Goal: Task Accomplishment & Management: Manage account settings

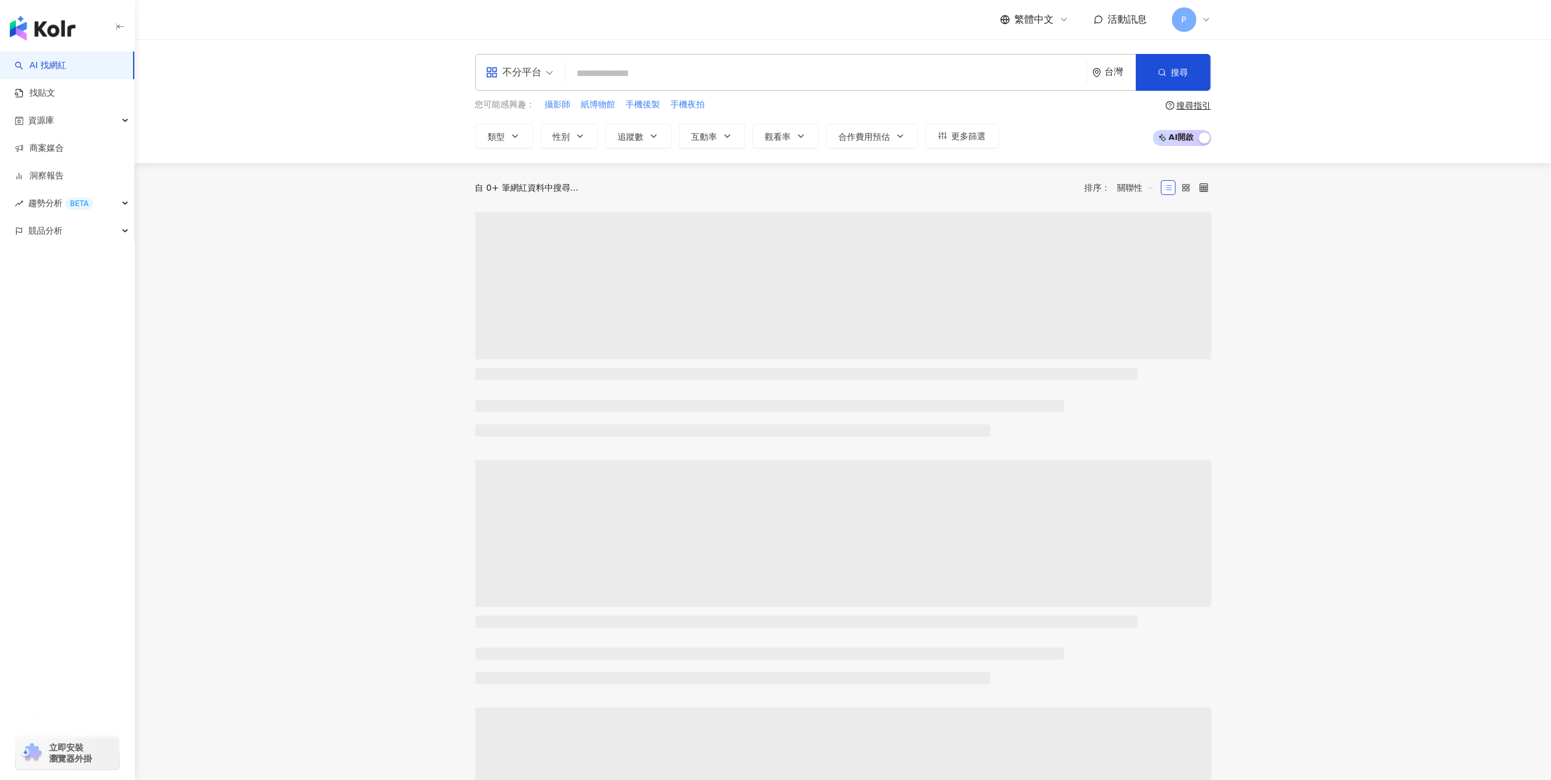
click at [1213, 16] on div "繁體中文 活動訊息 P" at bounding box center [843, 19] width 785 height 39
click at [1207, 20] on icon at bounding box center [1206, 19] width 5 height 2
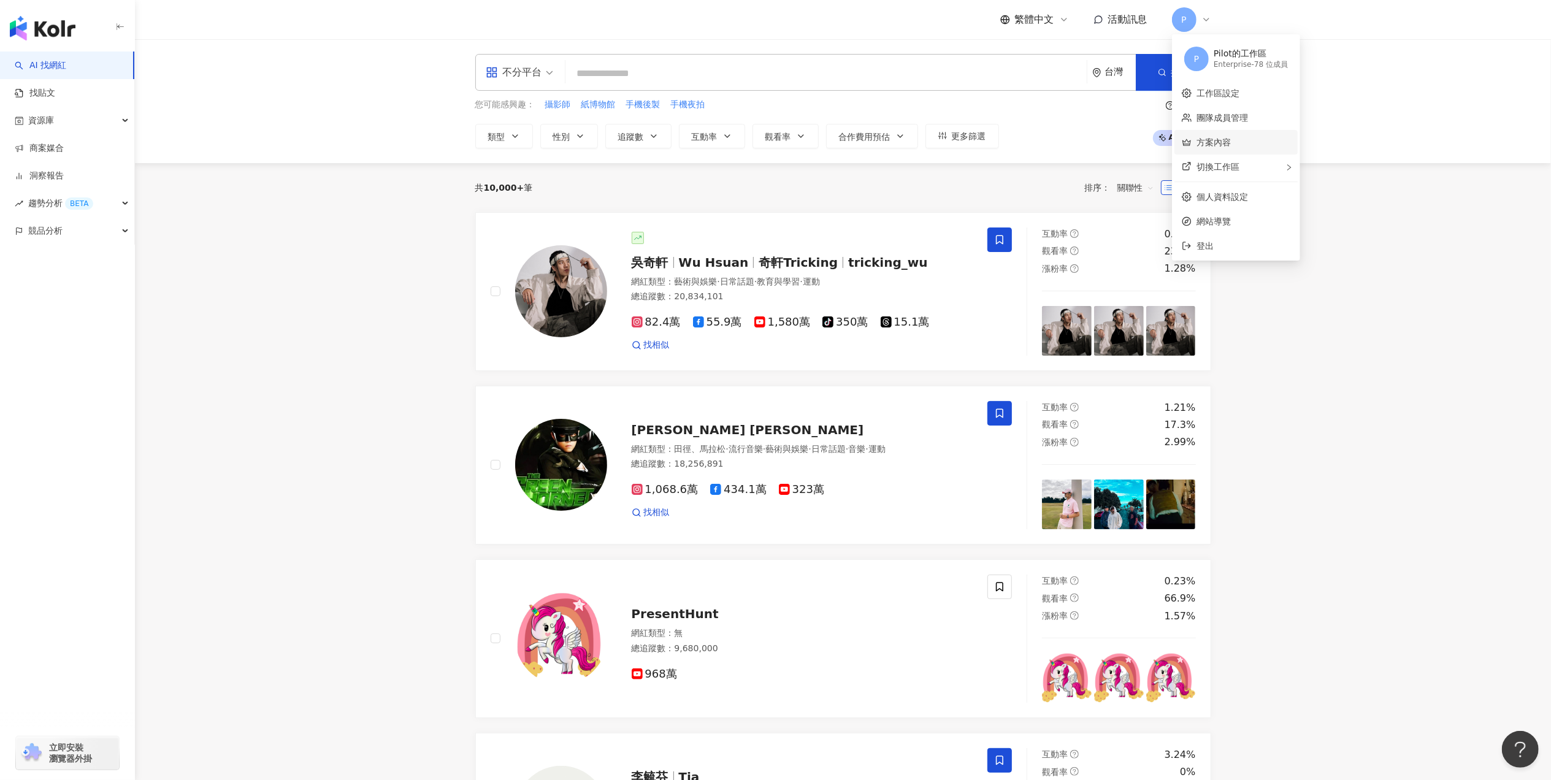
click at [1231, 138] on link "方案內容" at bounding box center [1214, 142] width 34 height 10
click at [49, 121] on span "資源庫" at bounding box center [41, 121] width 26 height 28
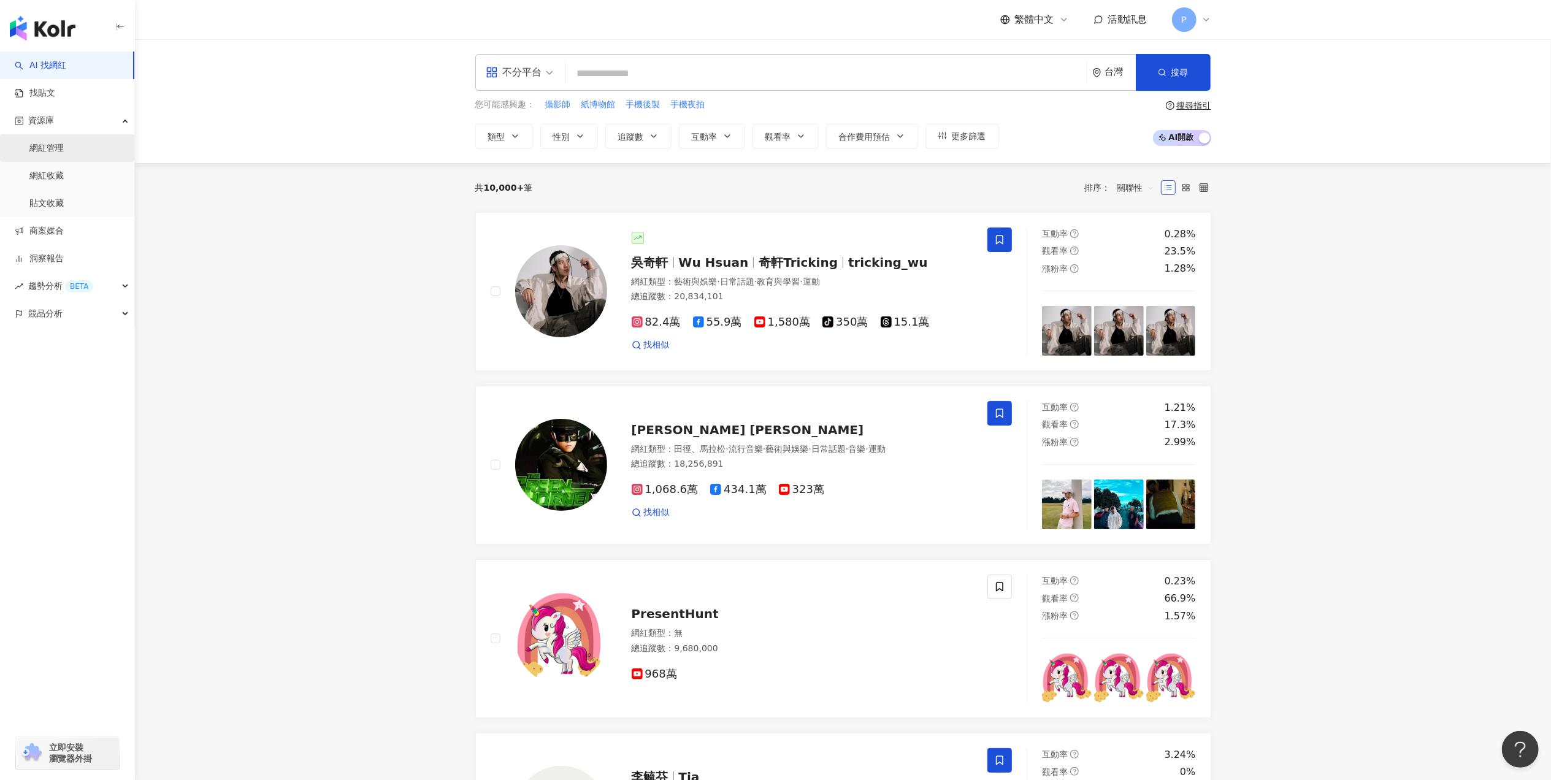
click at [64, 153] on link "網紅管理" at bounding box center [46, 148] width 34 height 12
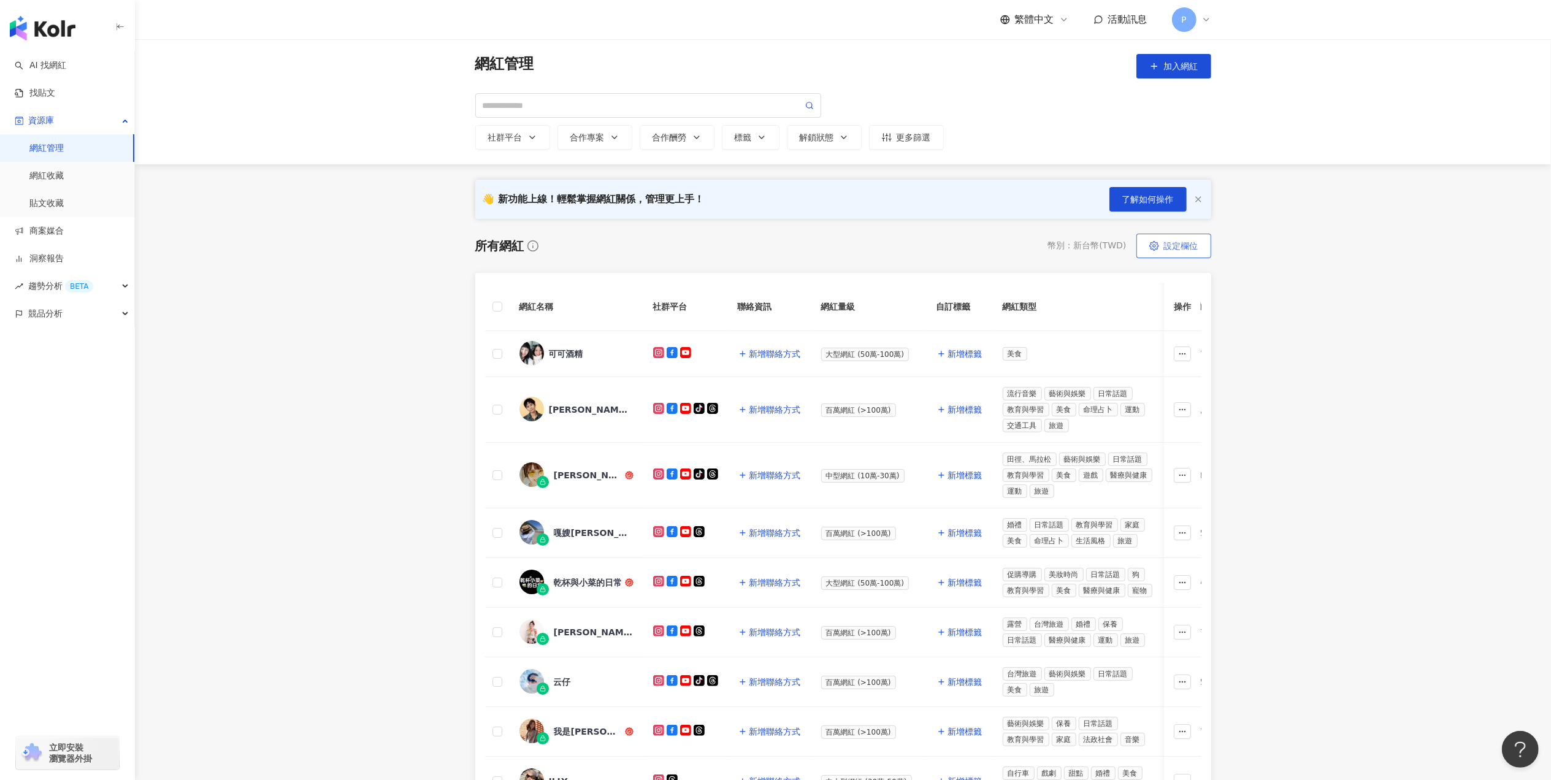
click at [1175, 244] on span "設定欄位" at bounding box center [1181, 246] width 34 height 10
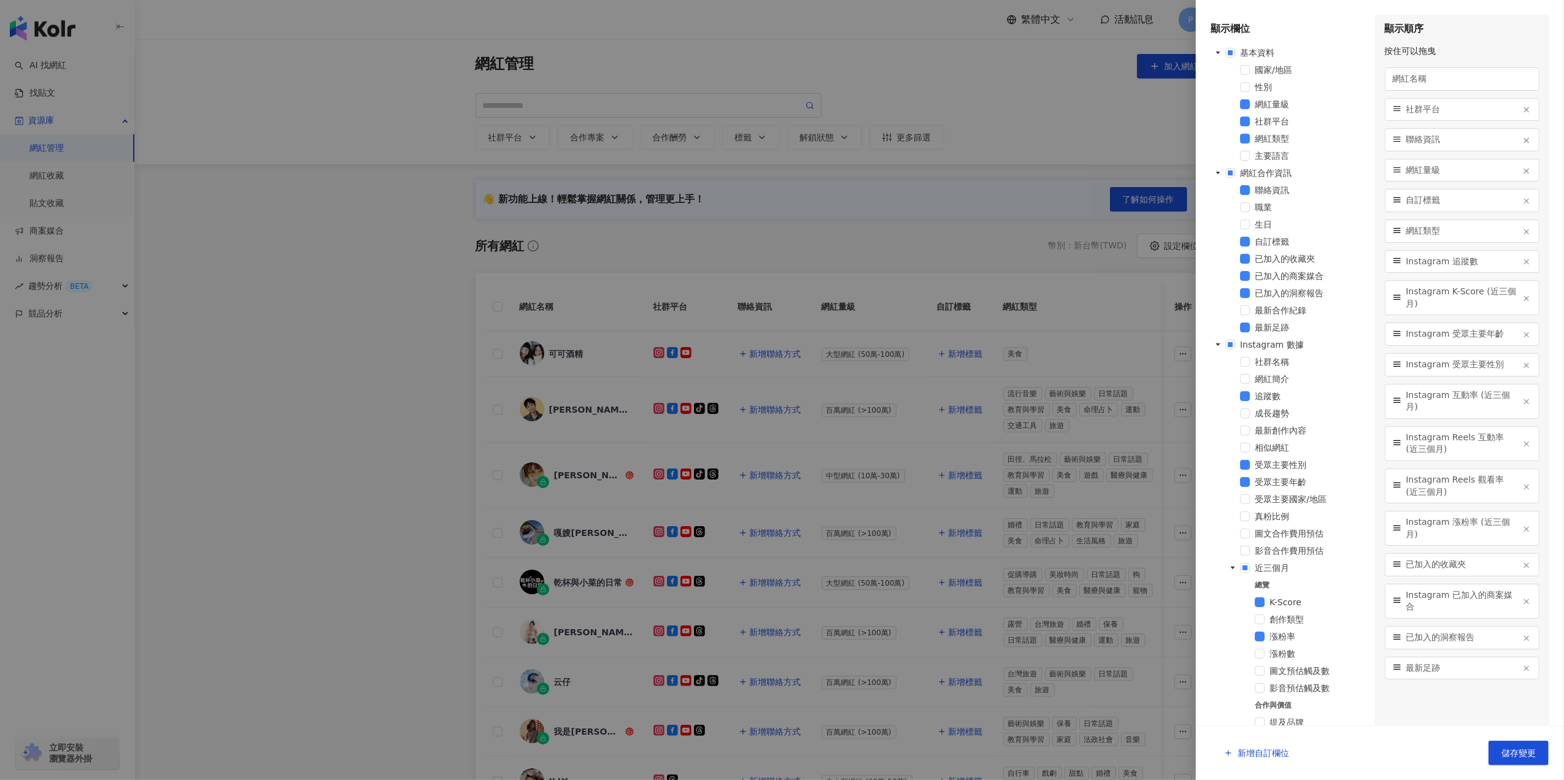
click at [743, 244] on div at bounding box center [782, 390] width 1564 height 780
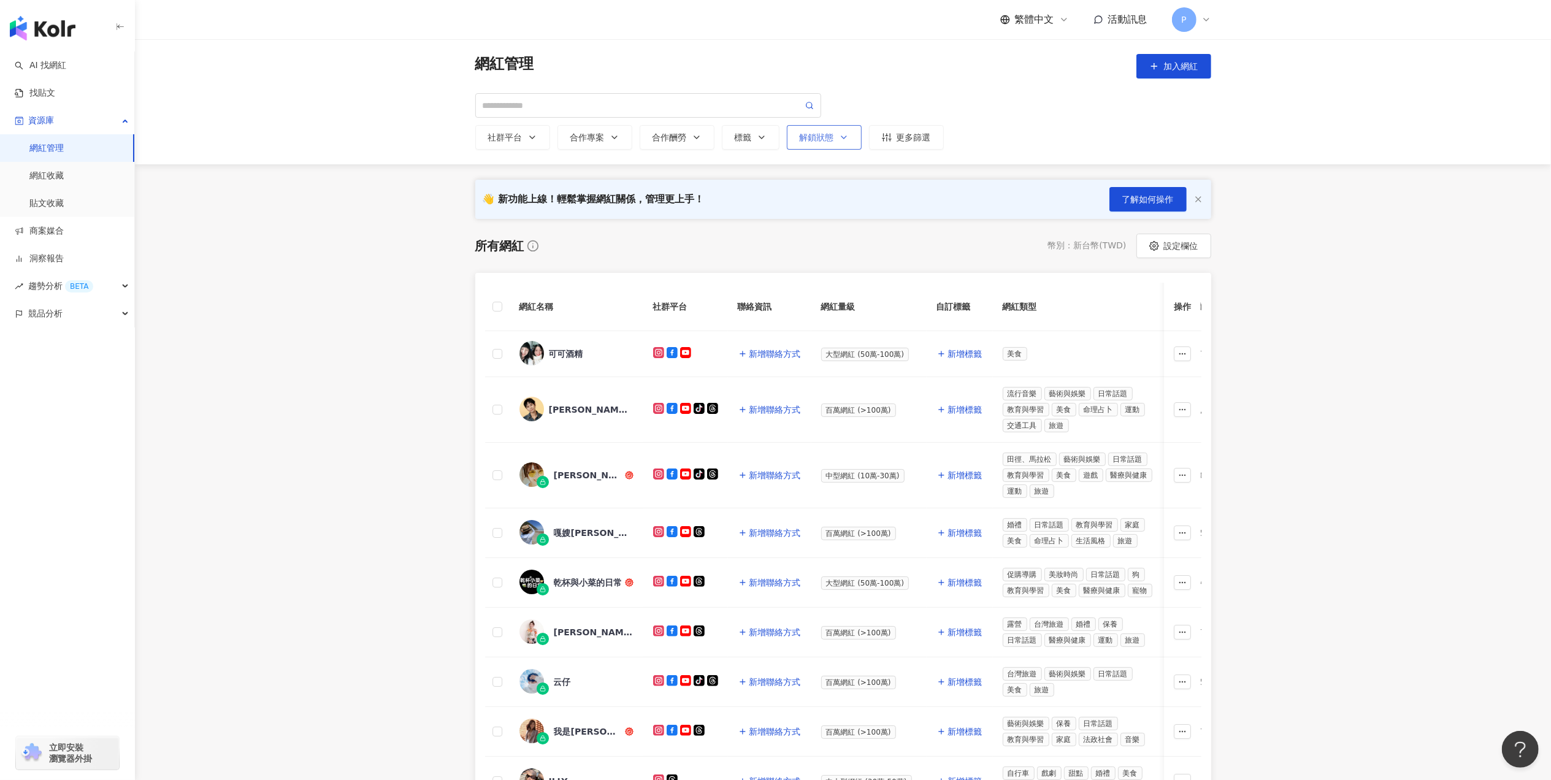
click at [830, 140] on div "解鎖狀態" at bounding box center [824, 137] width 49 height 10
click at [845, 206] on span "未解鎖" at bounding box center [830, 204] width 36 height 13
click at [960, 245] on div "所有網紅 幣別 ： 新台幣 ( TWD ) 設定欄位" at bounding box center [843, 246] width 736 height 25
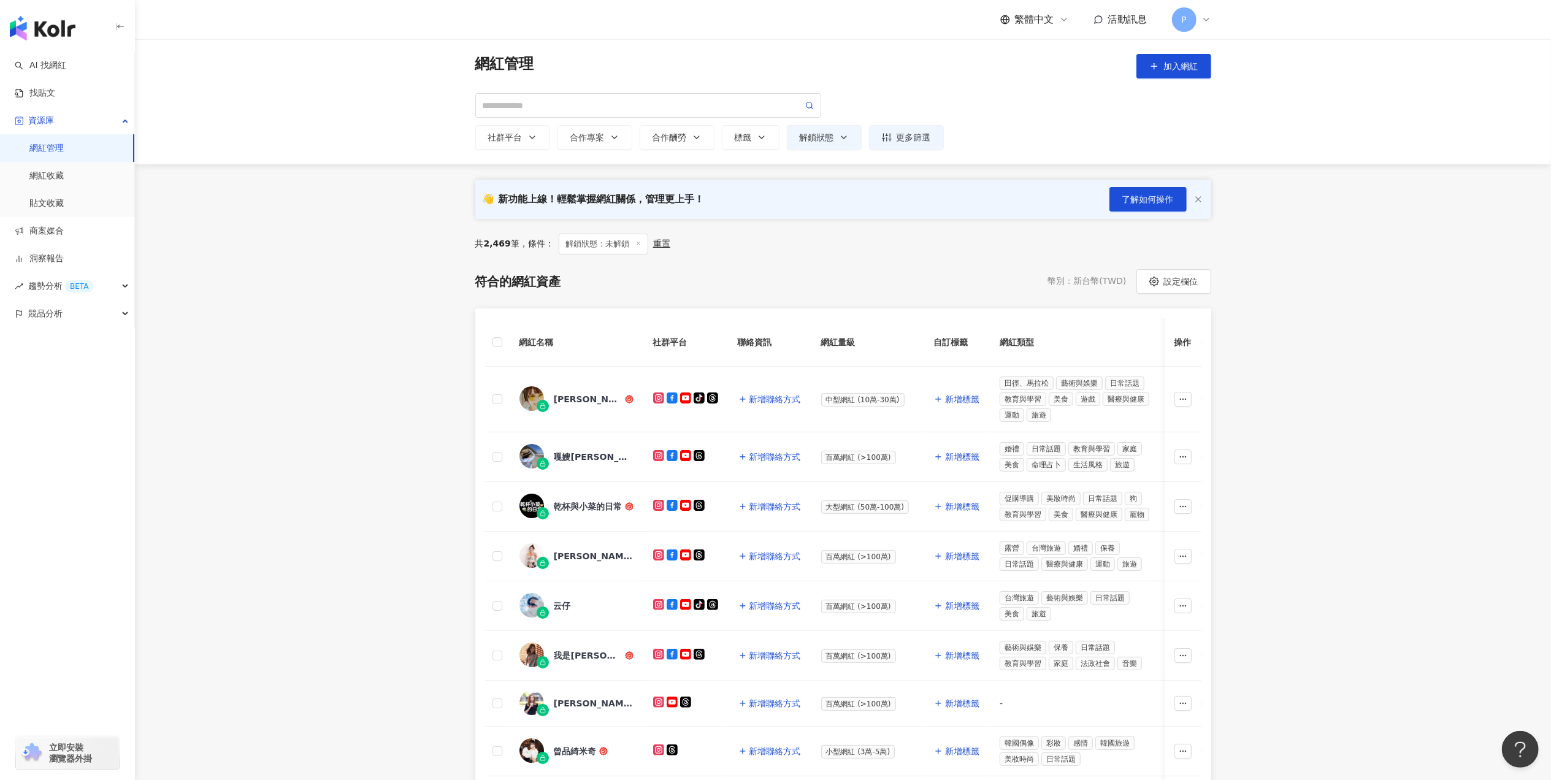
click at [502, 339] on th at bounding box center [497, 342] width 25 height 48
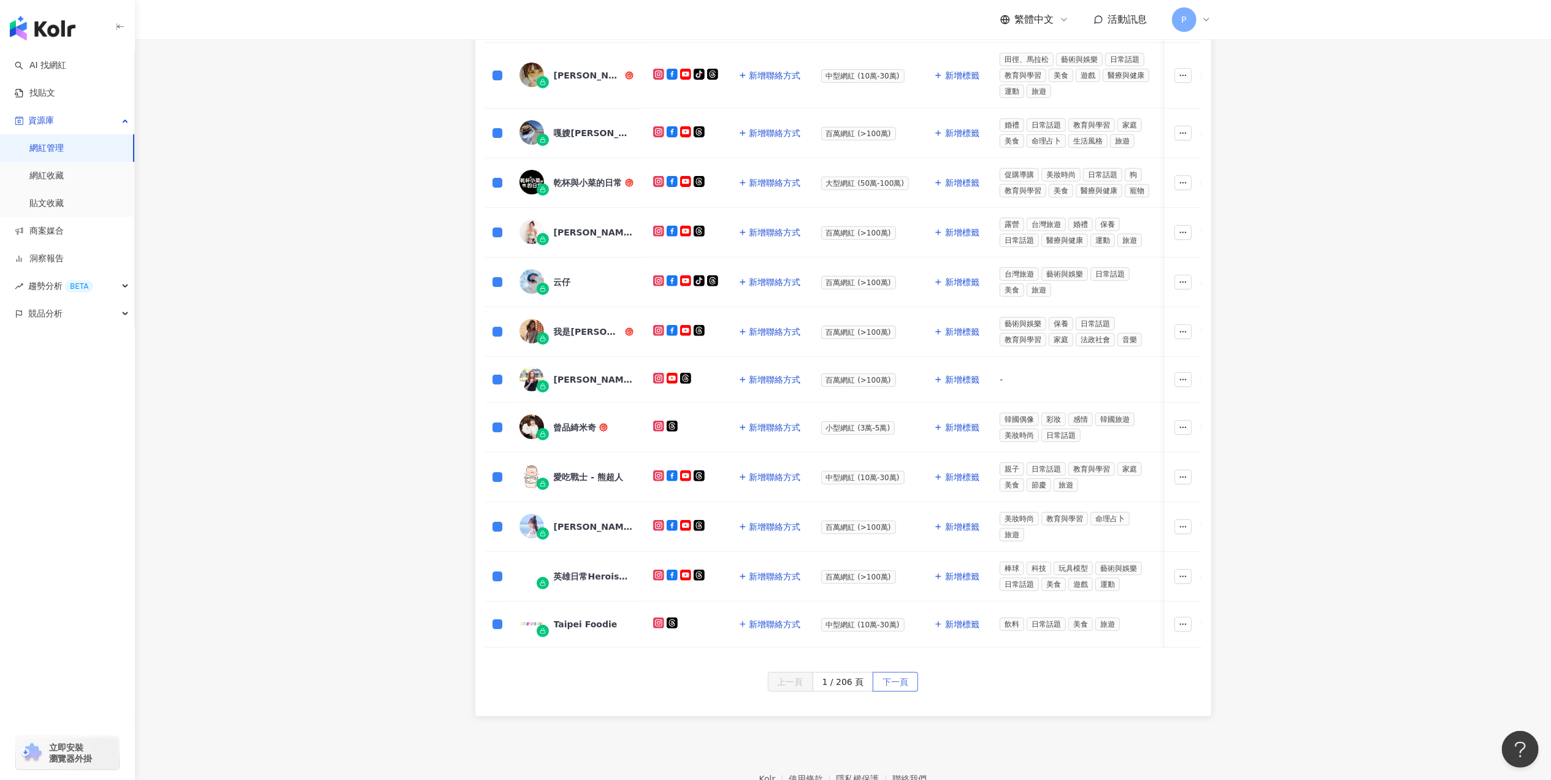
scroll to position [409, 0]
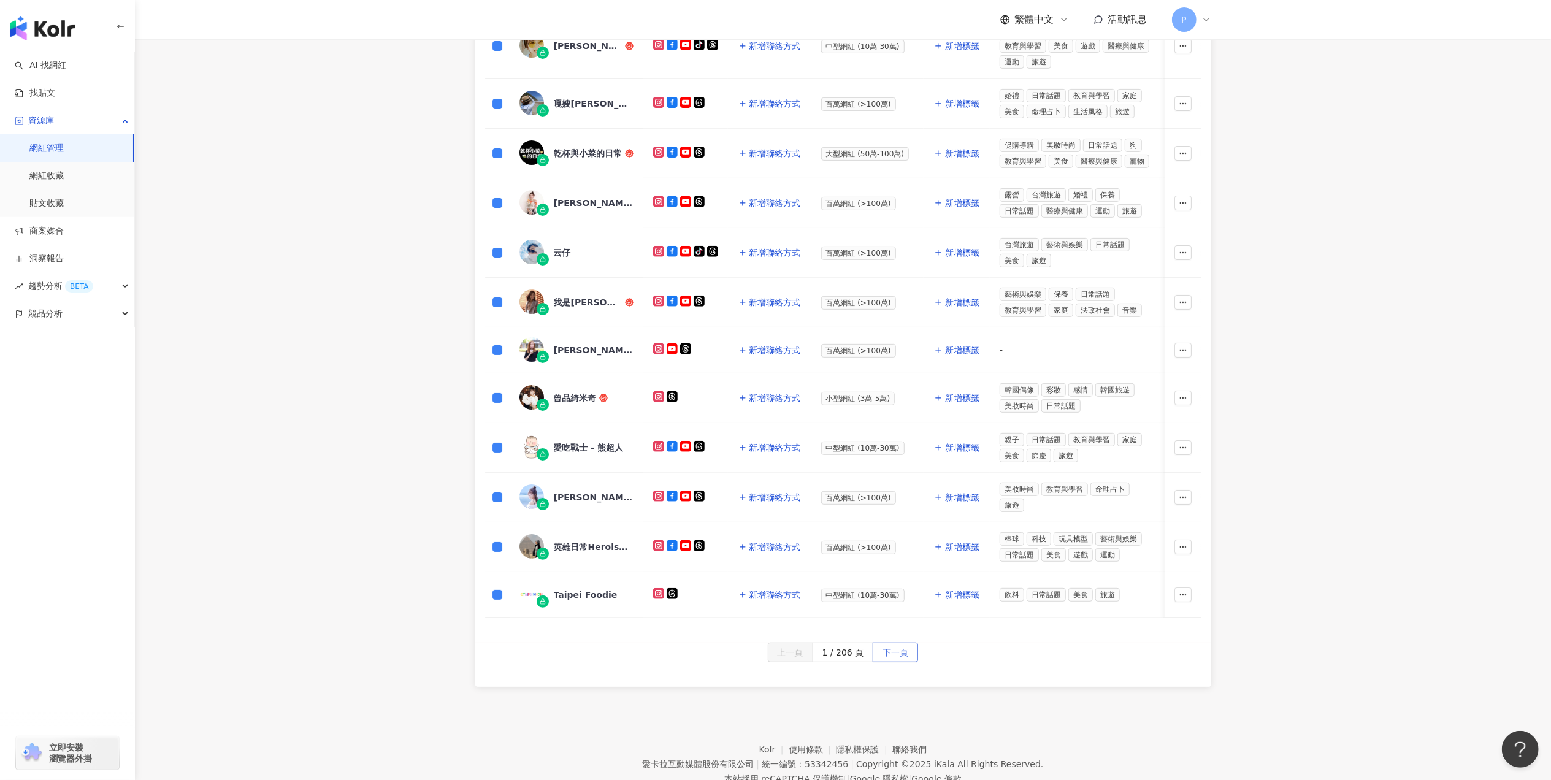
click at [902, 663] on span "下一頁" at bounding box center [896, 653] width 26 height 20
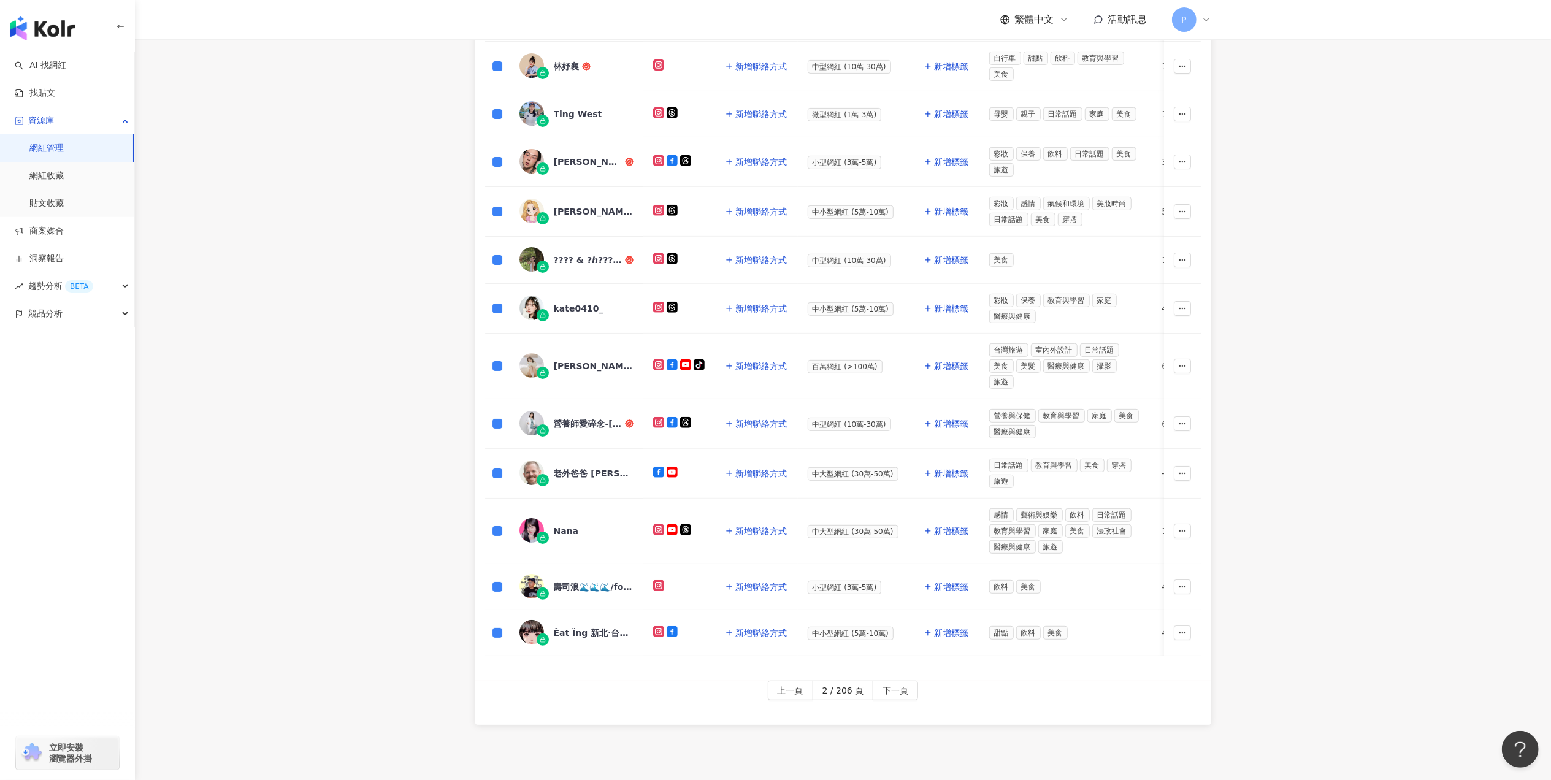
scroll to position [484, 0]
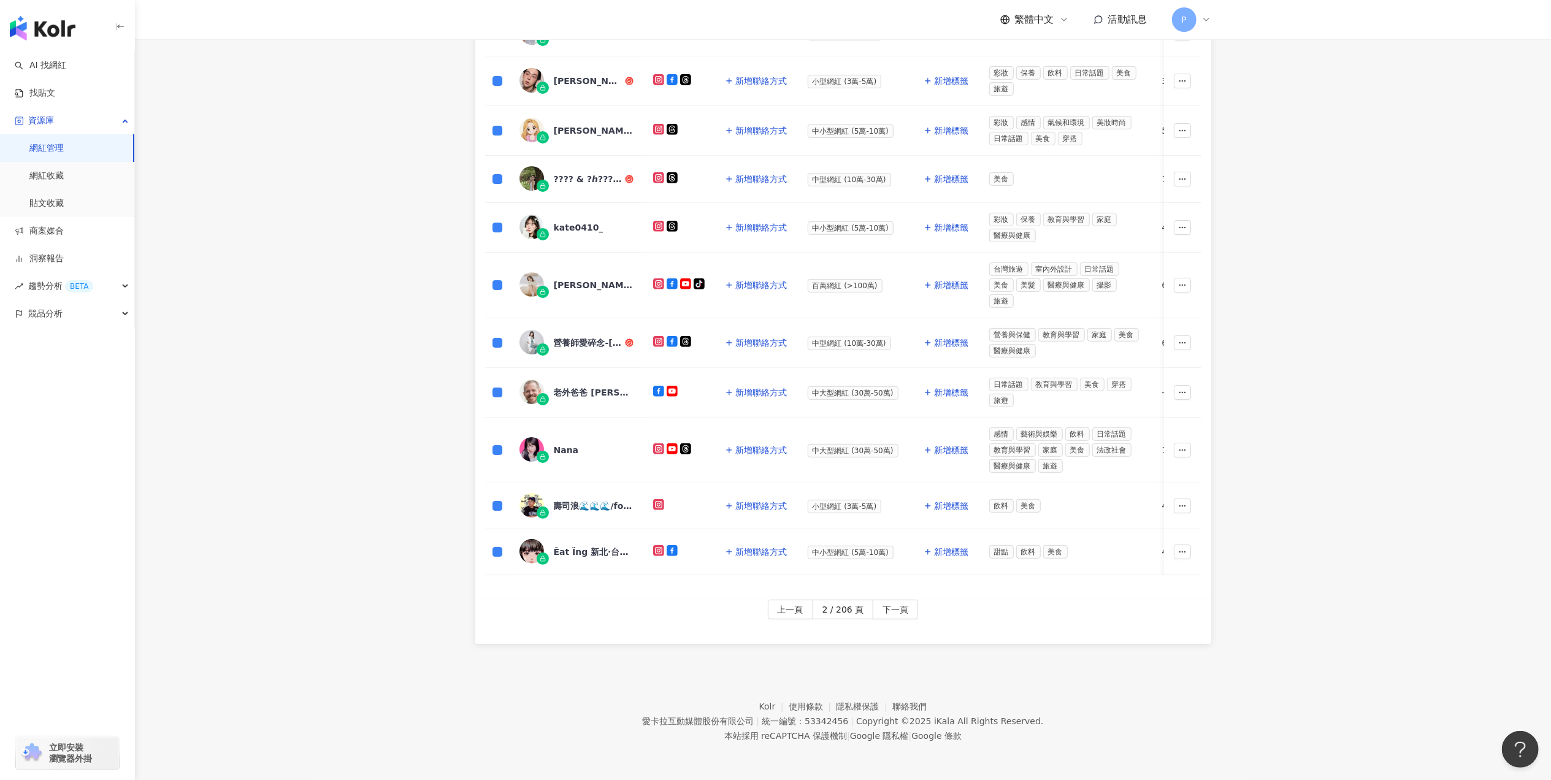
click at [896, 621] on div "上一頁 2 / 206 頁 下一頁" at bounding box center [843, 622] width 736 height 44
click at [897, 612] on span "下一頁" at bounding box center [896, 610] width 26 height 20
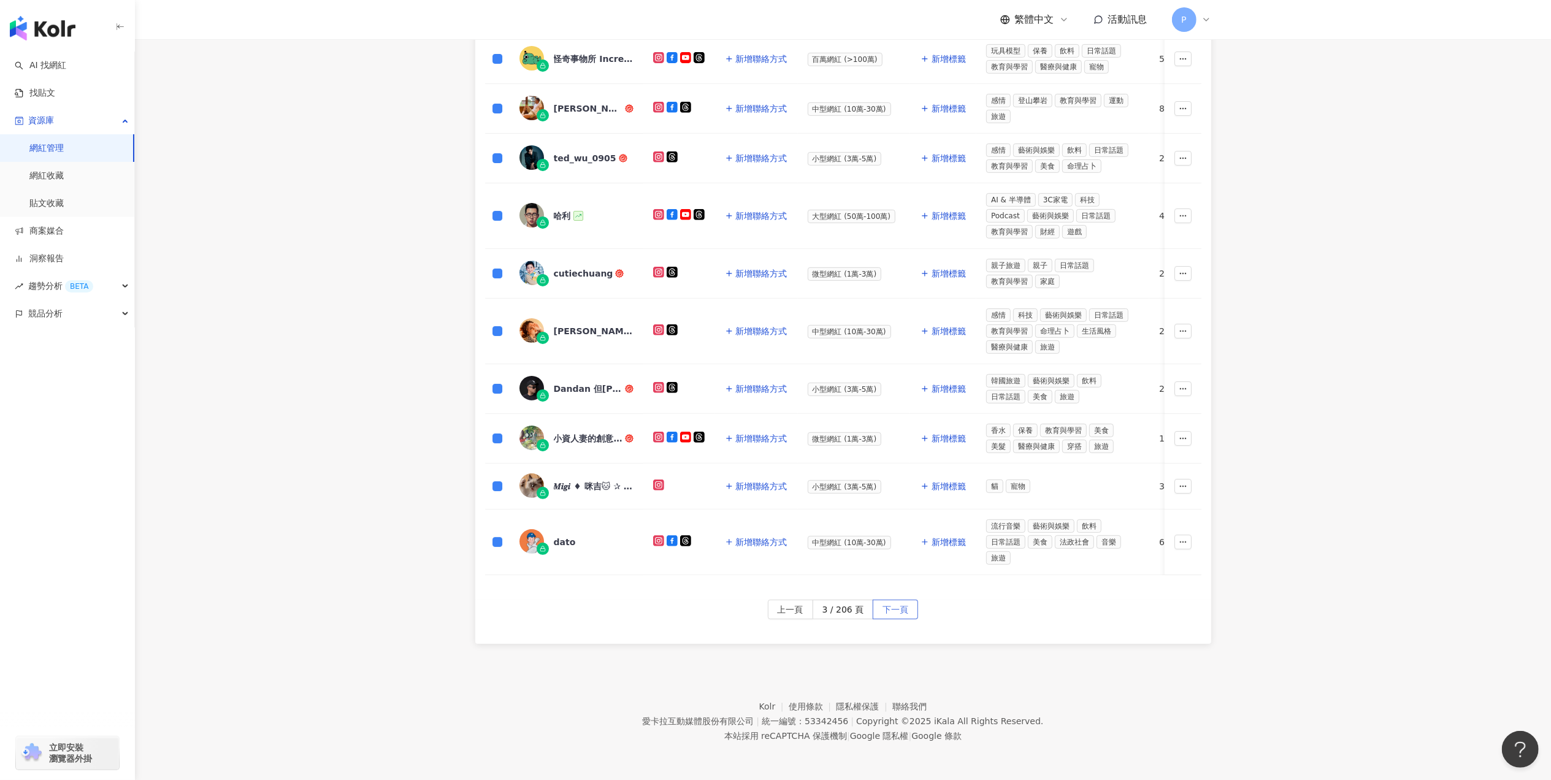
click at [906, 620] on span "下一頁" at bounding box center [896, 610] width 26 height 20
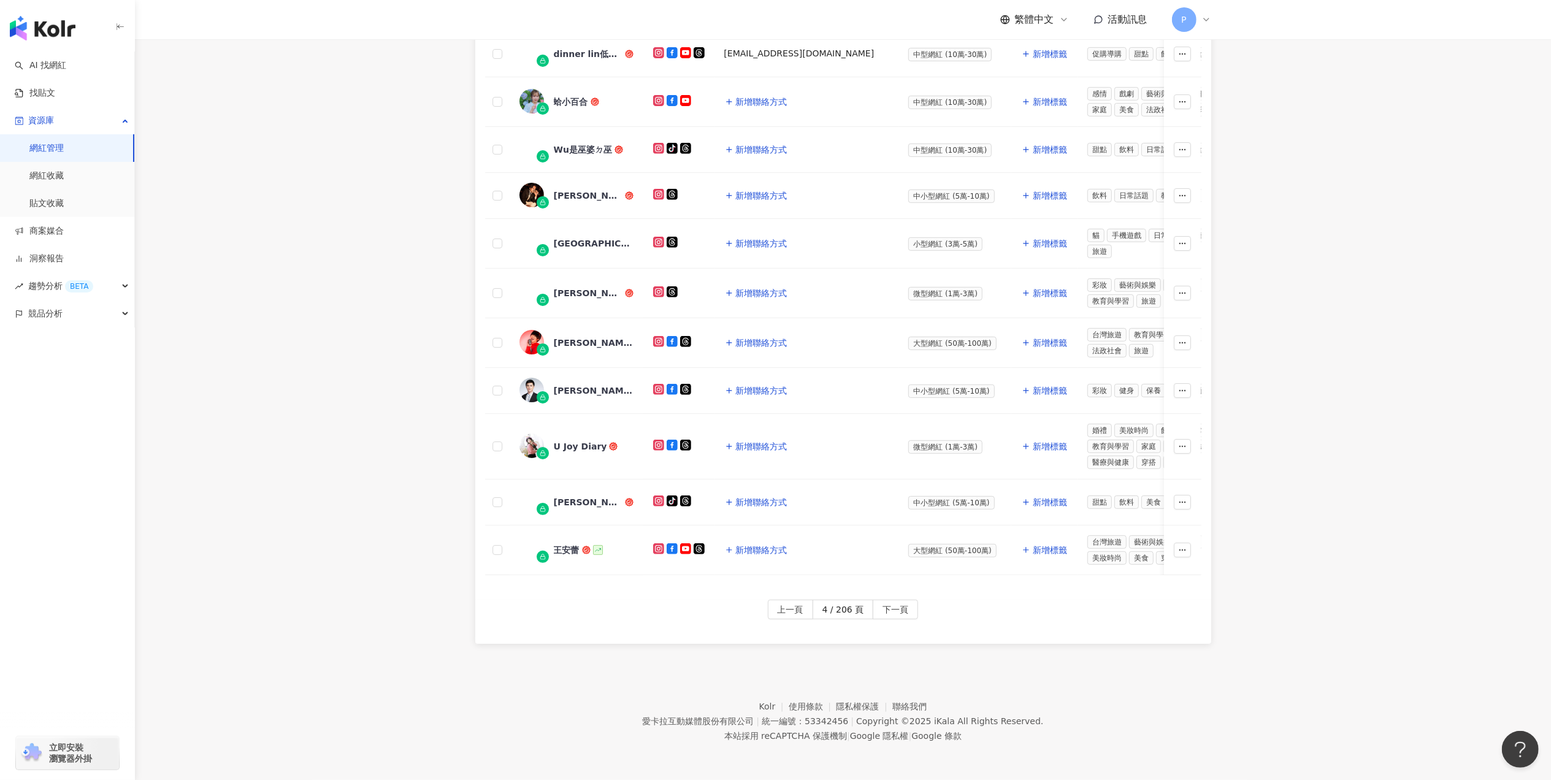
scroll to position [135, 0]
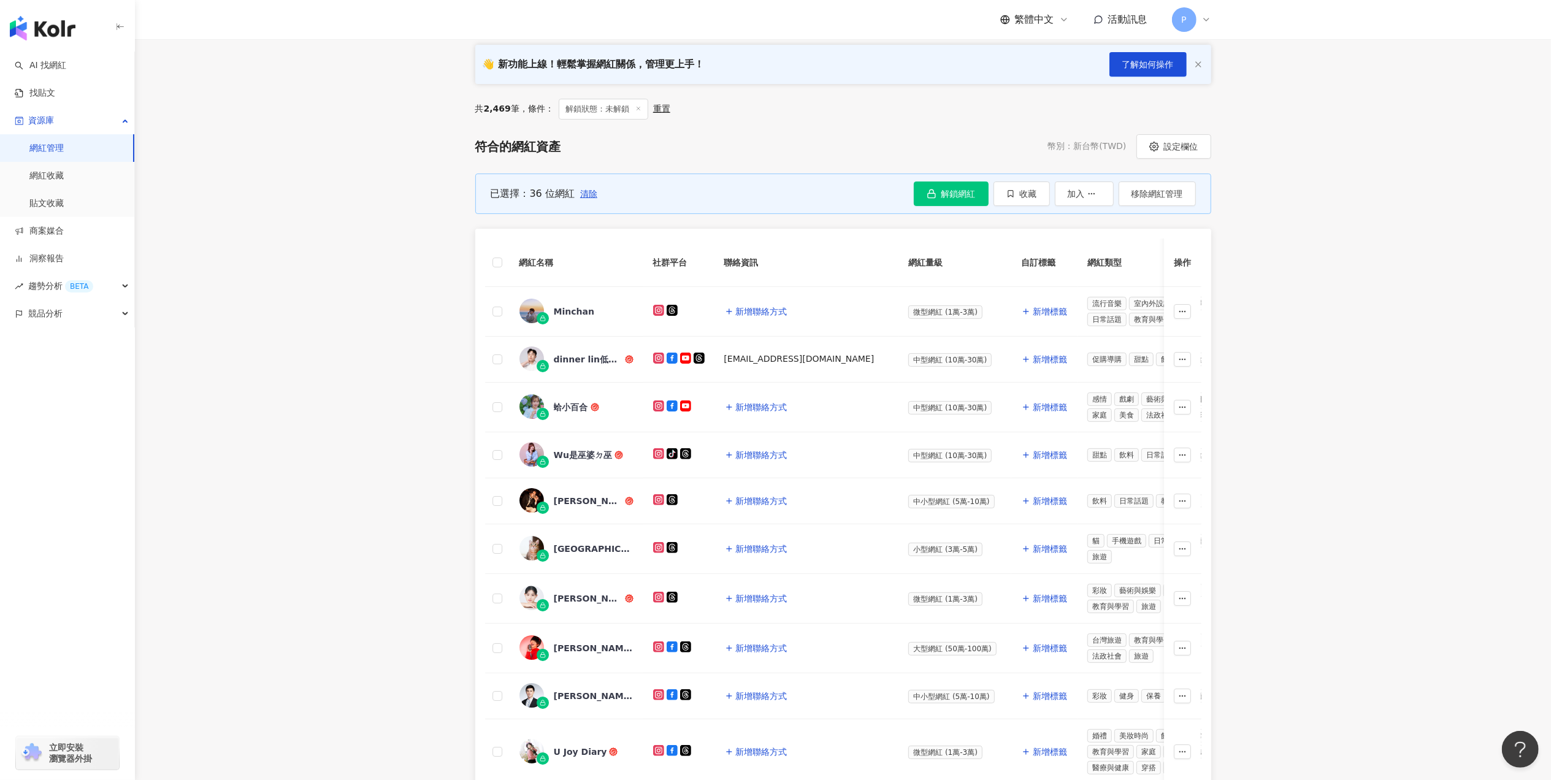
click at [502, 263] on th at bounding box center [497, 263] width 25 height 48
click at [930, 201] on button "解鎖網紅" at bounding box center [951, 194] width 75 height 25
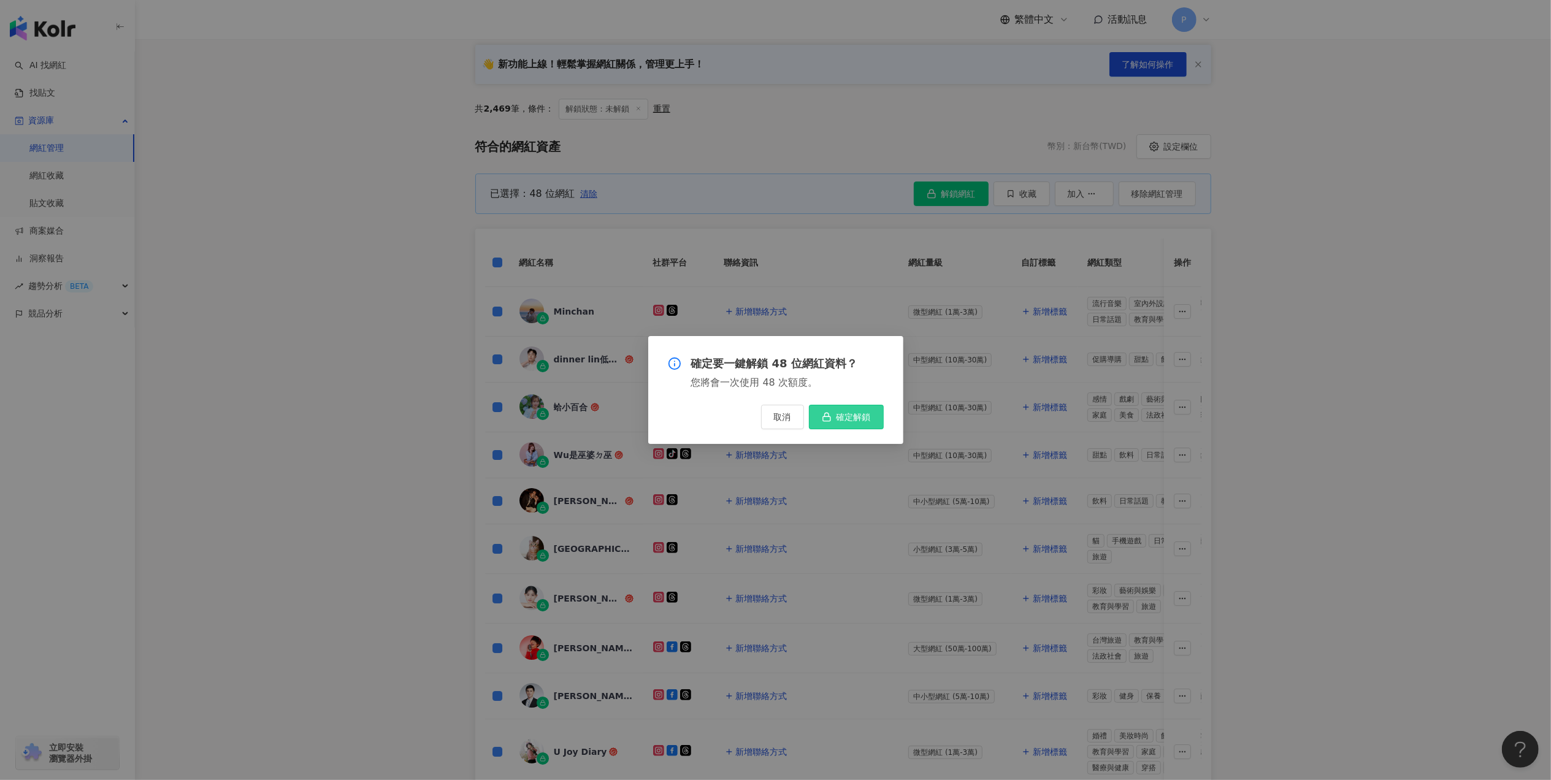
click at [872, 415] on button "確定解鎖" at bounding box center [846, 417] width 75 height 25
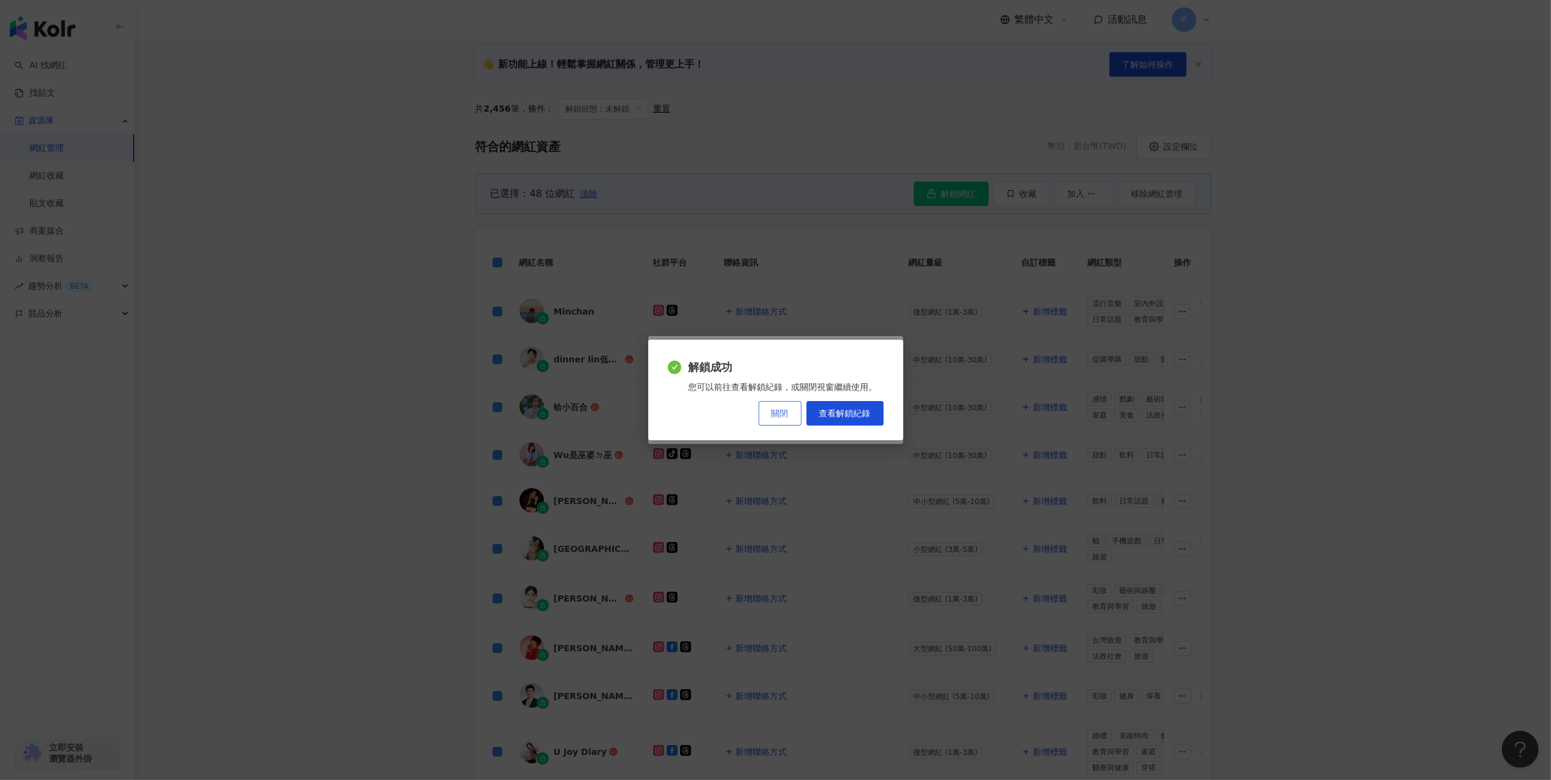
click at [789, 421] on button "關閉" at bounding box center [780, 413] width 43 height 25
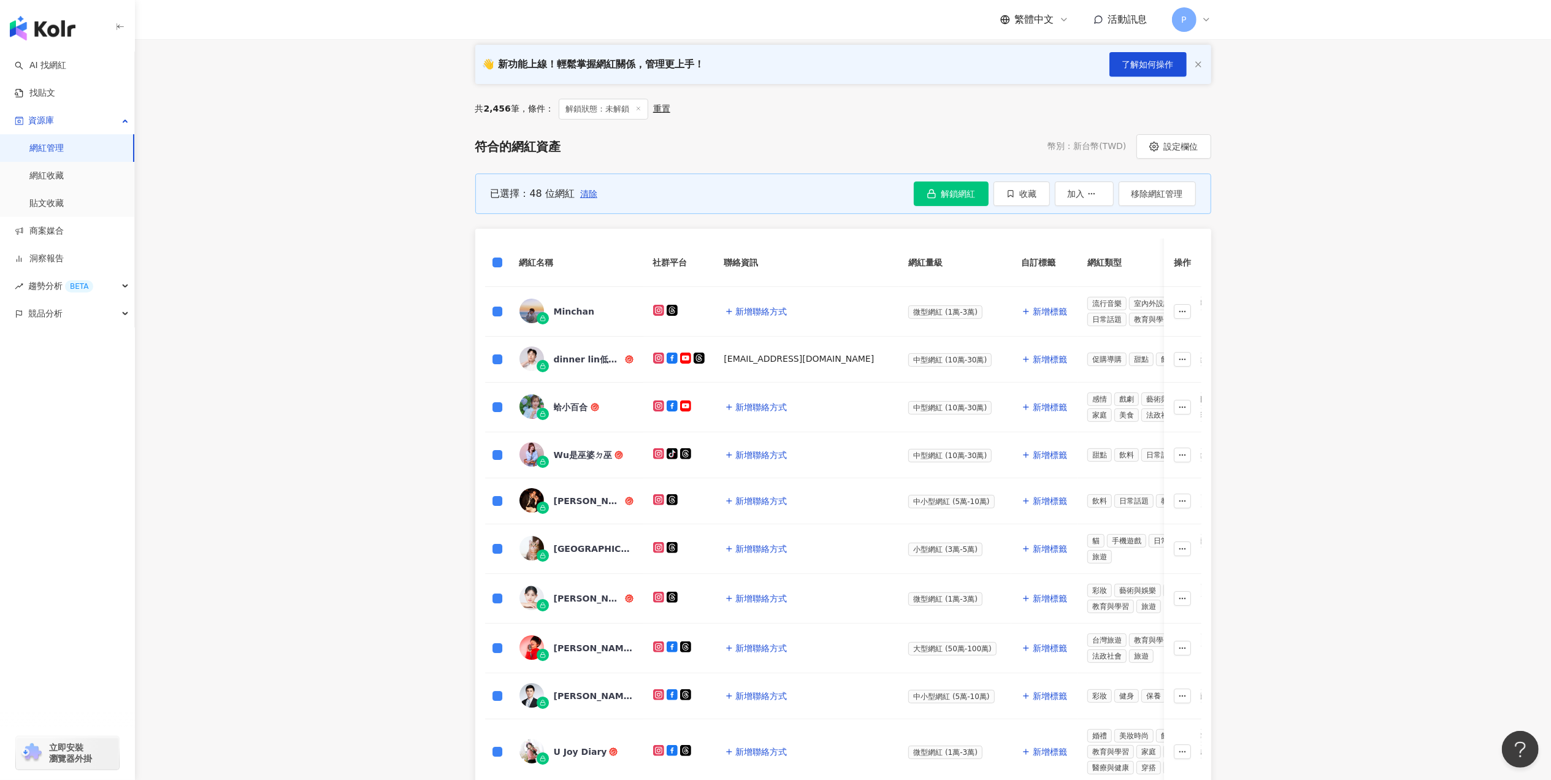
click at [594, 196] on span "清除" at bounding box center [588, 194] width 17 height 10
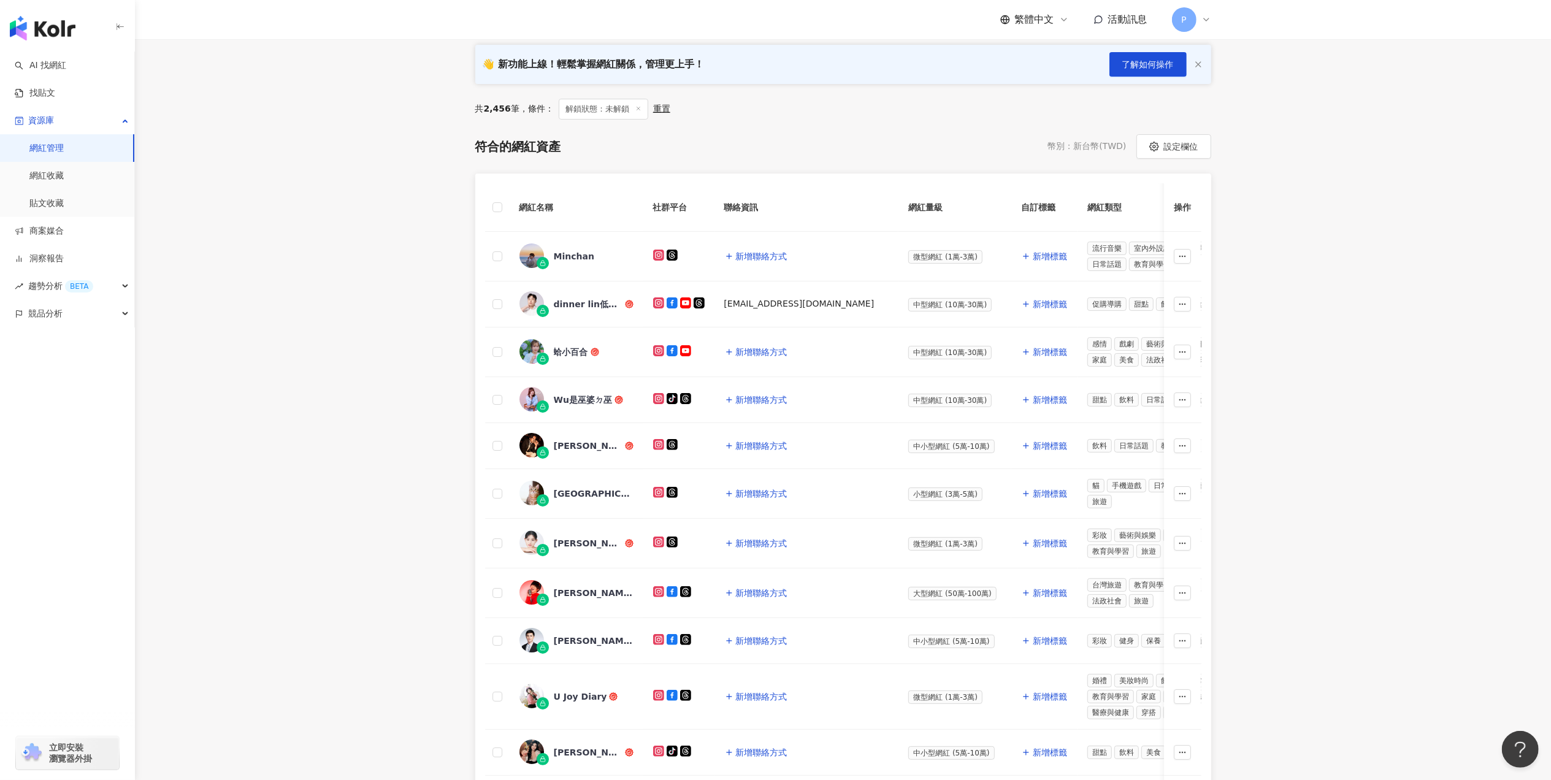
click at [504, 206] on th at bounding box center [497, 207] width 25 height 48
click at [494, 212] on label at bounding box center [498, 207] width 10 height 13
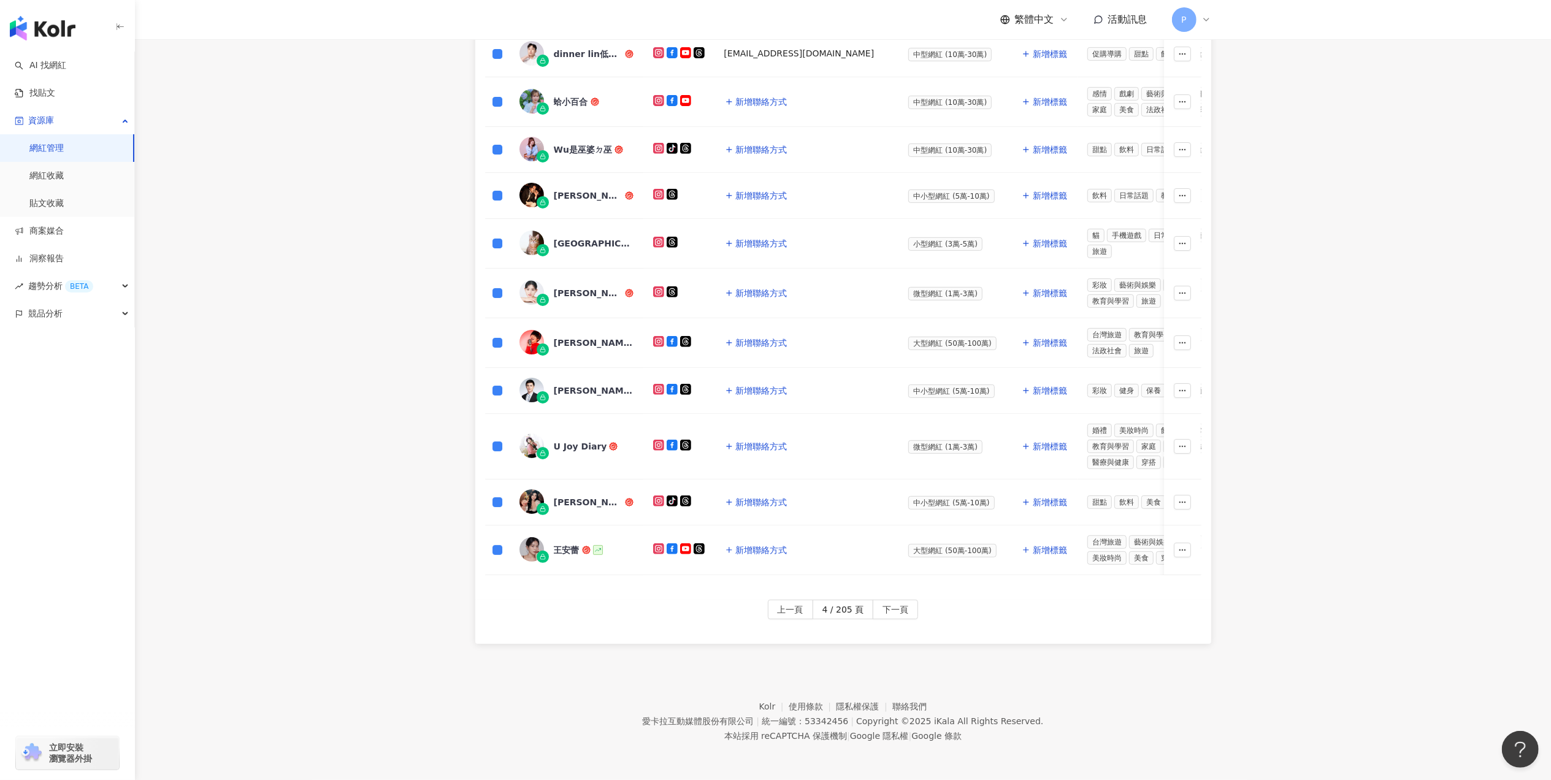
scroll to position [462, 0]
click at [898, 605] on span "下一頁" at bounding box center [896, 610] width 26 height 20
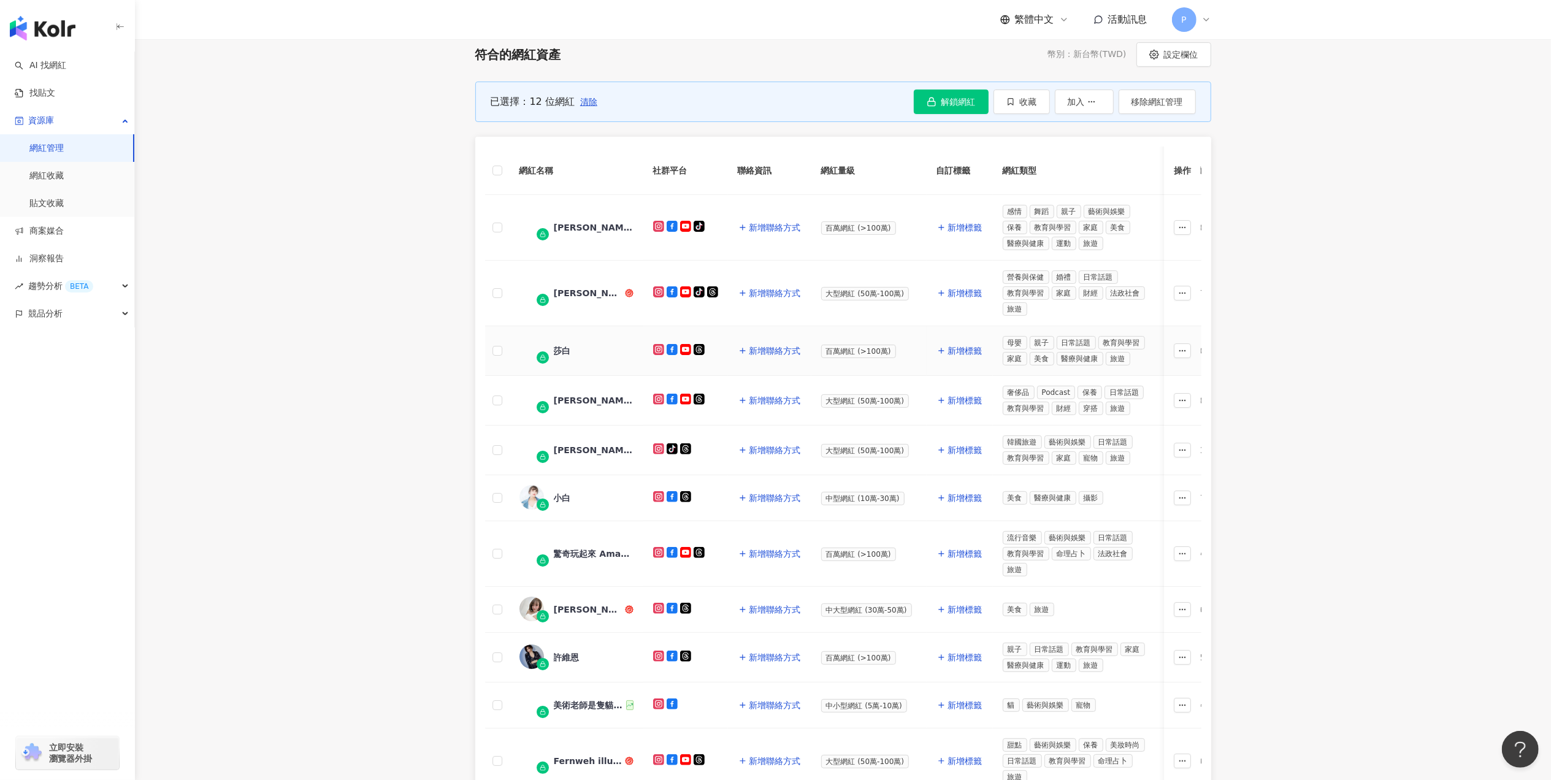
scroll to position [217, 0]
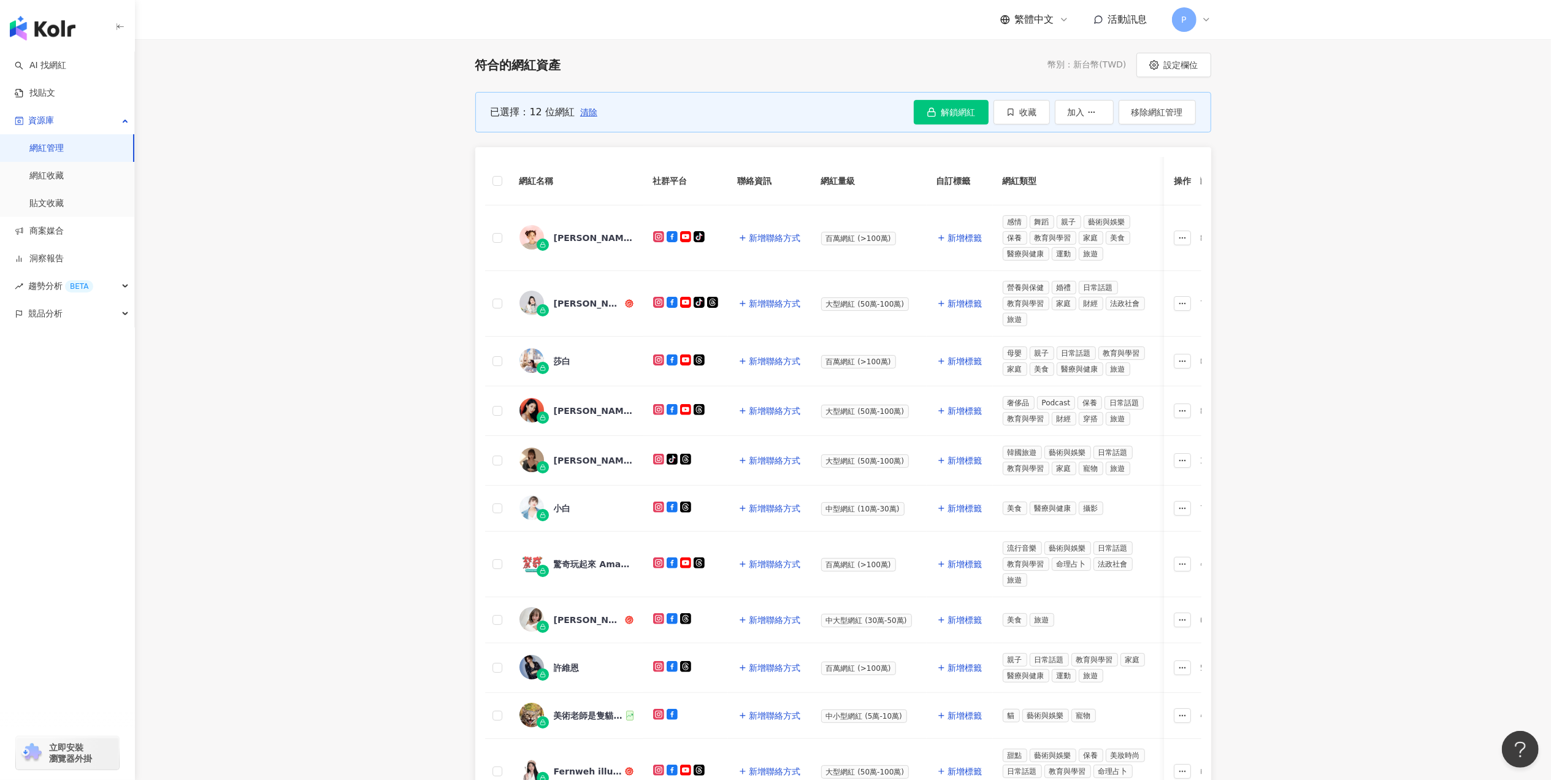
click at [502, 182] on th at bounding box center [497, 181] width 25 height 48
click at [942, 118] on button "解鎖網紅" at bounding box center [951, 112] width 75 height 25
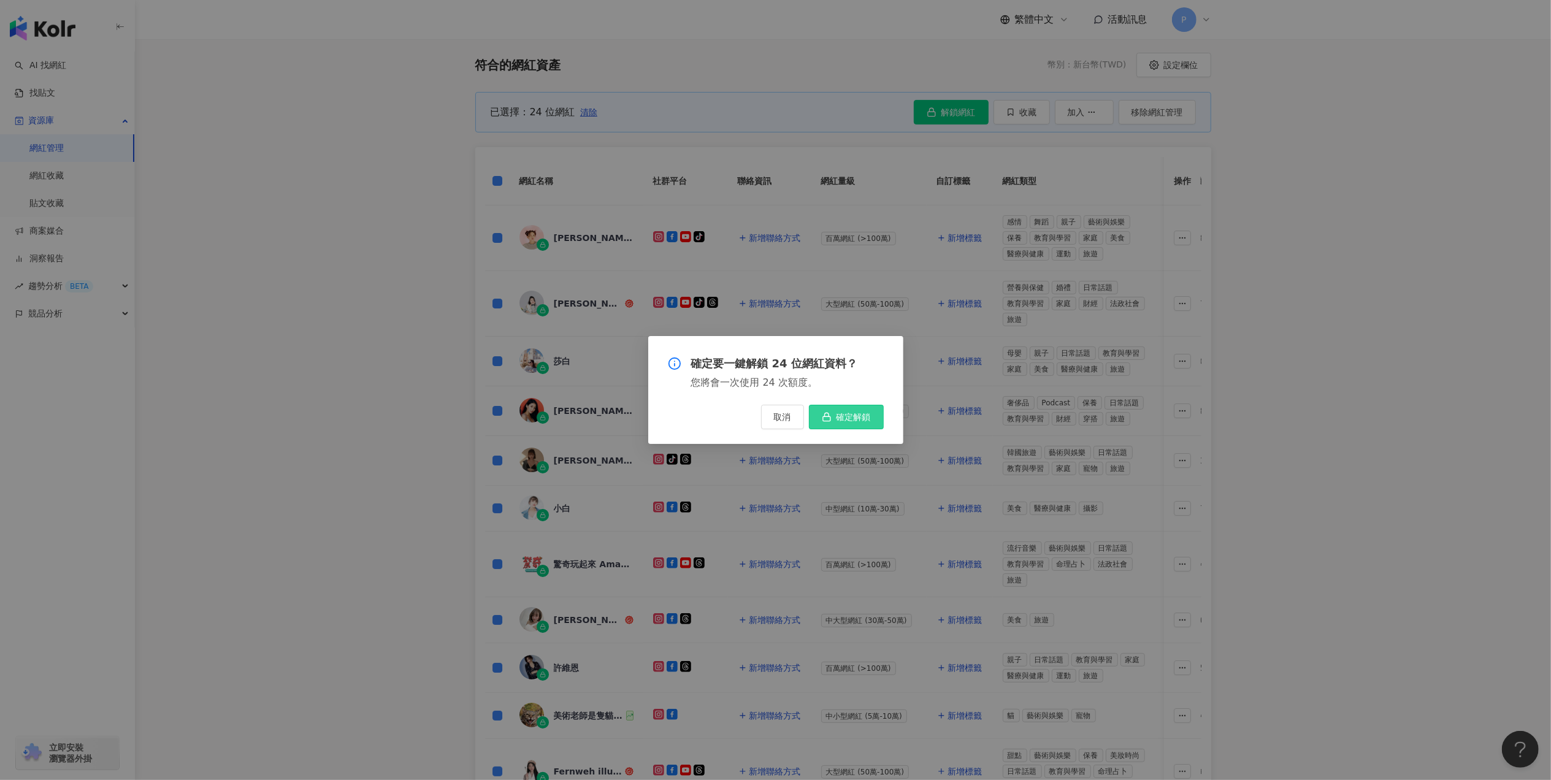
click at [851, 415] on span "確定解鎖" at bounding box center [854, 417] width 34 height 10
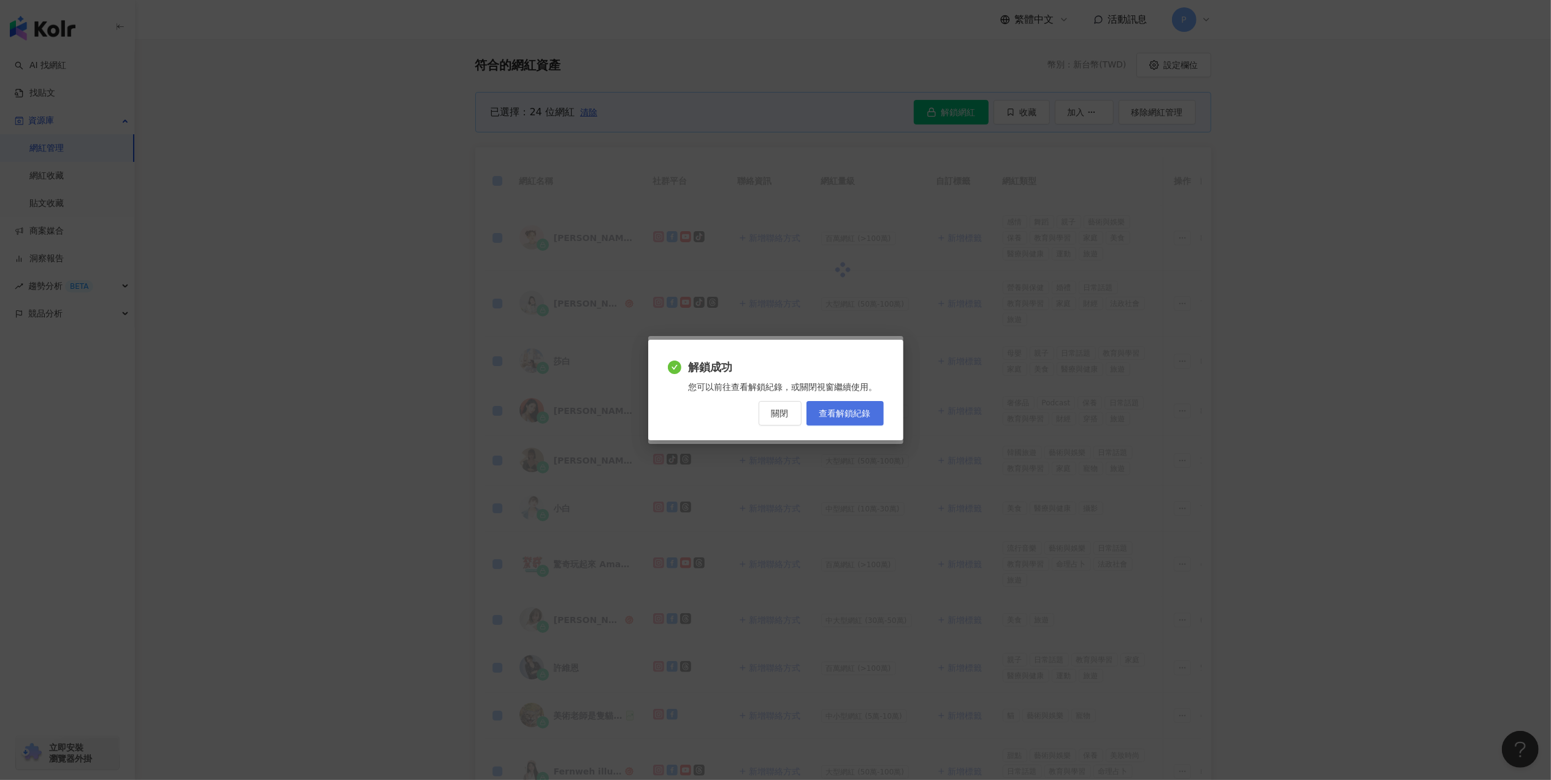
click at [828, 418] on link "查看解鎖紀錄" at bounding box center [845, 413] width 77 height 25
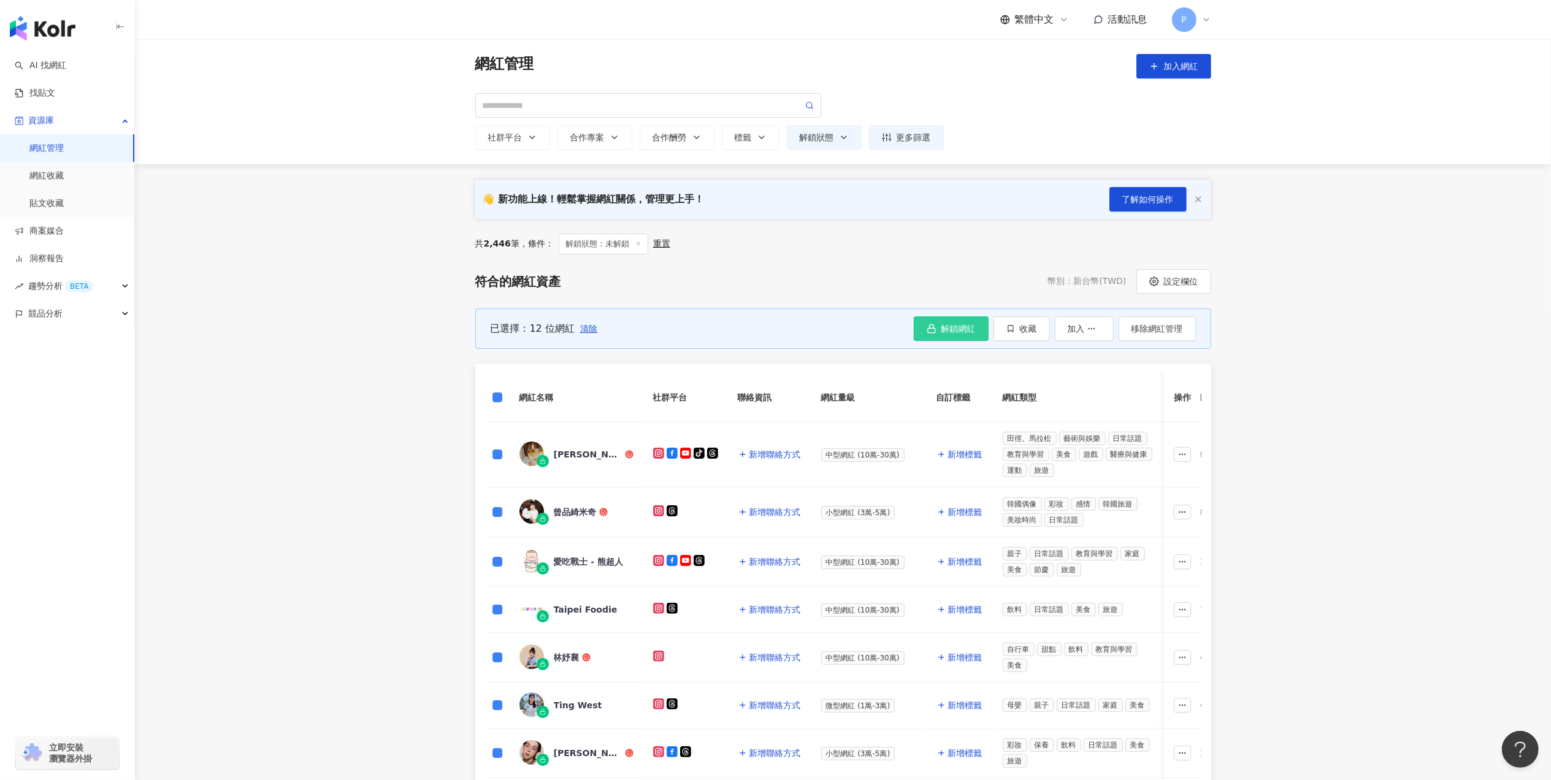
click at [923, 331] on button "解鎖網紅" at bounding box center [951, 329] width 75 height 25
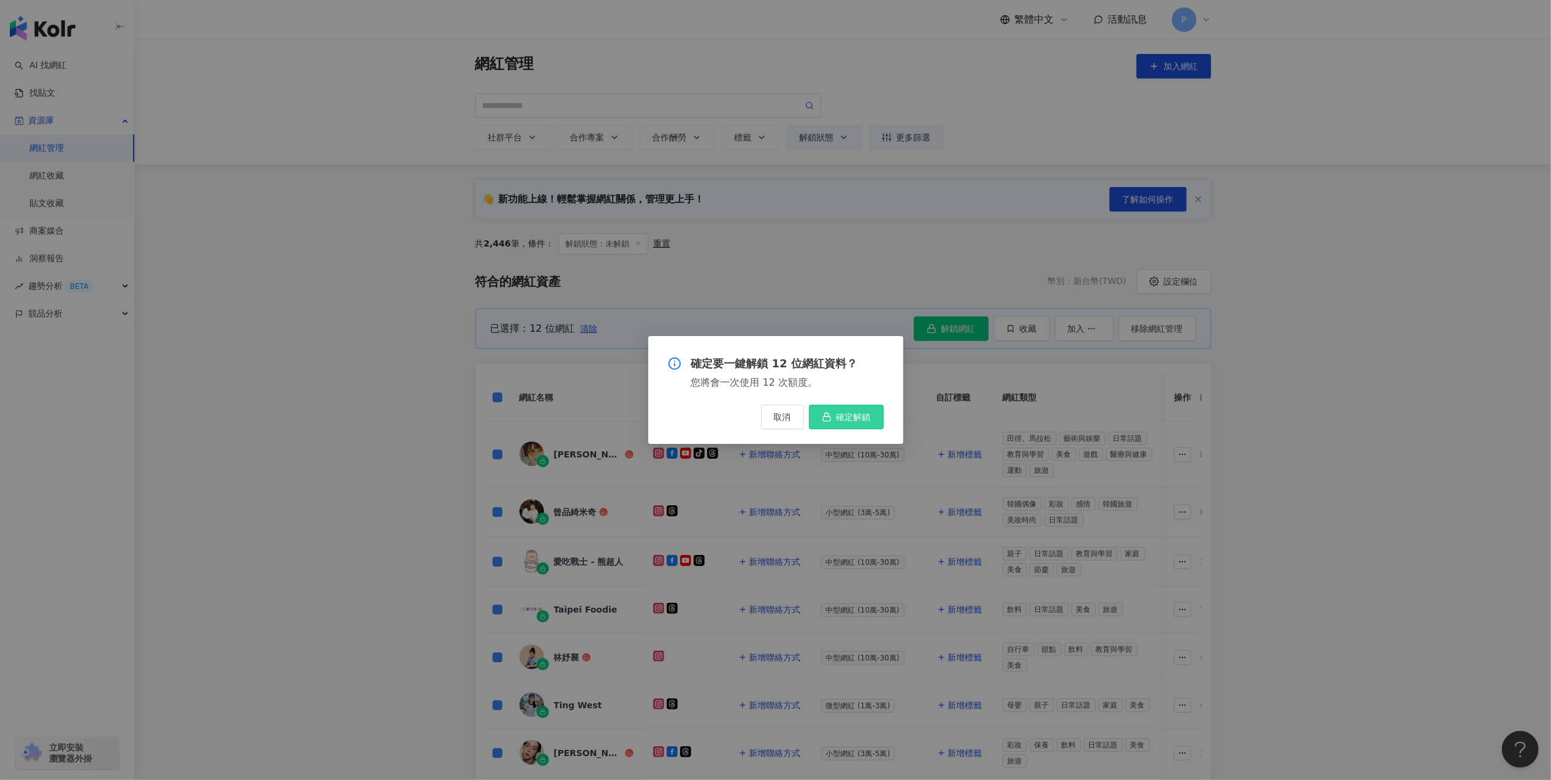
click at [864, 413] on span "確定解鎖" at bounding box center [854, 417] width 34 height 10
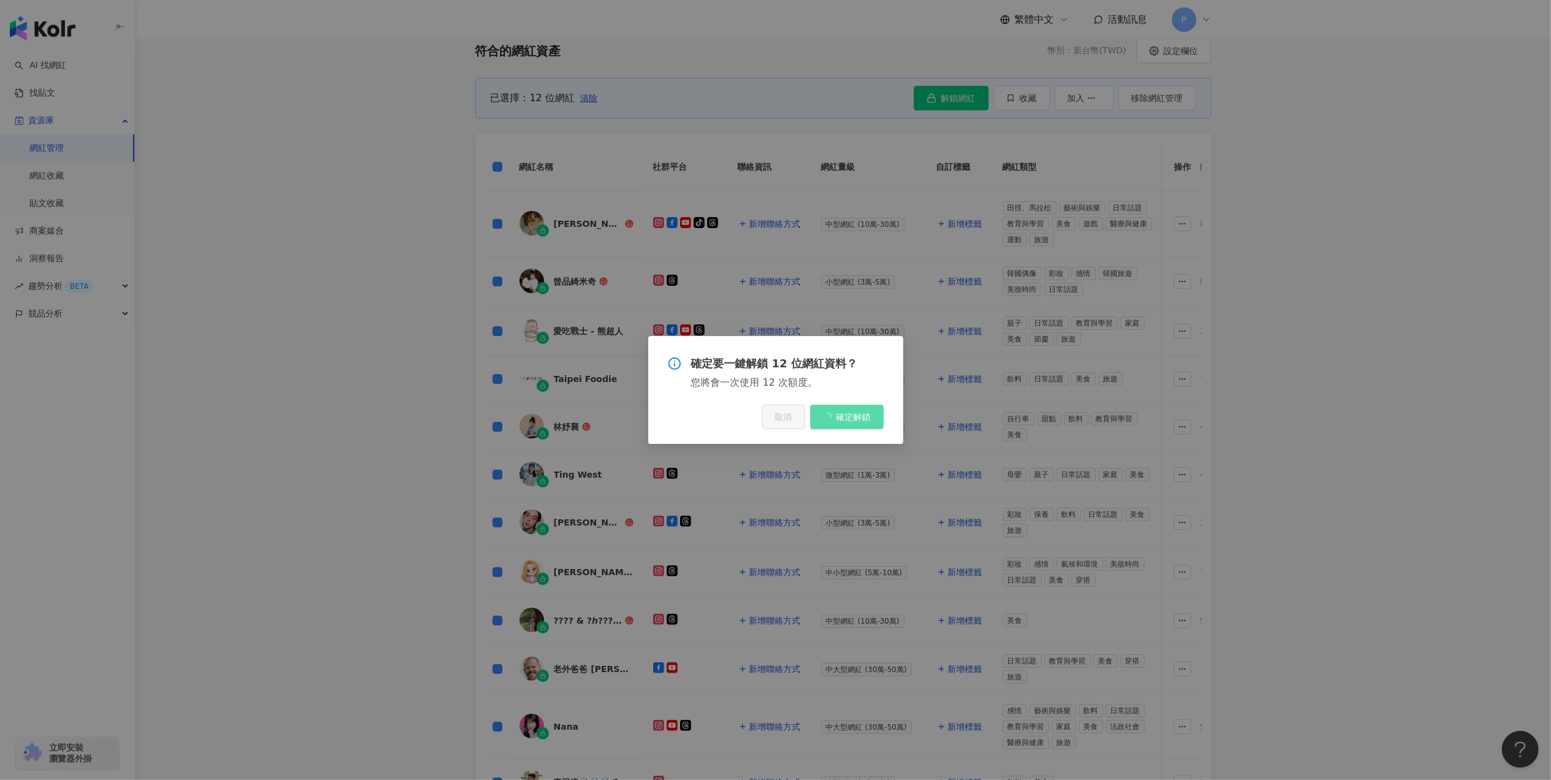
scroll to position [245, 0]
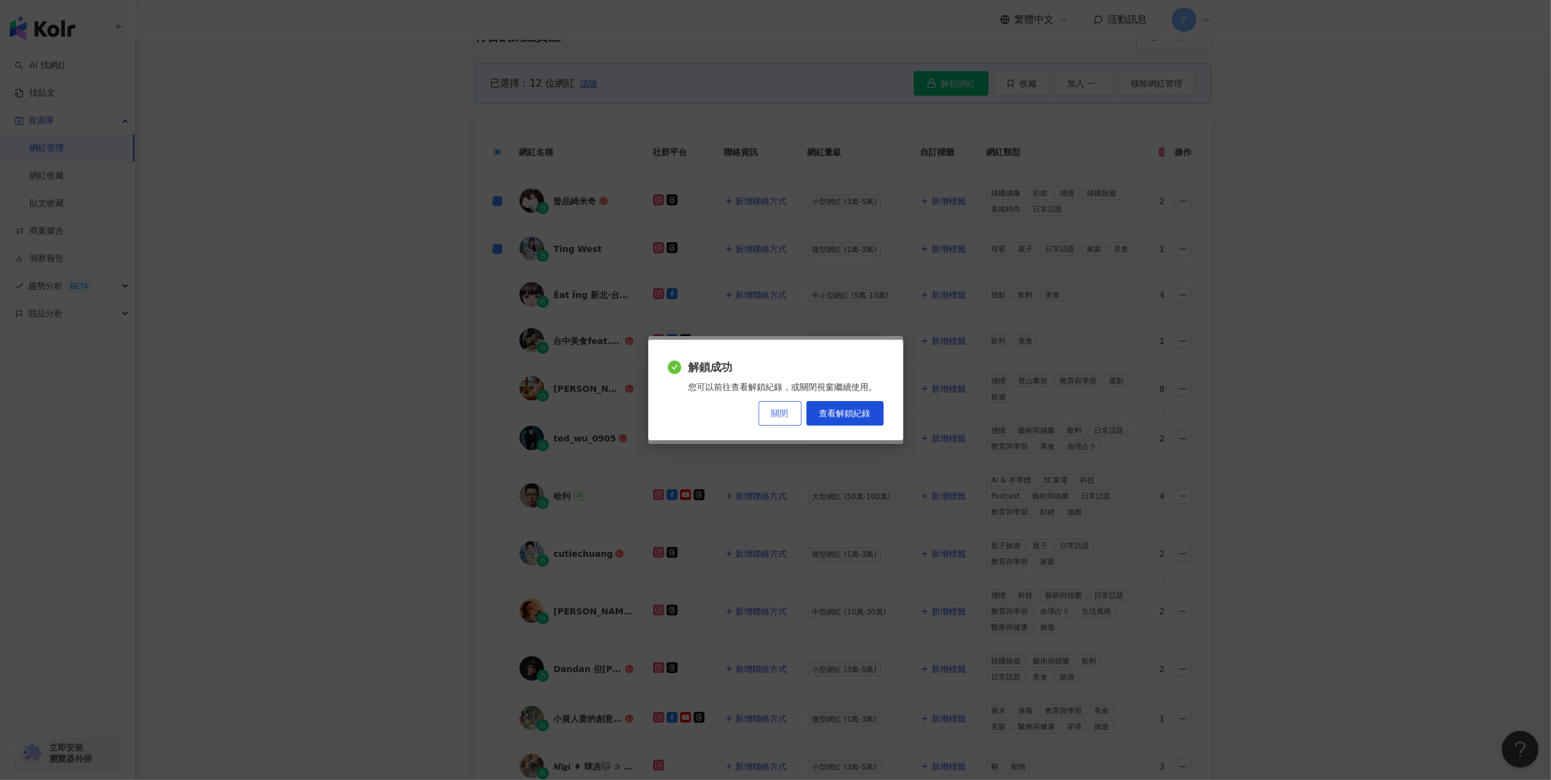
click at [772, 410] on span "關閉" at bounding box center [780, 414] width 17 height 10
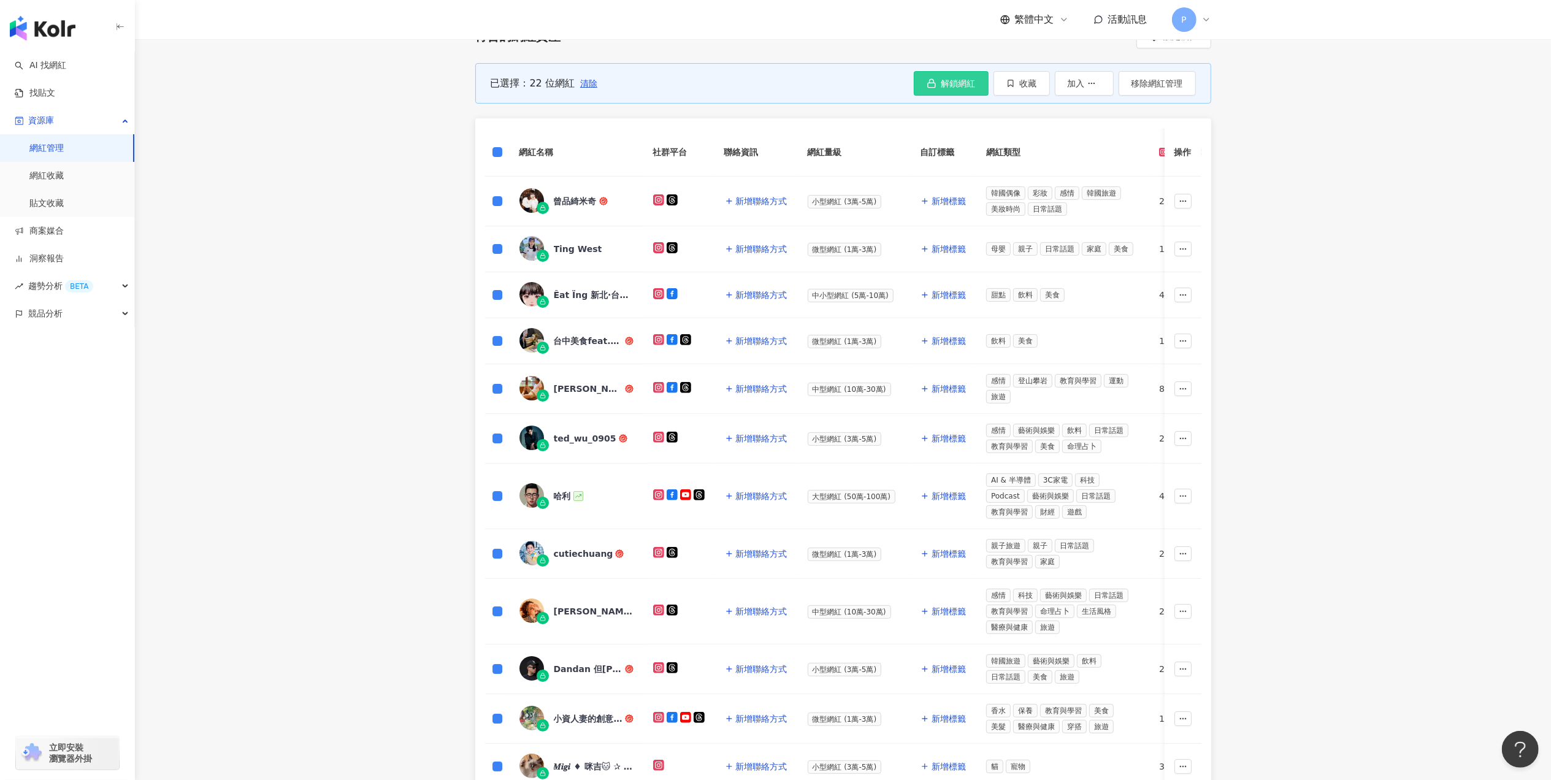
click at [938, 87] on button "解鎖網紅" at bounding box center [951, 83] width 75 height 25
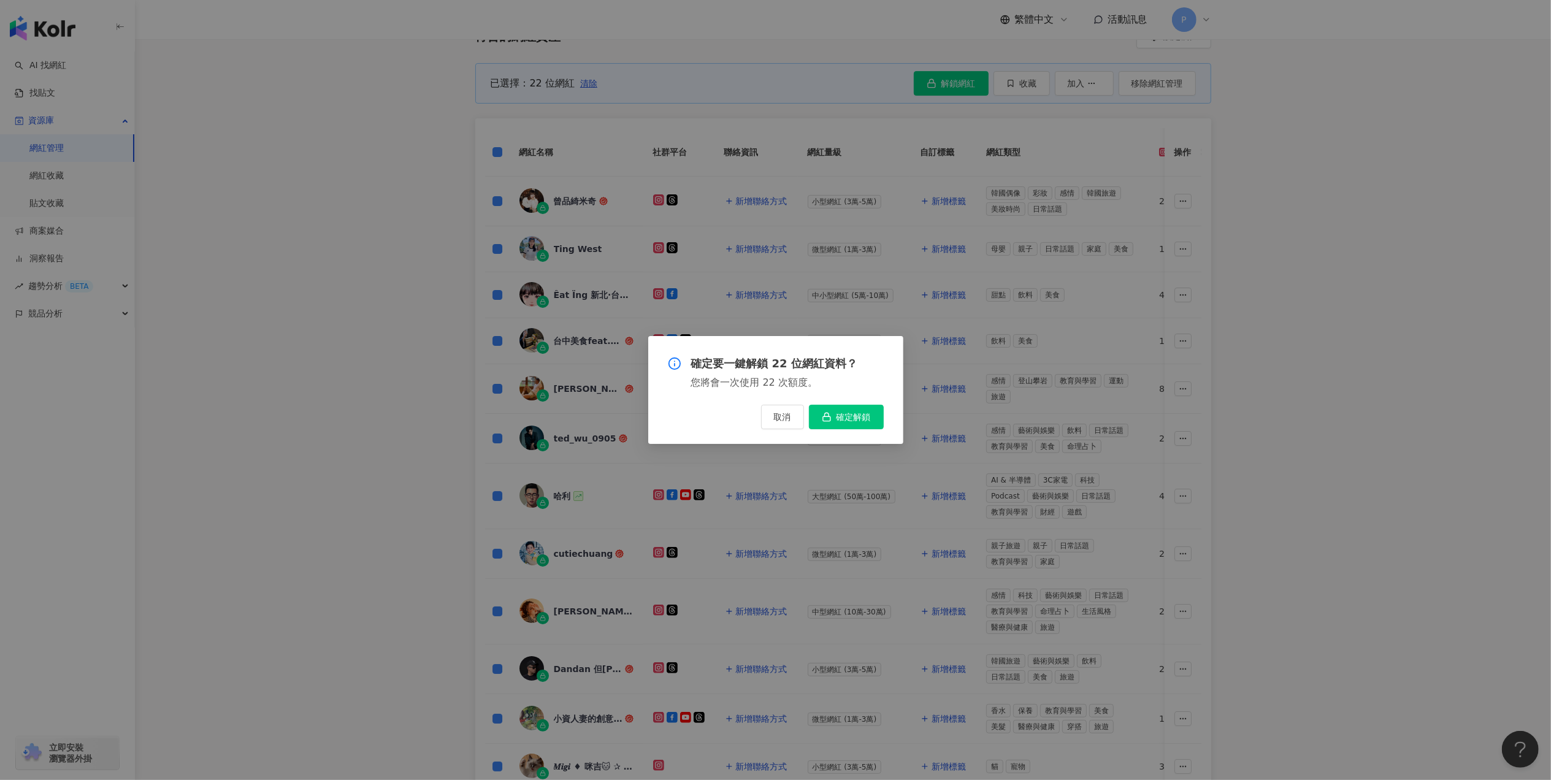
drag, startPoint x: 858, startPoint y: 395, endPoint x: 855, endPoint y: 411, distance: 16.1
click at [858, 400] on div "確定要一鍵解鎖 22 位網紅資料？ 您將會一次使用 22 次額度。 取消 確定解鎖" at bounding box center [775, 390] width 255 height 108
click at [855, 412] on span "確定解鎖" at bounding box center [854, 417] width 34 height 10
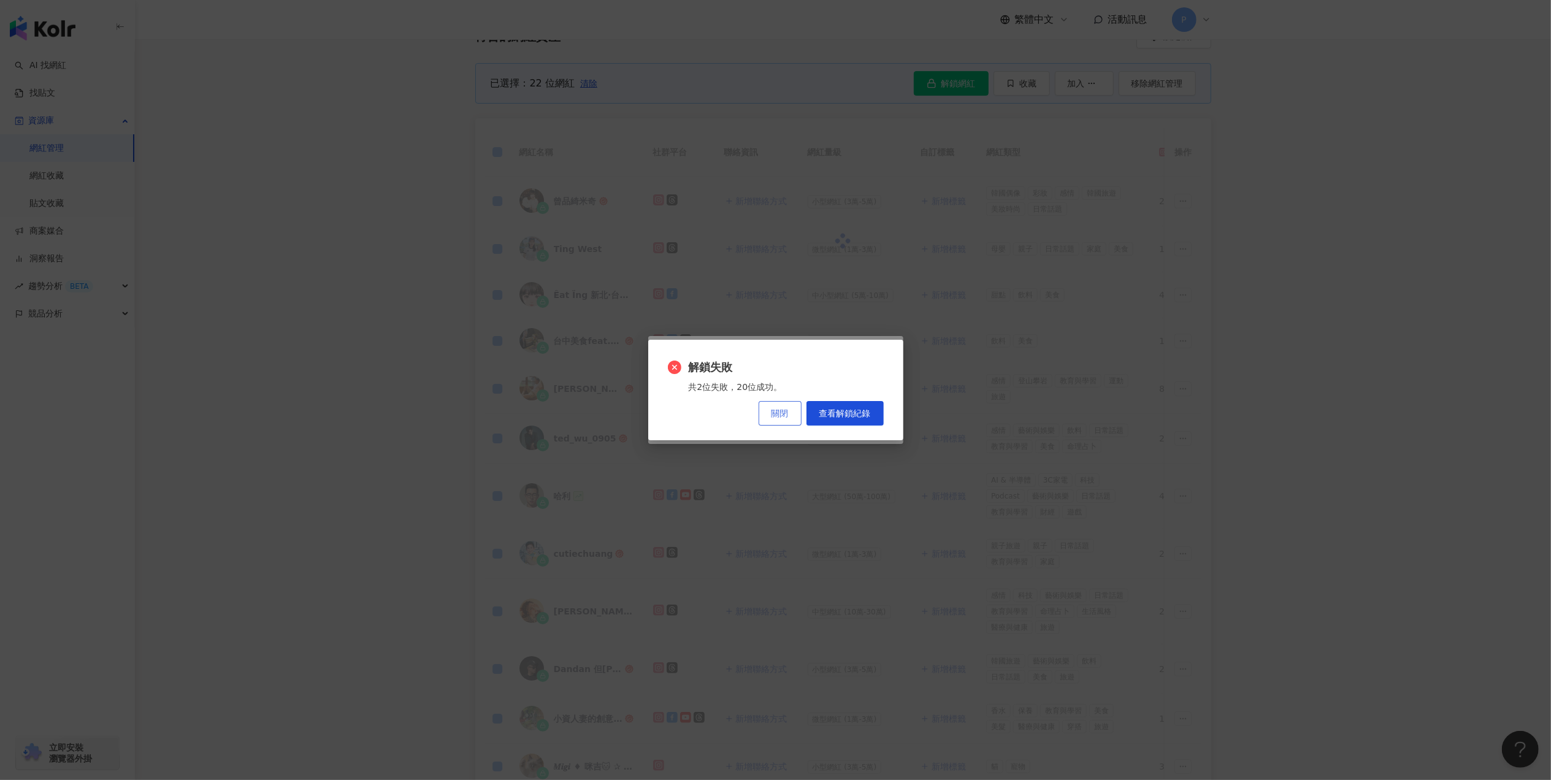
click at [771, 421] on button "關閉" at bounding box center [780, 413] width 43 height 25
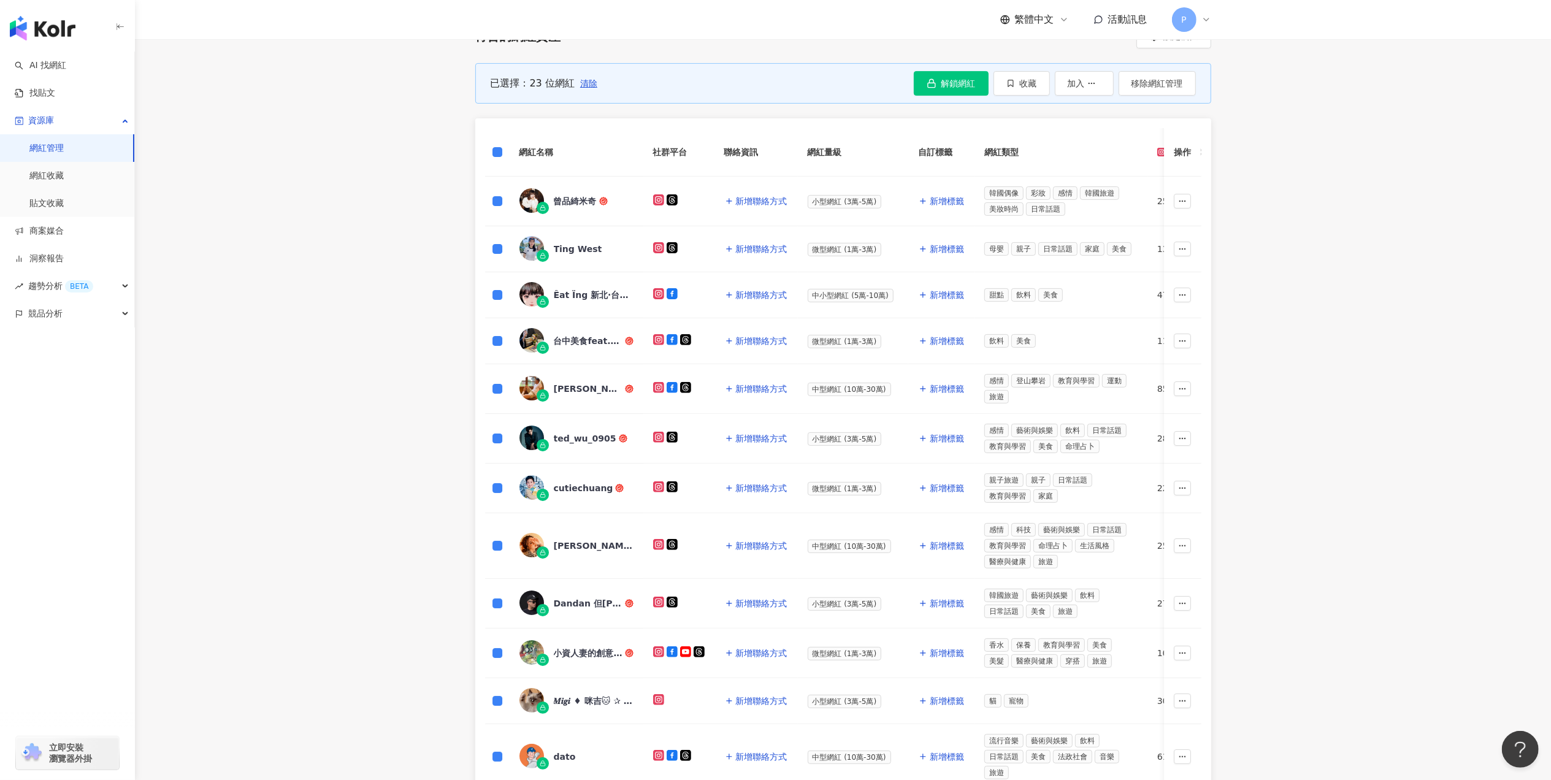
click at [586, 86] on span "清除" at bounding box center [588, 84] width 17 height 10
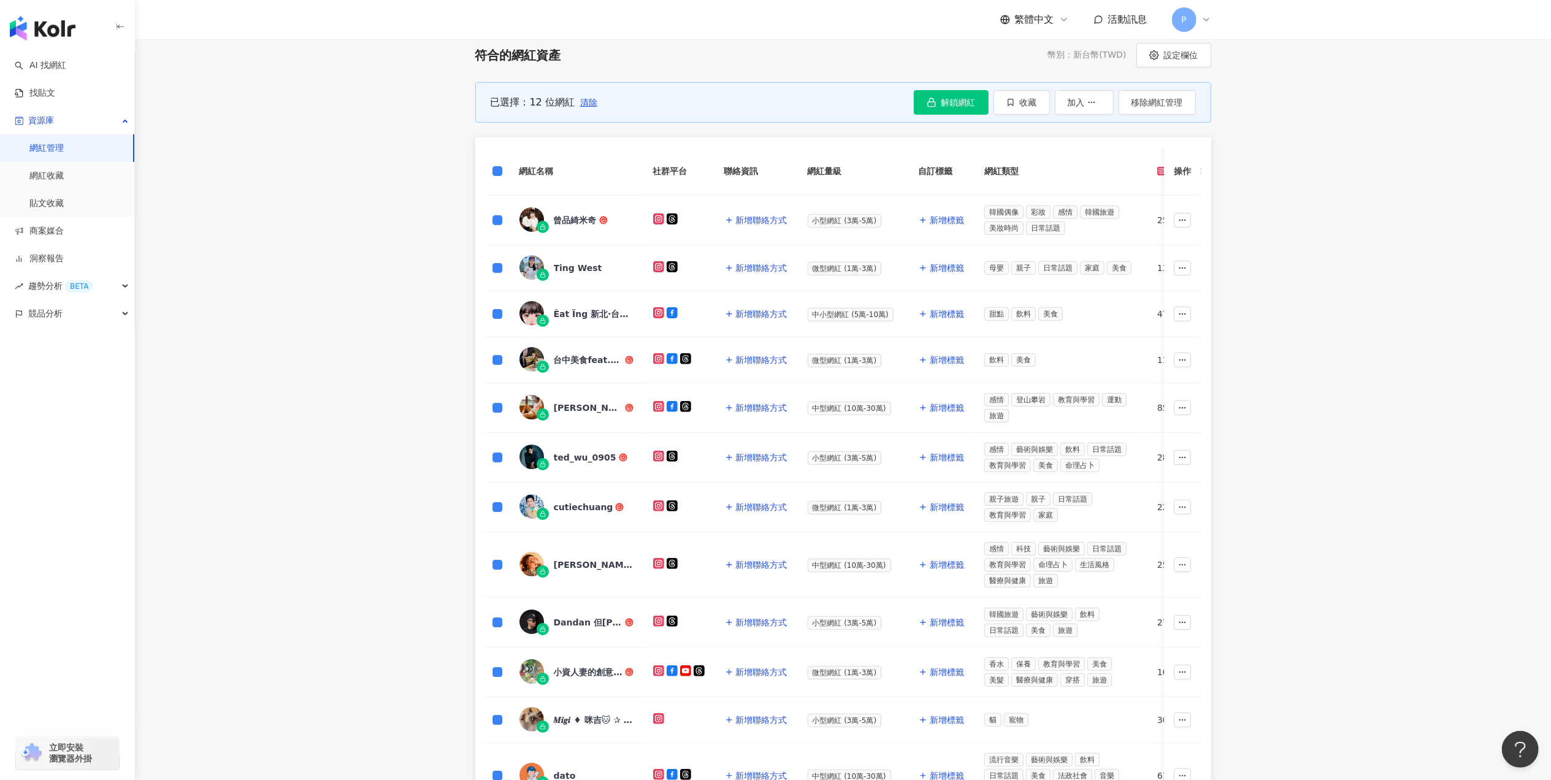
scroll to position [163, 0]
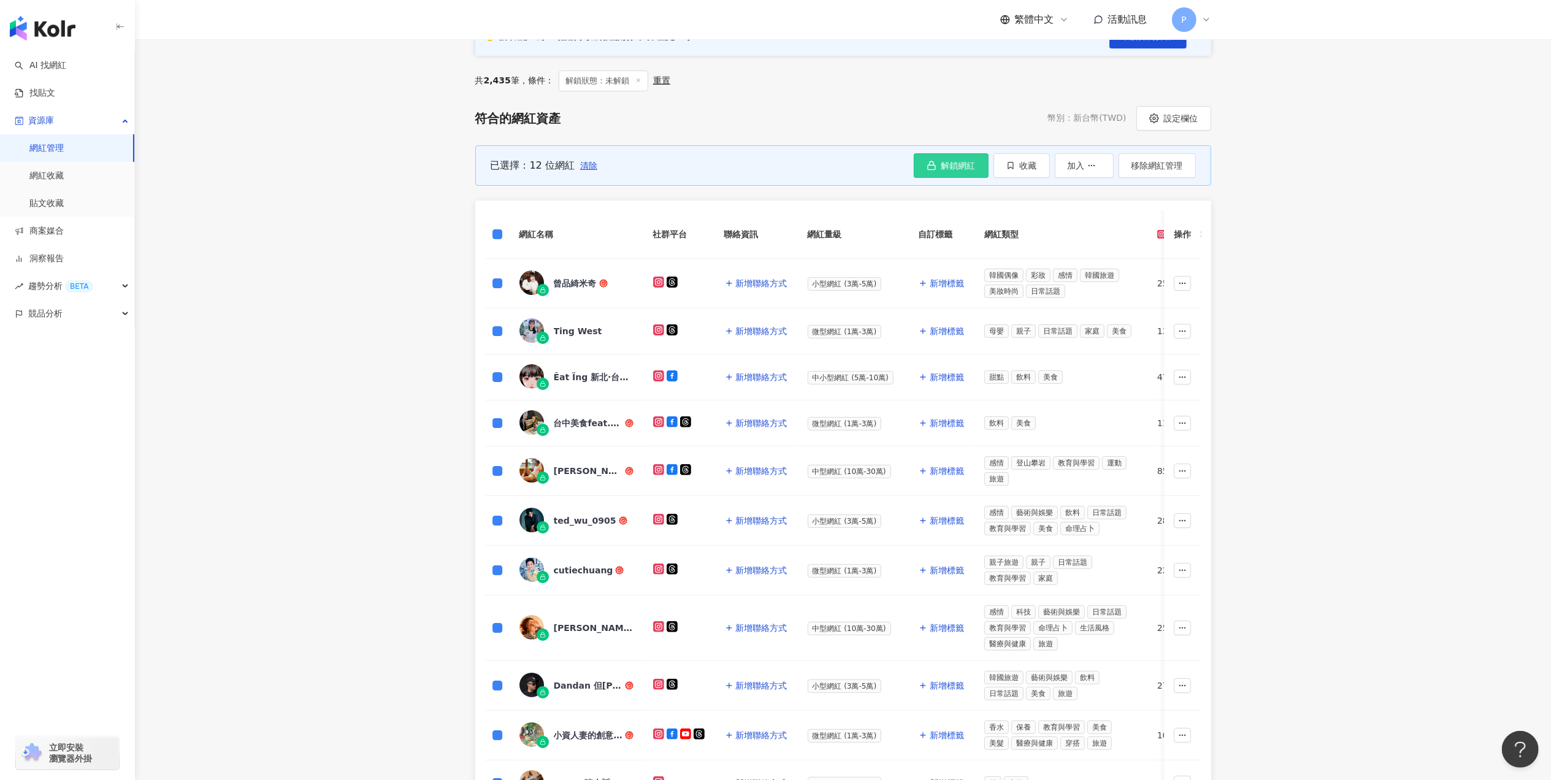
click at [928, 166] on rect "button" at bounding box center [931, 167] width 7 height 4
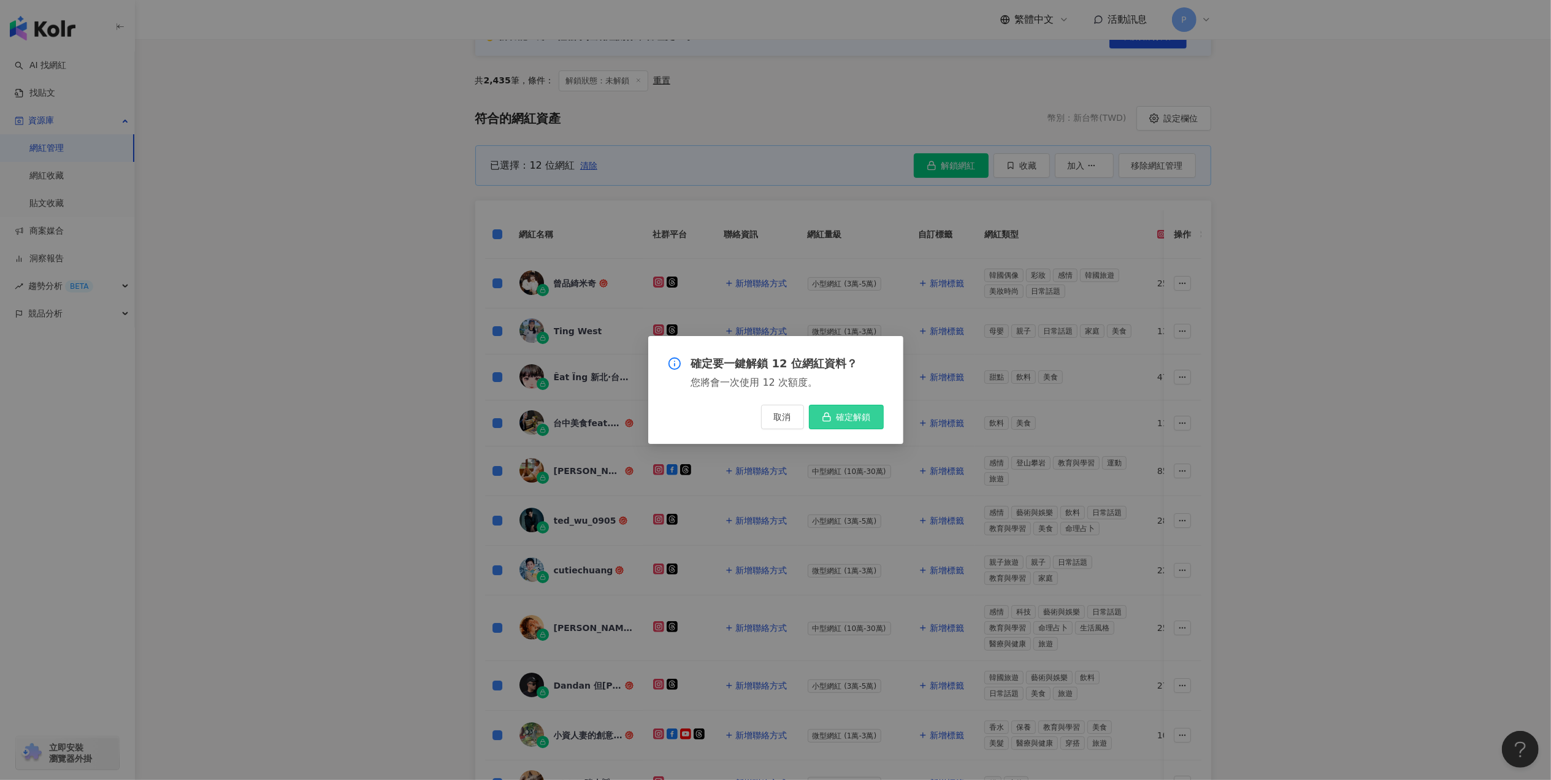
click at [853, 416] on span "確定解鎖" at bounding box center [854, 417] width 34 height 10
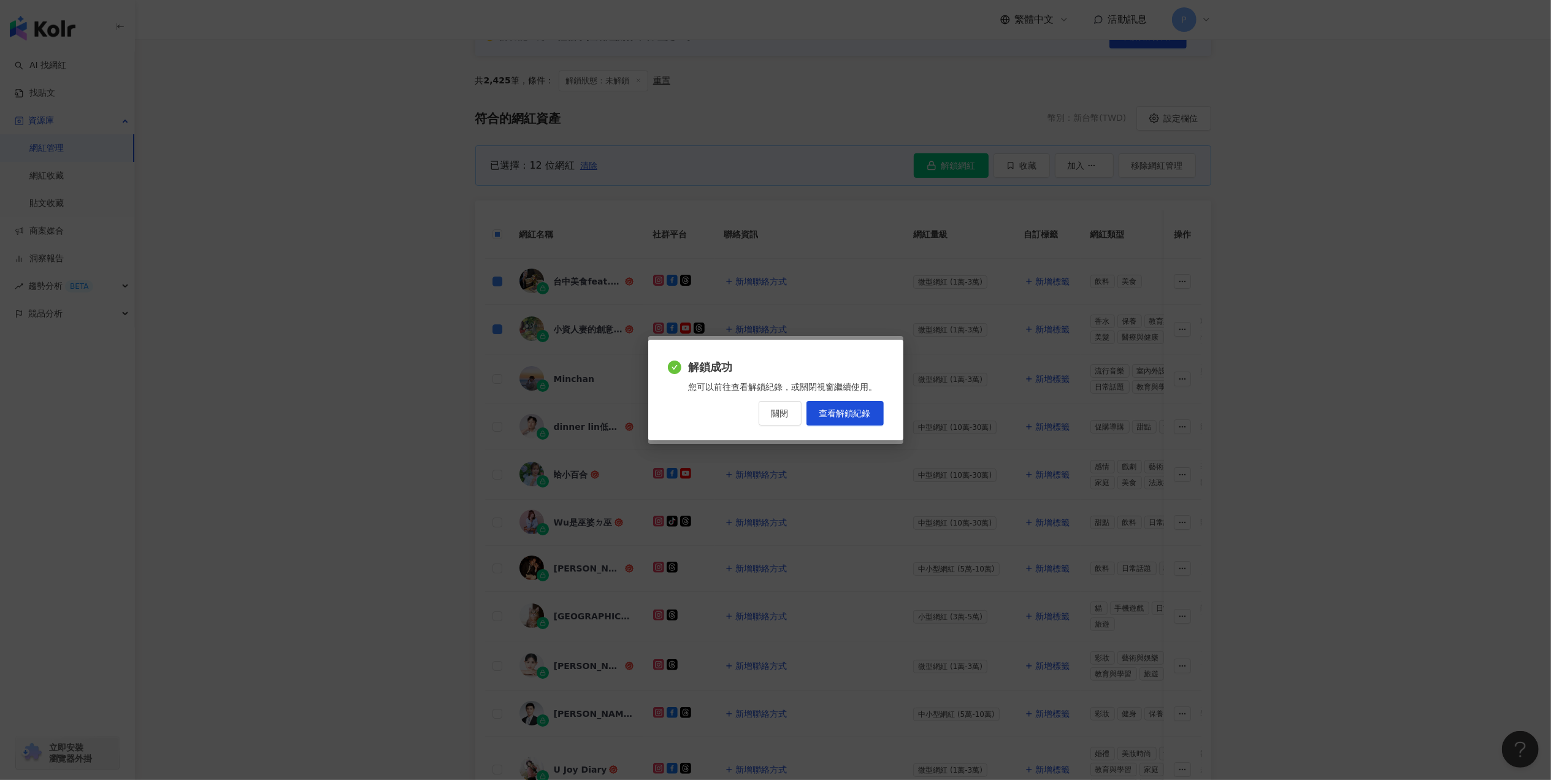
click at [776, 410] on span "關閉" at bounding box center [780, 414] width 17 height 10
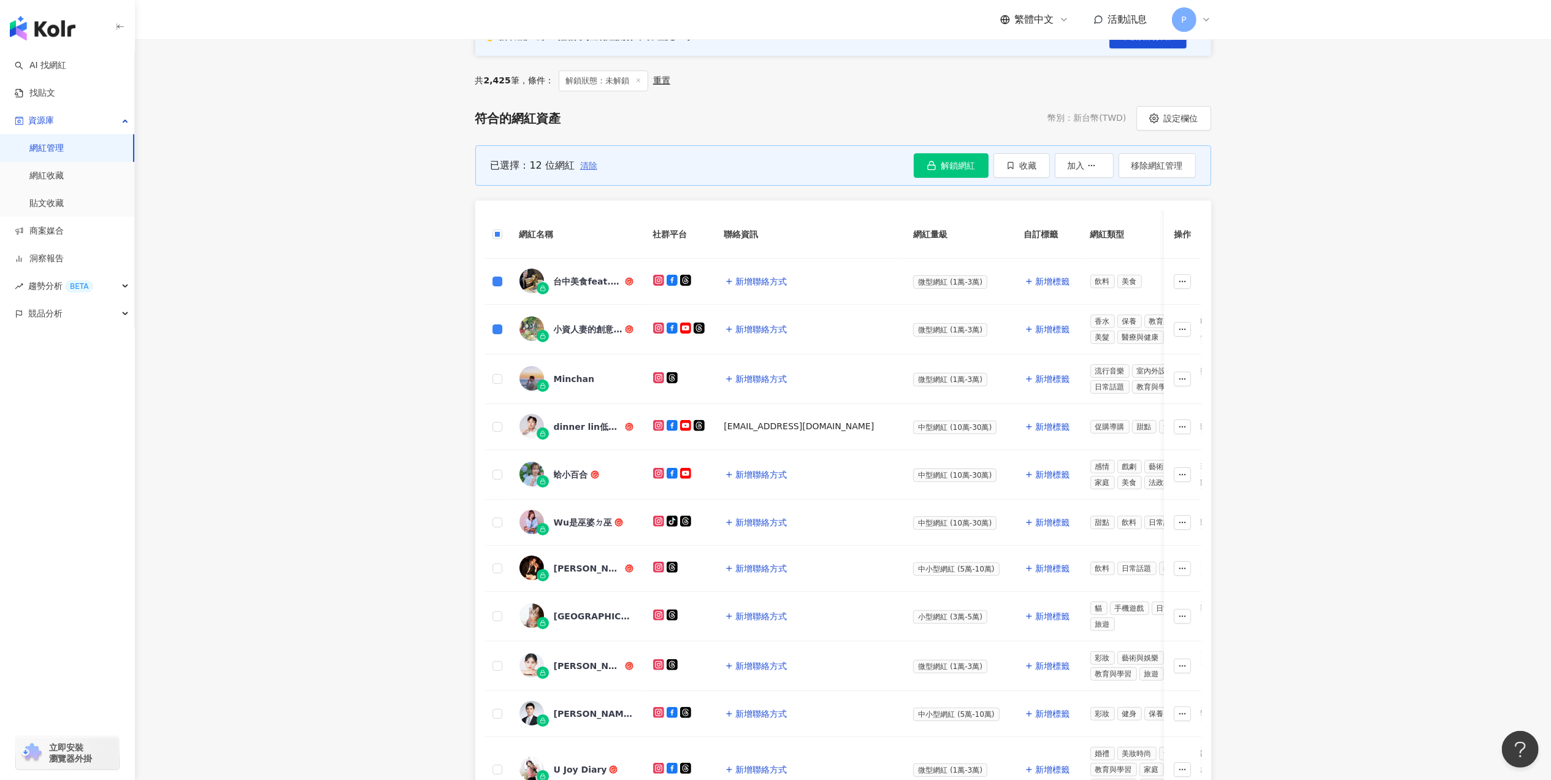
click at [582, 165] on span "清除" at bounding box center [588, 166] width 17 height 10
click at [955, 161] on span "解鎖網紅" at bounding box center [959, 166] width 34 height 10
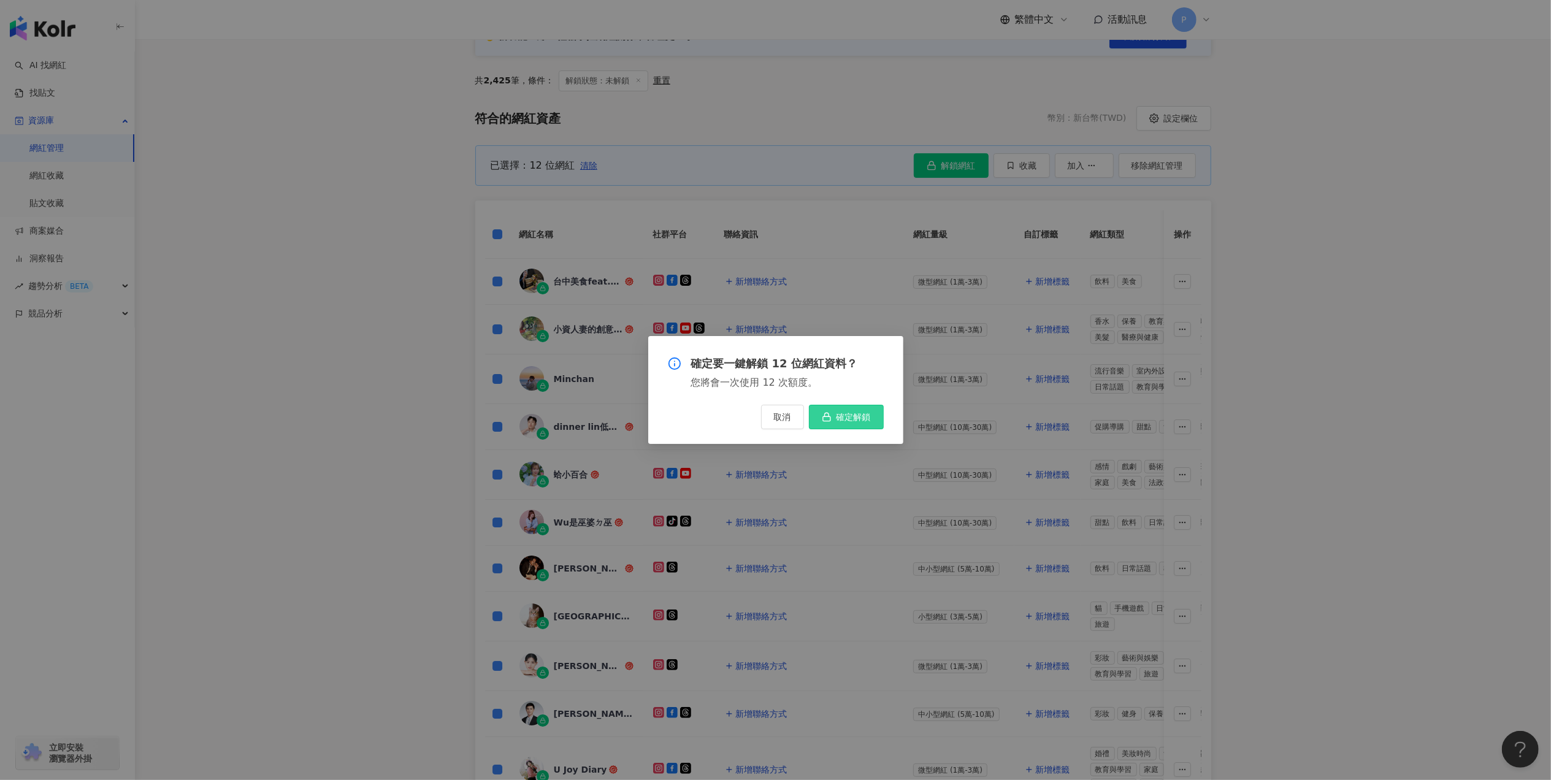
click at [843, 416] on span "確定解鎖" at bounding box center [854, 417] width 34 height 10
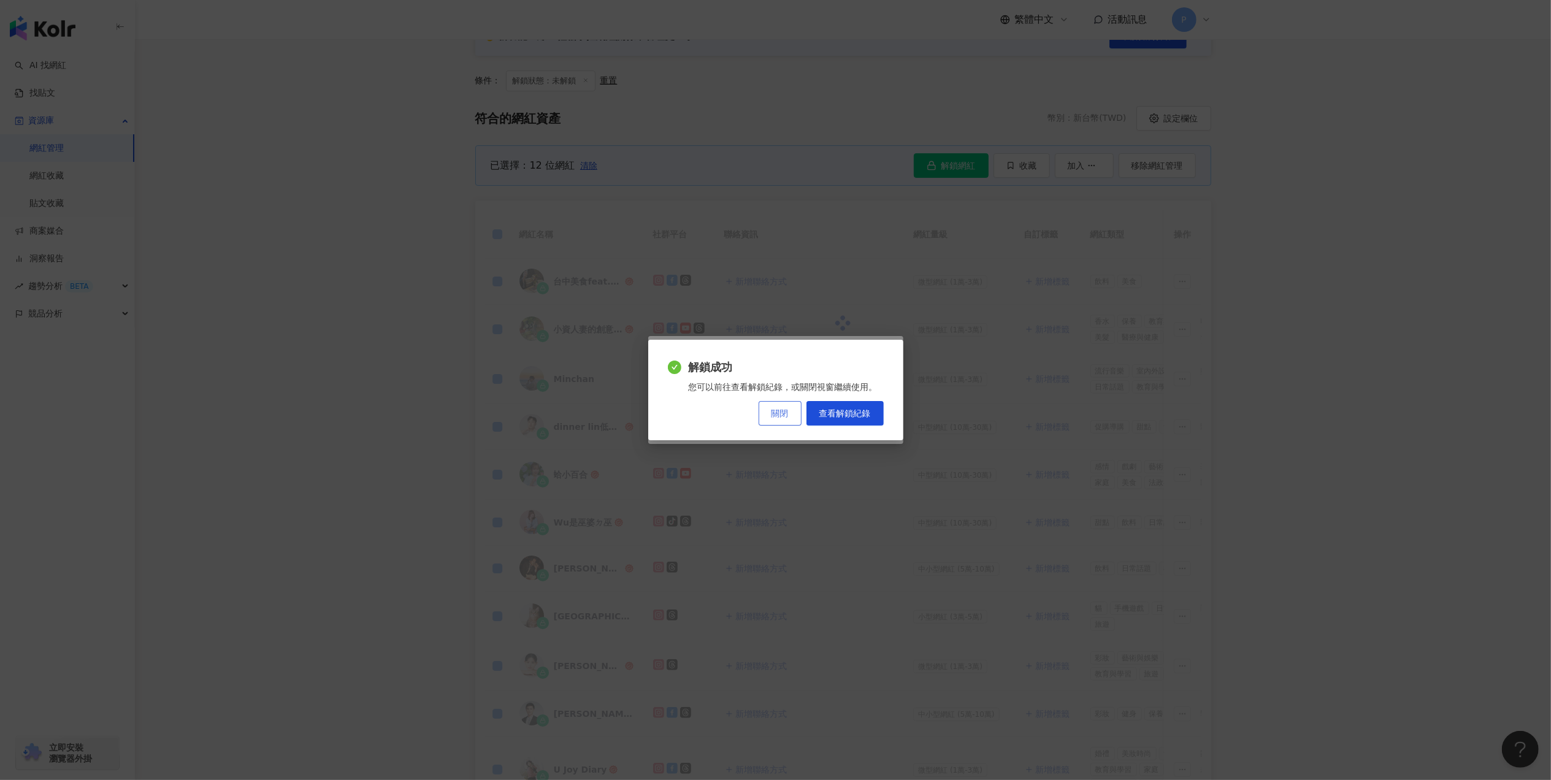
click at [786, 412] on span "關閉" at bounding box center [780, 414] width 17 height 10
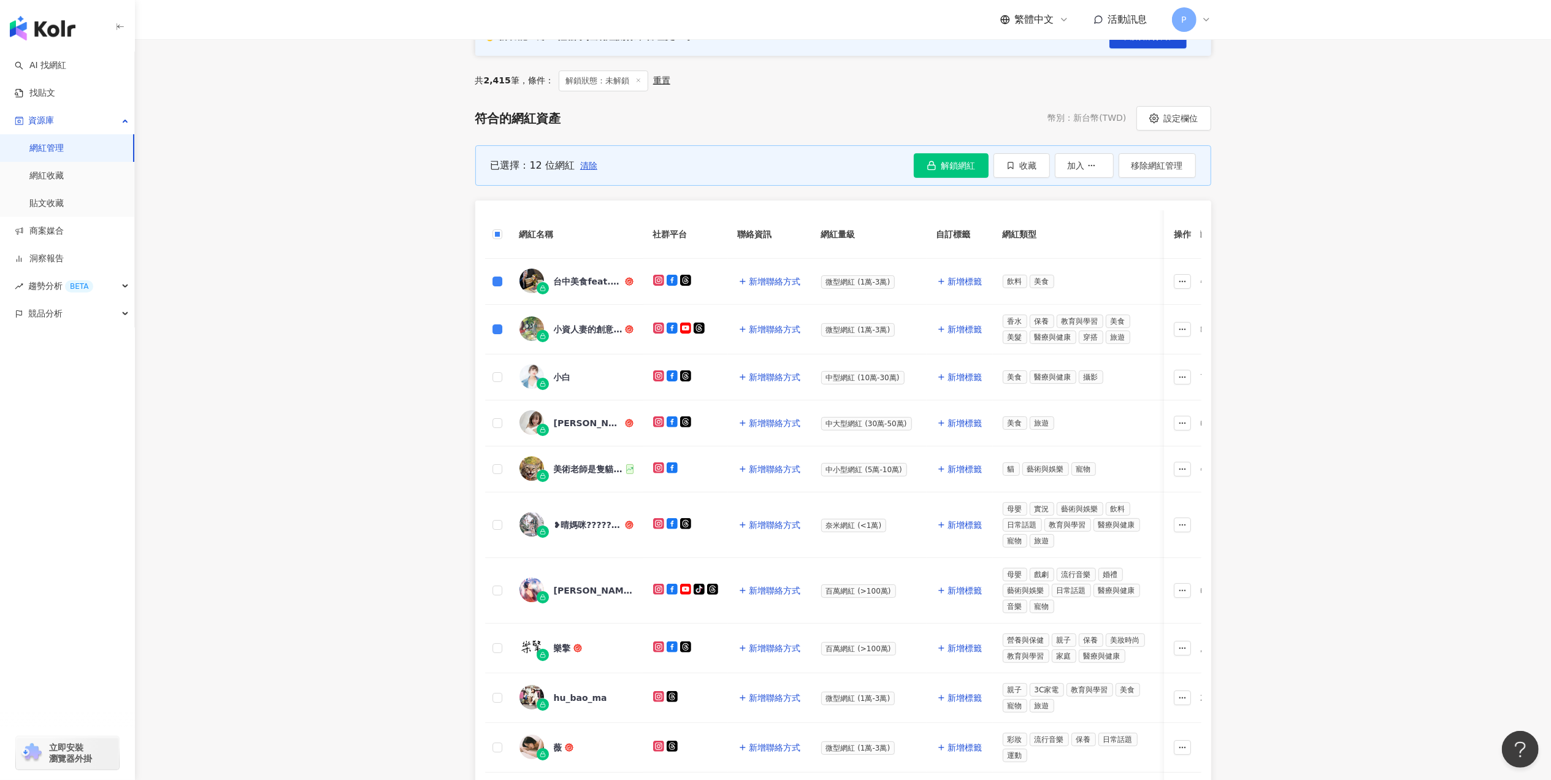
click at [585, 167] on span "清除" at bounding box center [588, 166] width 17 height 10
click at [914, 167] on button "解鎖網紅" at bounding box center [951, 165] width 75 height 25
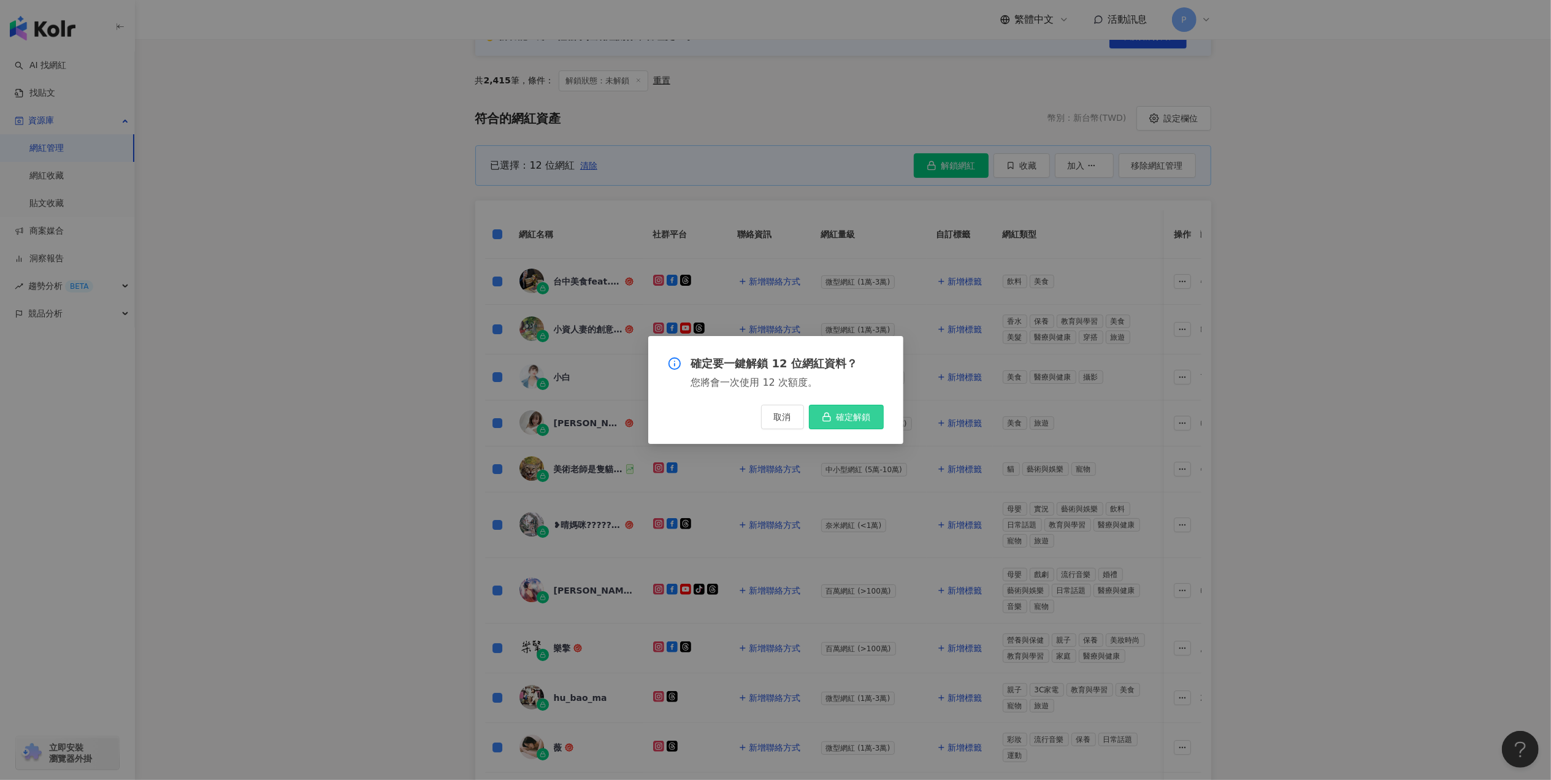
click at [845, 416] on span "確定解鎖" at bounding box center [854, 417] width 34 height 10
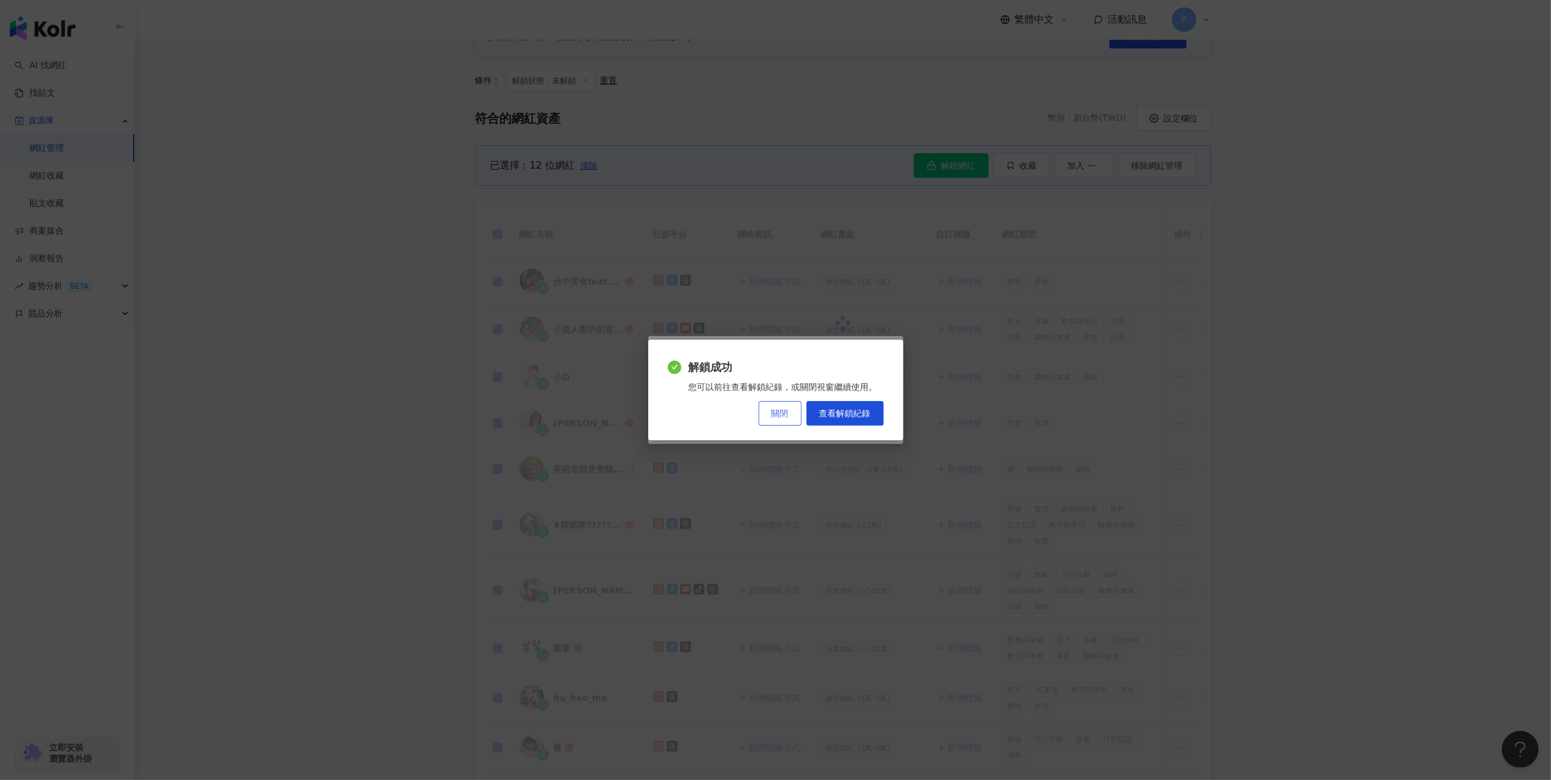
click at [783, 418] on button "關閉" at bounding box center [780, 413] width 43 height 25
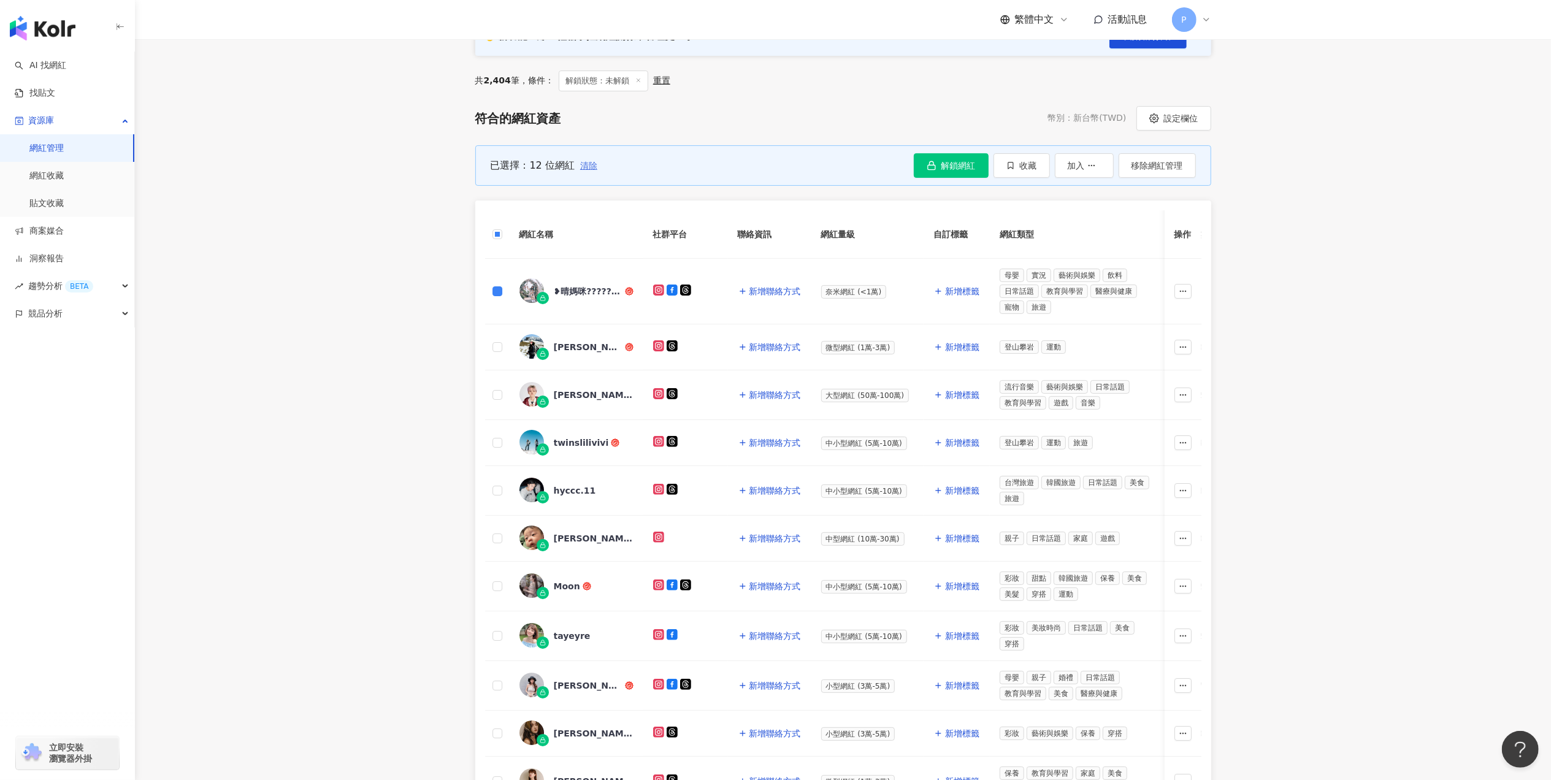
click at [588, 167] on span "清除" at bounding box center [588, 166] width 17 height 10
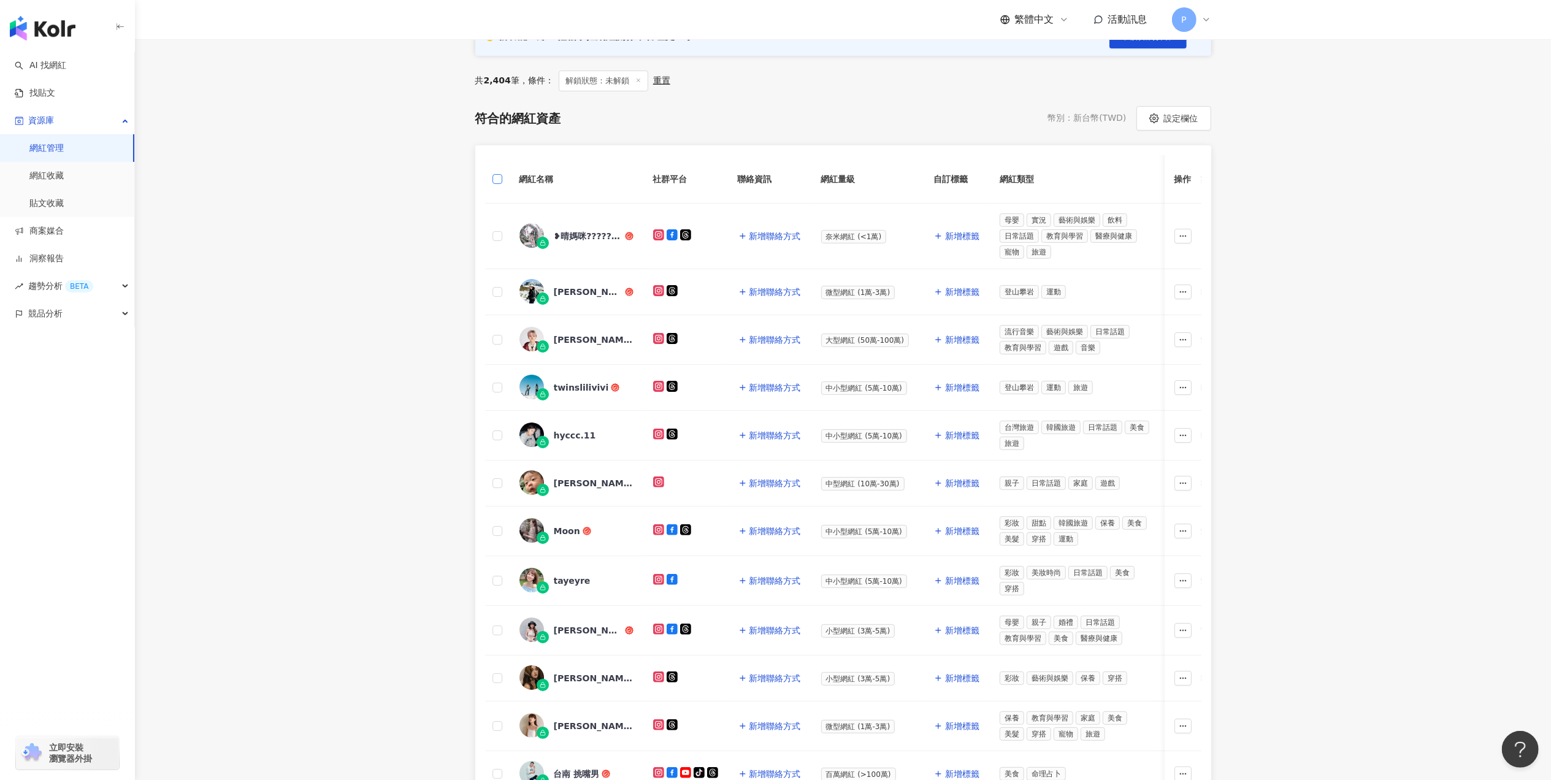
click at [494, 183] on label at bounding box center [498, 178] width 10 height 13
drag, startPoint x: 494, startPoint y: 184, endPoint x: 494, endPoint y: 172, distance: 12.3
click at [493, 167] on th at bounding box center [497, 179] width 25 height 48
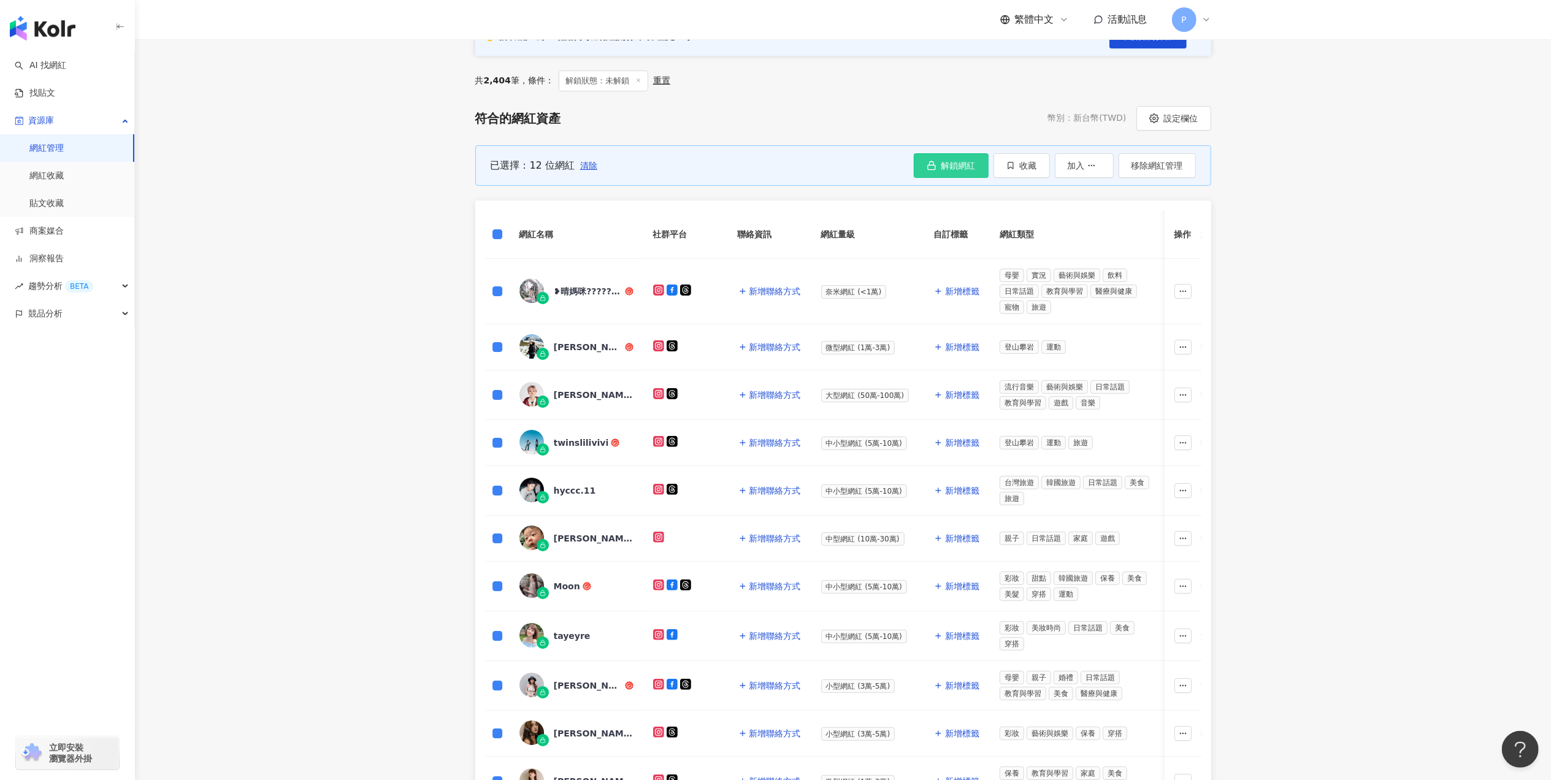
click at [952, 169] on span "解鎖網紅" at bounding box center [959, 166] width 34 height 10
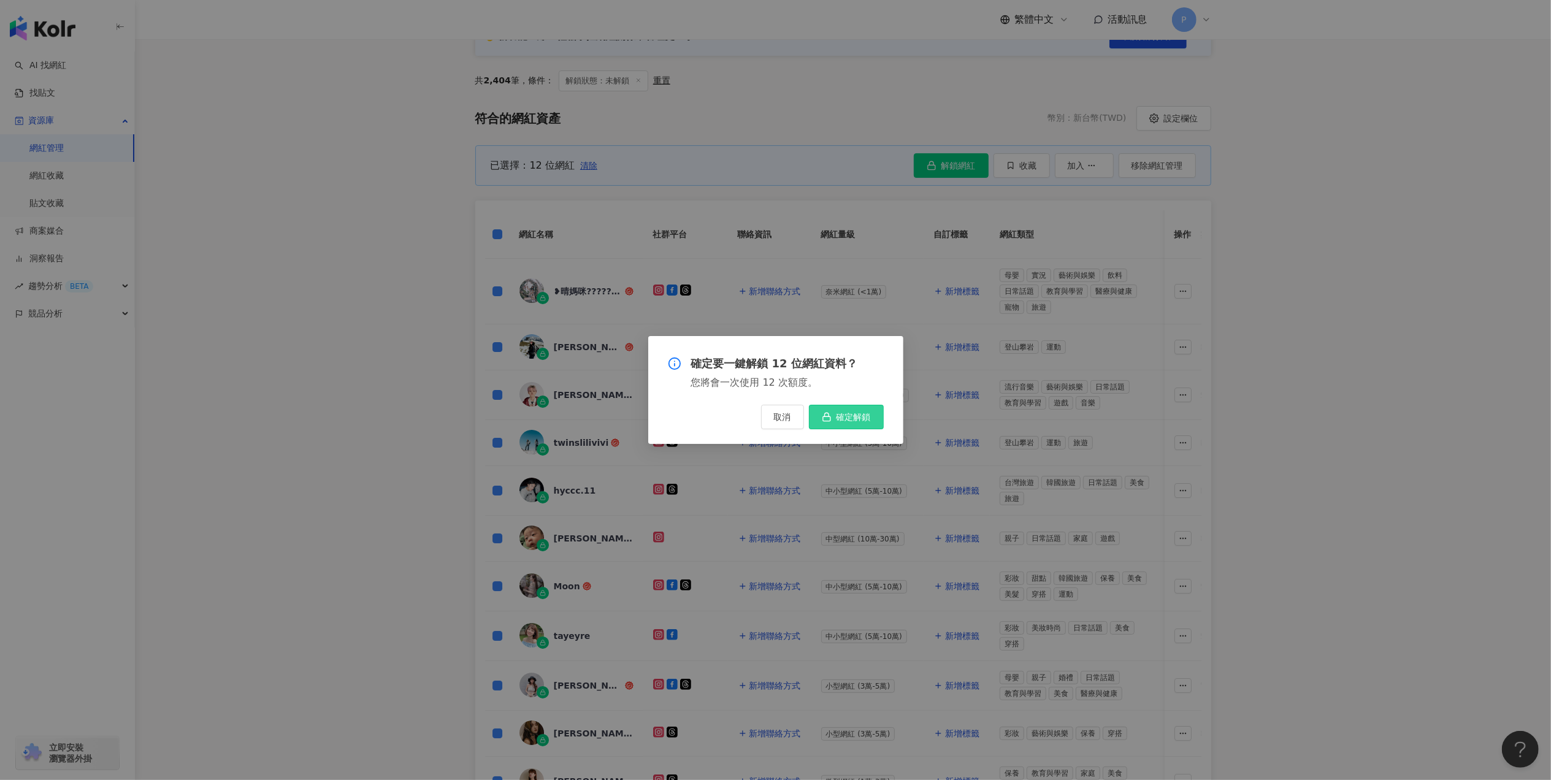
click at [852, 412] on span "確定解鎖" at bounding box center [854, 417] width 34 height 10
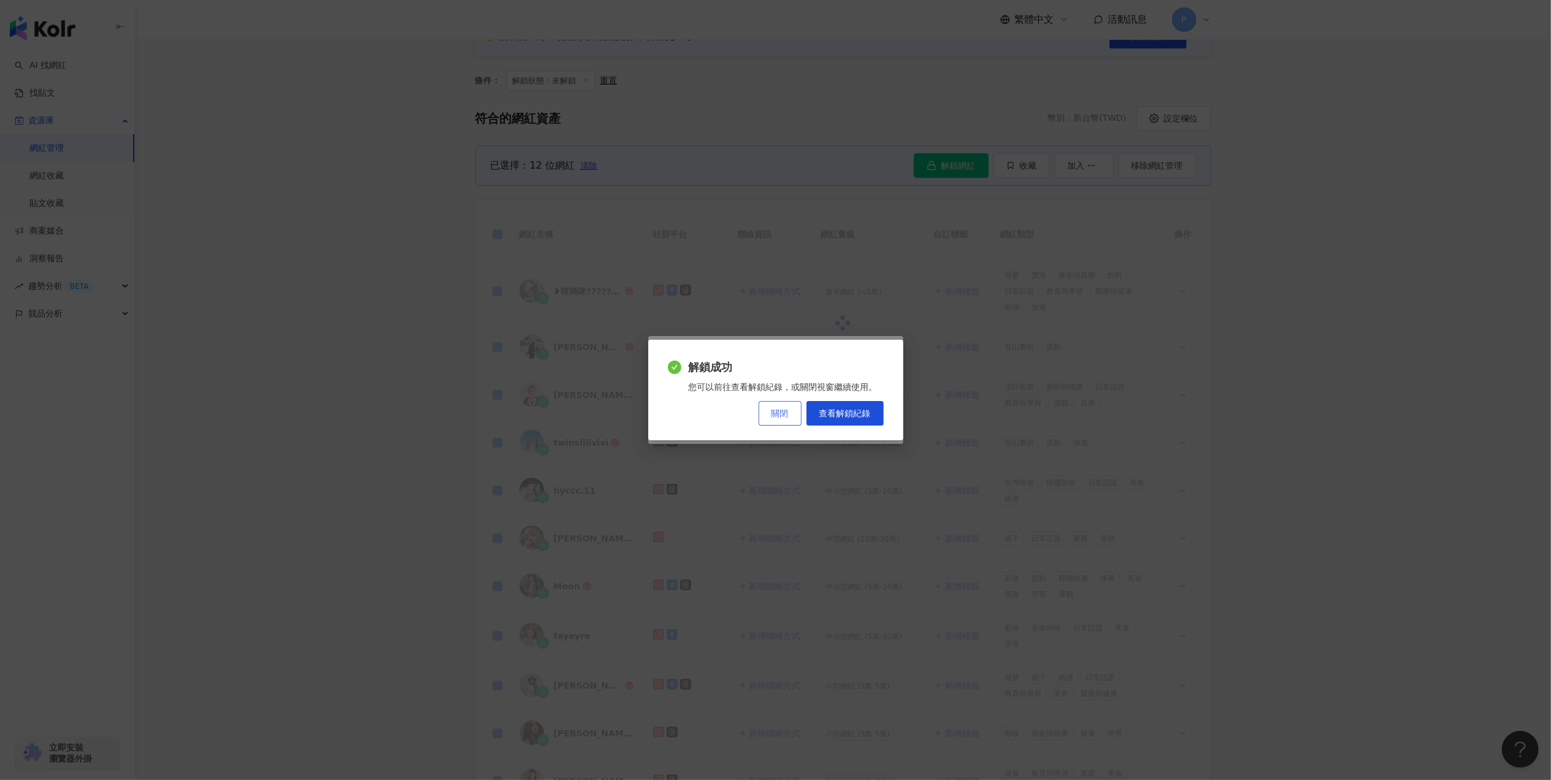
click at [772, 415] on span "關閉" at bounding box center [780, 414] width 17 height 10
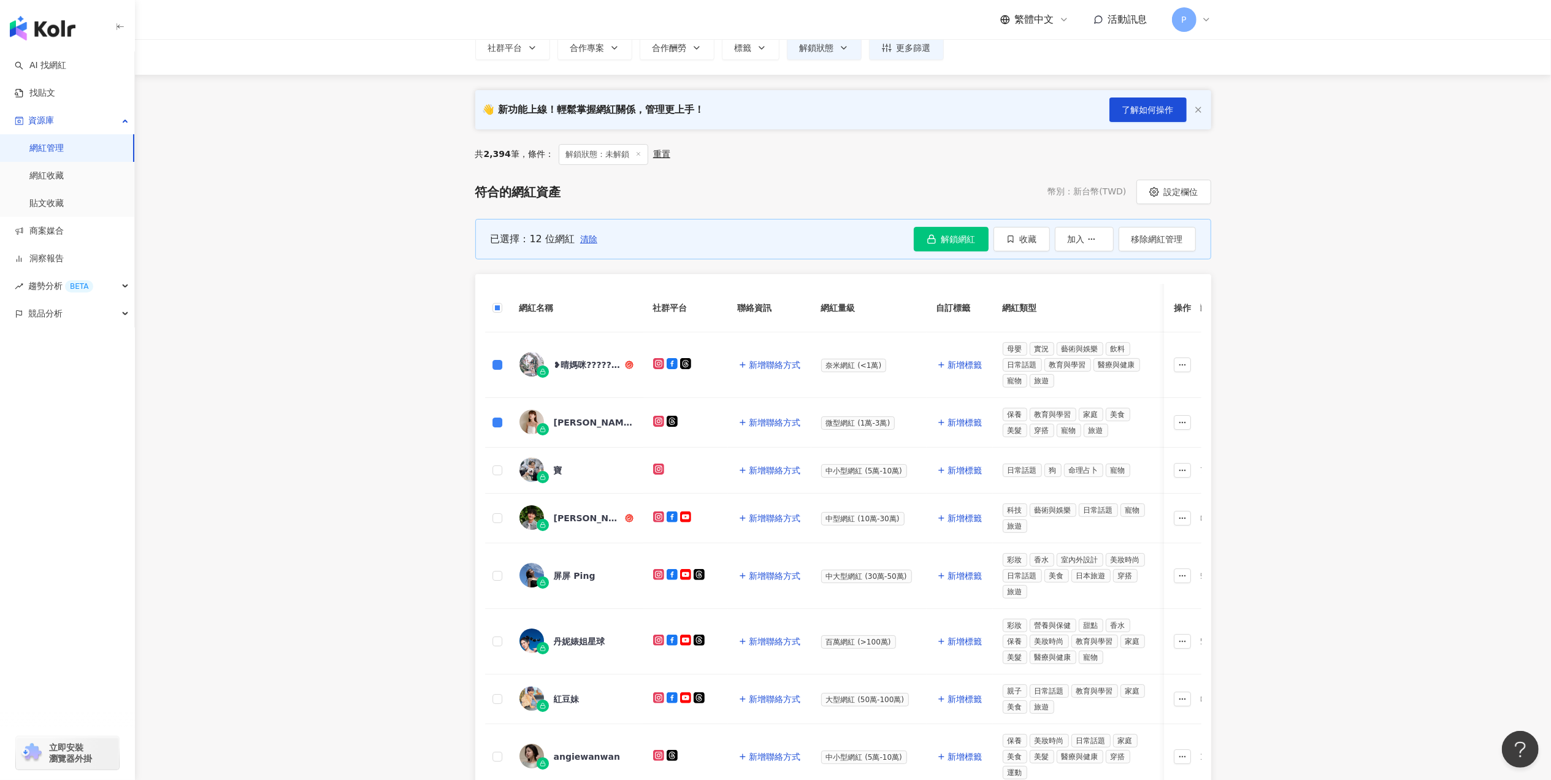
scroll to position [0, 0]
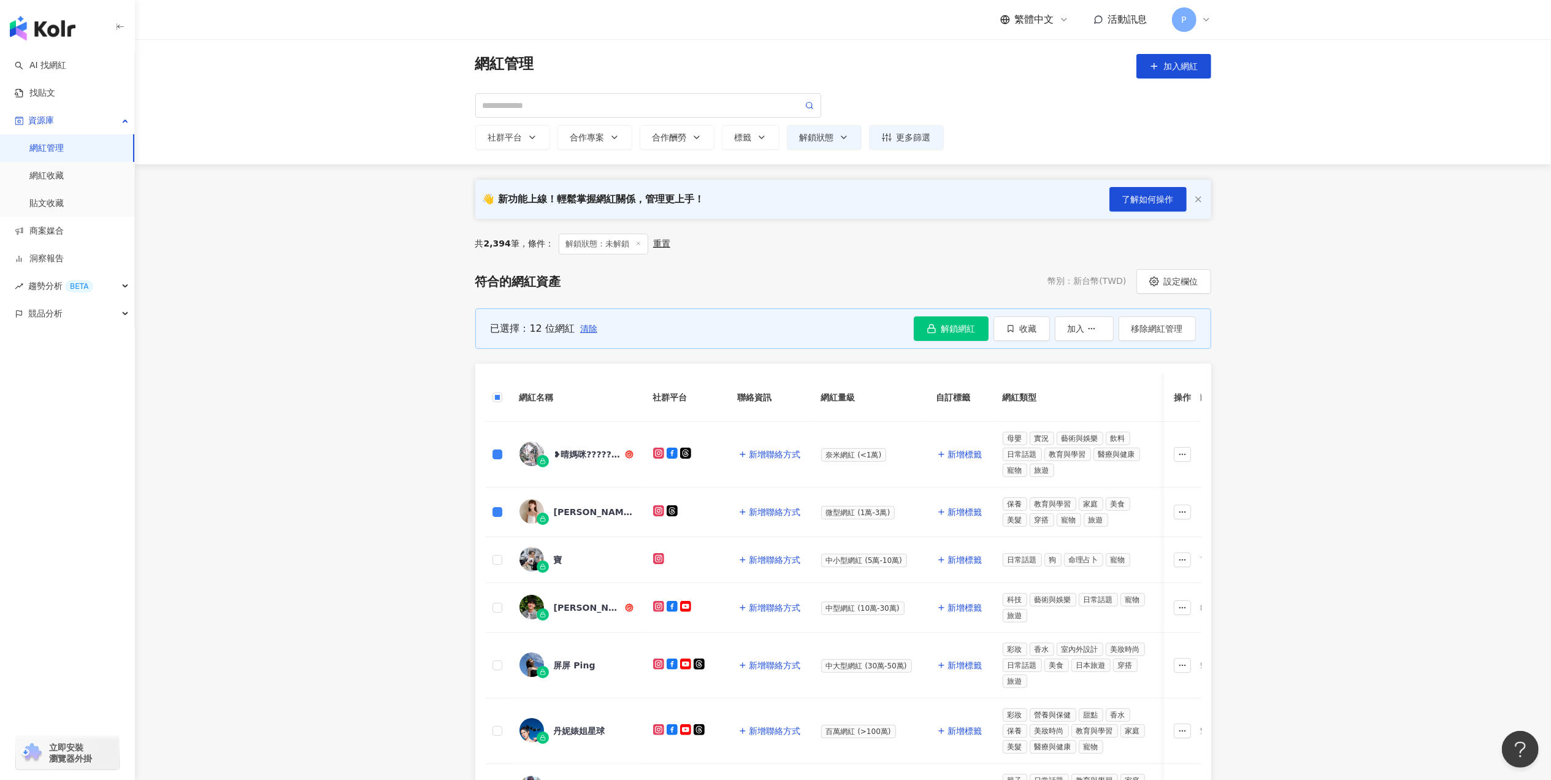
click at [1196, 21] on div "P" at bounding box center [1191, 19] width 39 height 25
click at [508, 399] on th at bounding box center [497, 398] width 25 height 48
click at [943, 342] on div "已選擇：22 位網紅 清除 解鎖網紅 確定要一鍵解鎖 12 位網紅資料？ 您將會一次使用 12 次額度。 取消 確定解鎖 收藏 加入 移除網紅管理" at bounding box center [843, 329] width 736 height 40
click at [946, 335] on button "解鎖網紅" at bounding box center [951, 329] width 75 height 25
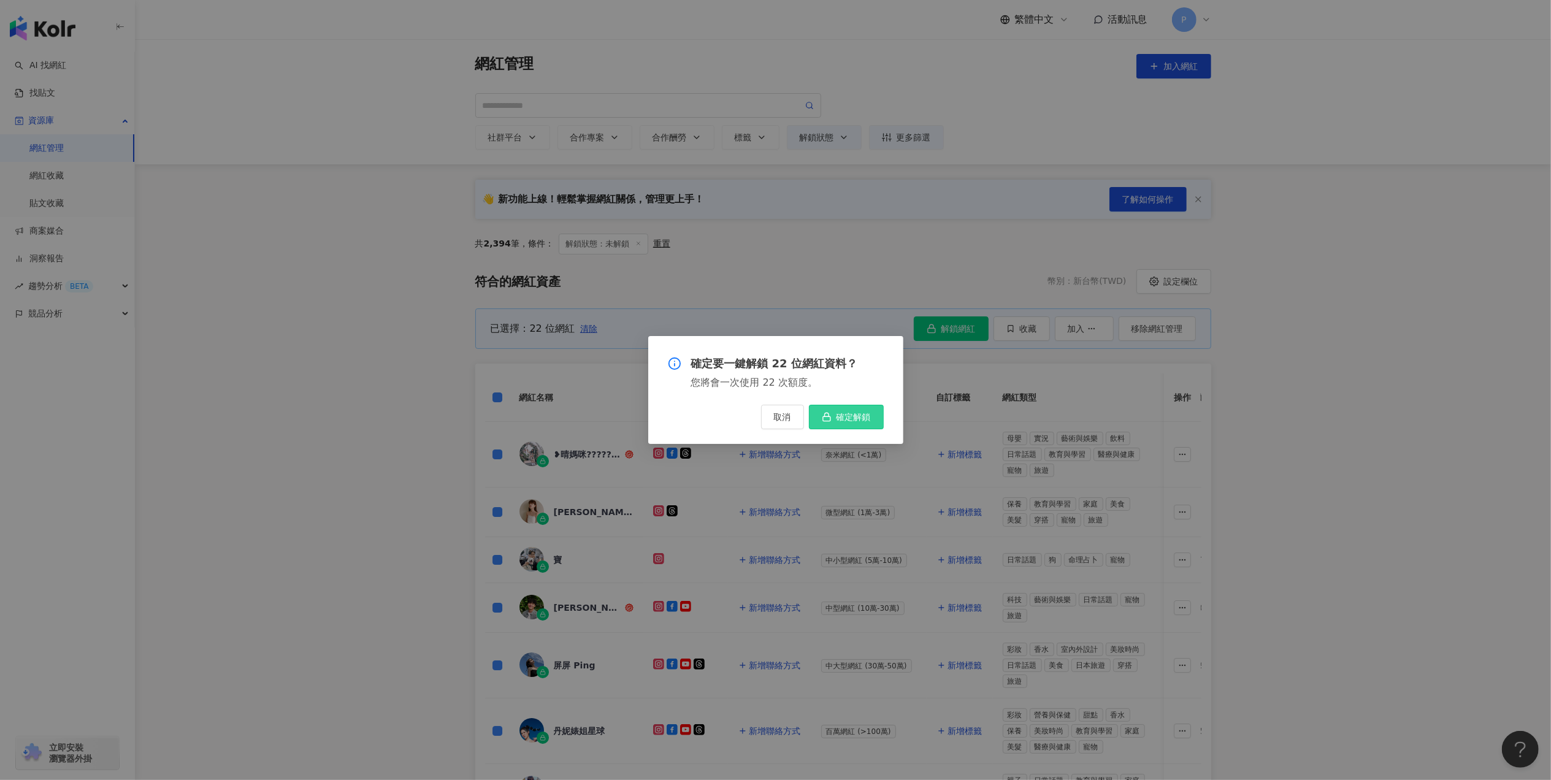
click at [866, 415] on span "確定解鎖" at bounding box center [854, 417] width 34 height 10
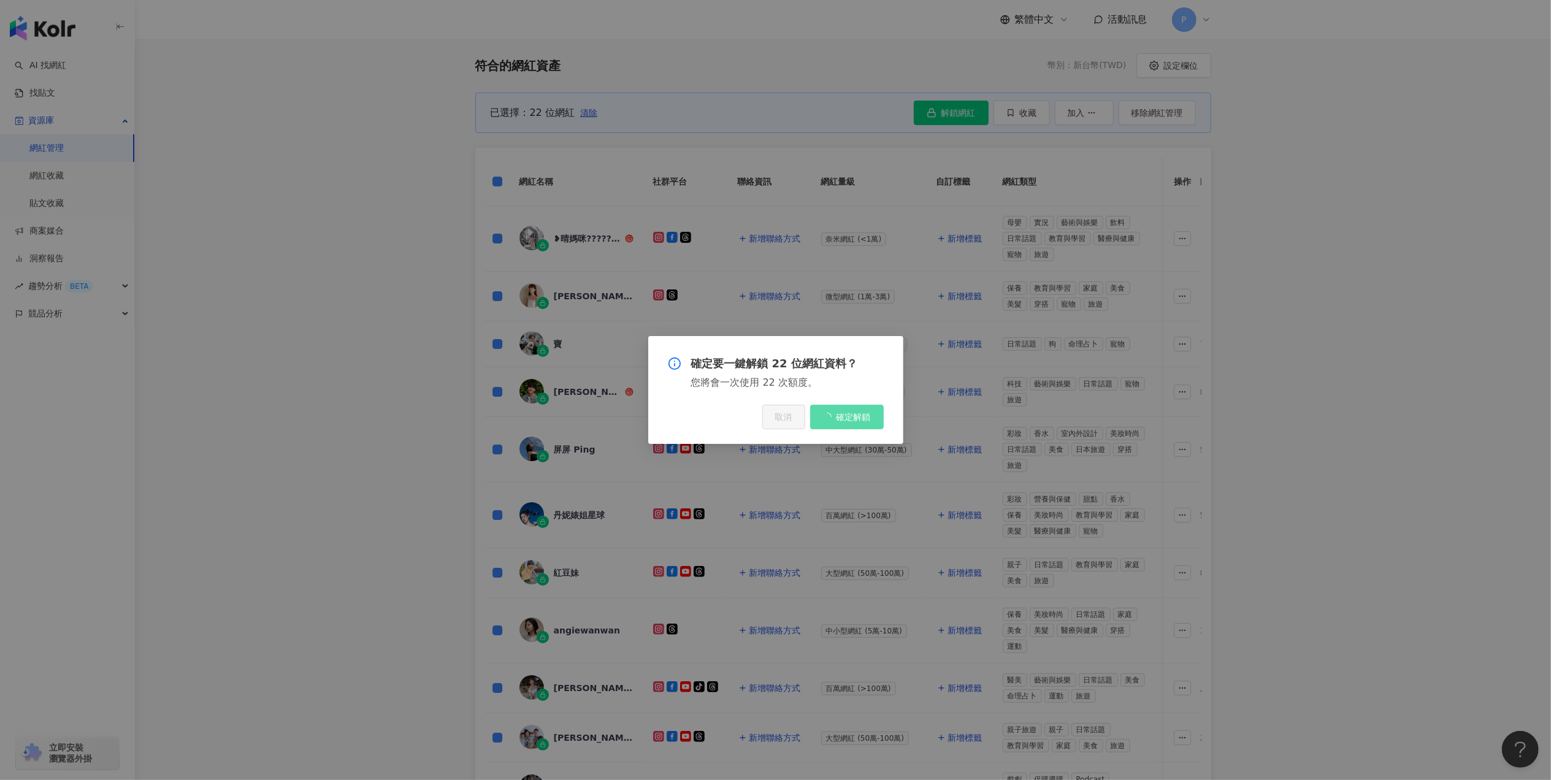
scroll to position [245, 0]
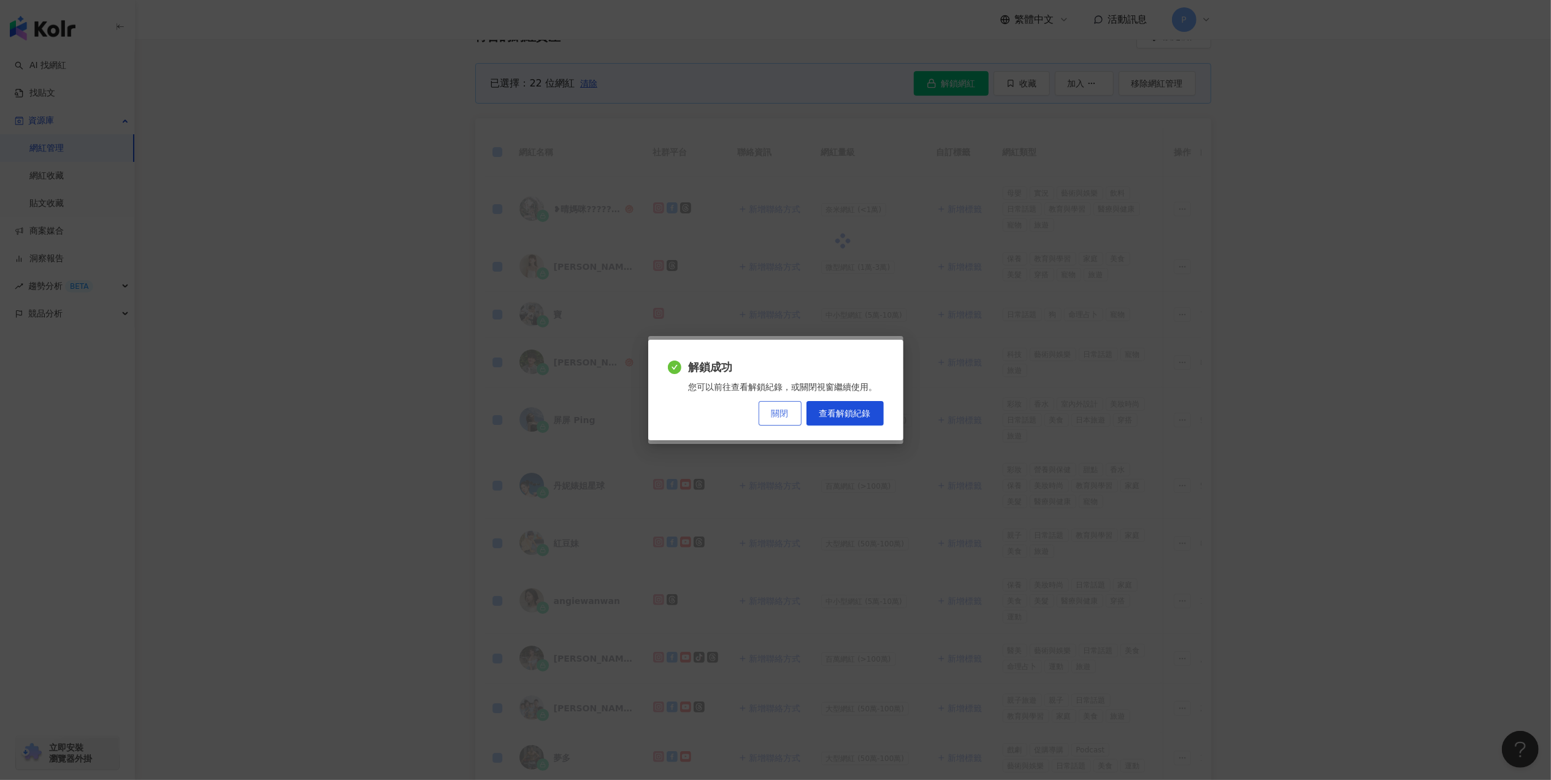
click at [766, 410] on button "關閉" at bounding box center [780, 413] width 43 height 25
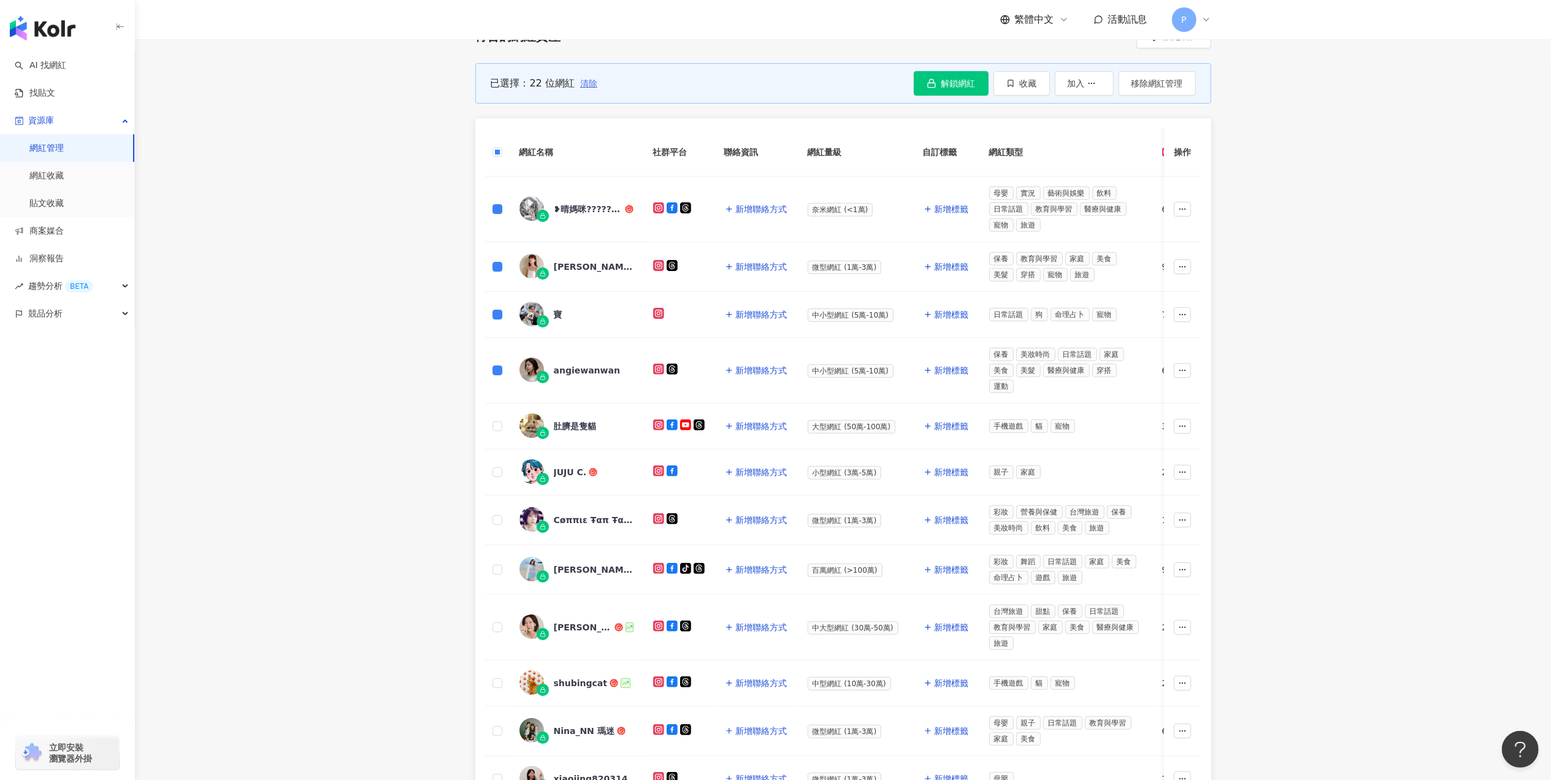
click at [593, 82] on span "清除" at bounding box center [588, 84] width 17 height 10
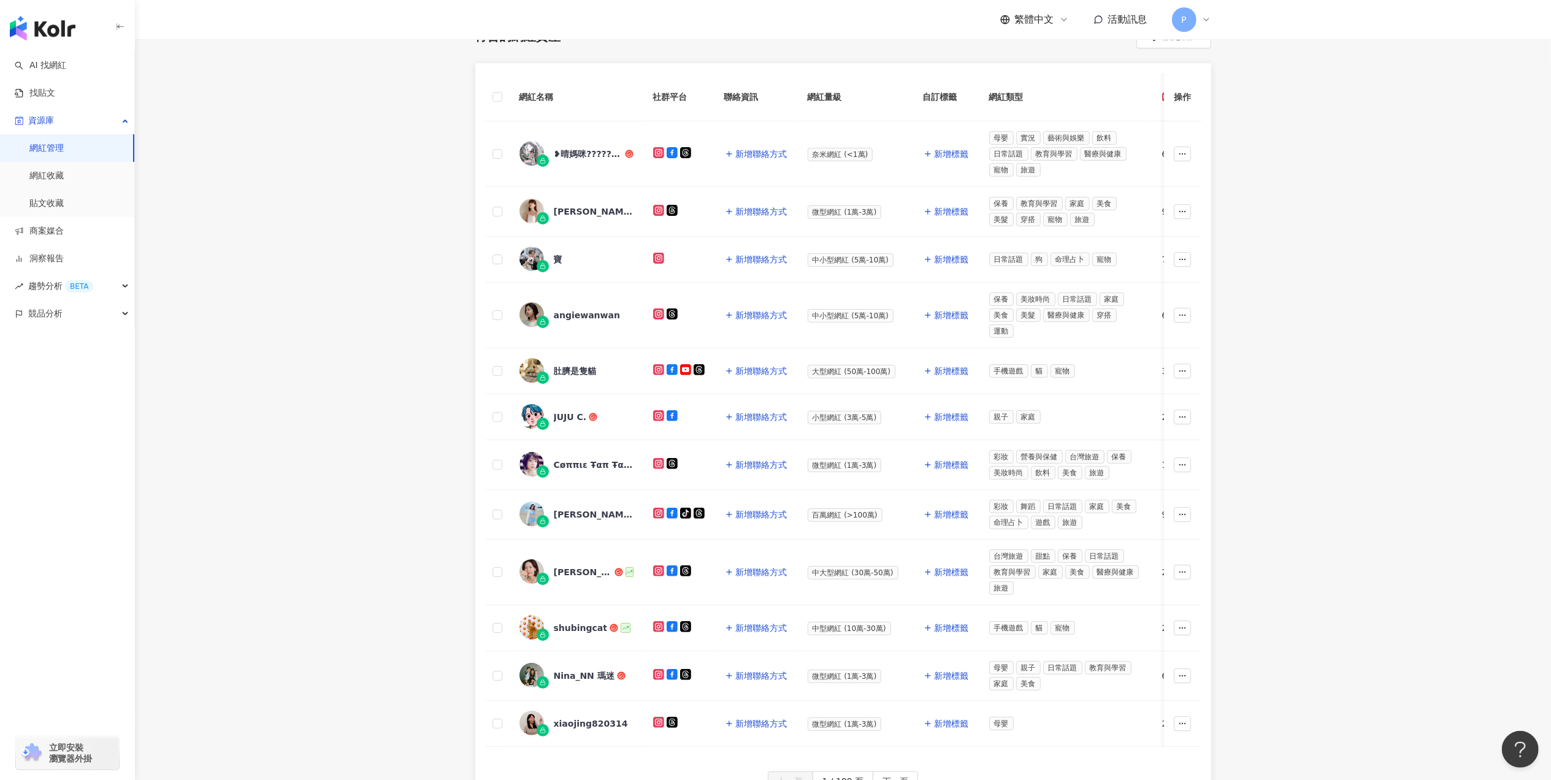
click at [502, 102] on th at bounding box center [497, 97] width 25 height 48
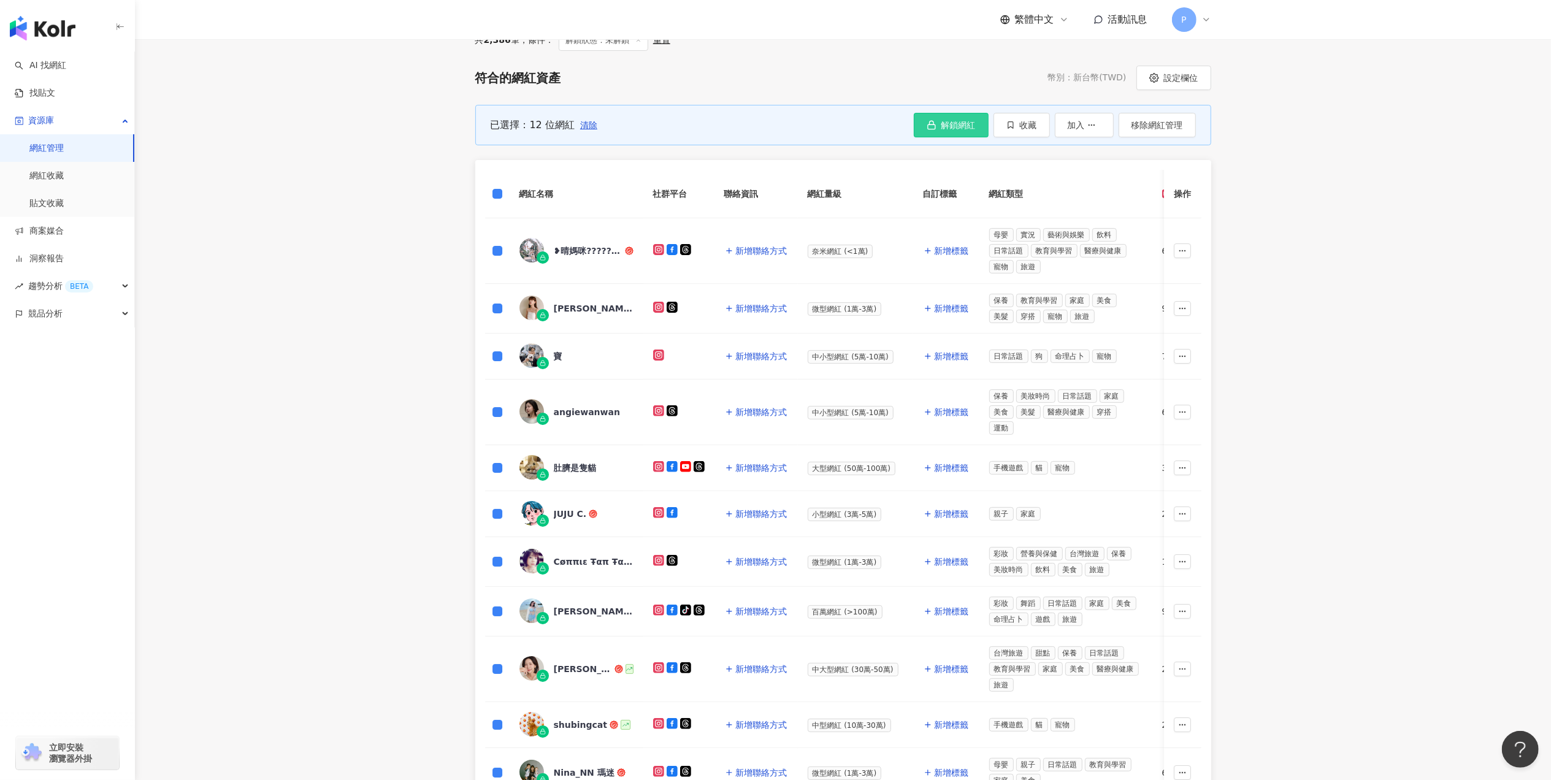
scroll to position [163, 0]
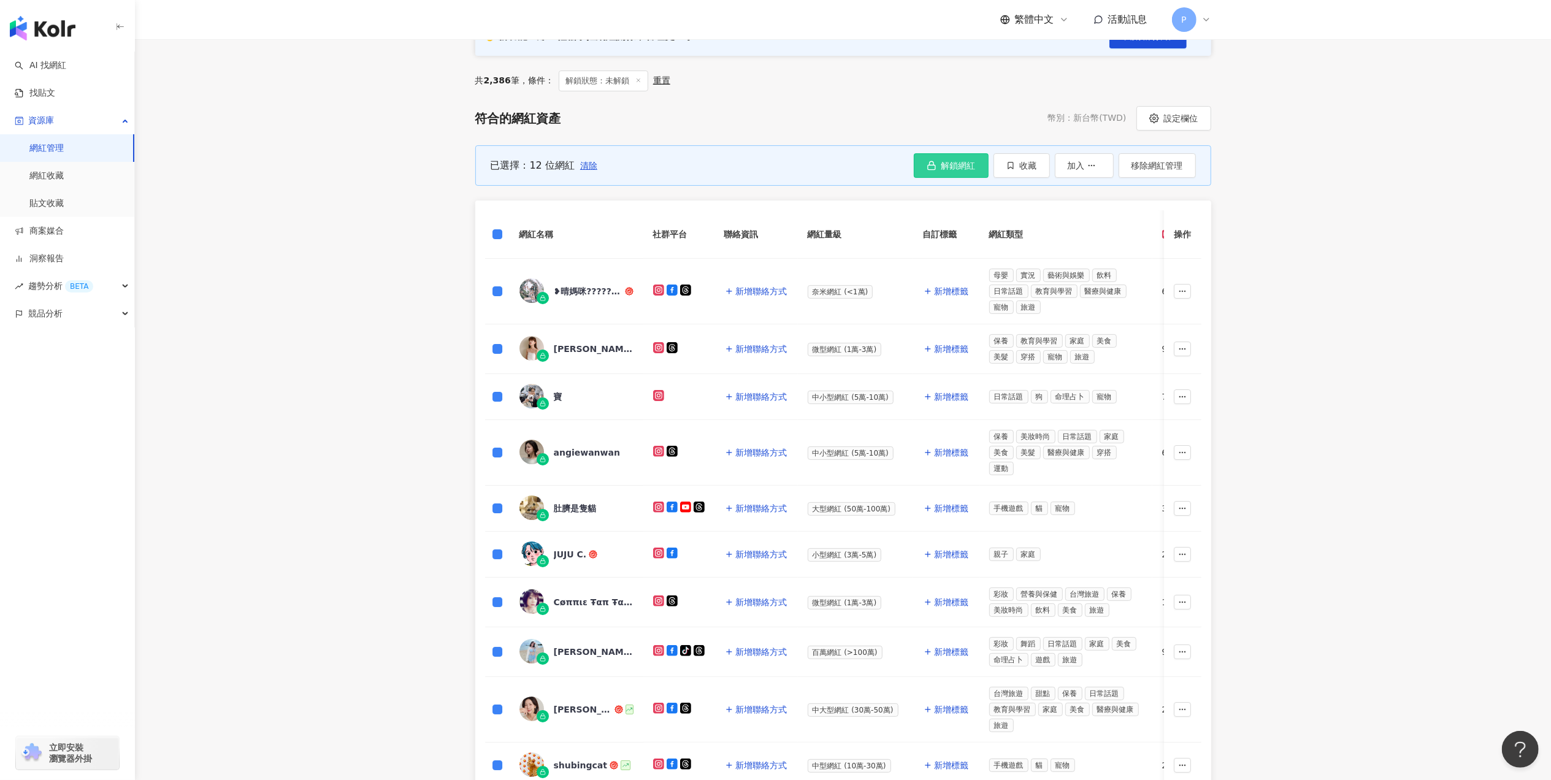
click at [918, 167] on button "解鎖網紅" at bounding box center [951, 165] width 75 height 25
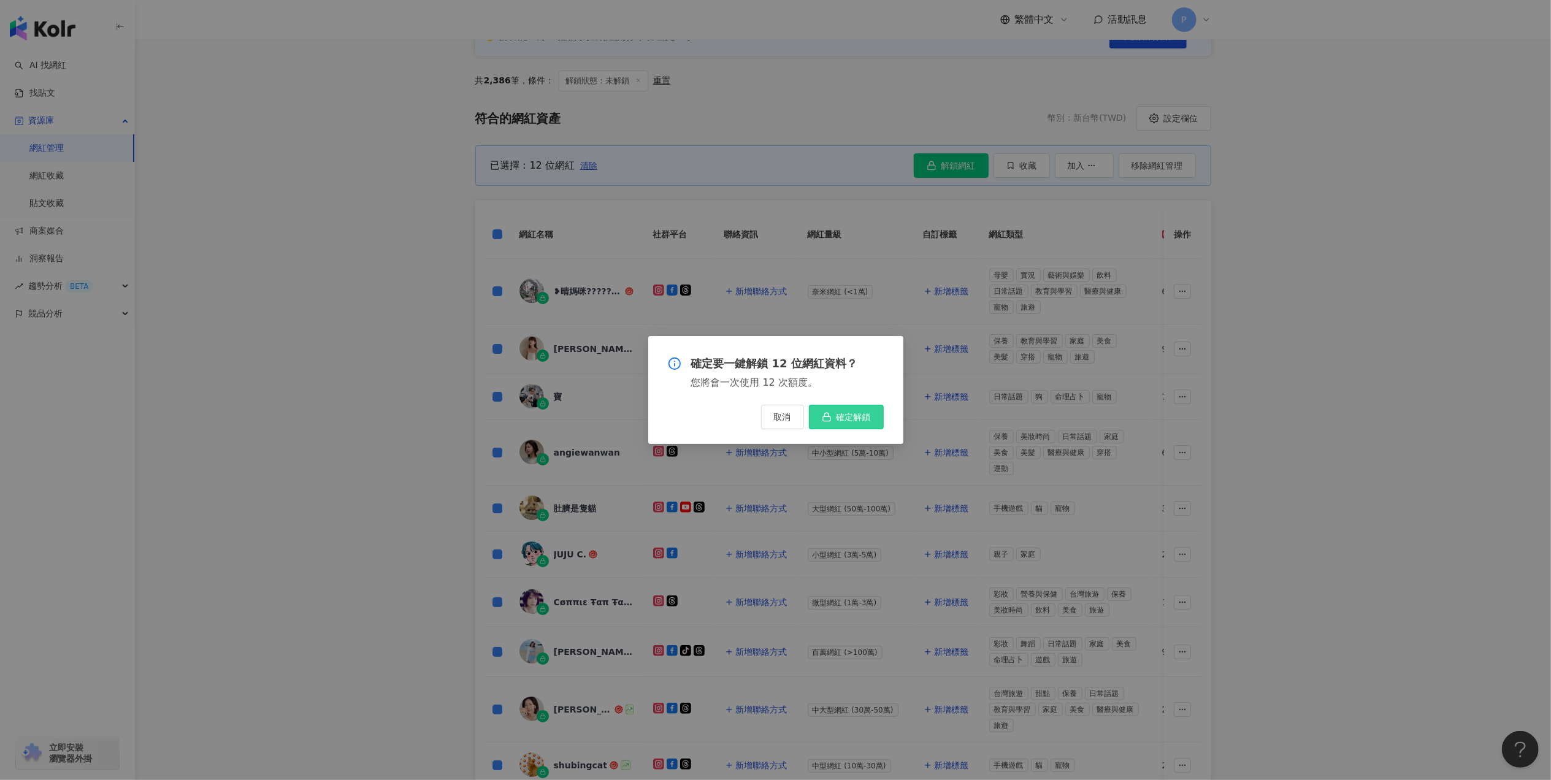
click at [874, 421] on button "確定解鎖" at bounding box center [846, 417] width 75 height 25
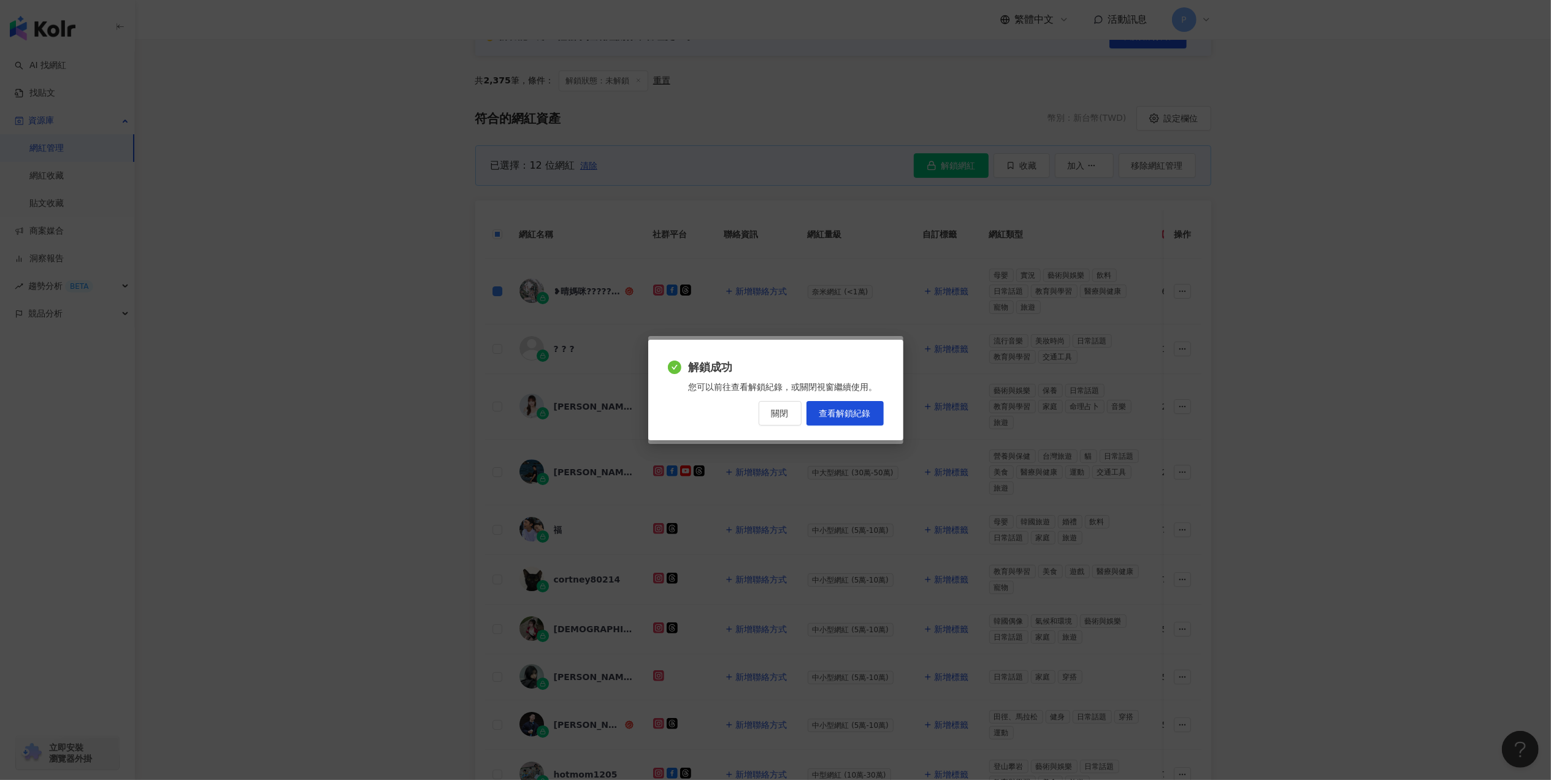
click at [788, 415] on span "關閉" at bounding box center [780, 414] width 17 height 10
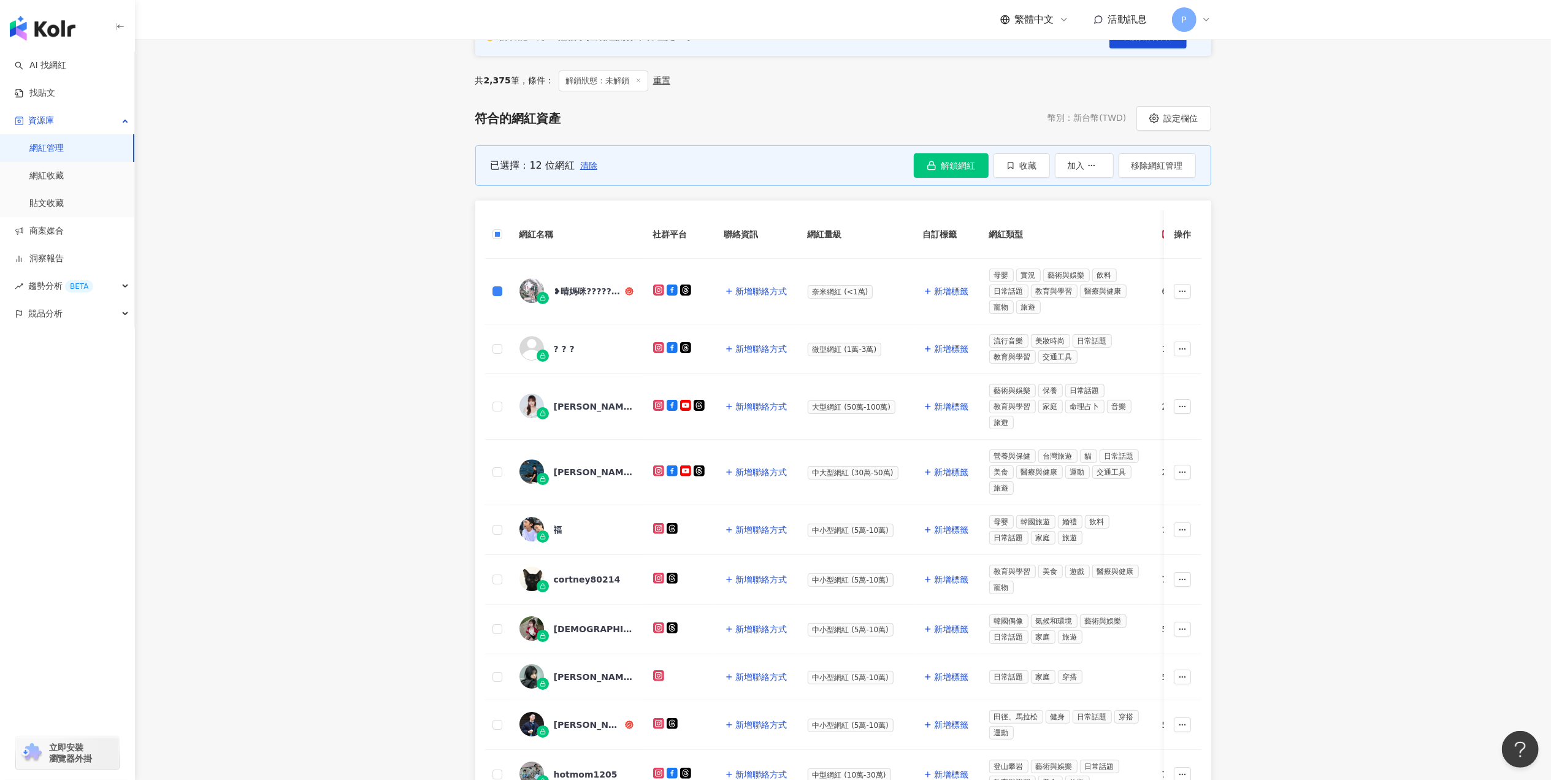
click at [589, 164] on span "清除" at bounding box center [588, 166] width 17 height 10
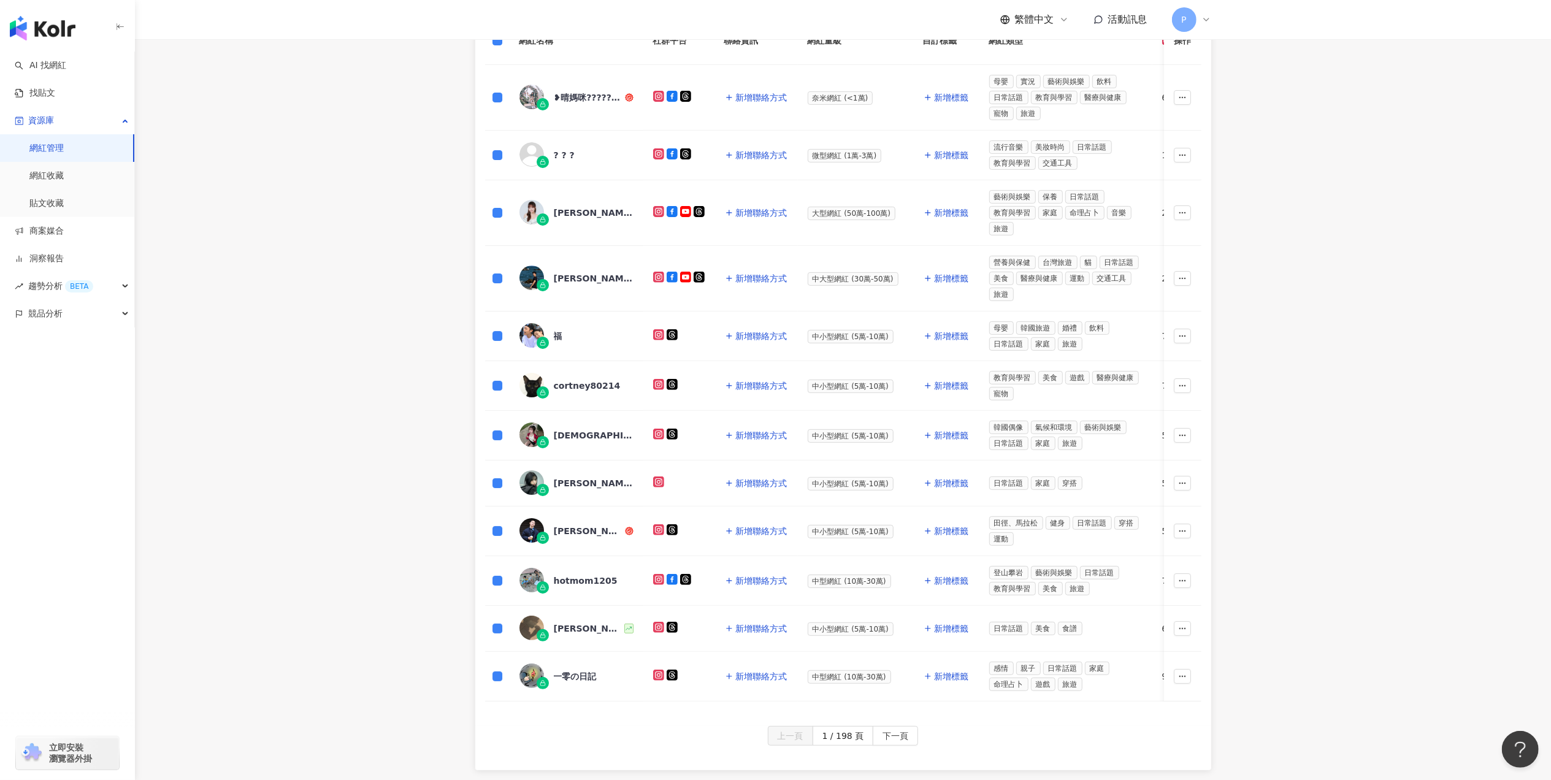
scroll to position [508, 0]
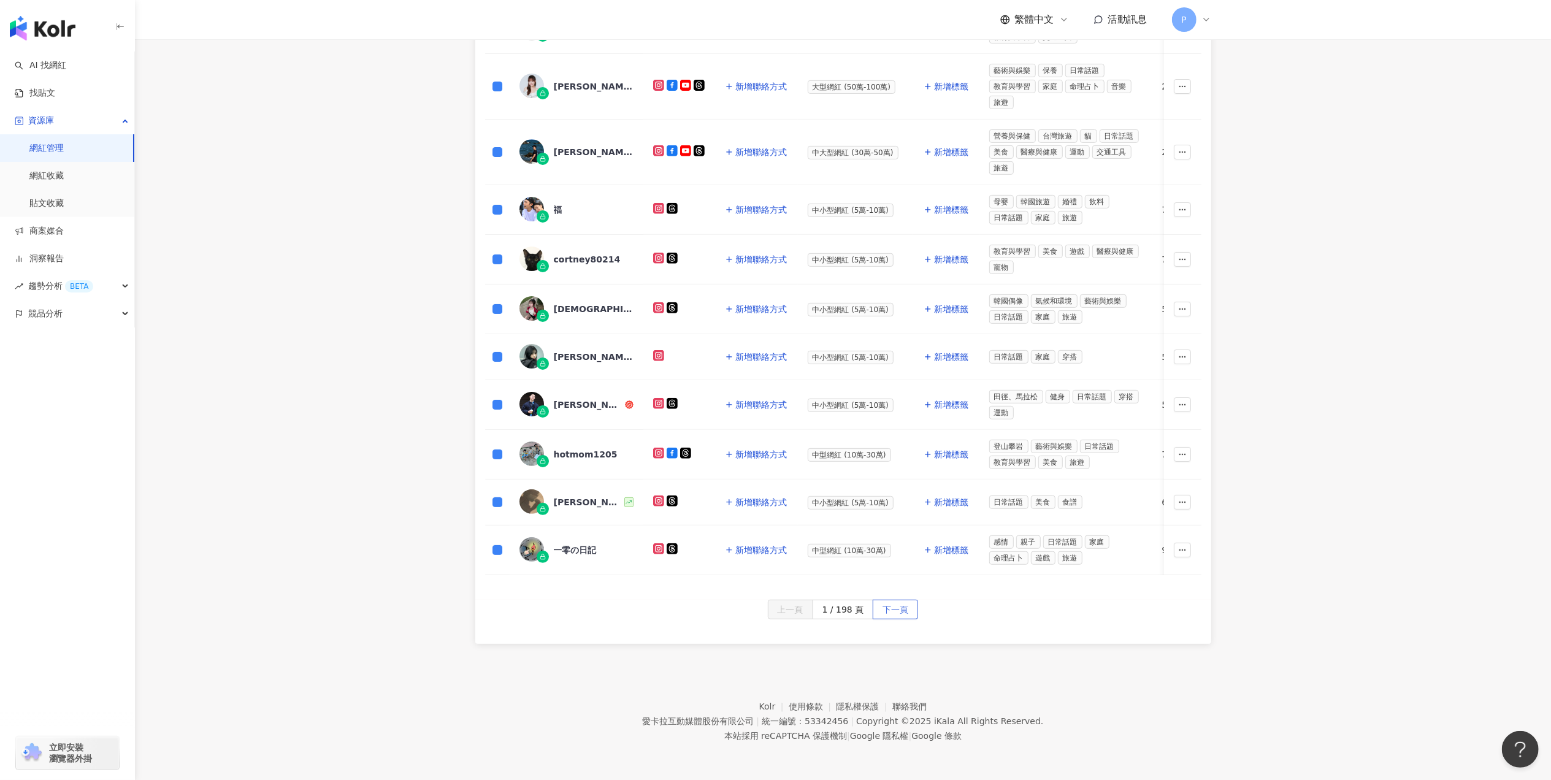
click at [894, 608] on span "下一頁" at bounding box center [896, 610] width 26 height 20
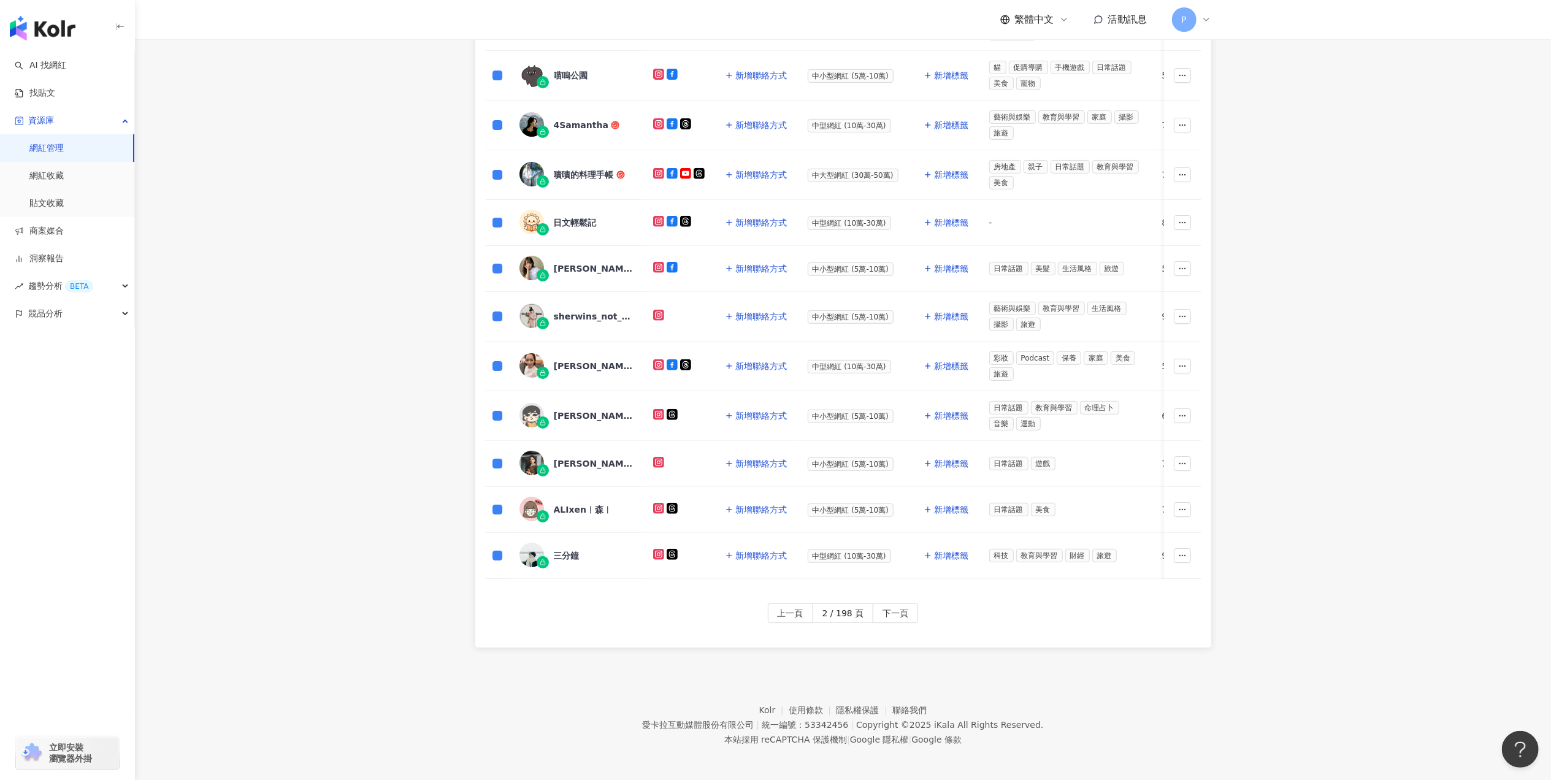
scroll to position [445, 0]
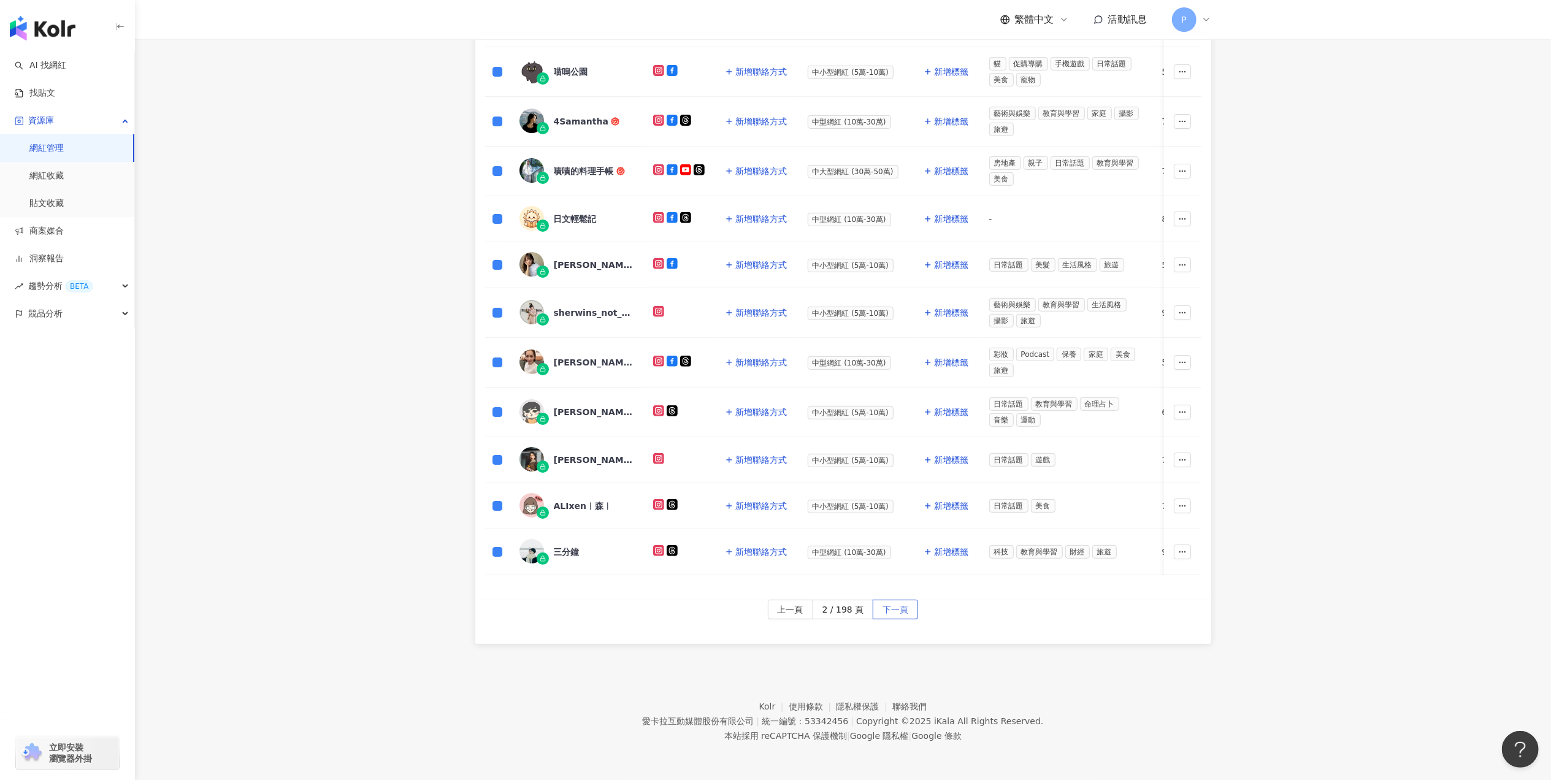
click at [893, 607] on span "下一頁" at bounding box center [896, 610] width 26 height 20
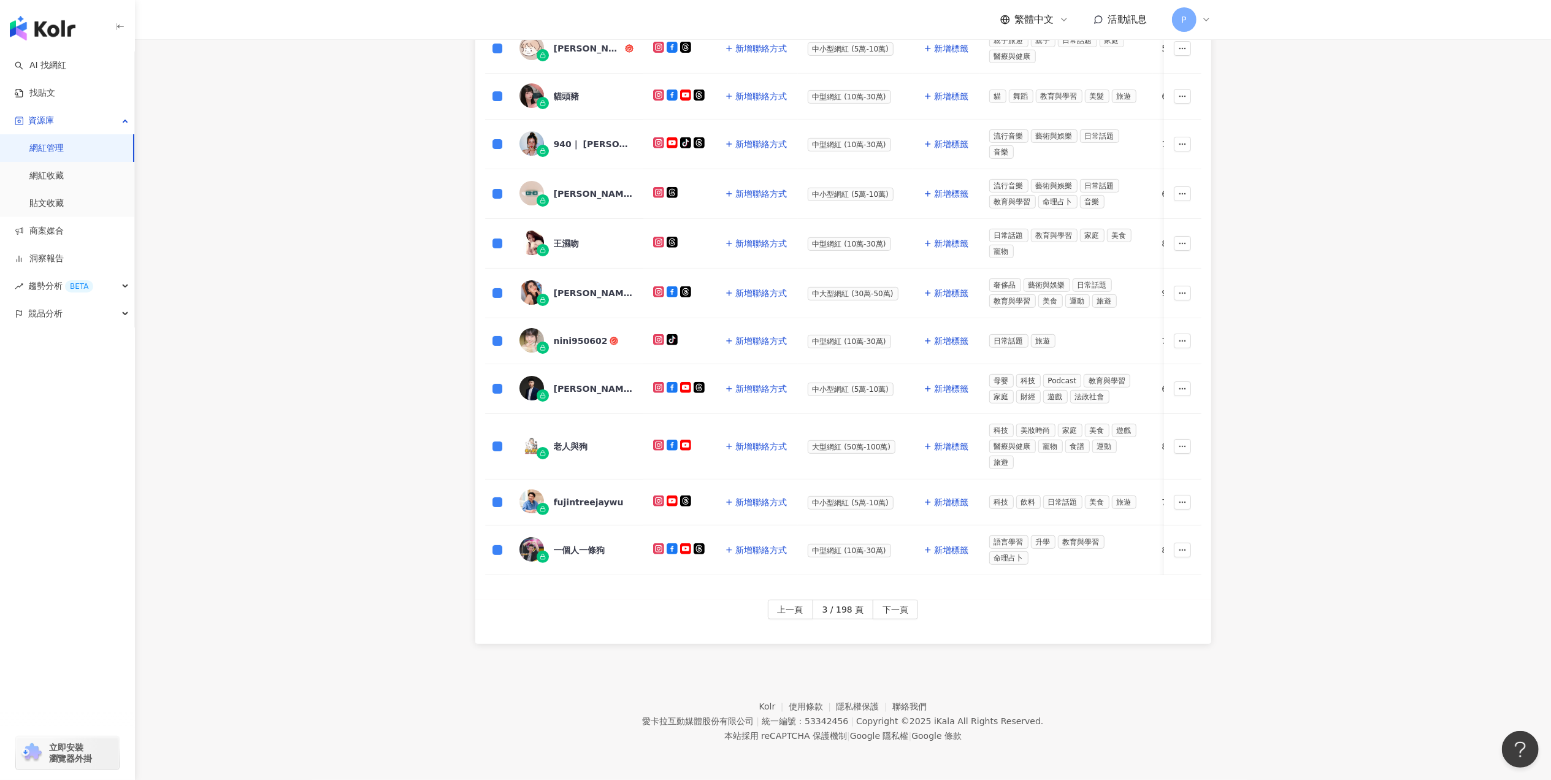
scroll to position [471, 0]
click at [877, 610] on button "下一頁" at bounding box center [895, 610] width 45 height 20
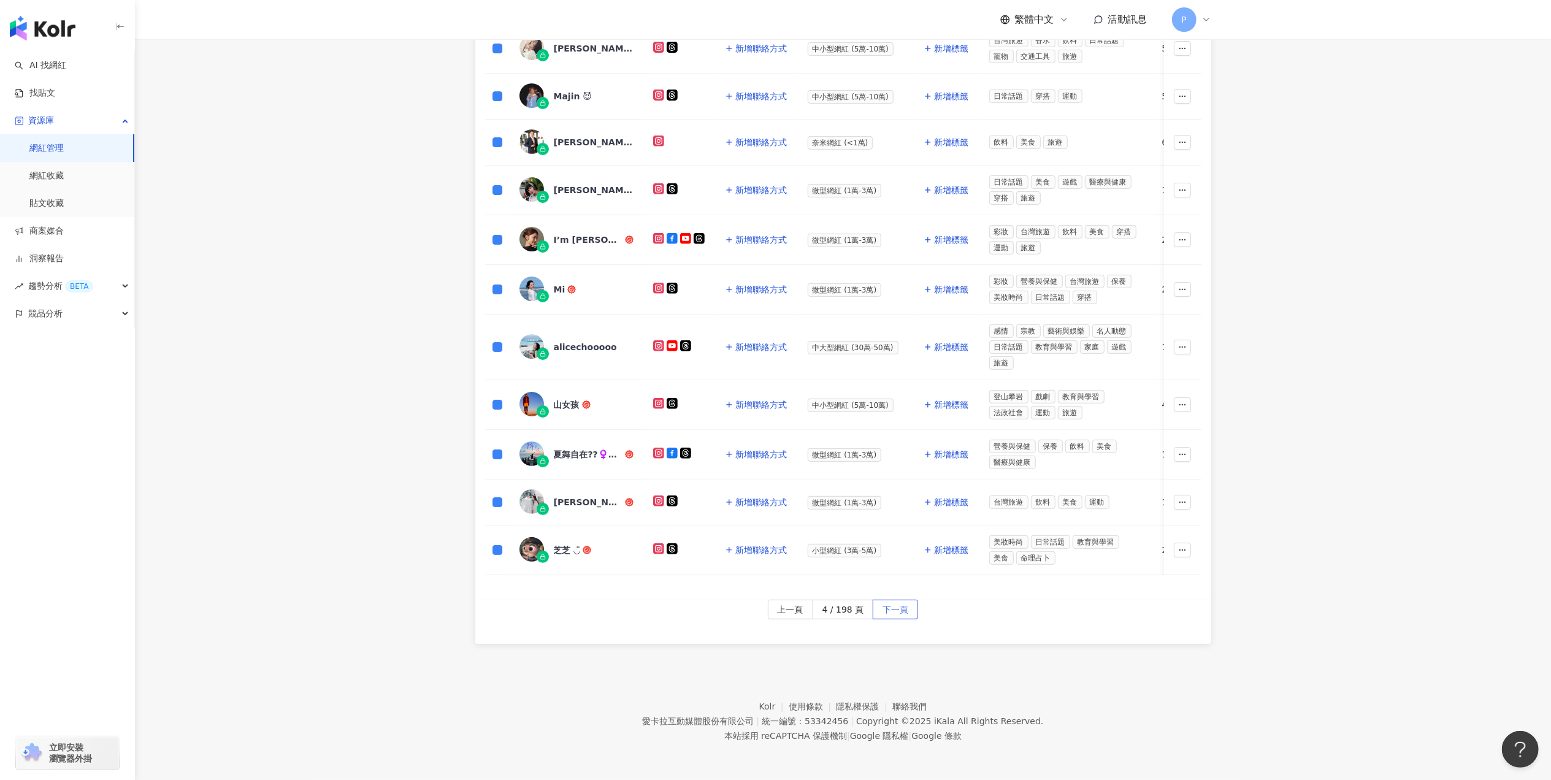
click at [889, 612] on span "下一頁" at bounding box center [896, 610] width 26 height 20
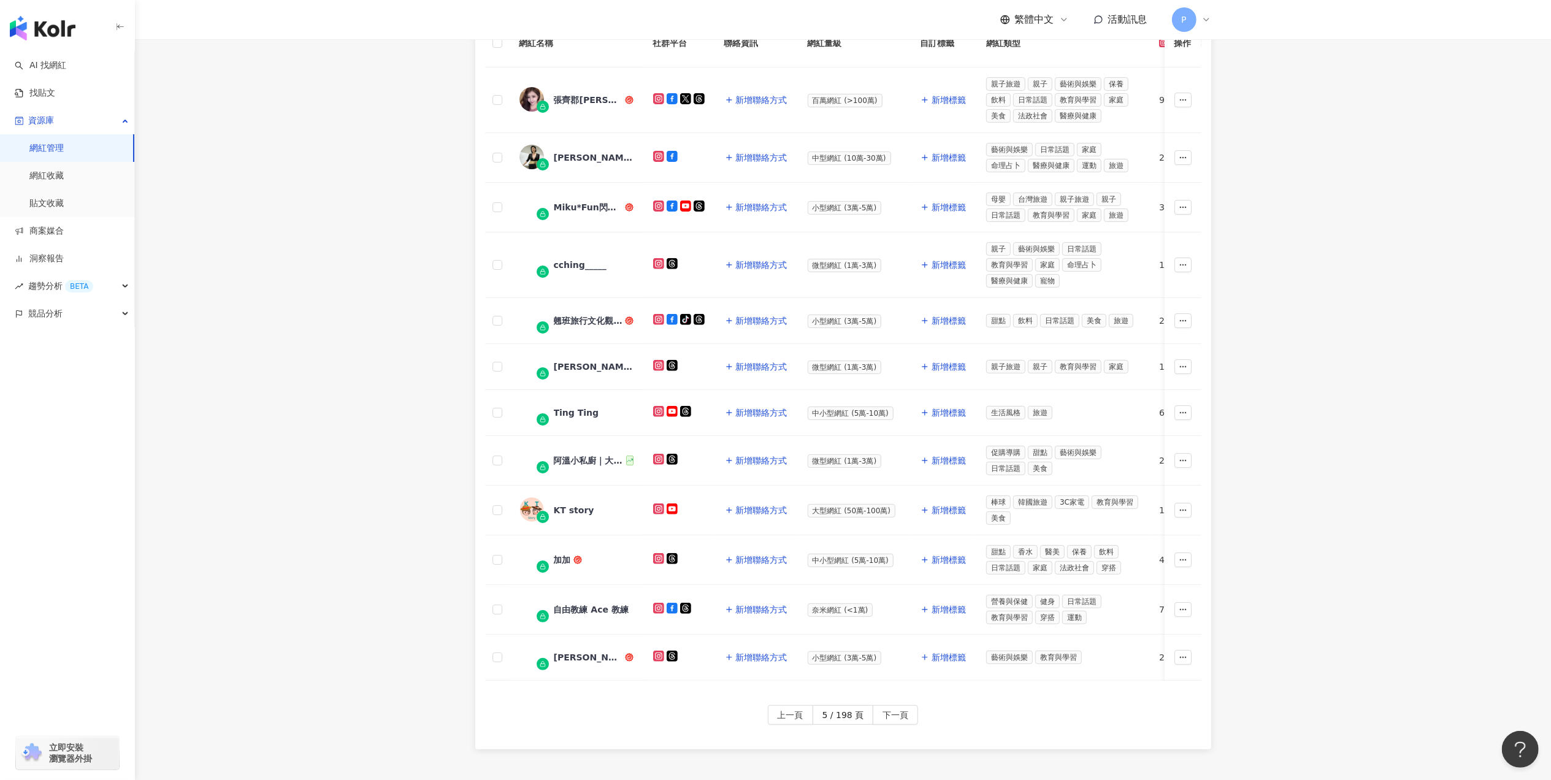
scroll to position [226, 0]
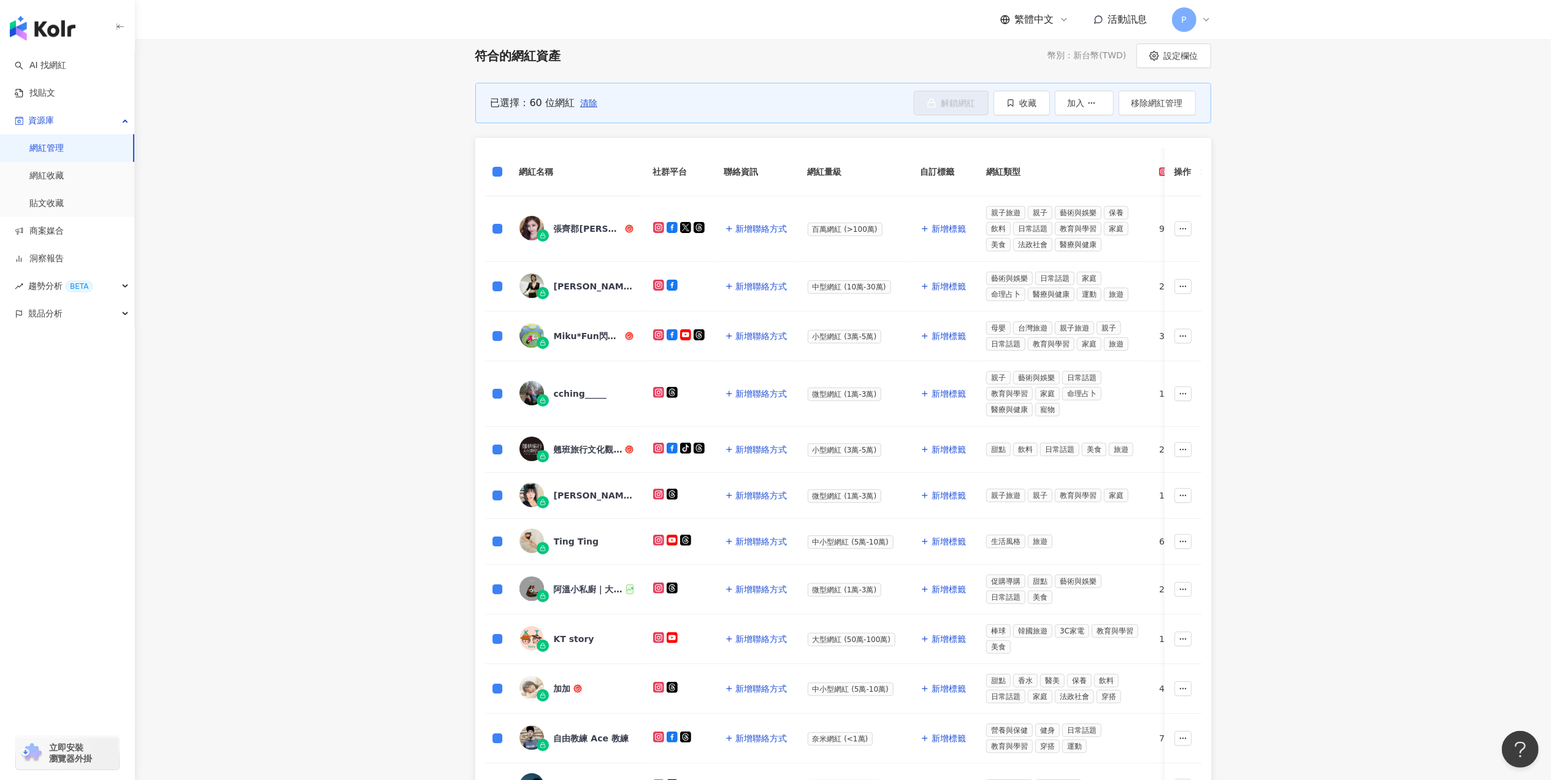
click at [496, 163] on th at bounding box center [497, 172] width 25 height 48
click at [951, 98] on span "解鎖網紅" at bounding box center [959, 103] width 34 height 10
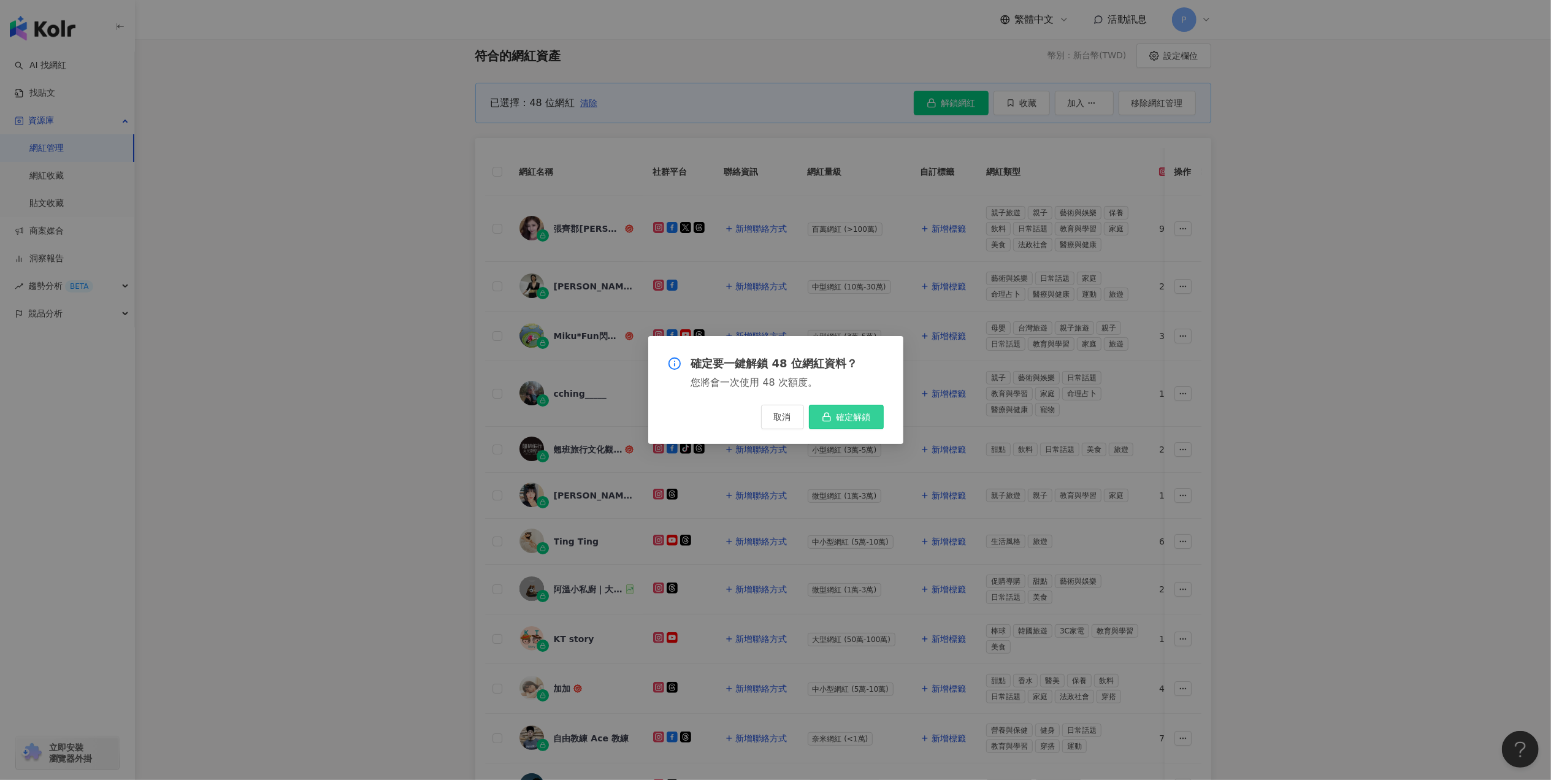
click at [857, 423] on button "確定解鎖" at bounding box center [846, 417] width 75 height 25
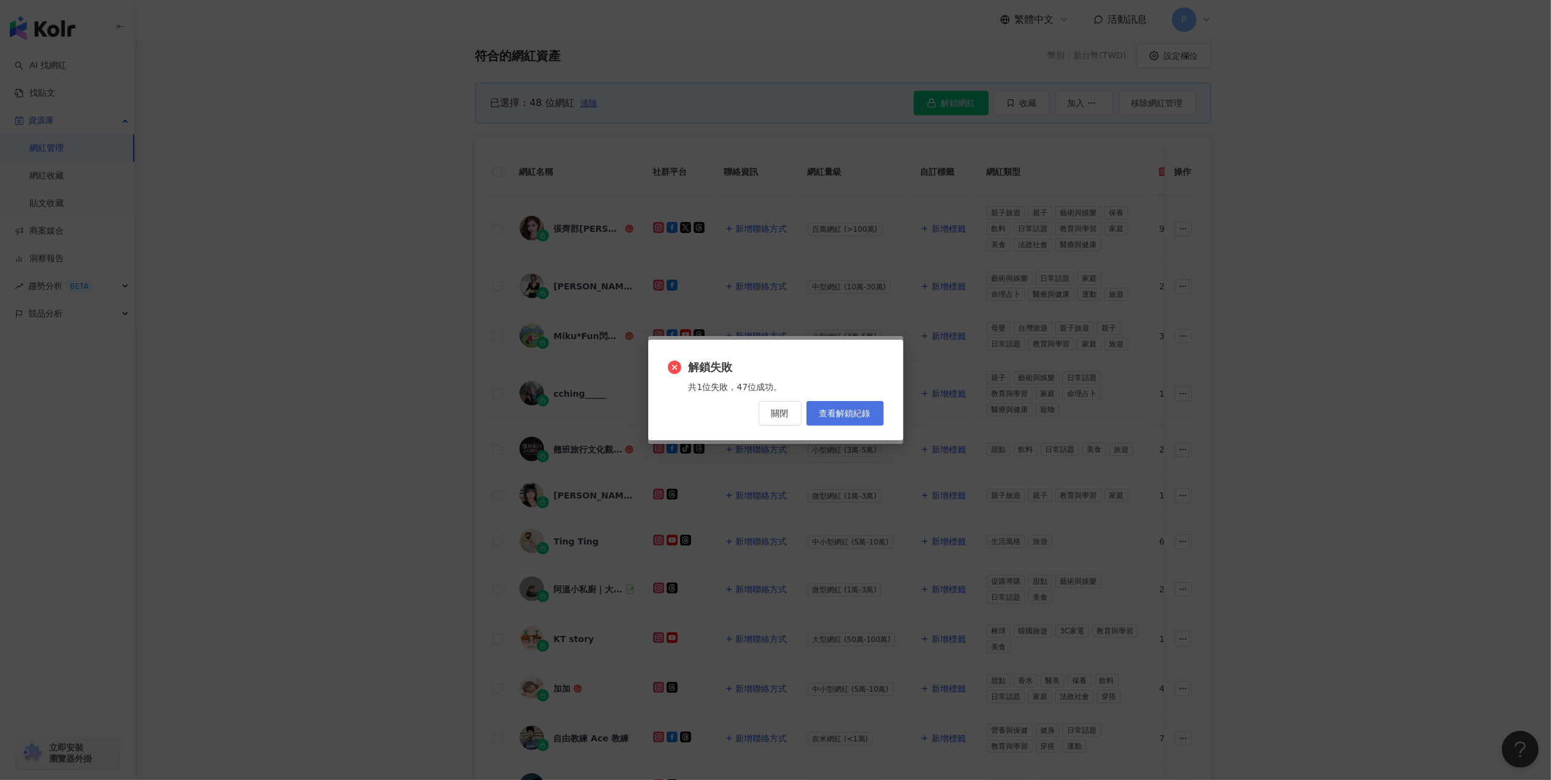
click at [832, 410] on span "查看解鎖紀錄" at bounding box center [845, 414] width 52 height 10
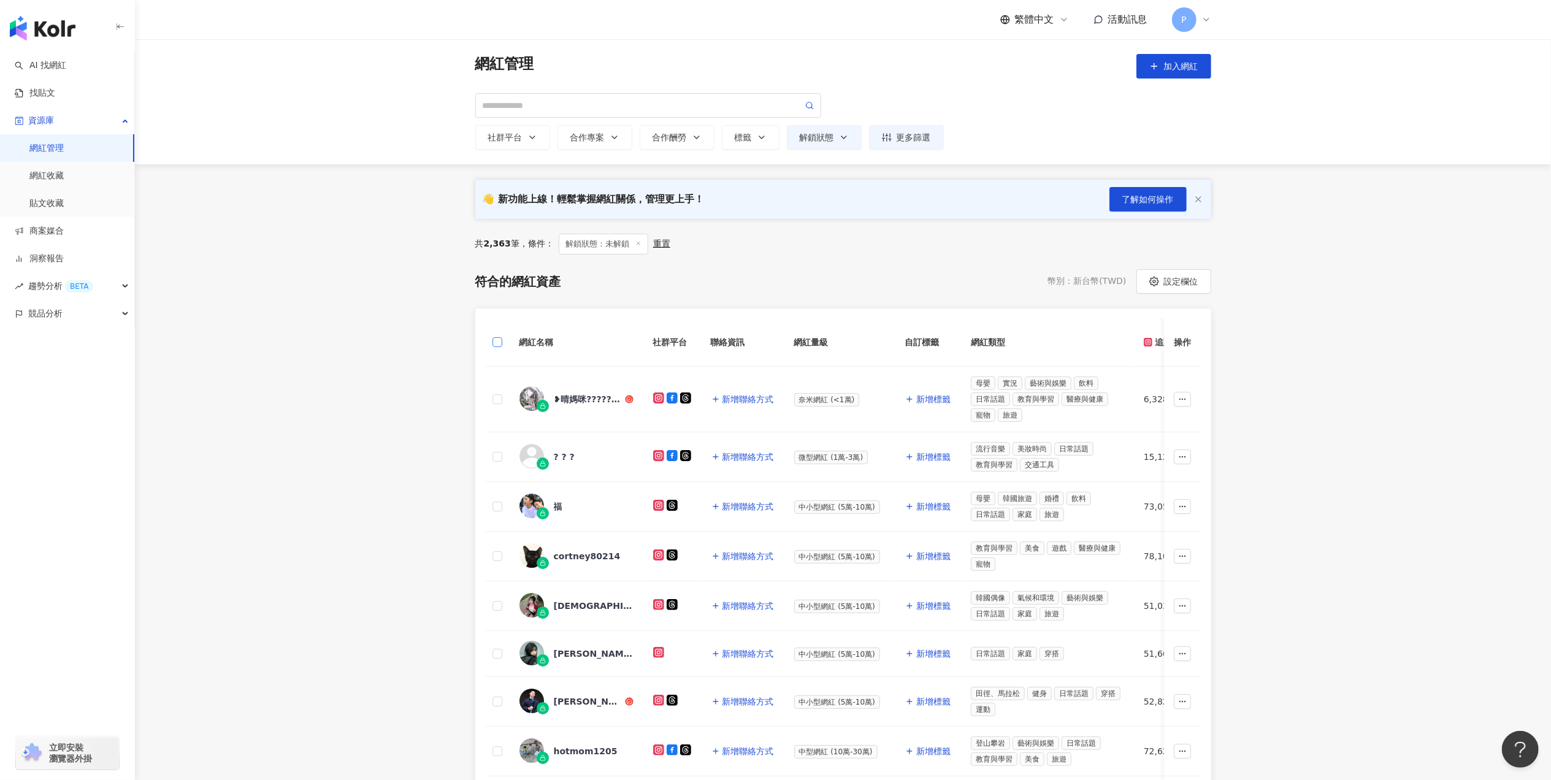
click at [501, 336] on label at bounding box center [498, 342] width 10 height 13
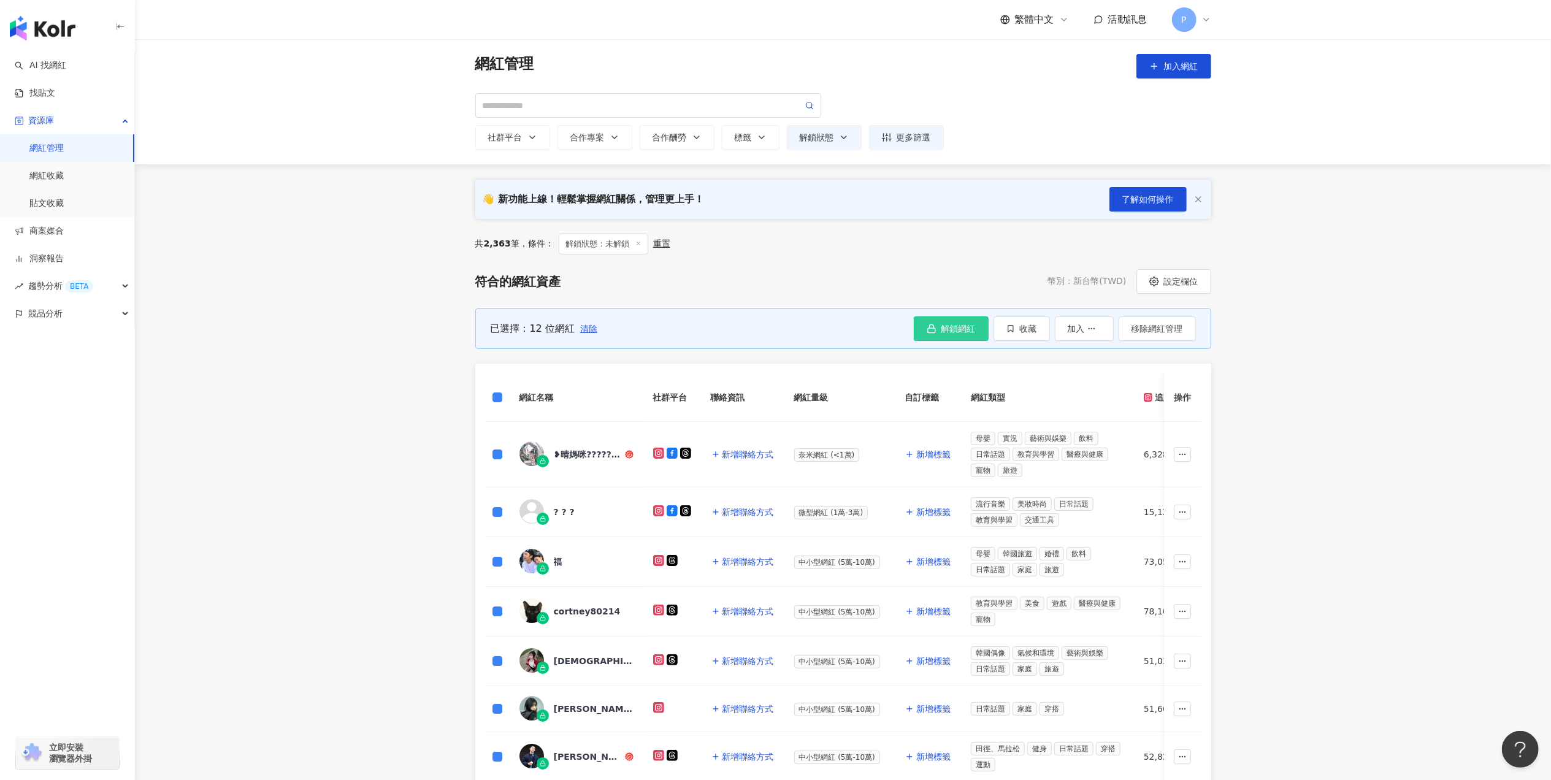
click at [965, 330] on span "解鎖網紅" at bounding box center [959, 329] width 34 height 10
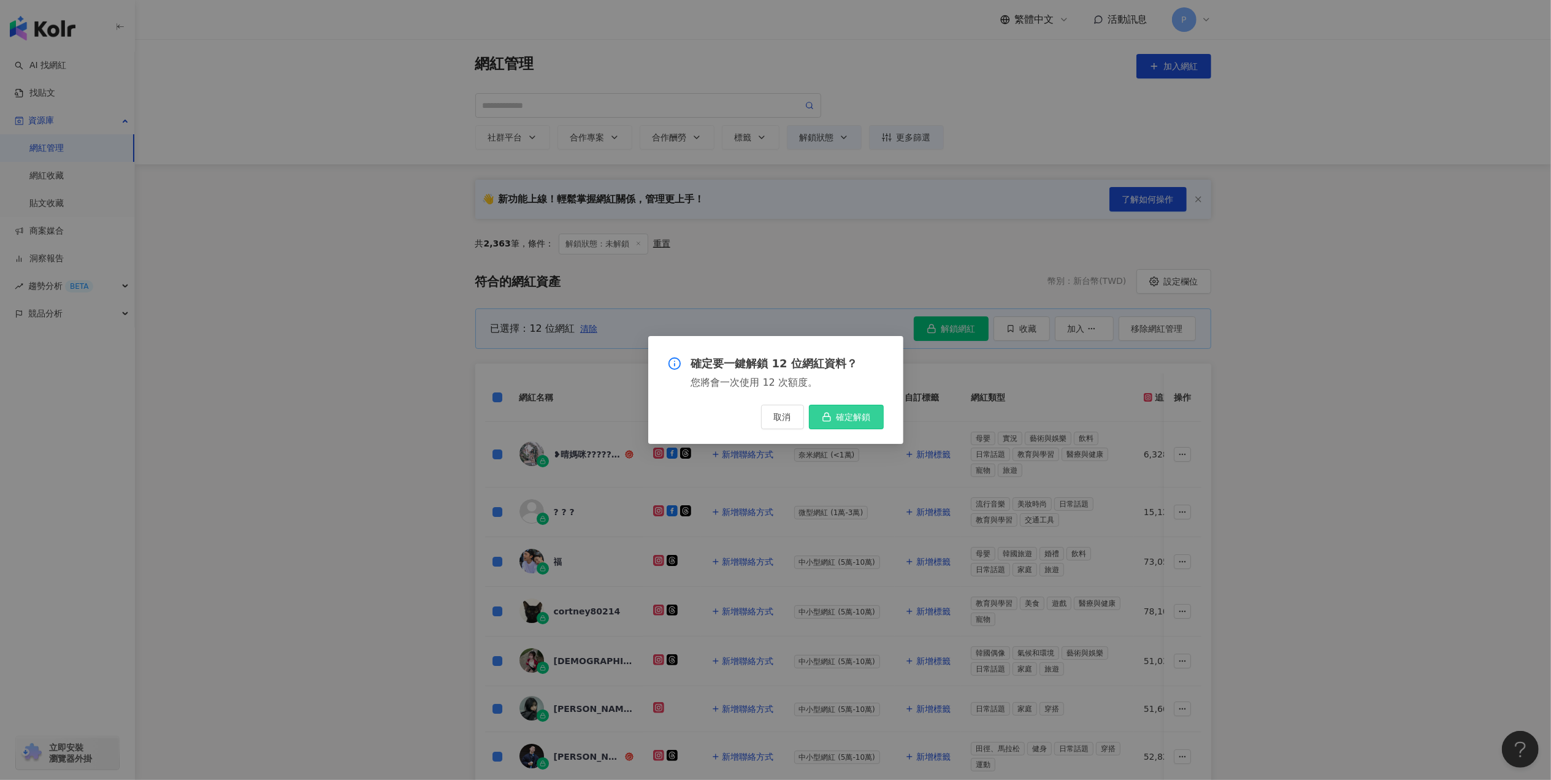
click at [871, 410] on button "確定解鎖" at bounding box center [846, 417] width 75 height 25
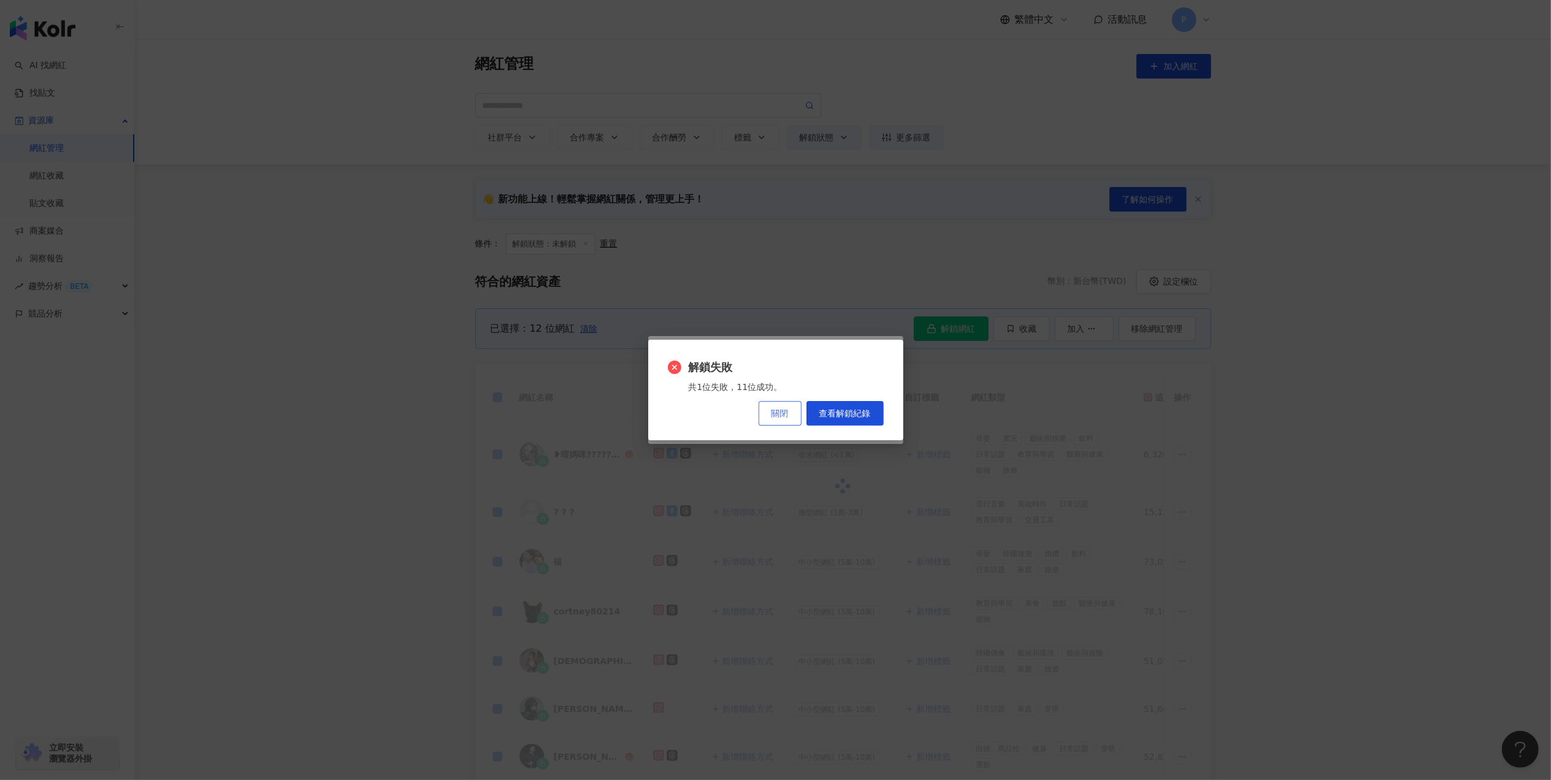
click at [789, 421] on button "關閉" at bounding box center [780, 413] width 43 height 25
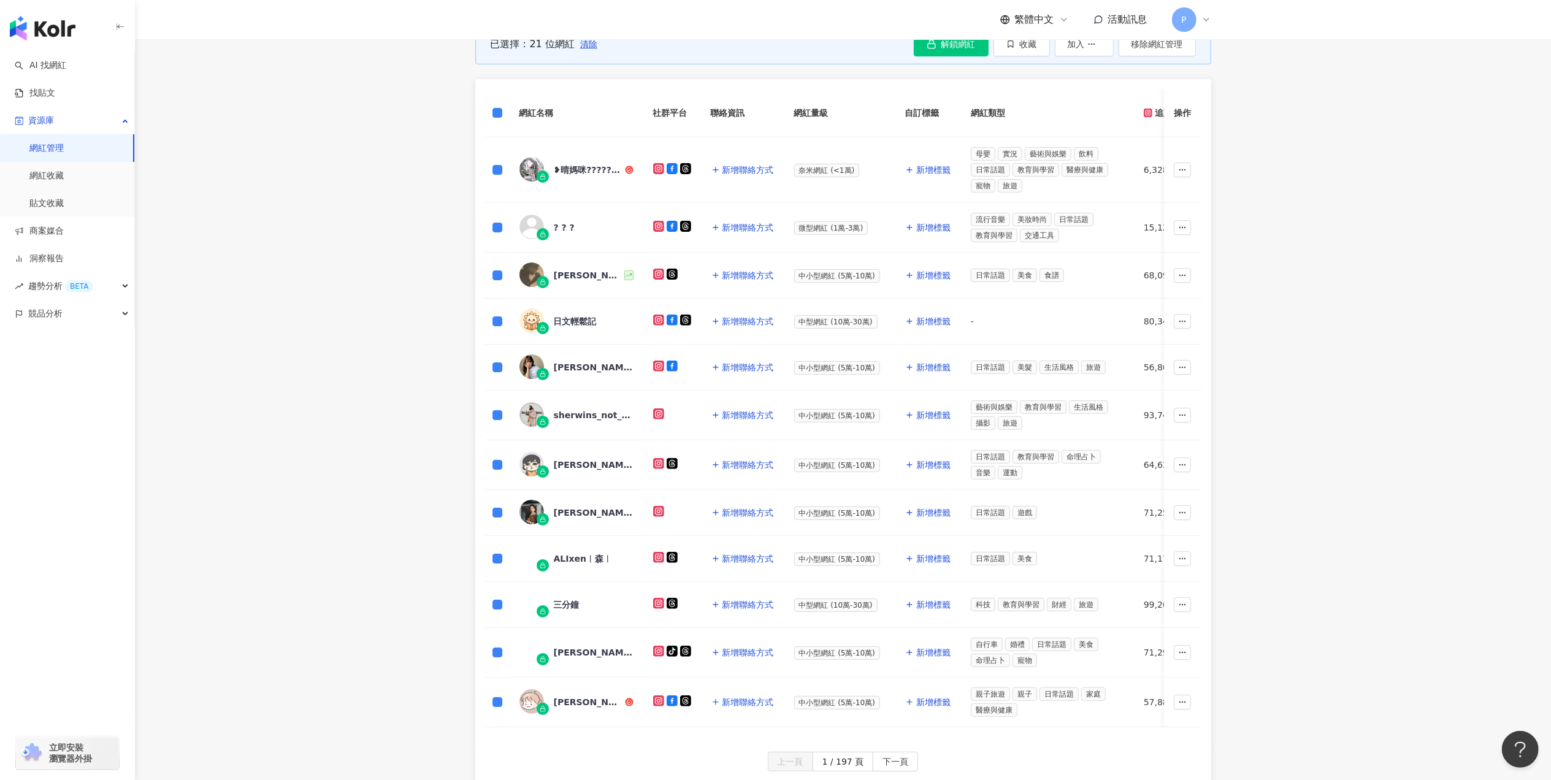
scroll to position [409, 0]
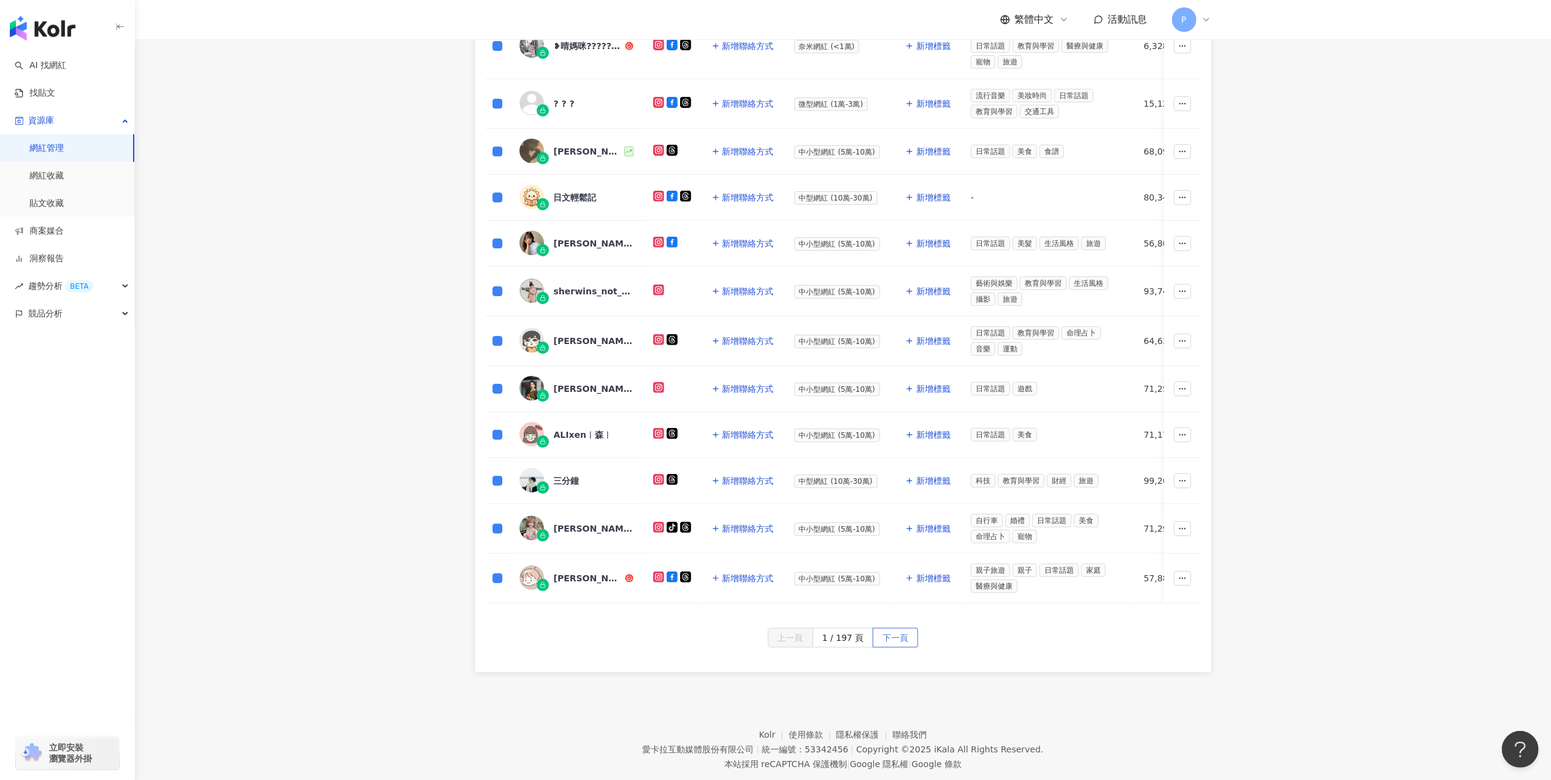
click at [904, 648] on span "下一頁" at bounding box center [896, 639] width 26 height 20
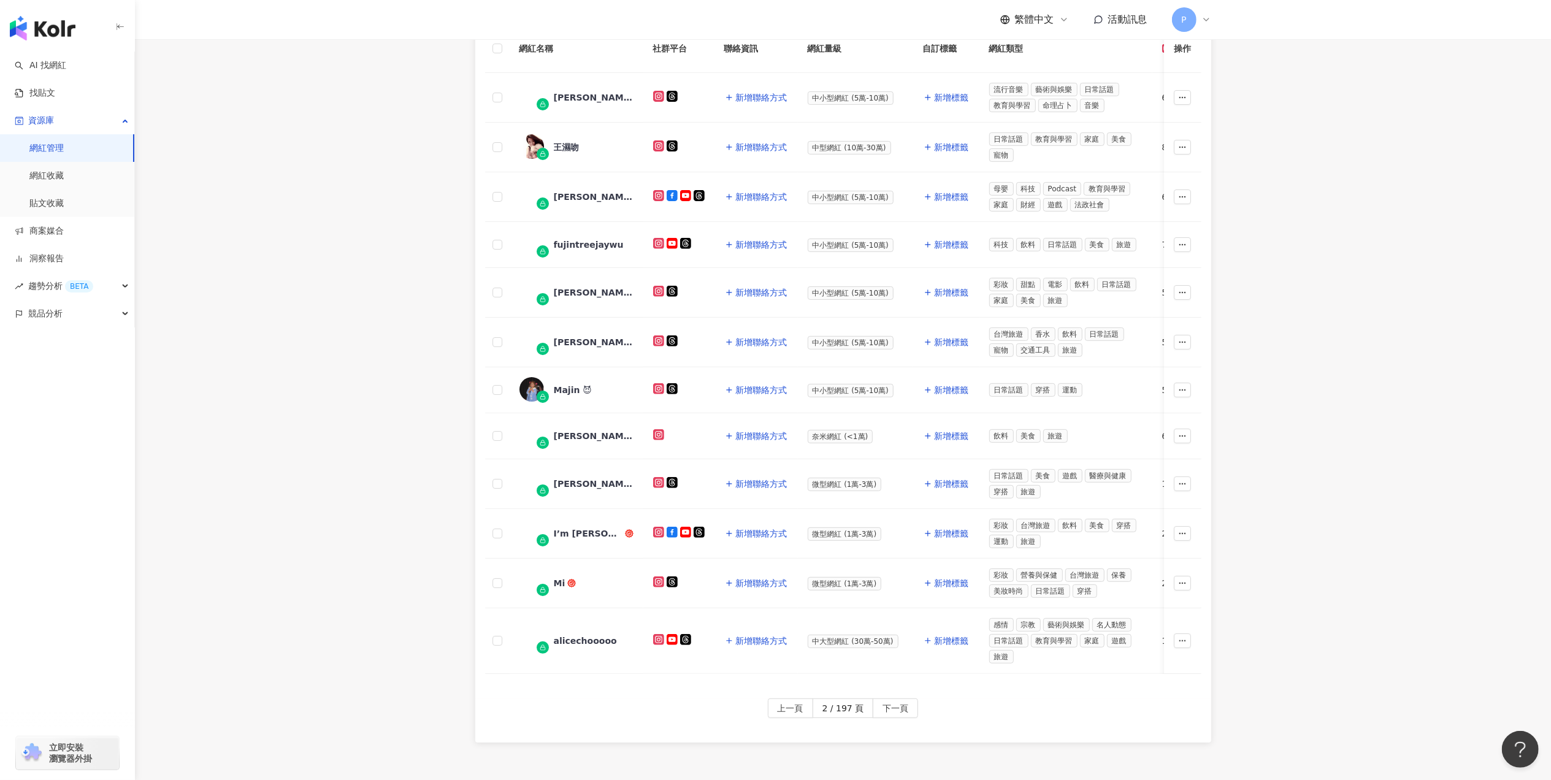
scroll to position [163, 0]
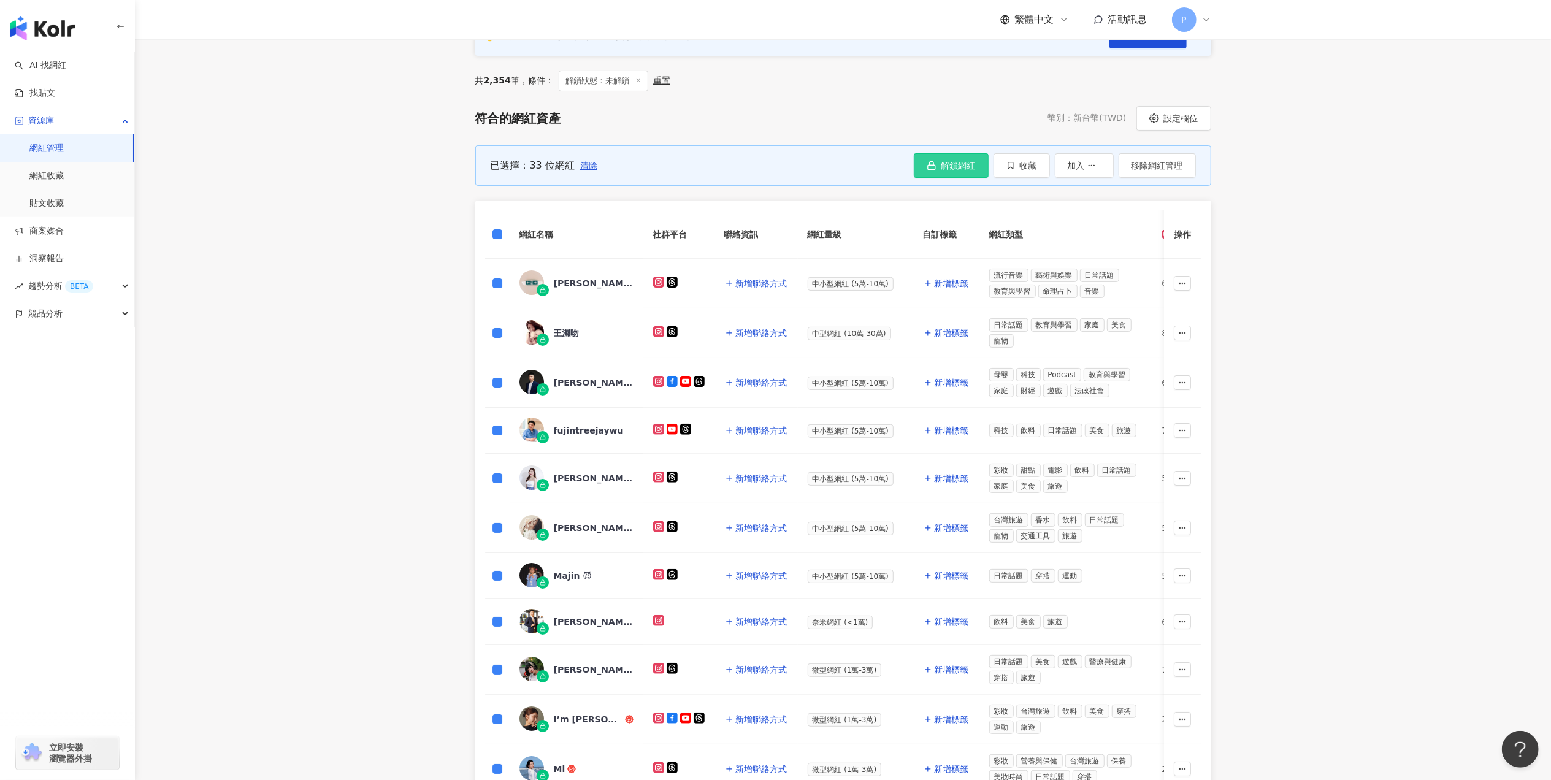
click at [934, 177] on button "解鎖網紅" at bounding box center [951, 165] width 75 height 25
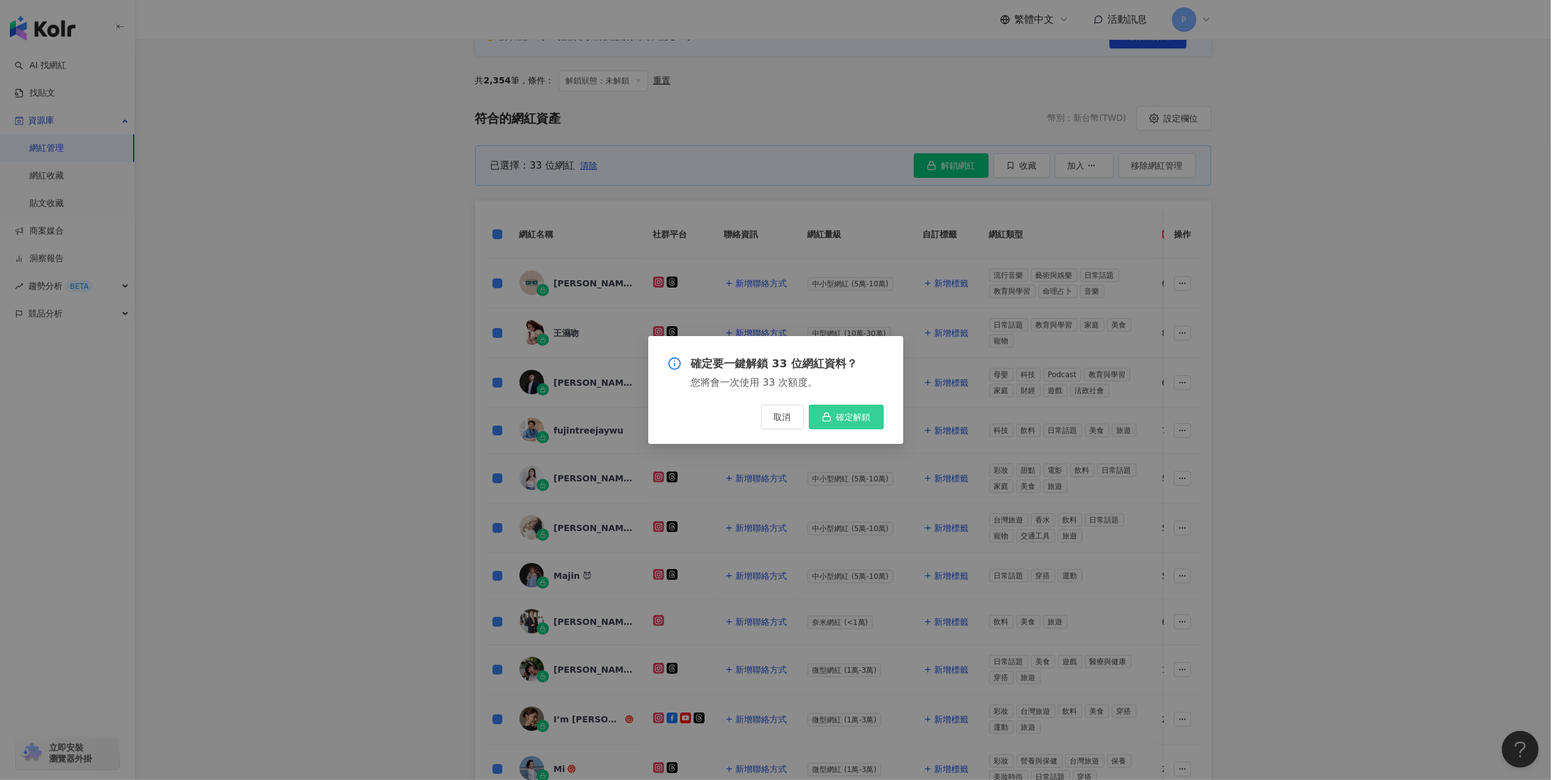
click at [866, 415] on span "確定解鎖" at bounding box center [854, 417] width 34 height 10
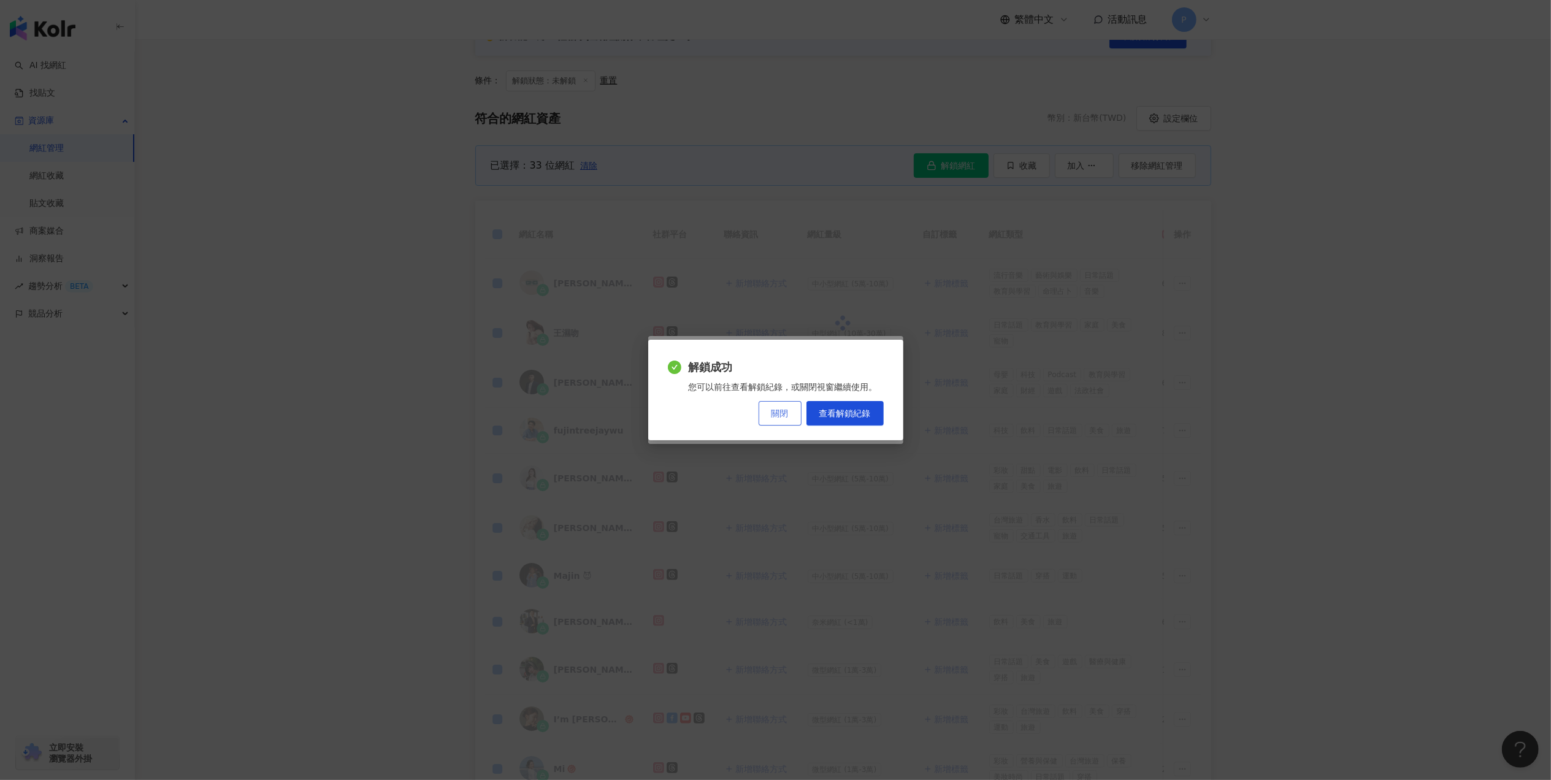
click at [788, 415] on button "關閉" at bounding box center [780, 413] width 43 height 25
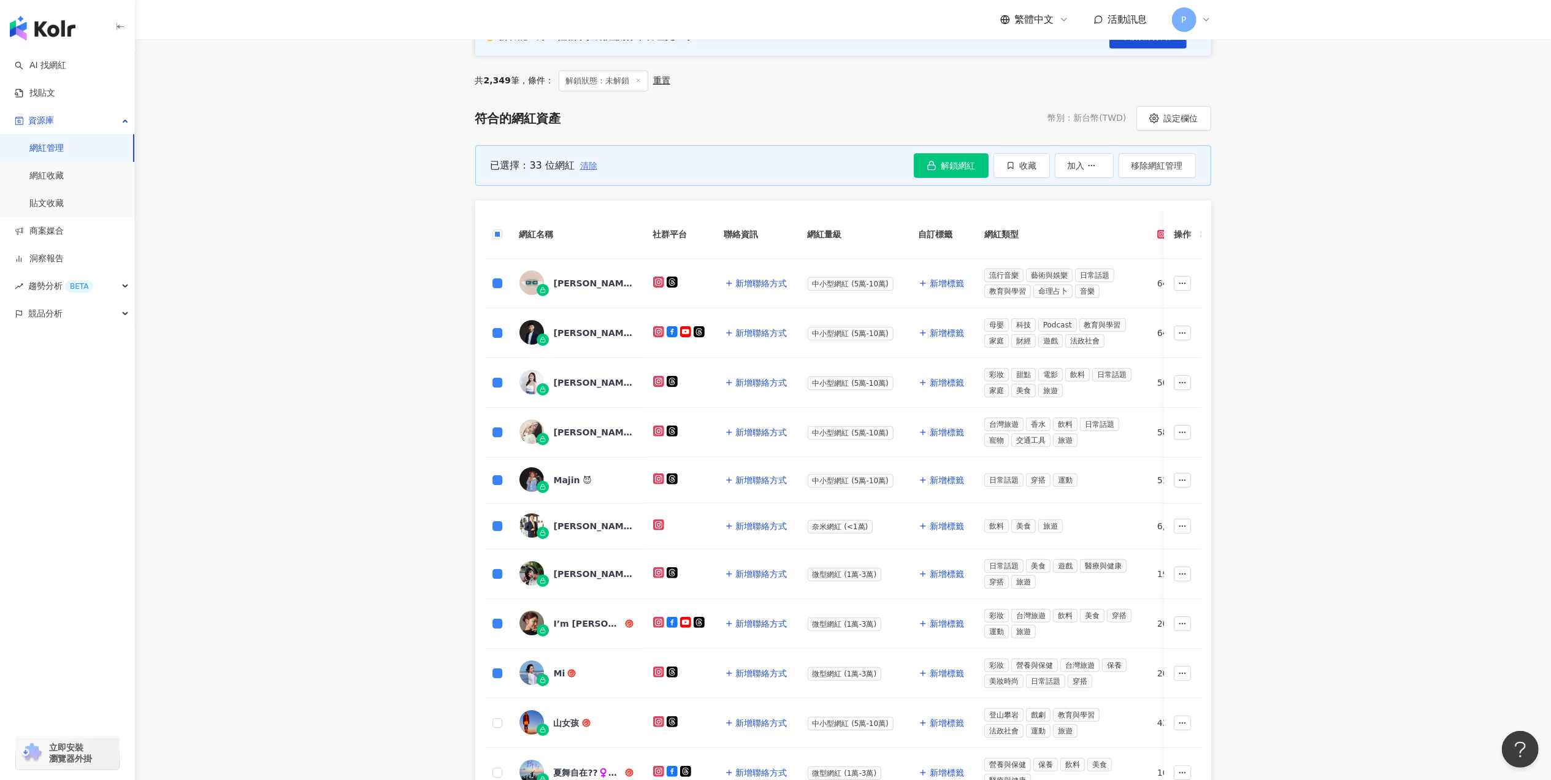
click at [588, 165] on span "清除" at bounding box center [588, 166] width 17 height 10
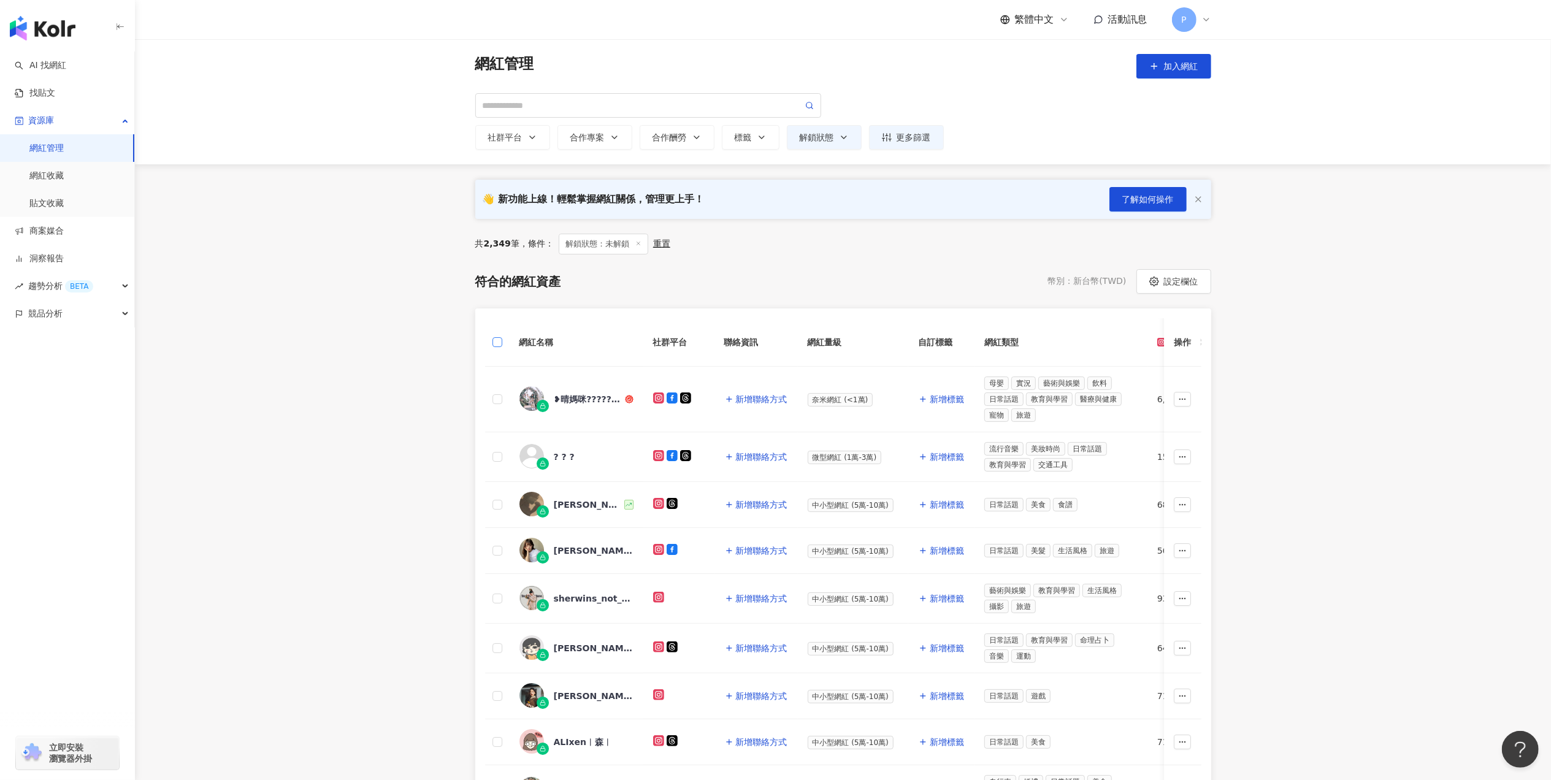
click at [494, 336] on label at bounding box center [498, 342] width 10 height 13
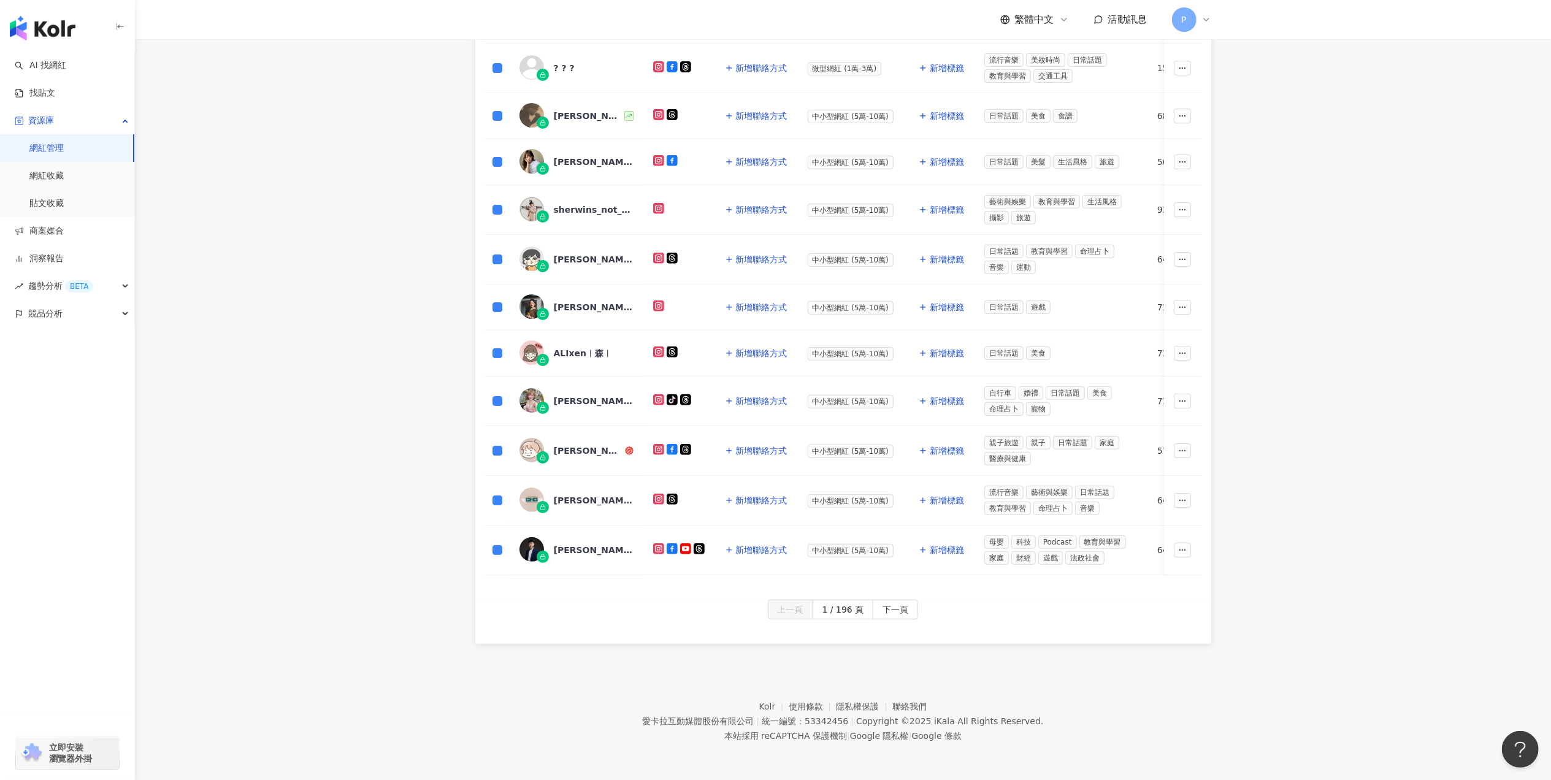
scroll to position [467, 0]
click at [901, 605] on span "下一頁" at bounding box center [896, 610] width 26 height 20
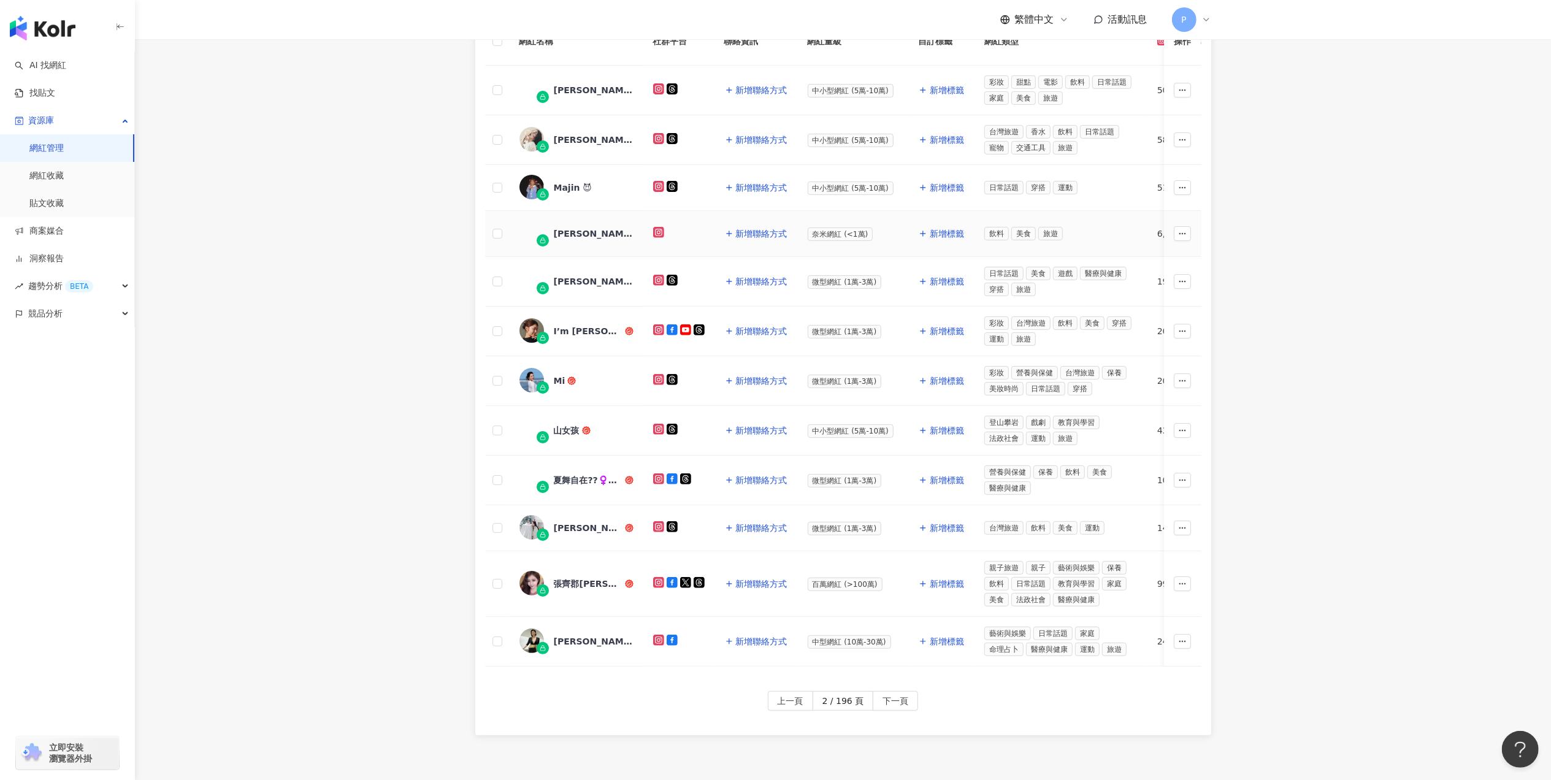
scroll to position [140, 0]
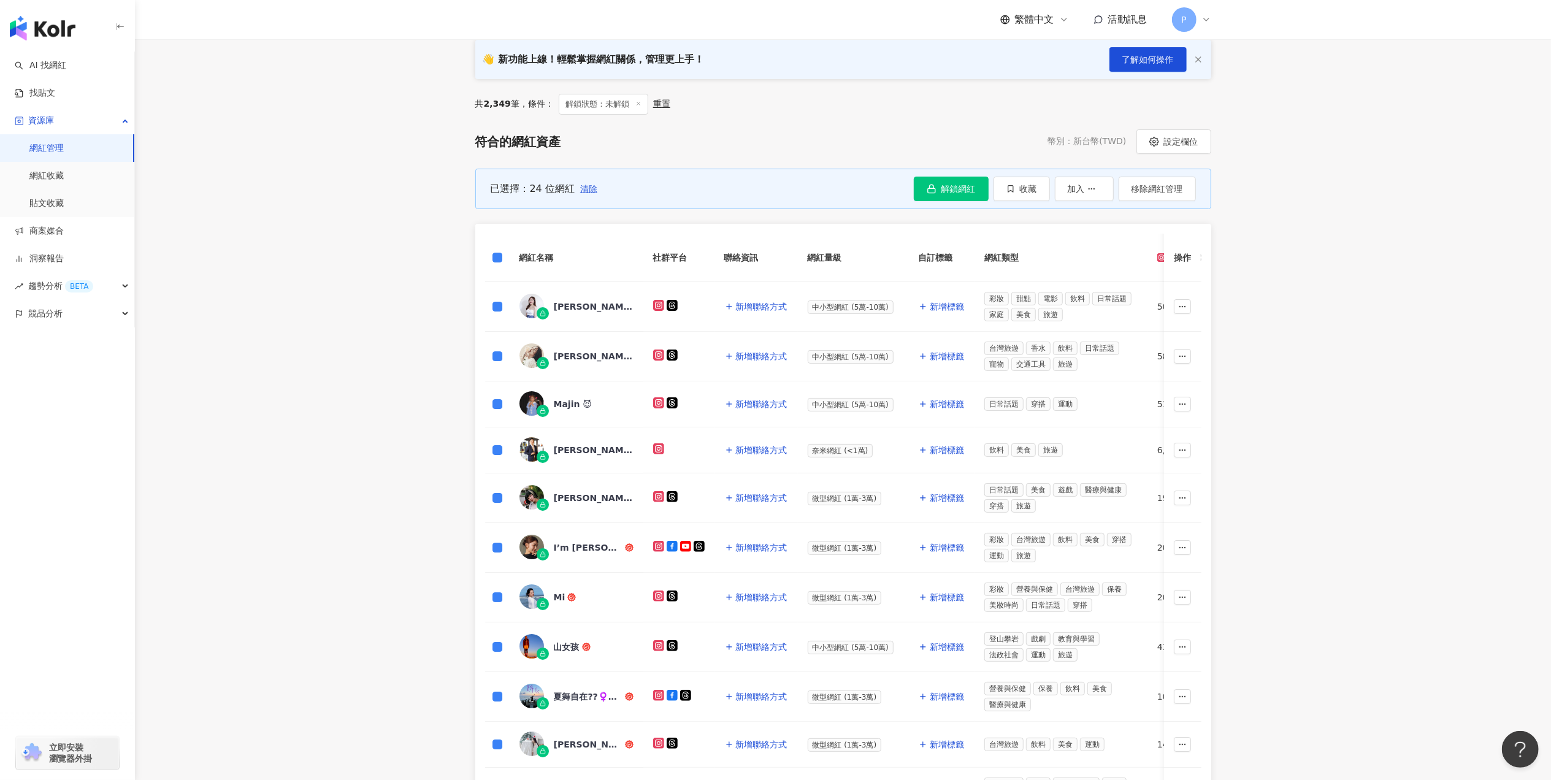
click at [927, 202] on div "已選擇：24 位網紅 清除 解鎖網紅 收藏 加入 移除網紅管理" at bounding box center [843, 189] width 736 height 40
click at [931, 196] on button "解鎖網紅" at bounding box center [951, 189] width 75 height 25
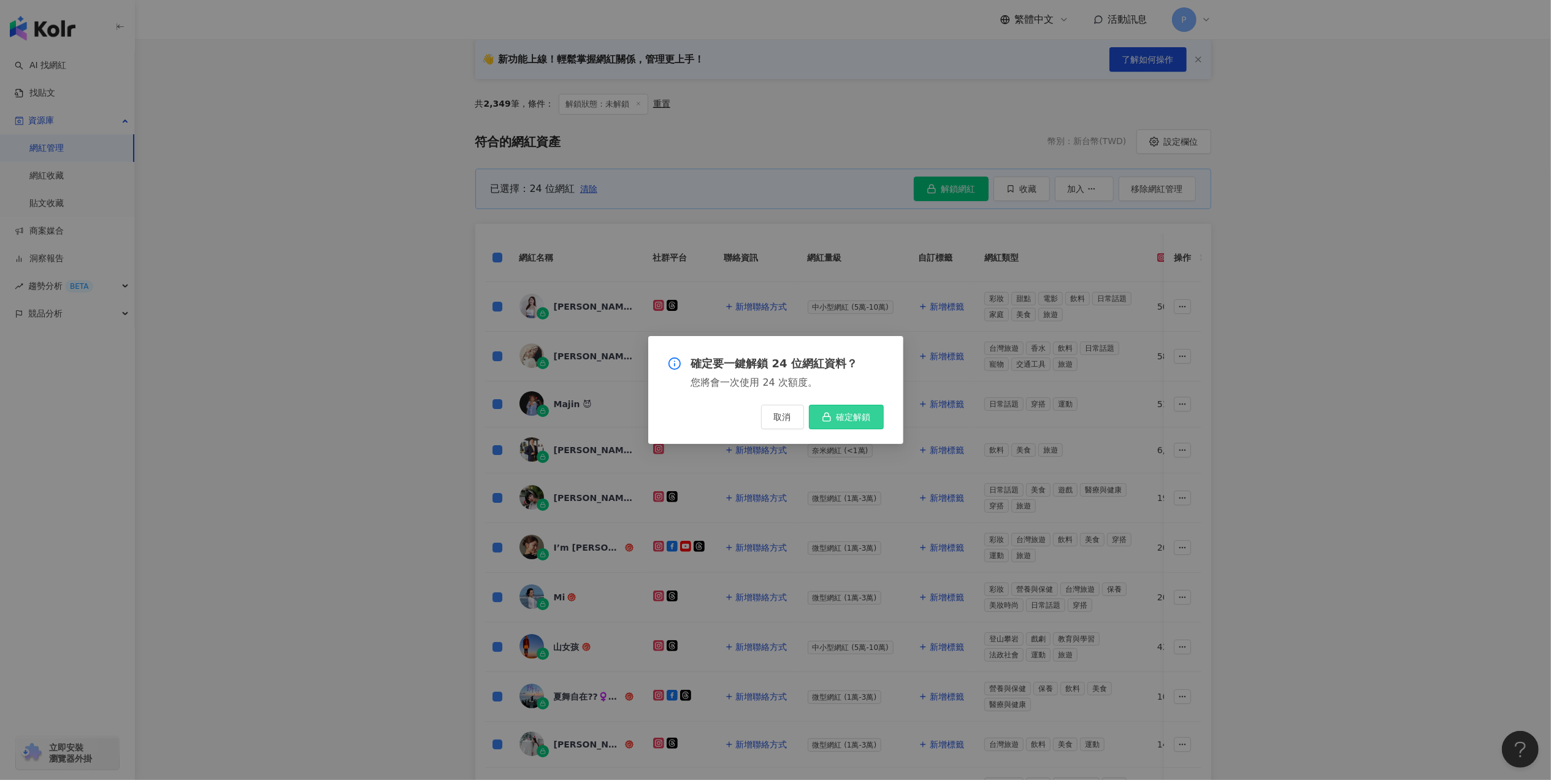
click at [864, 421] on span "確定解鎖" at bounding box center [854, 417] width 34 height 10
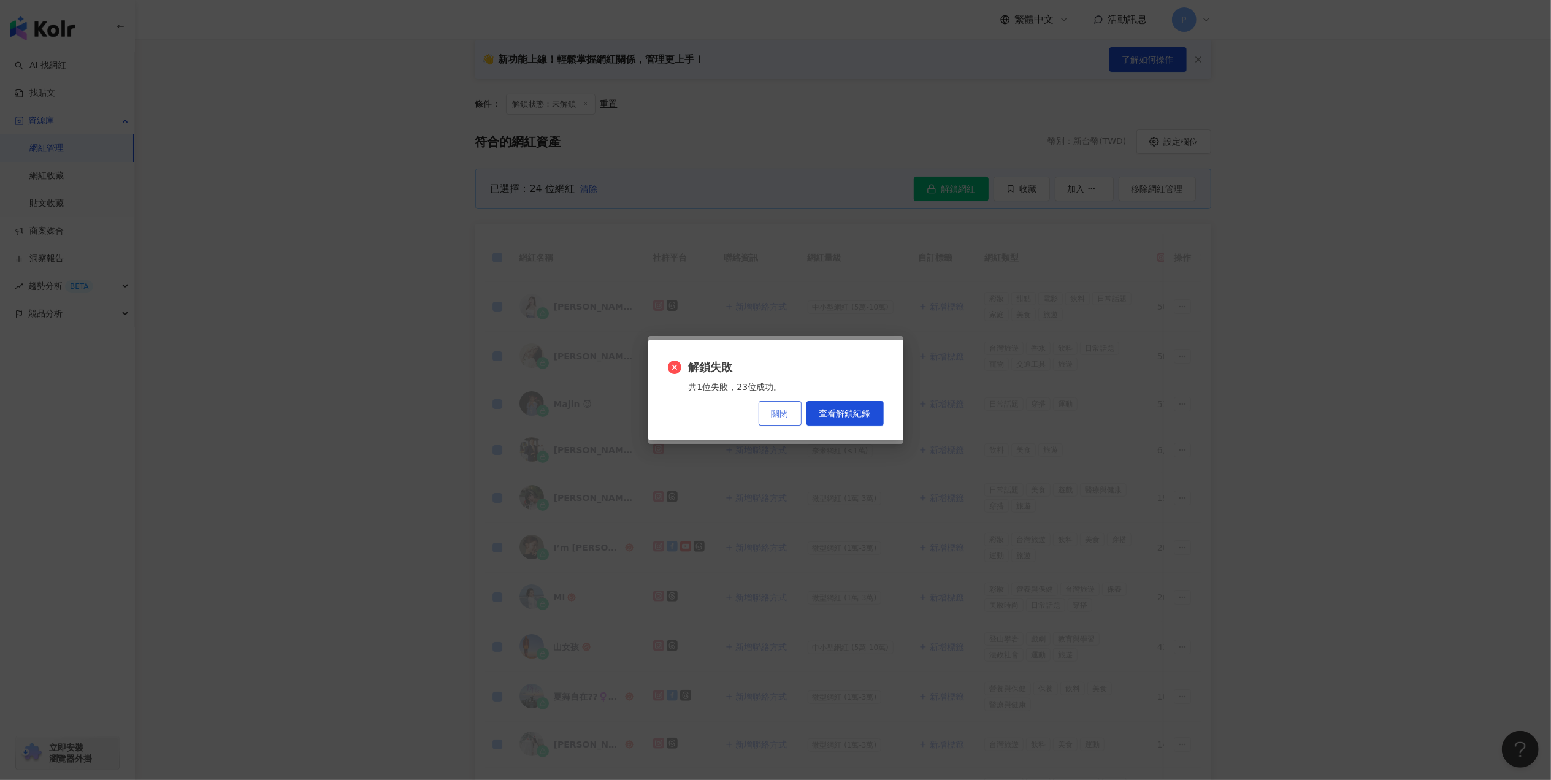
click at [791, 417] on button "關閉" at bounding box center [780, 413] width 43 height 25
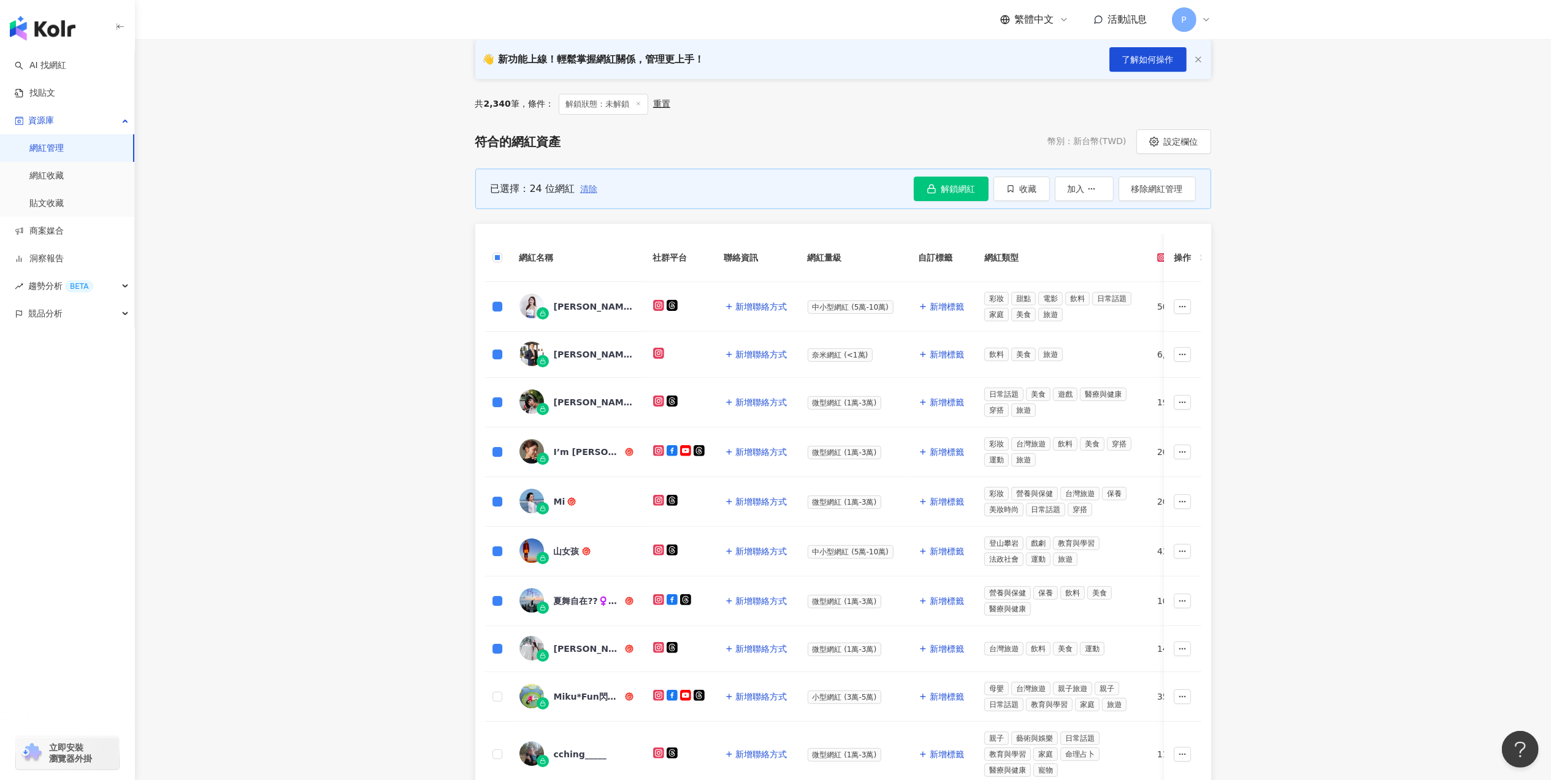
click at [594, 184] on span "清除" at bounding box center [588, 189] width 17 height 10
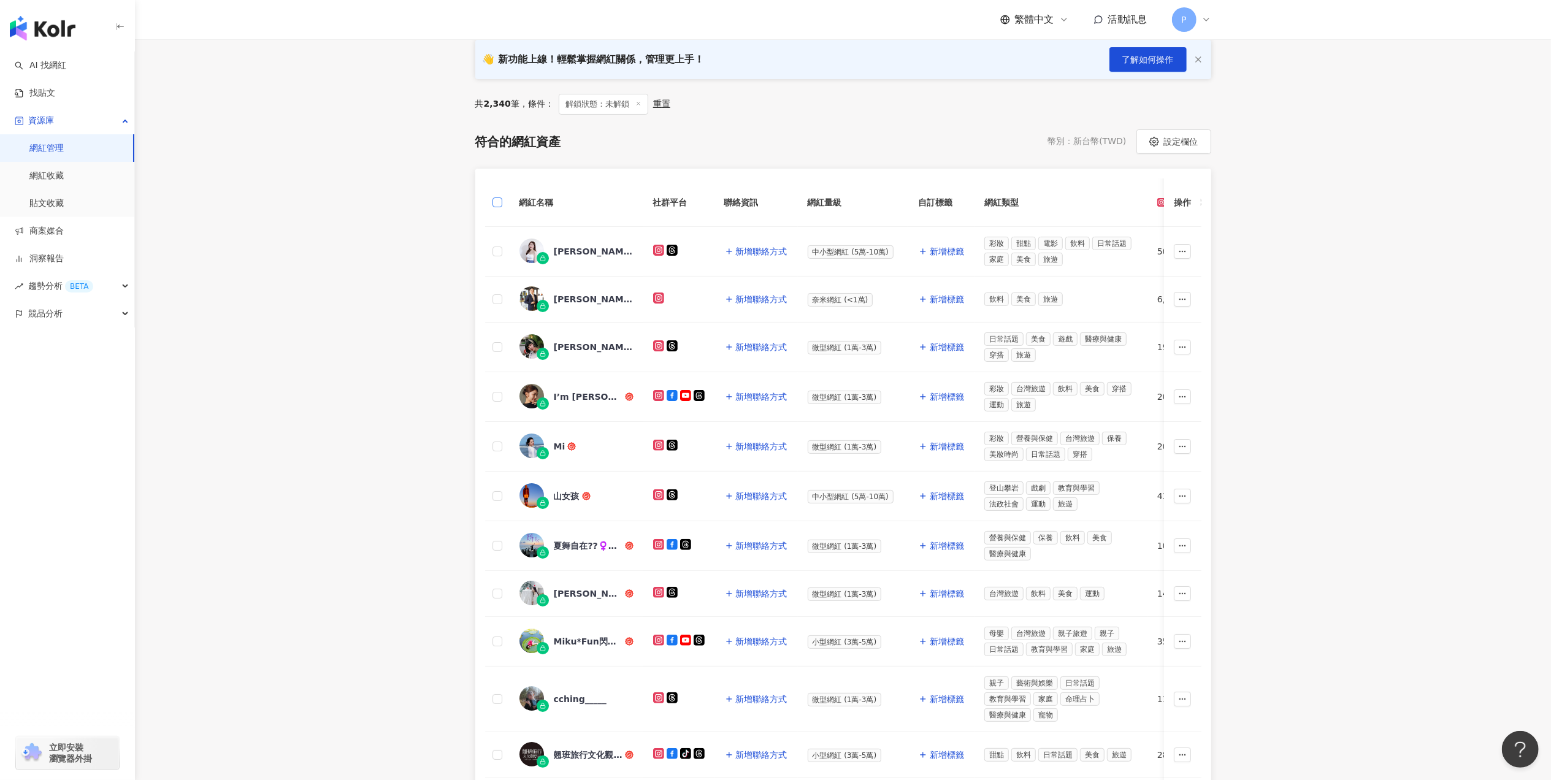
click at [499, 197] on label at bounding box center [498, 202] width 10 height 13
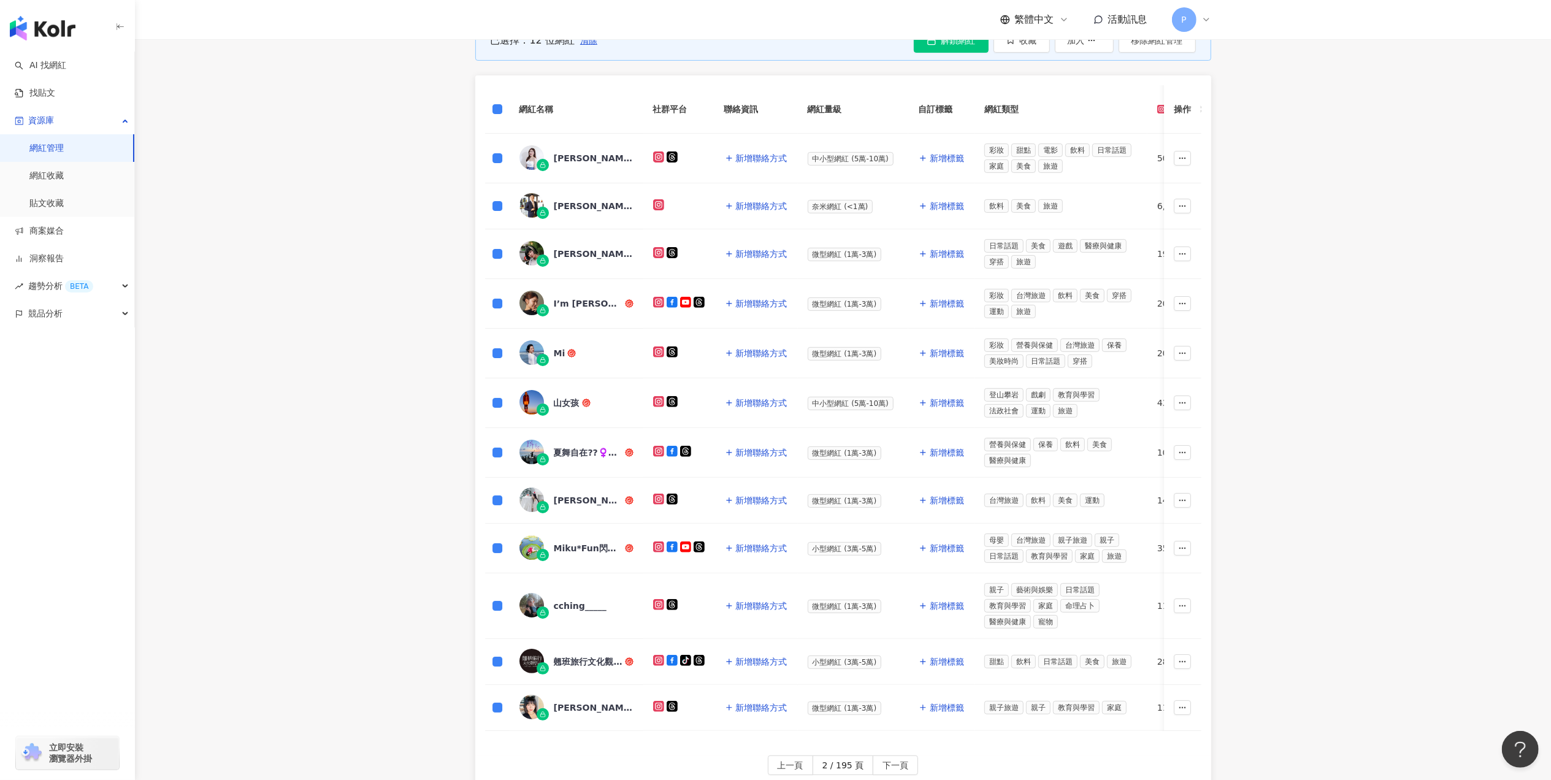
scroll to position [467, 0]
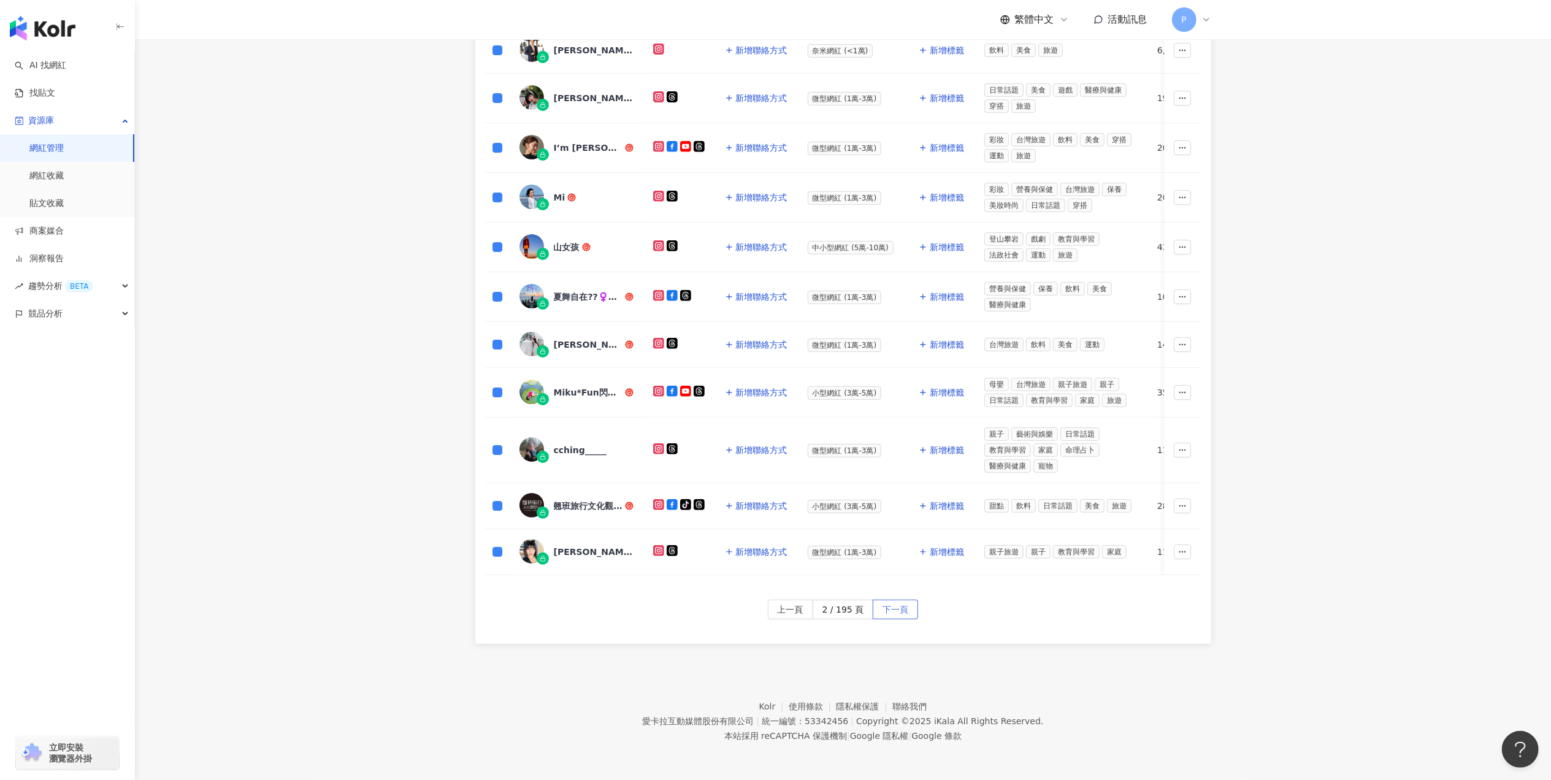
click at [893, 615] on span "下一頁" at bounding box center [896, 610] width 26 height 20
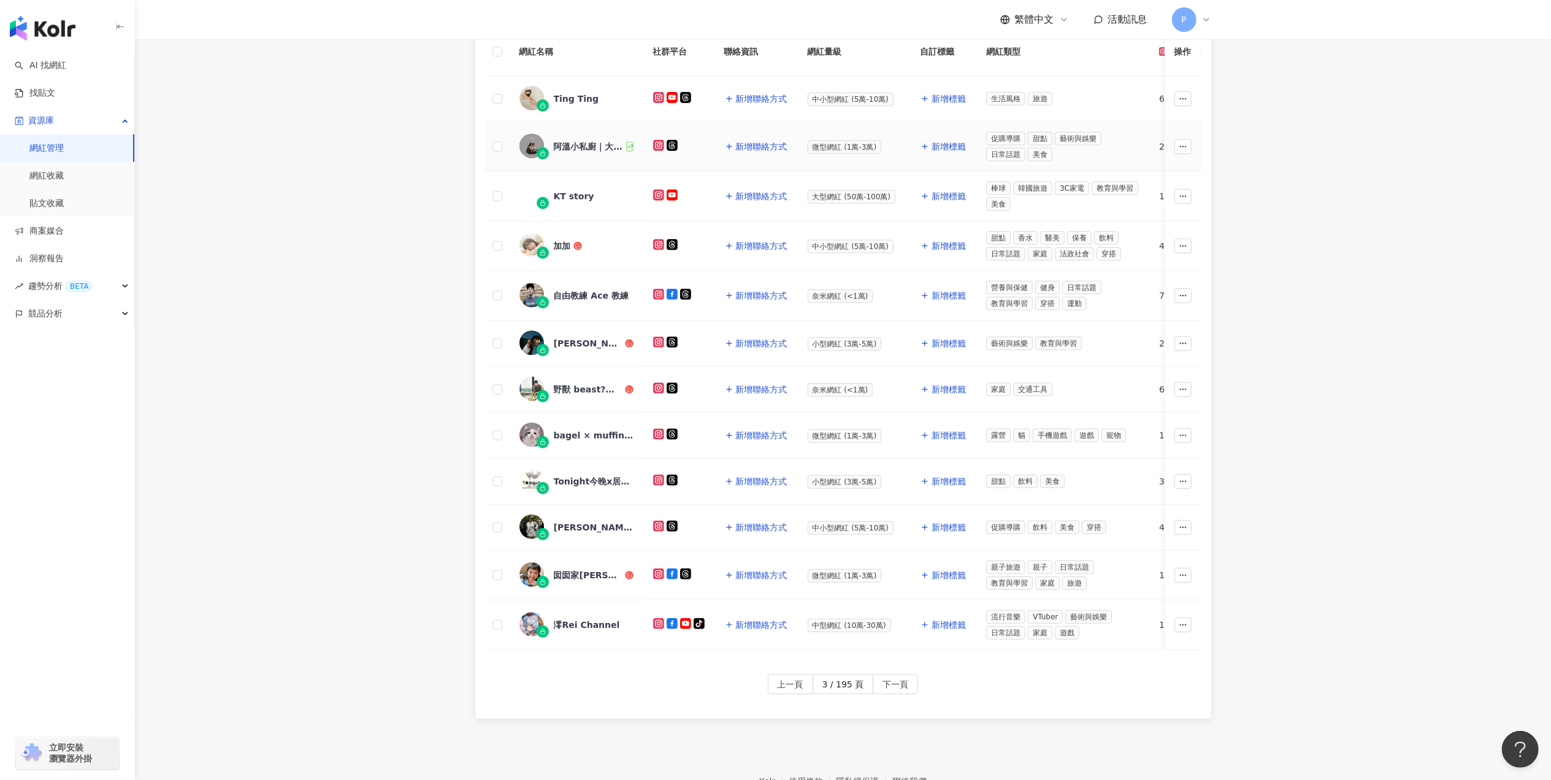
scroll to position [196, 0]
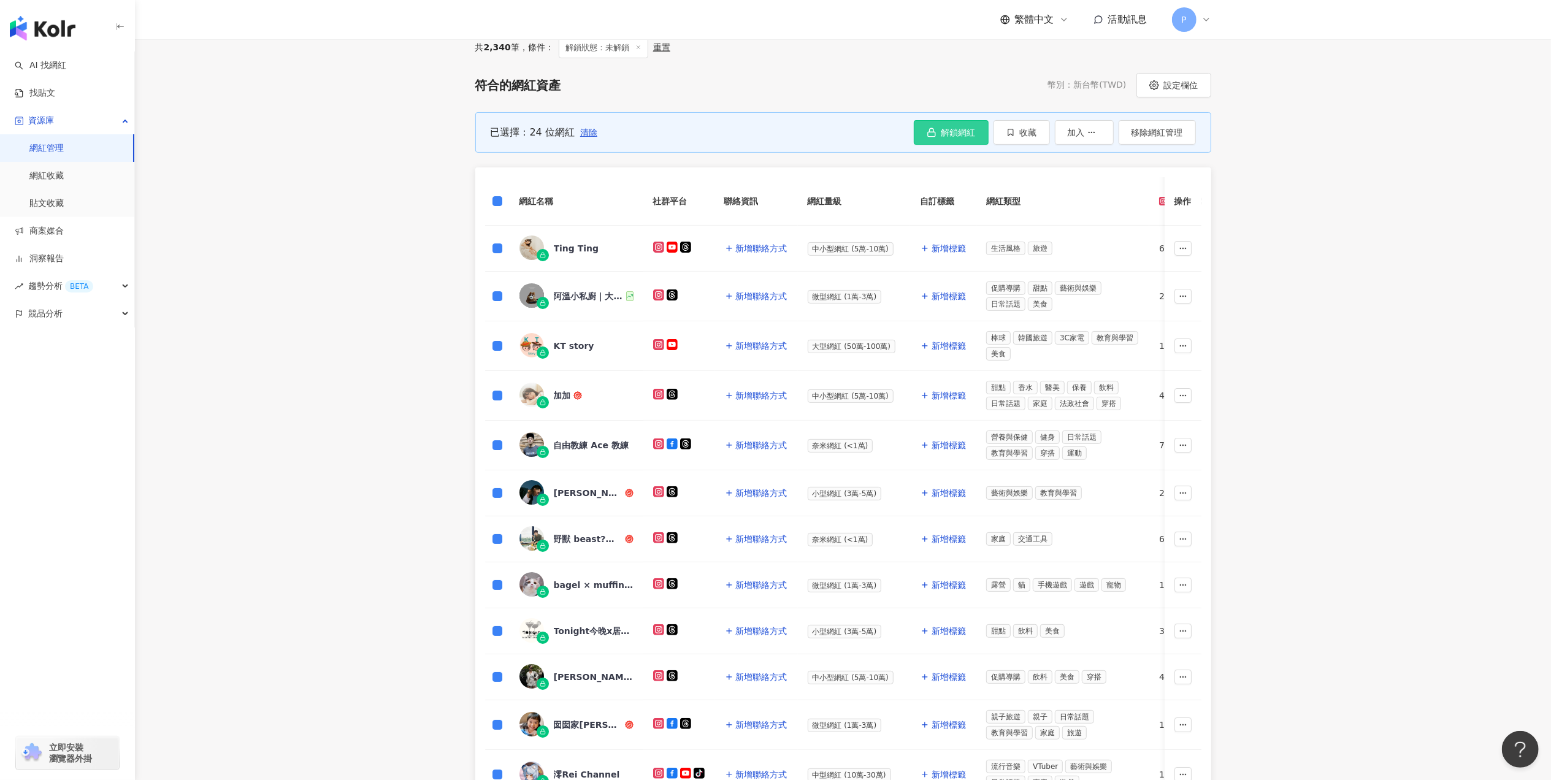
click at [963, 136] on span "解鎖網紅" at bounding box center [959, 133] width 34 height 10
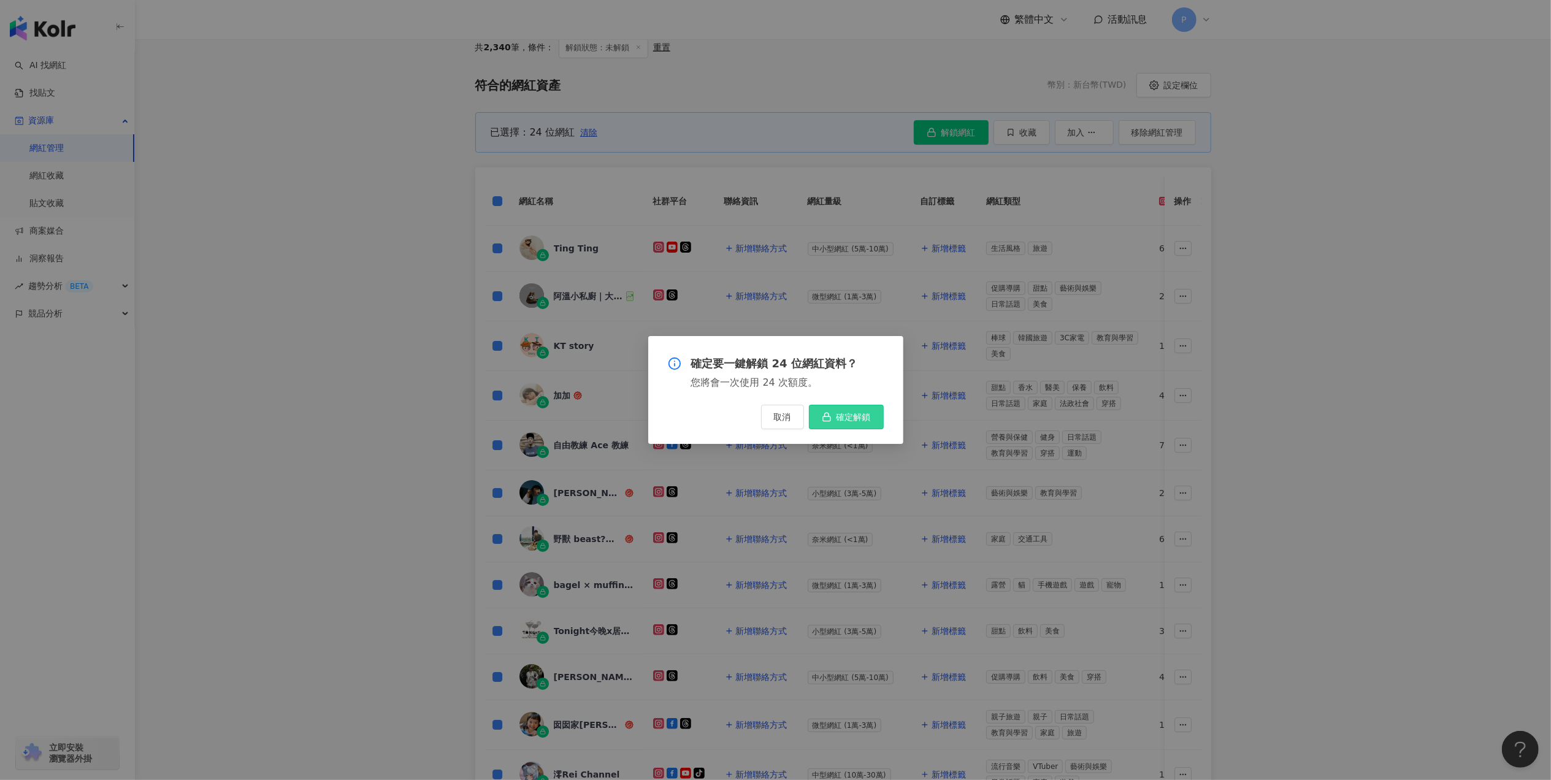
click at [871, 410] on button "確定解鎖" at bounding box center [846, 417] width 75 height 25
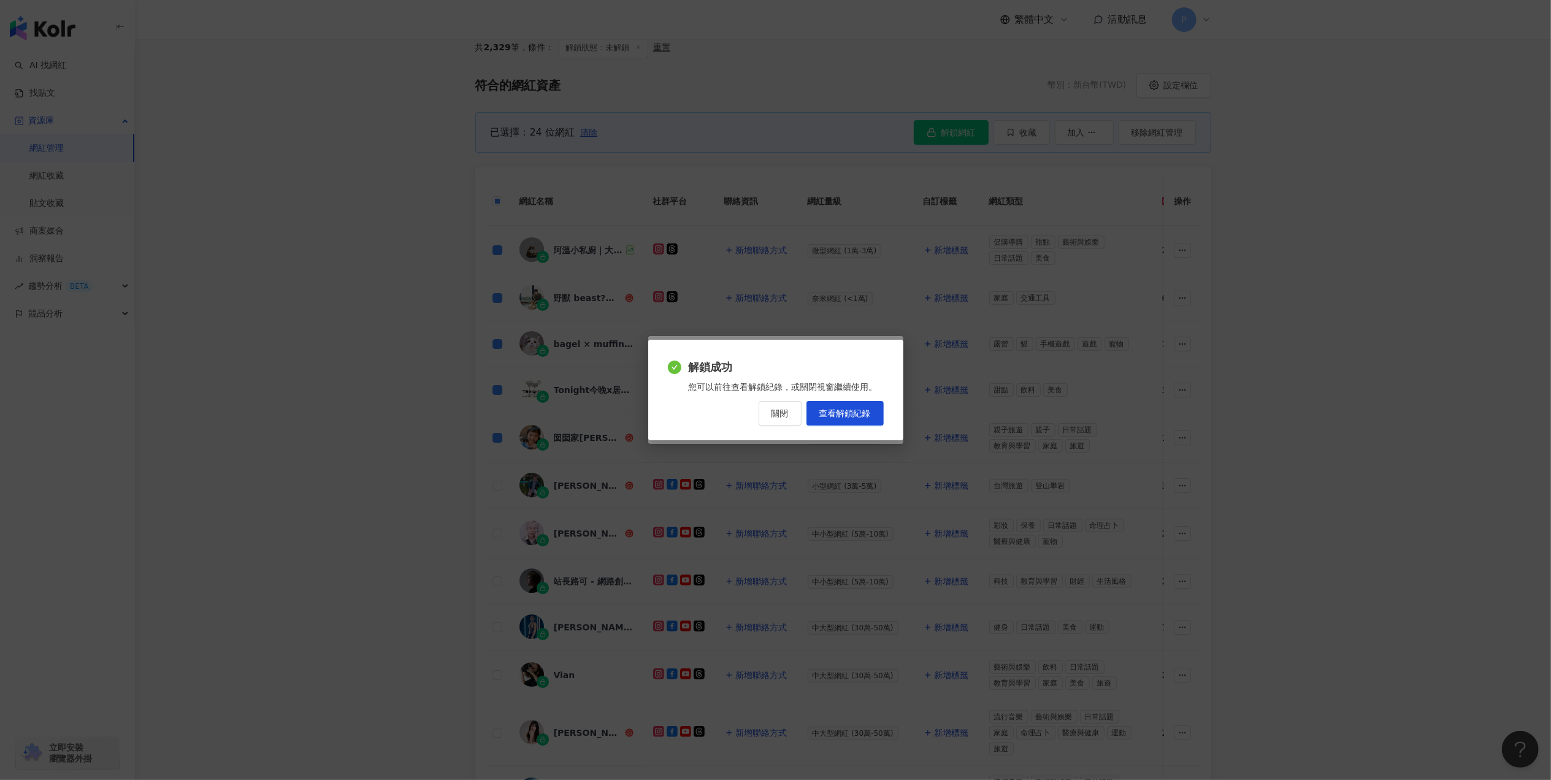
click at [777, 420] on button "關閉" at bounding box center [780, 413] width 43 height 25
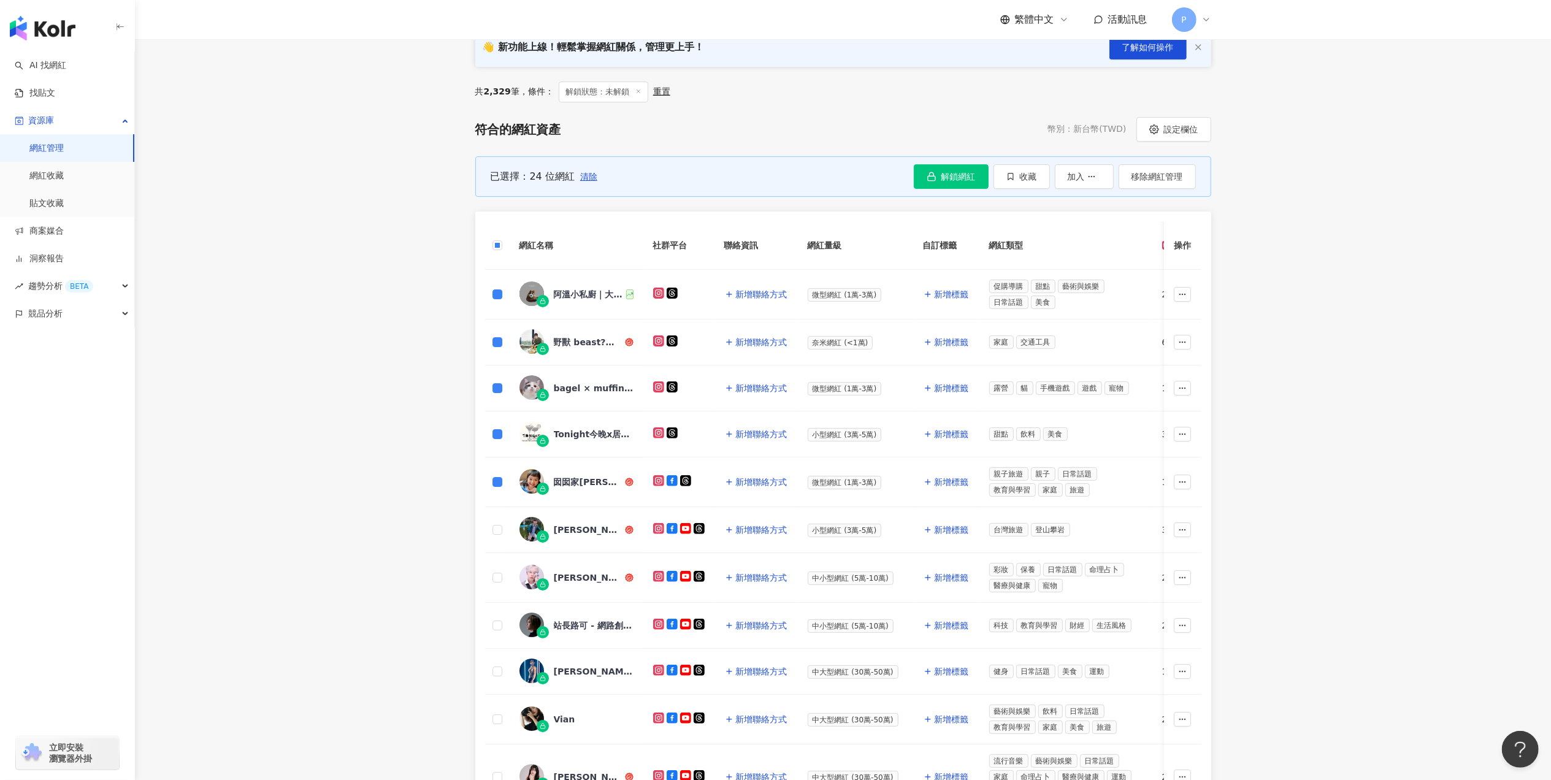
scroll to position [114, 0]
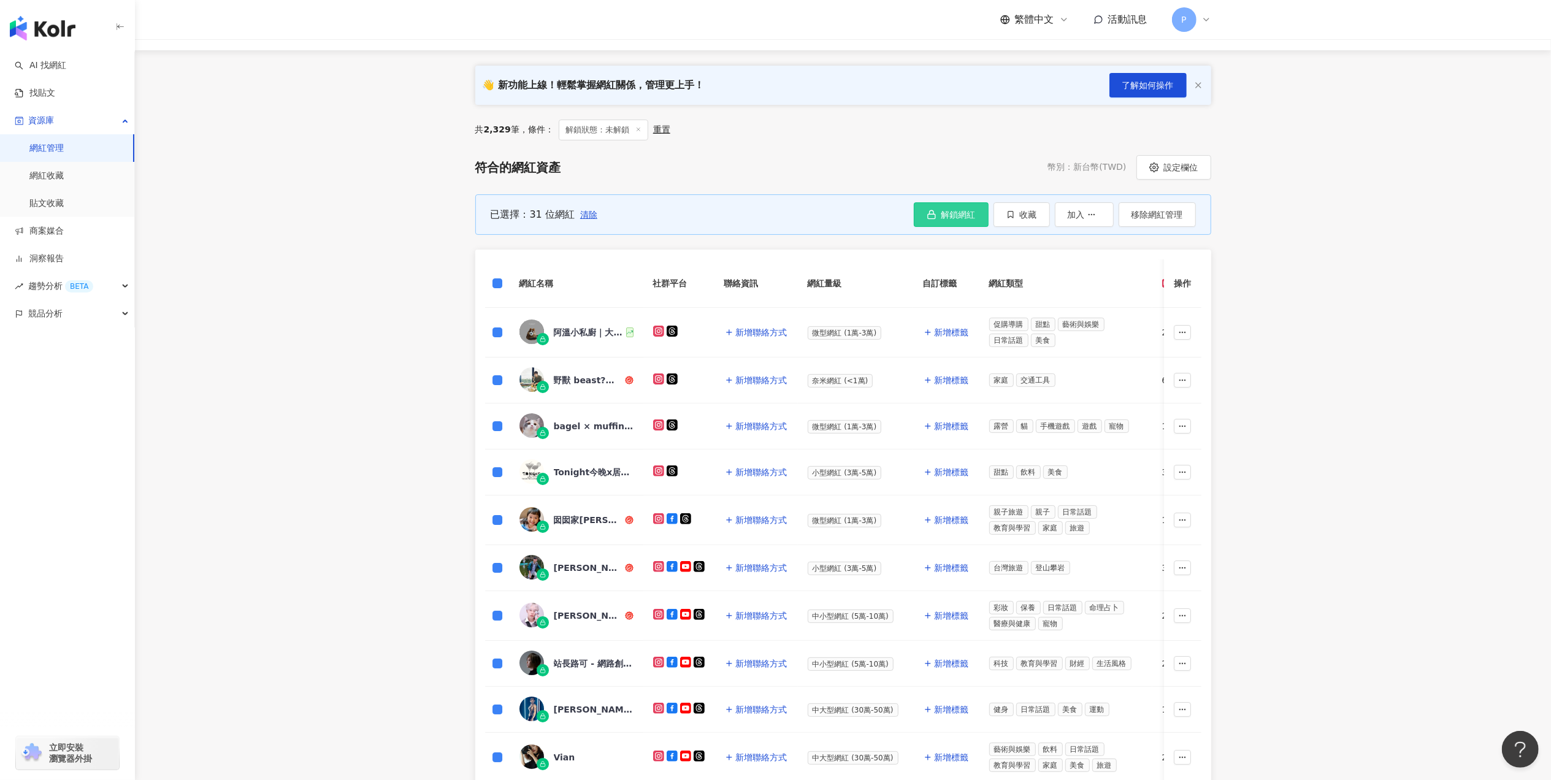
click at [930, 217] on icon "button" at bounding box center [932, 215] width 10 height 10
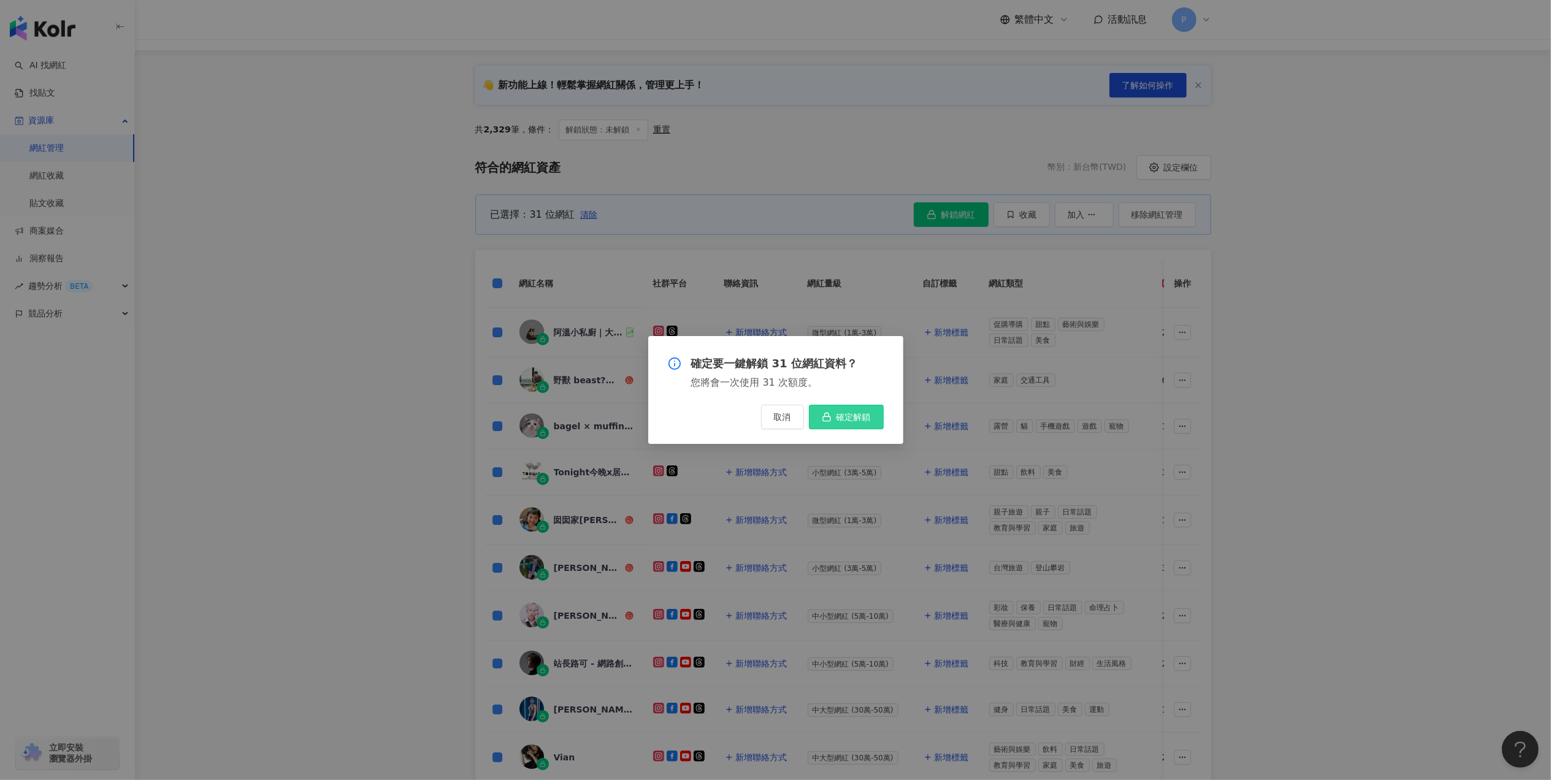
click at [858, 412] on span "確定解鎖" at bounding box center [854, 417] width 34 height 10
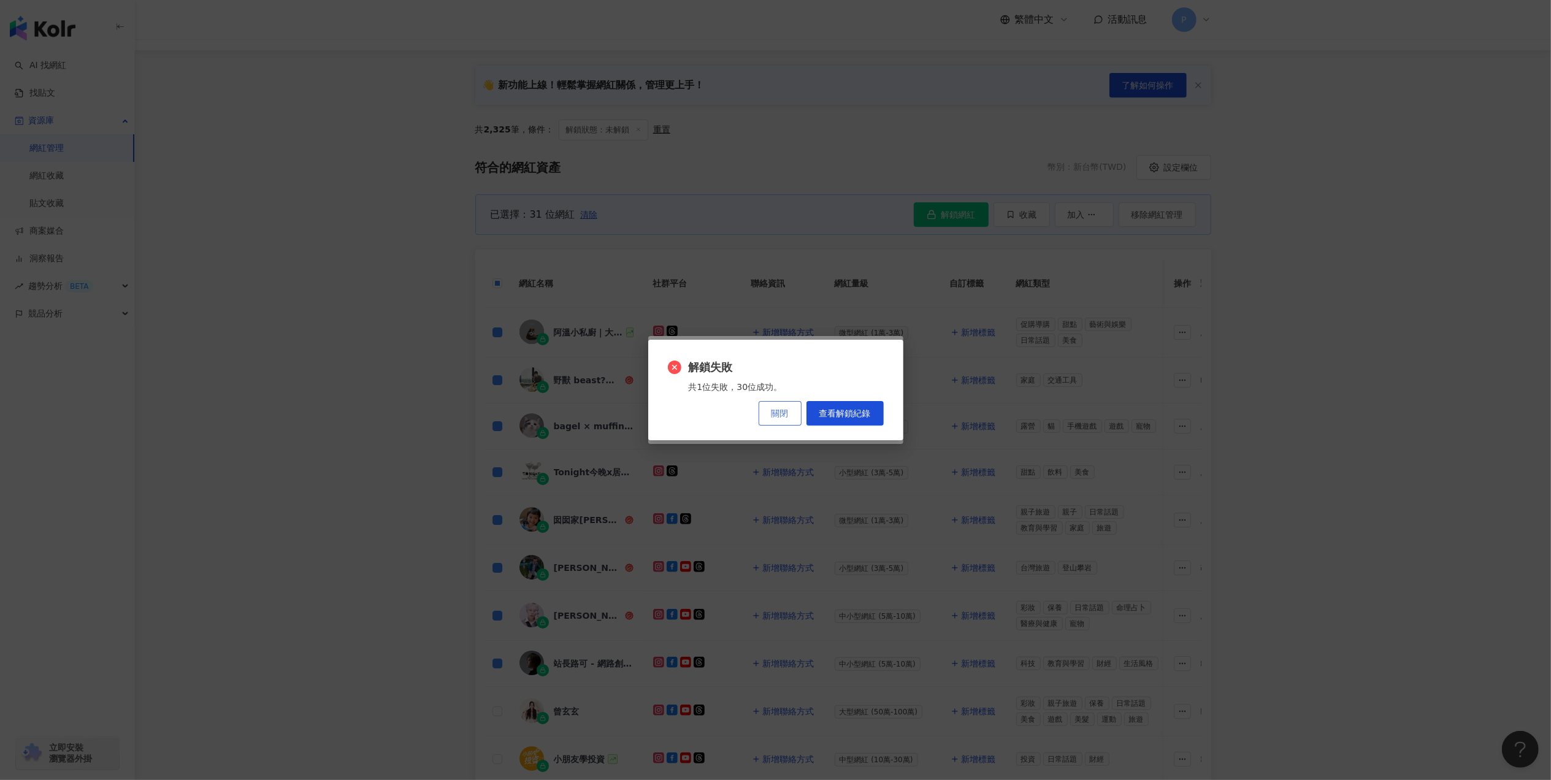
click at [770, 407] on button "關閉" at bounding box center [780, 413] width 43 height 25
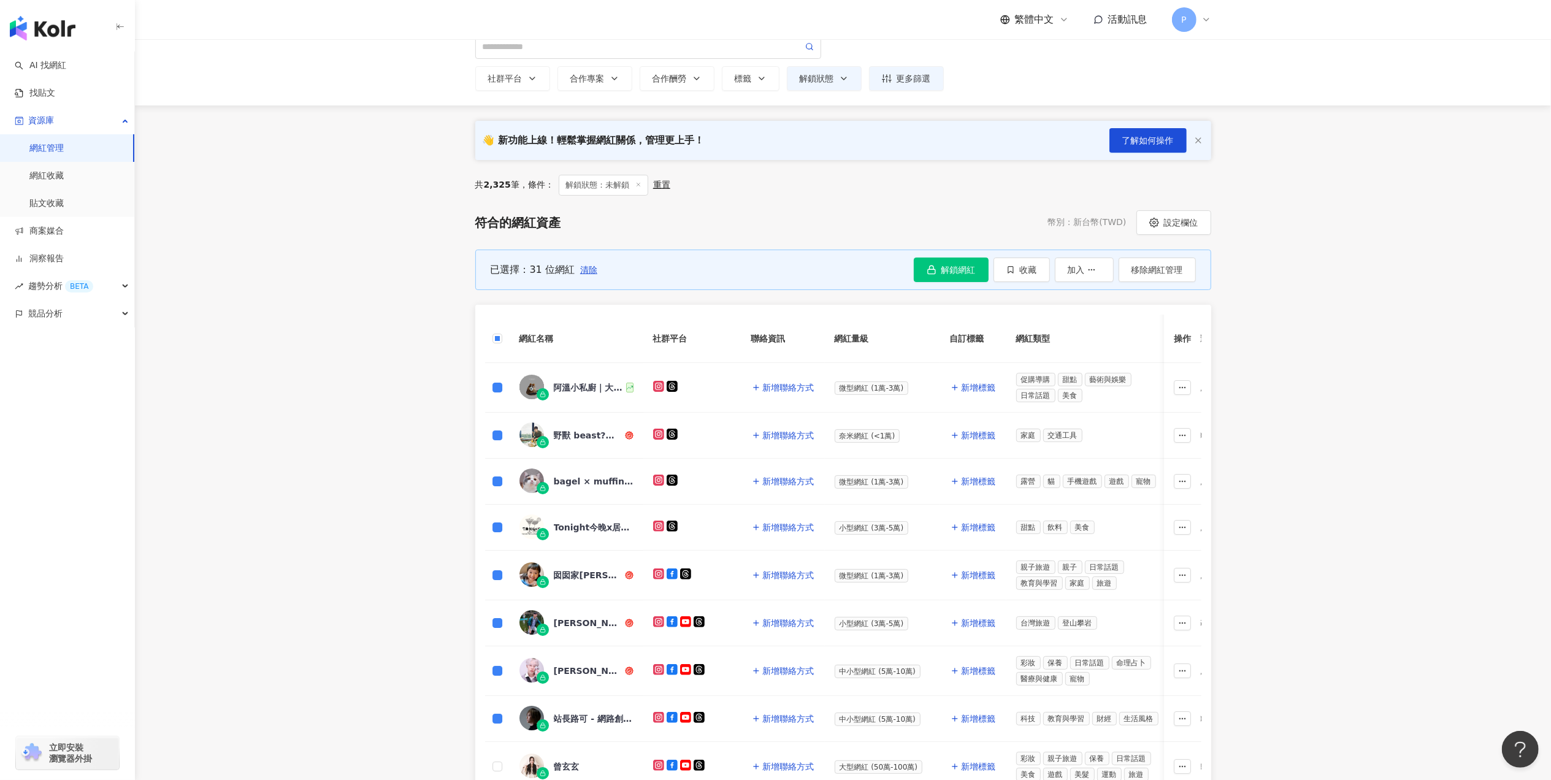
scroll to position [33, 0]
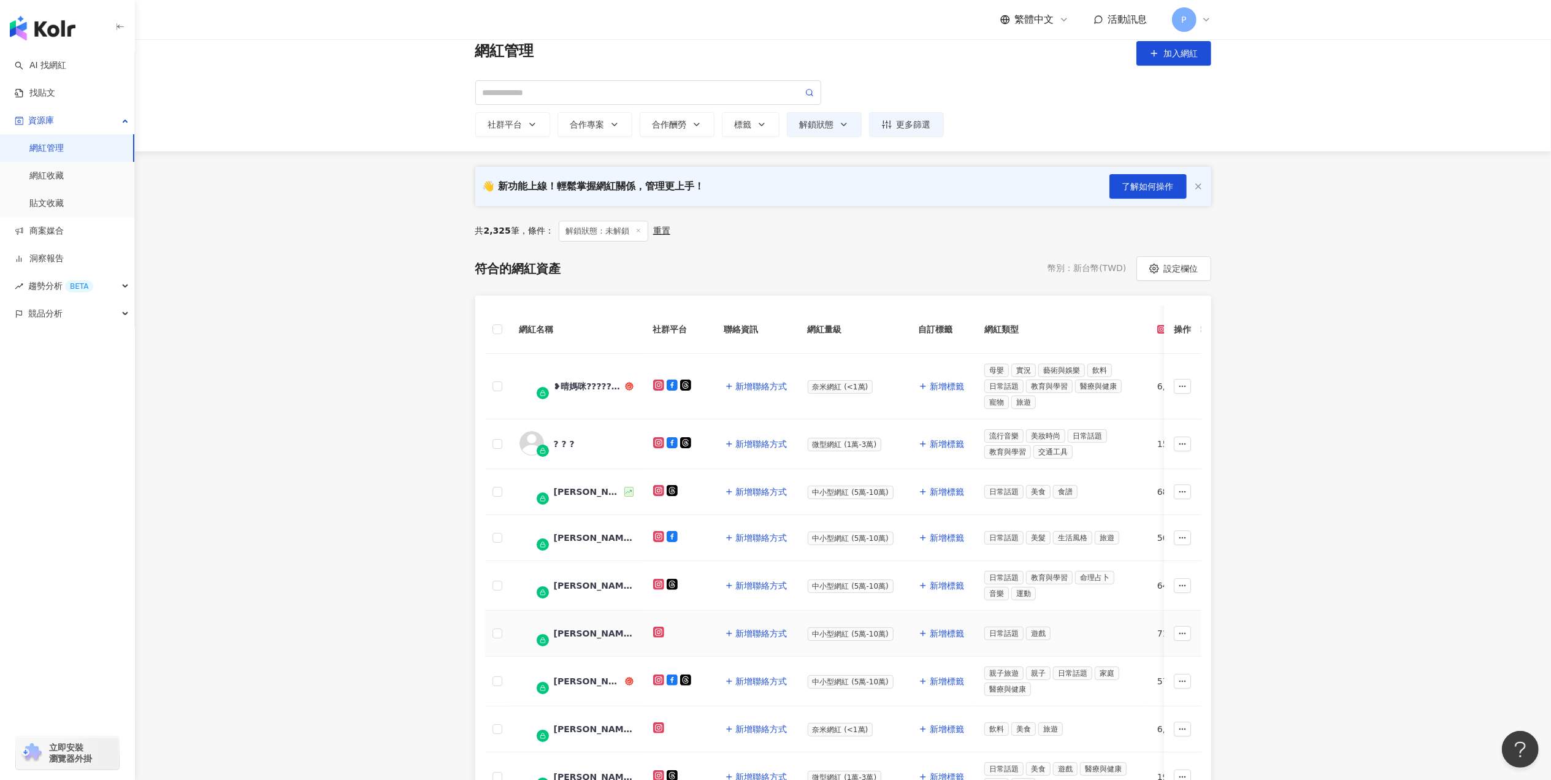
scroll to position [2, 0]
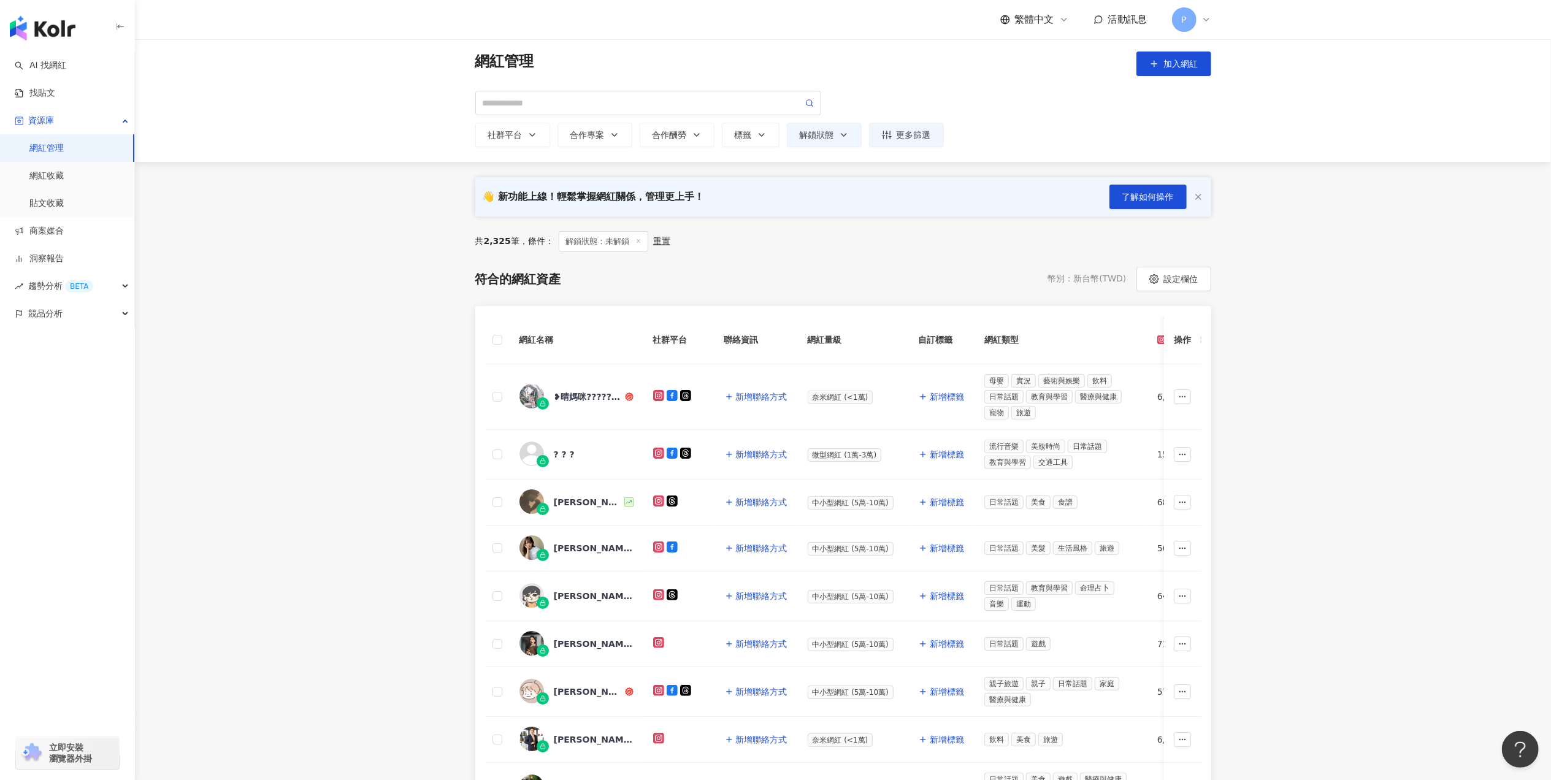
click at [503, 346] on th at bounding box center [497, 340] width 25 height 48
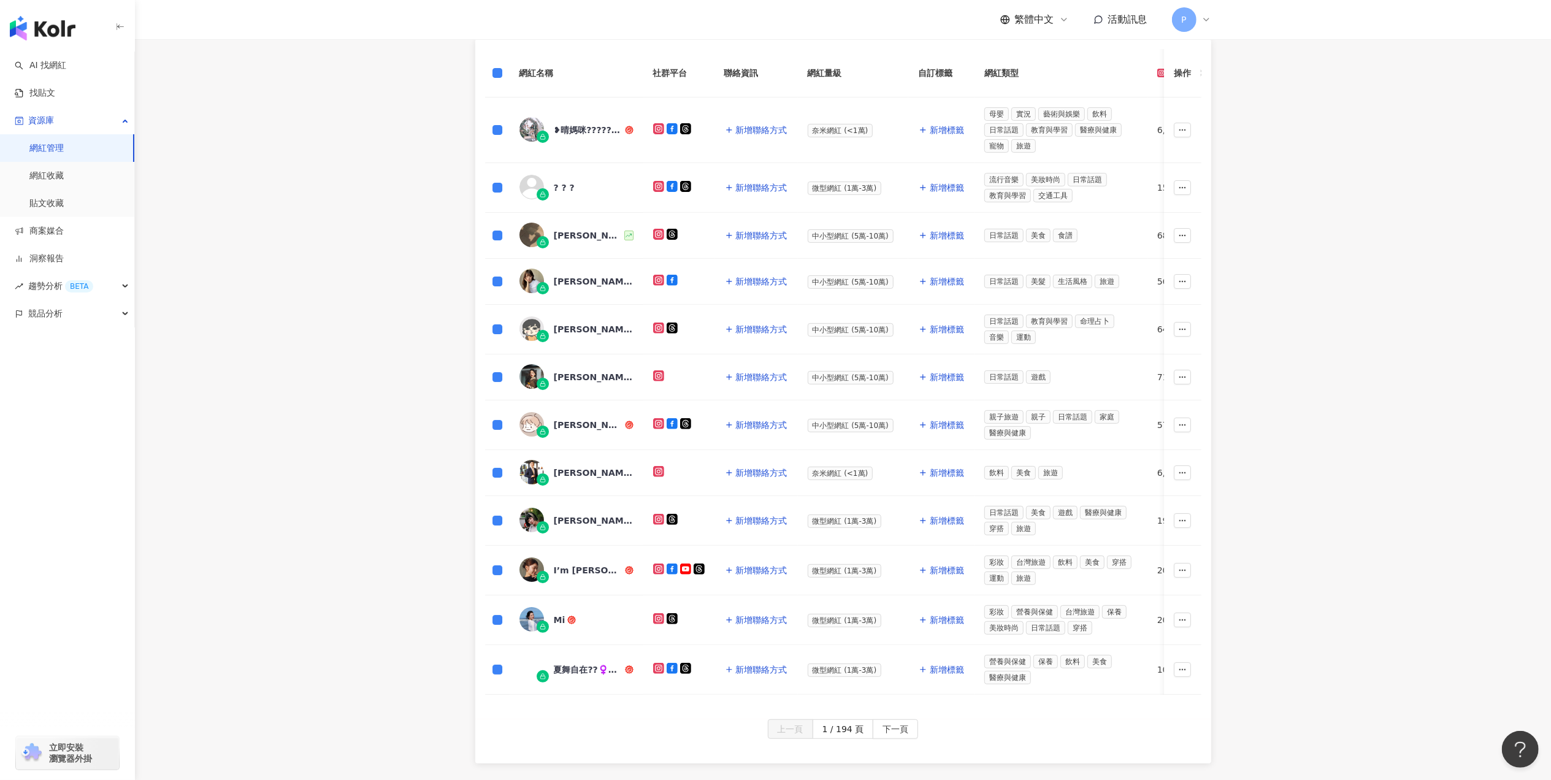
scroll to position [329, 0]
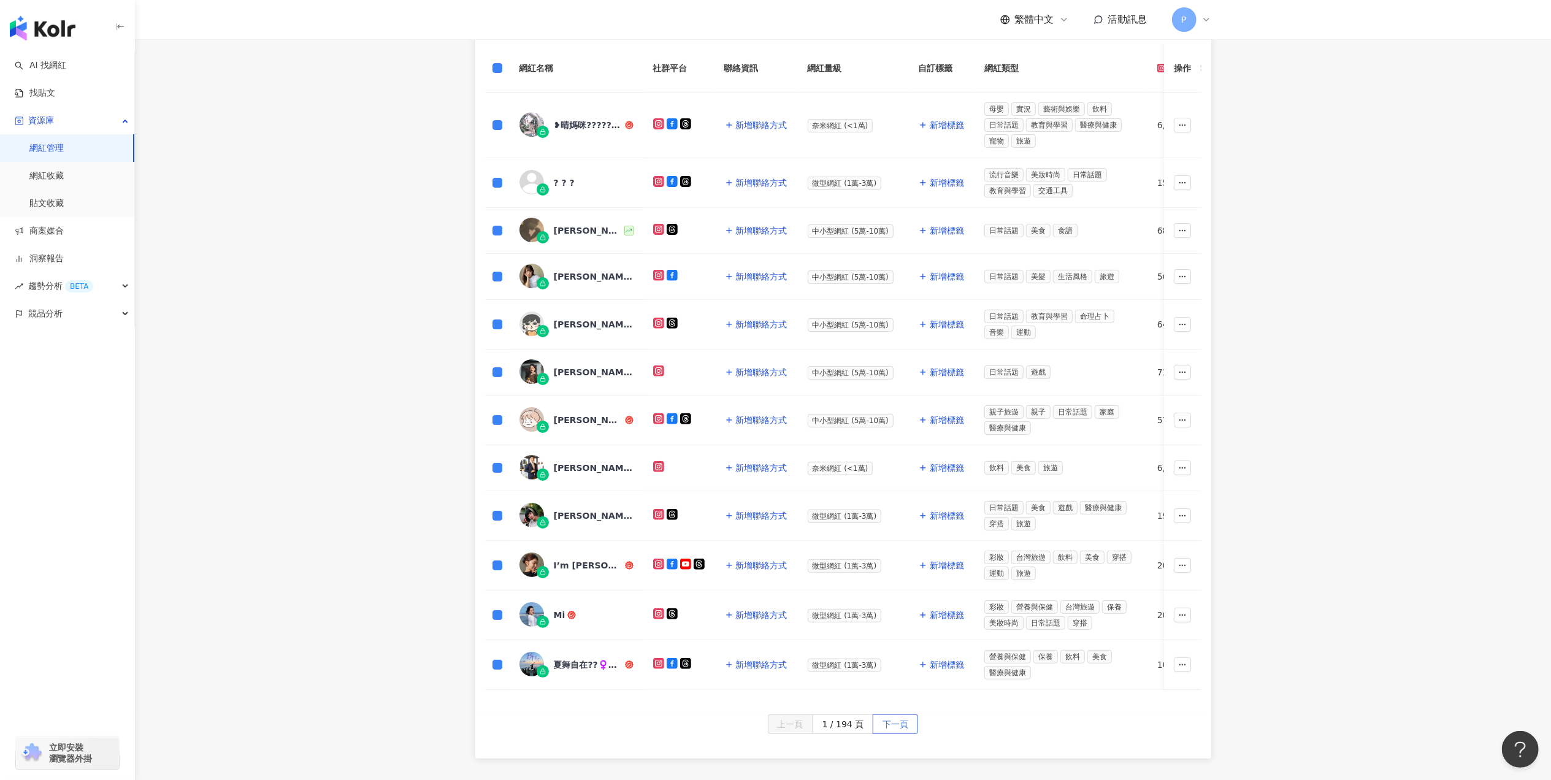
click at [911, 734] on button "下一頁" at bounding box center [895, 725] width 45 height 20
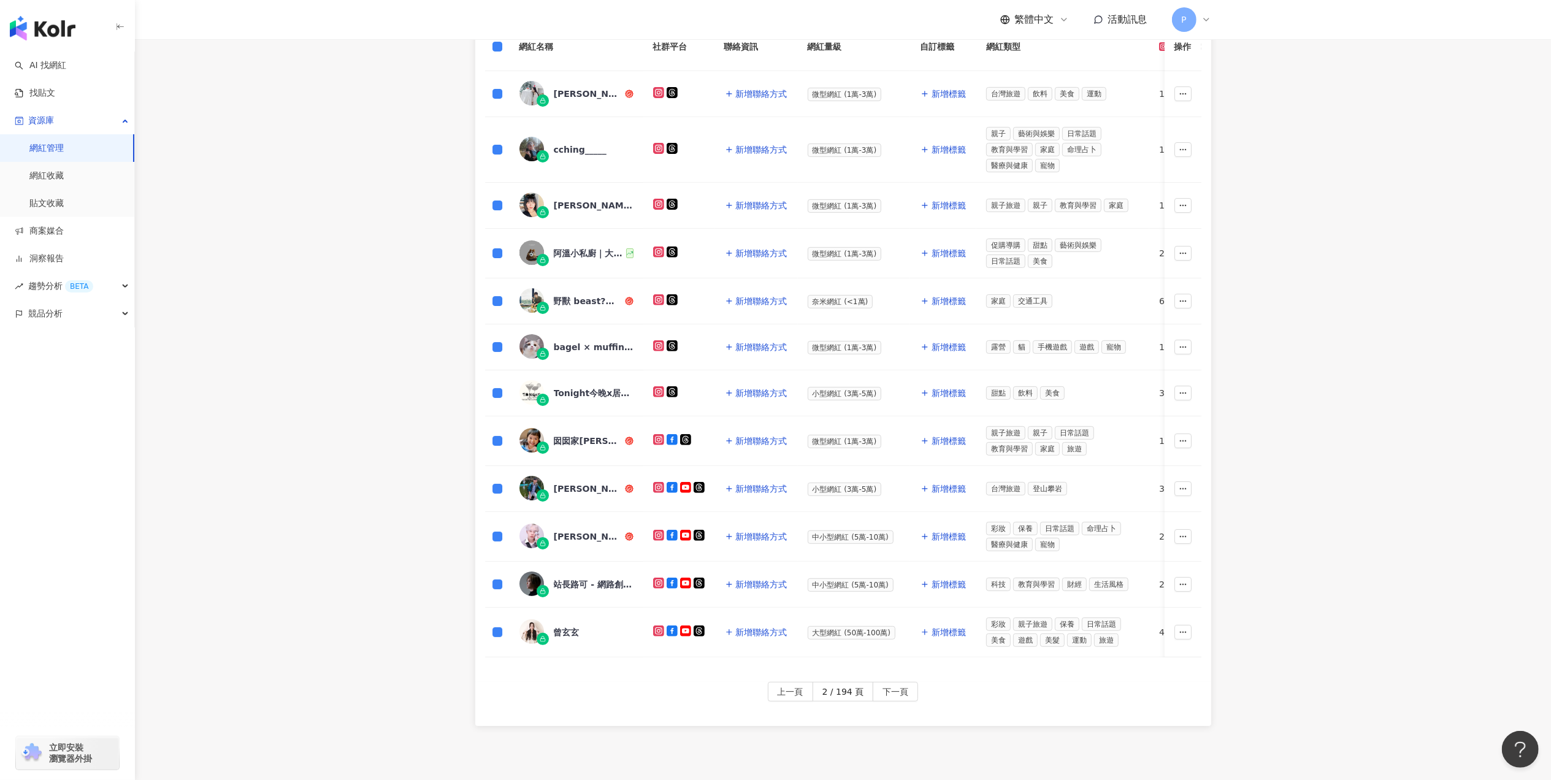
scroll to position [411, 0]
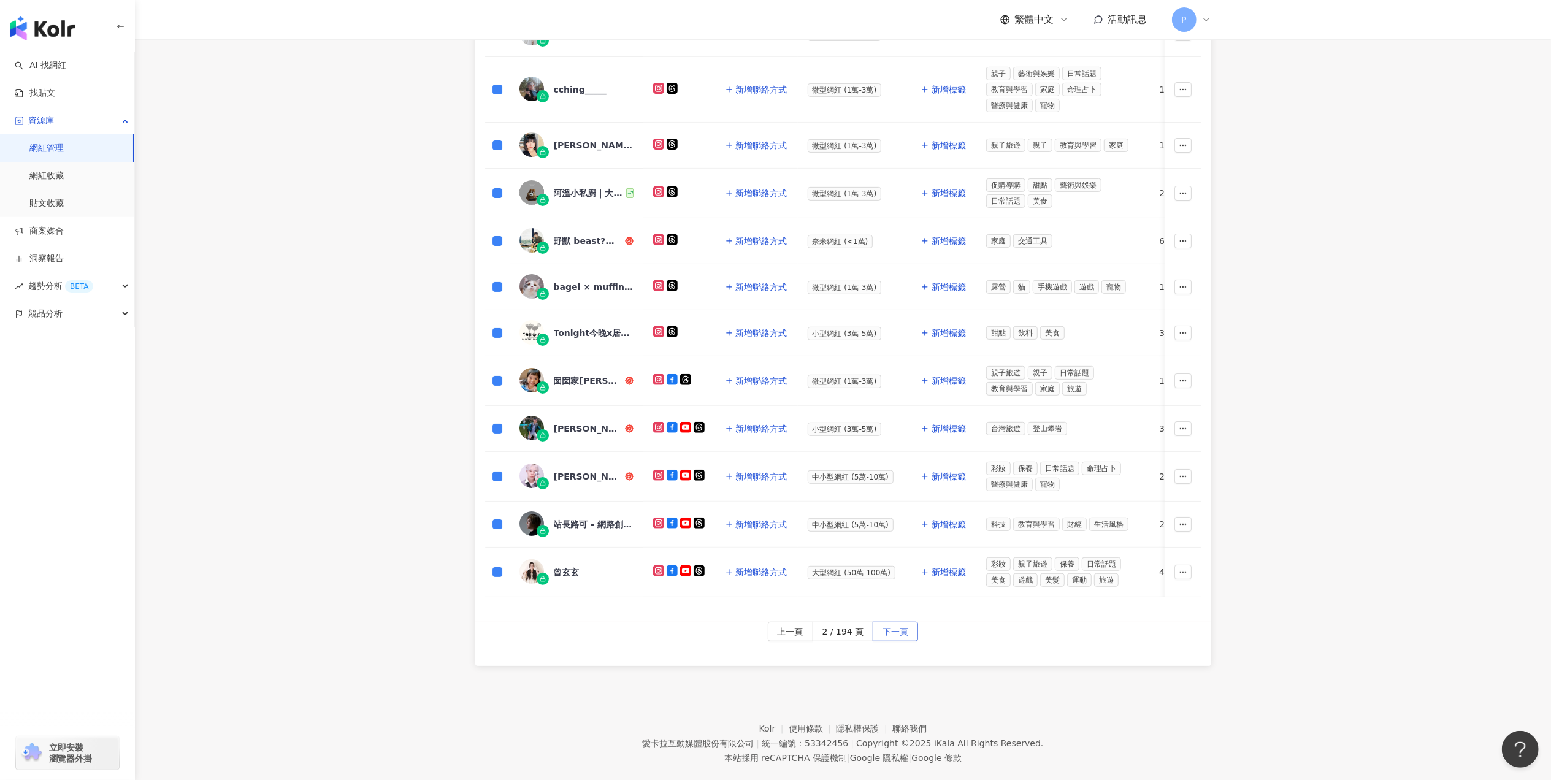
click at [892, 642] on span "下一頁" at bounding box center [896, 633] width 26 height 20
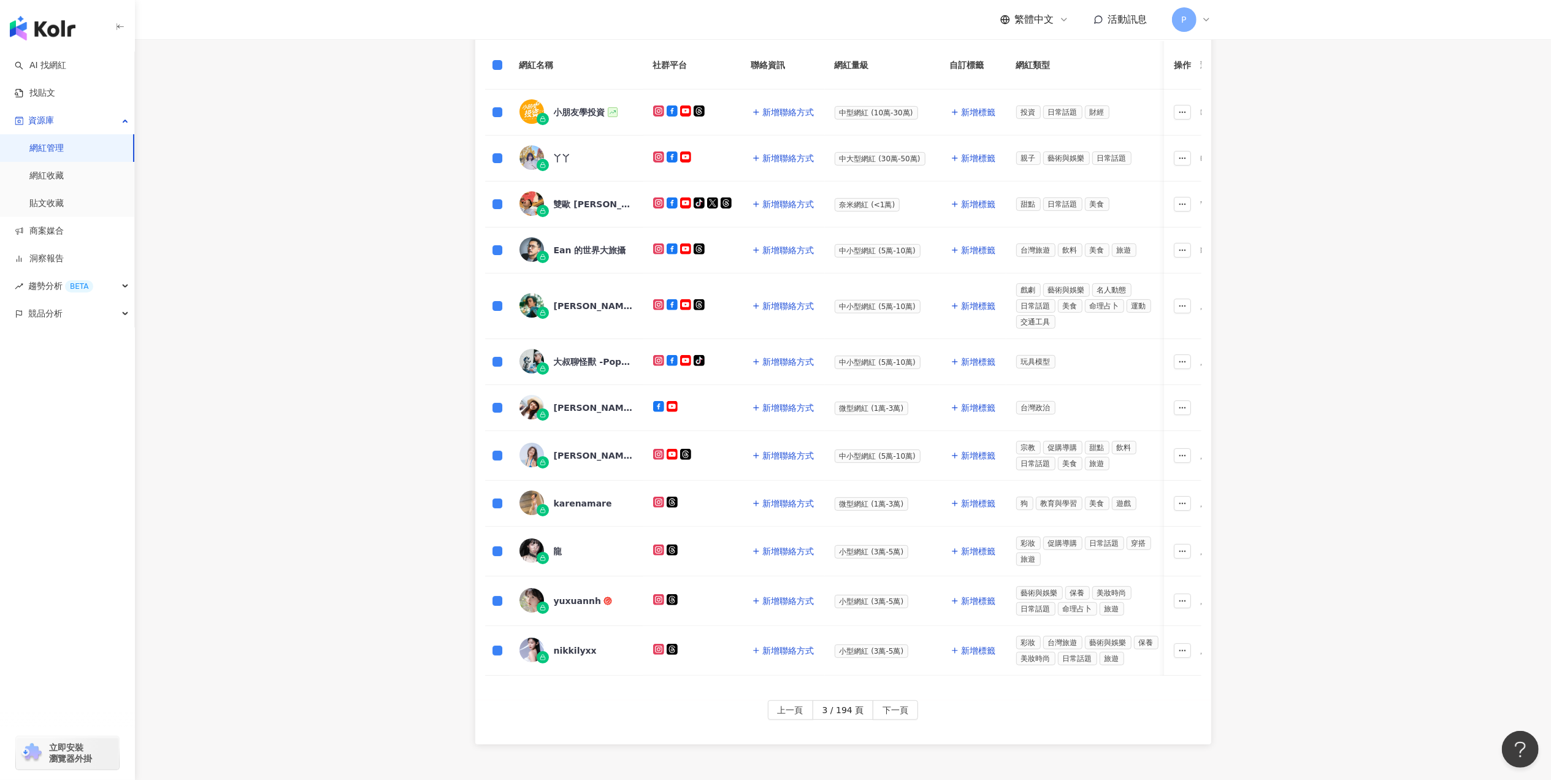
scroll to position [453, 0]
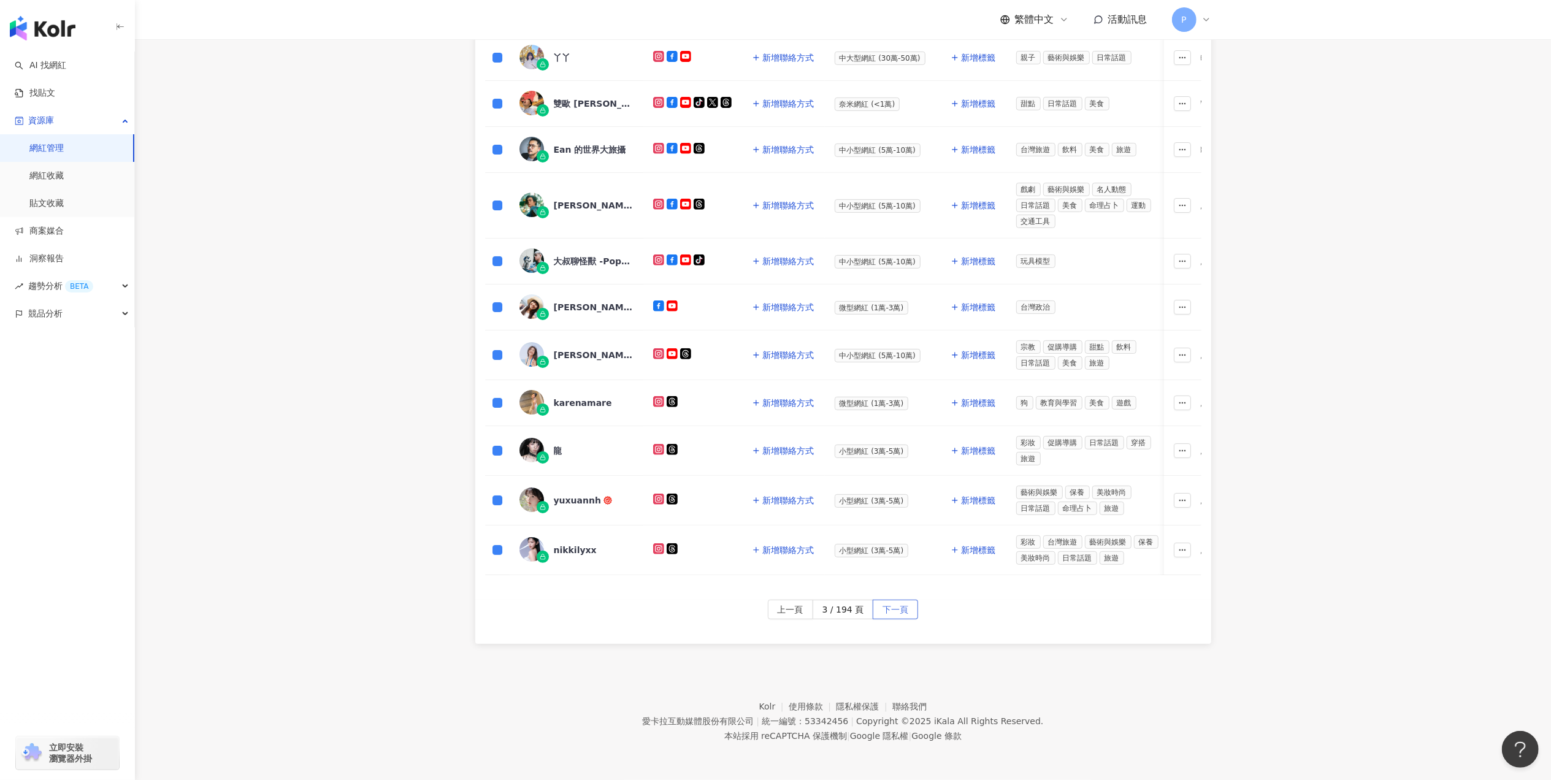
click at [884, 612] on span "下一頁" at bounding box center [896, 610] width 26 height 20
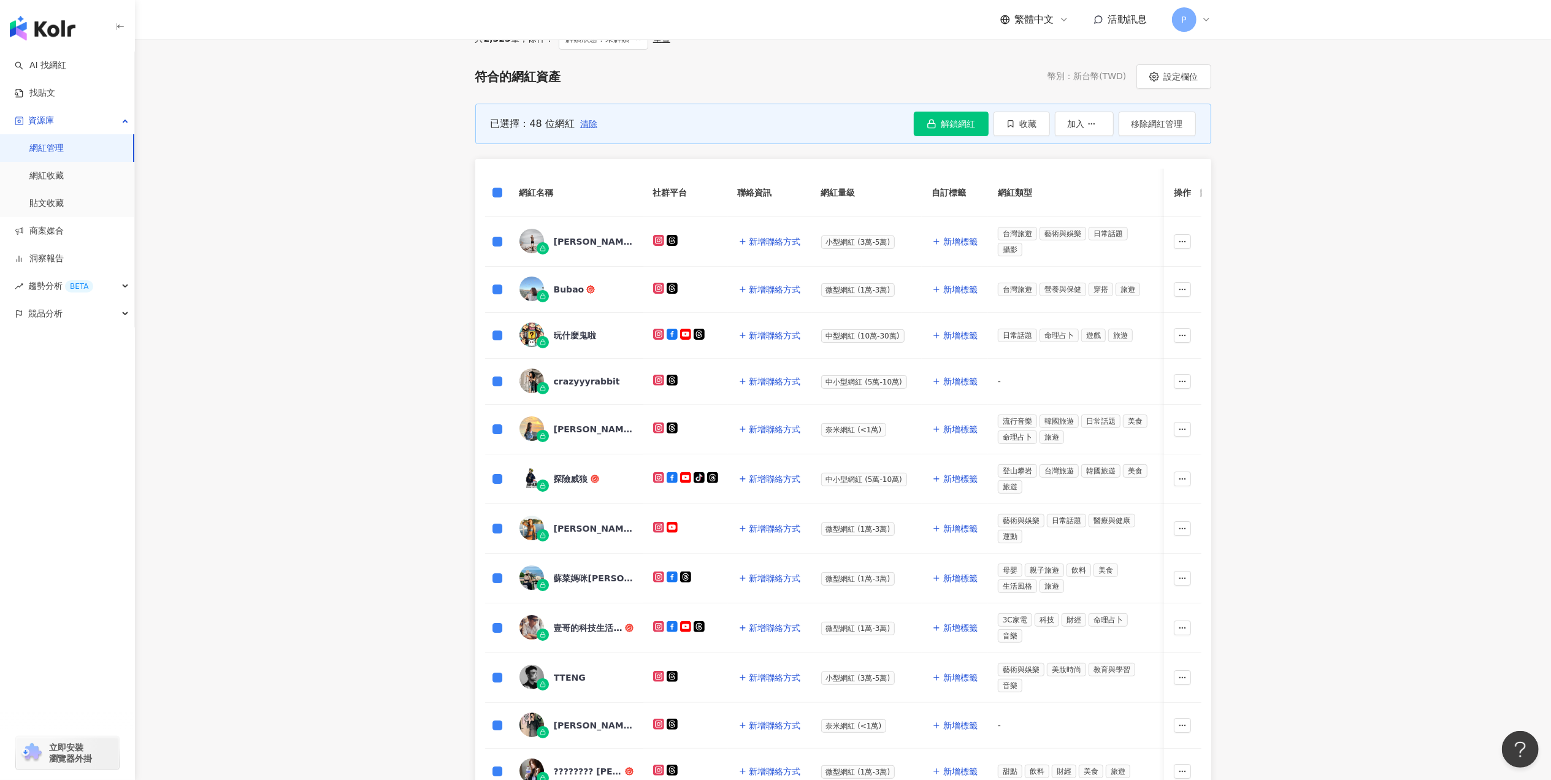
scroll to position [118, 0]
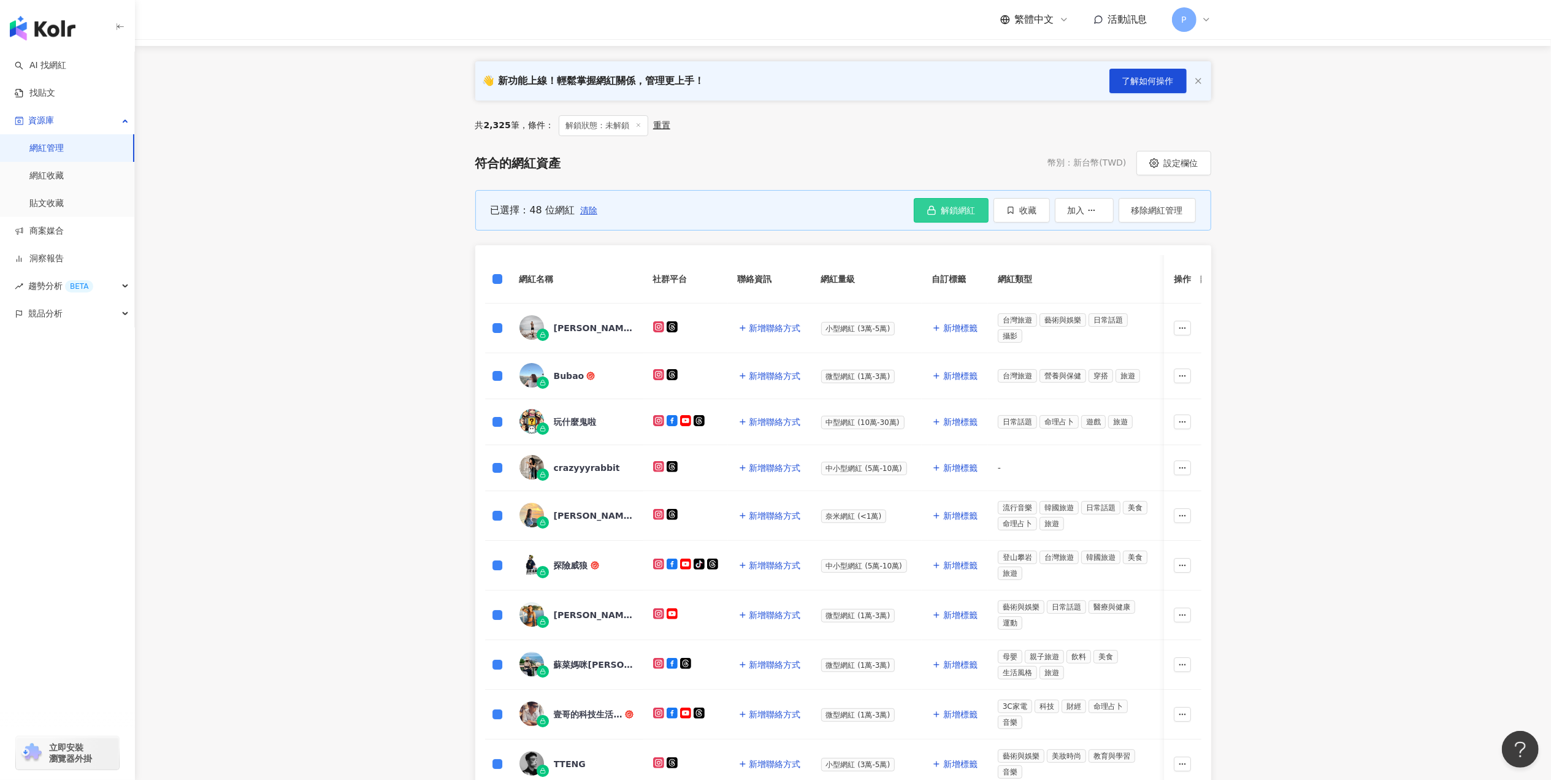
click at [938, 202] on button "解鎖網紅" at bounding box center [951, 210] width 75 height 25
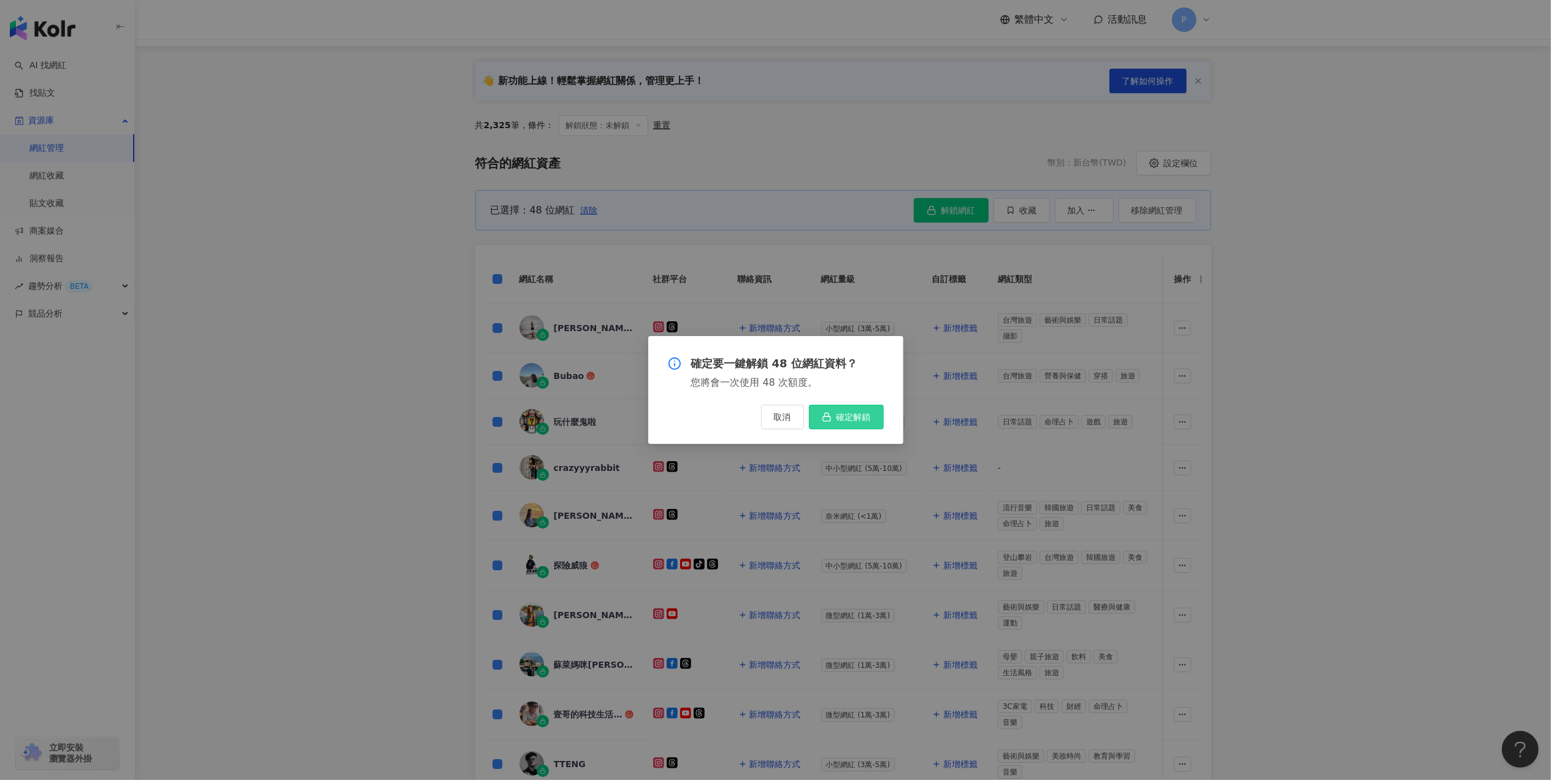
click at [864, 406] on button "確定解鎖" at bounding box center [846, 417] width 75 height 25
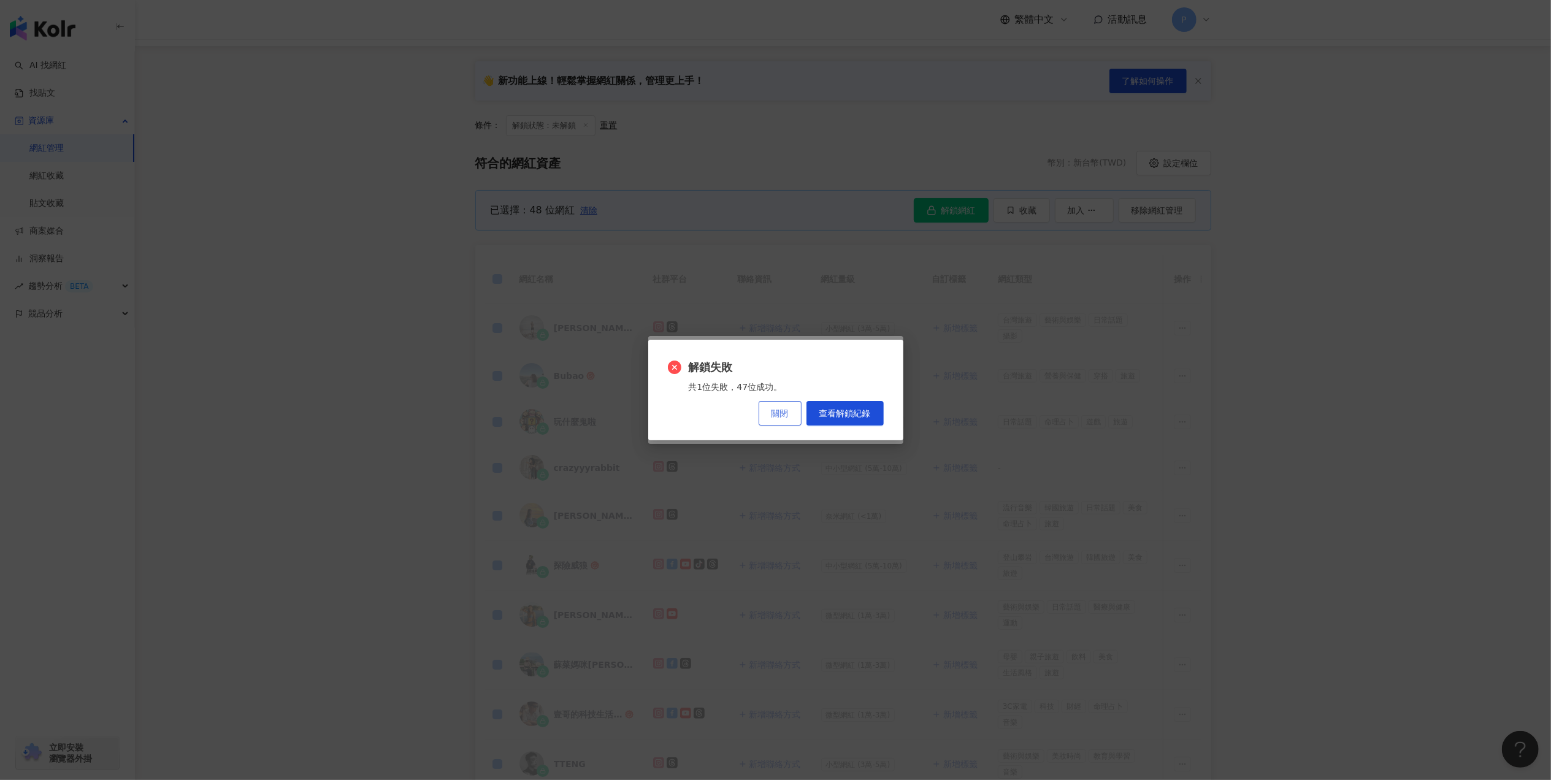
click at [791, 417] on button "關閉" at bounding box center [780, 413] width 43 height 25
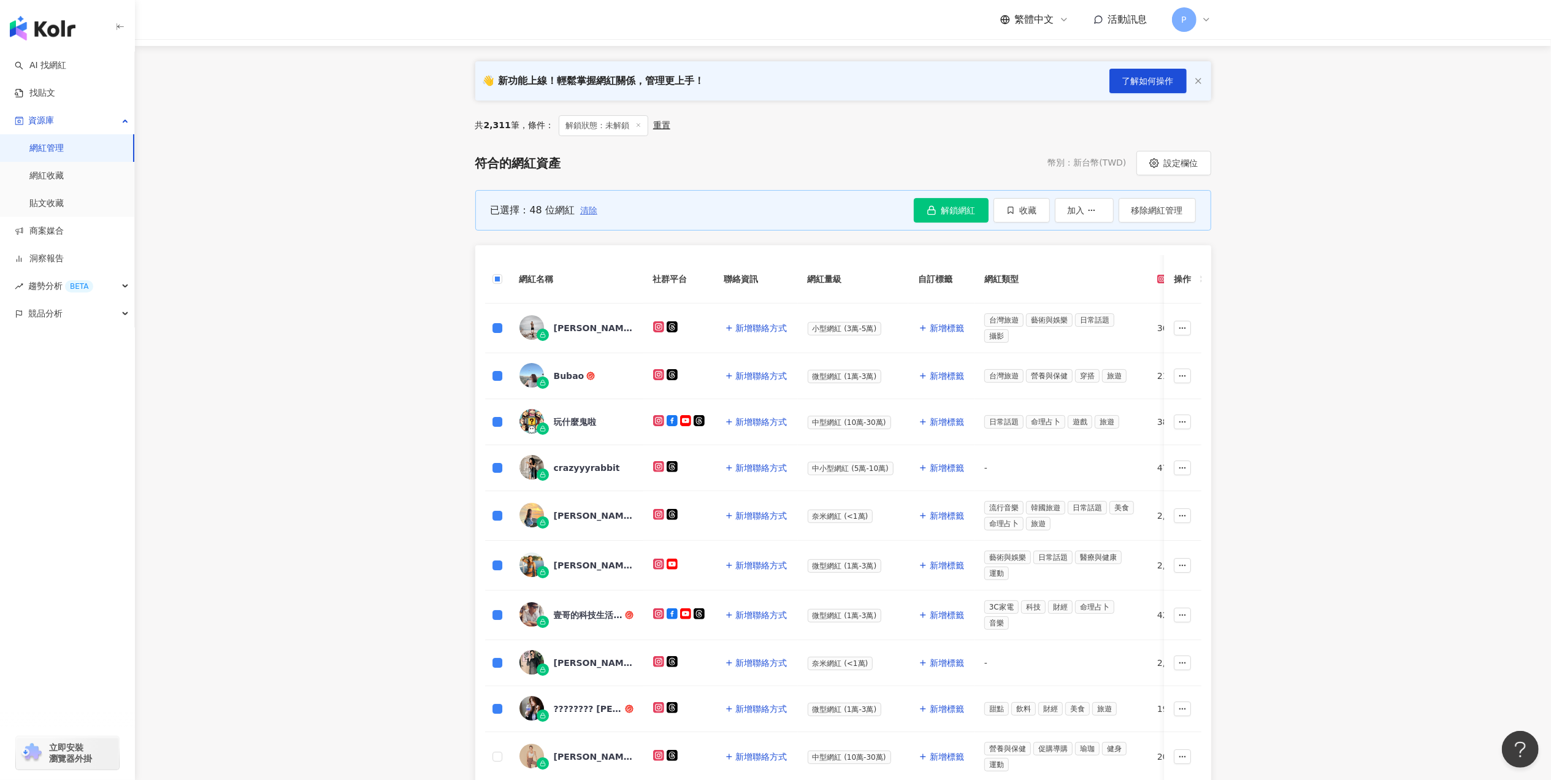
click at [590, 217] on button "清除" at bounding box center [589, 210] width 18 height 25
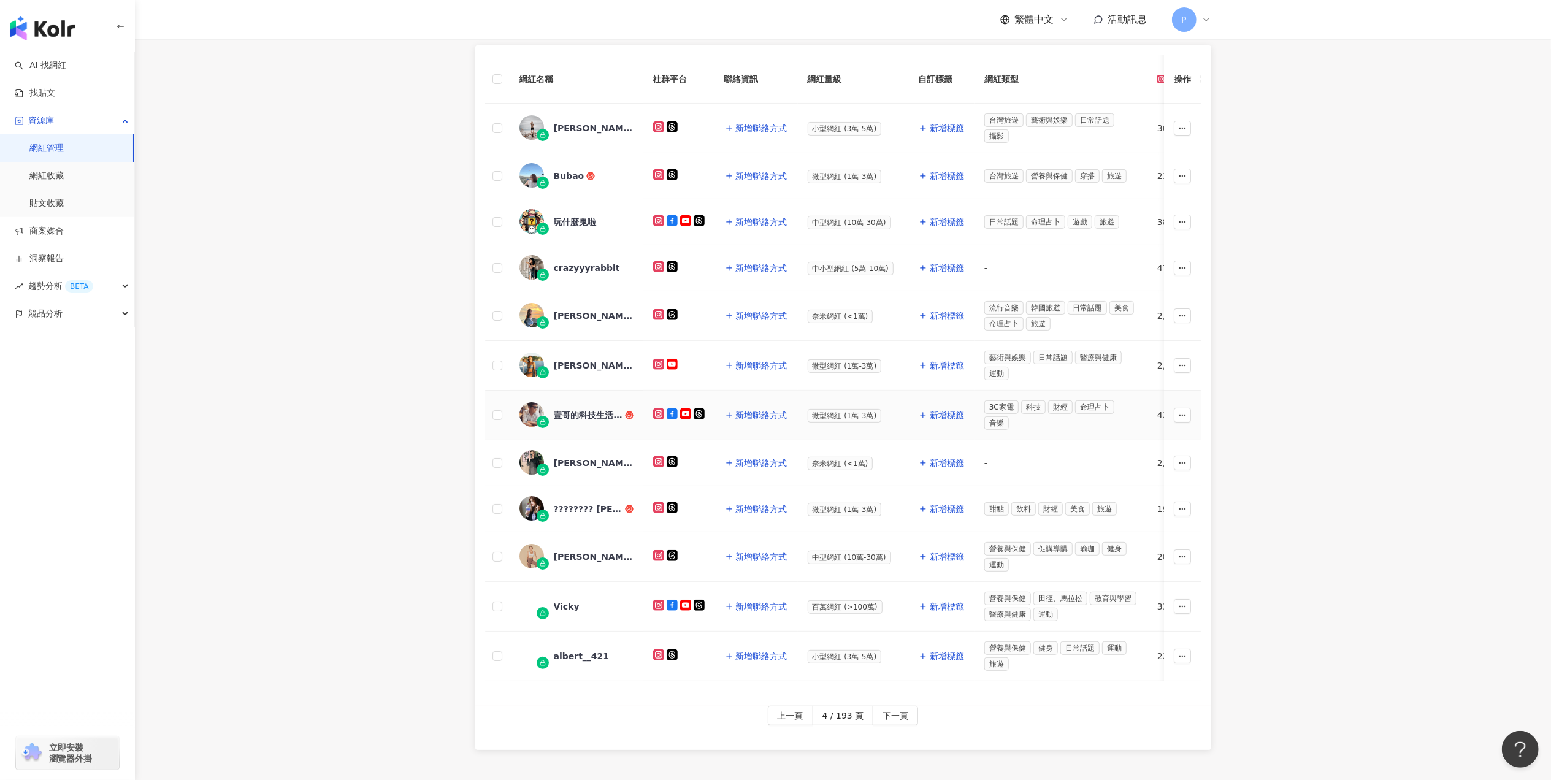
scroll to position [390, 0]
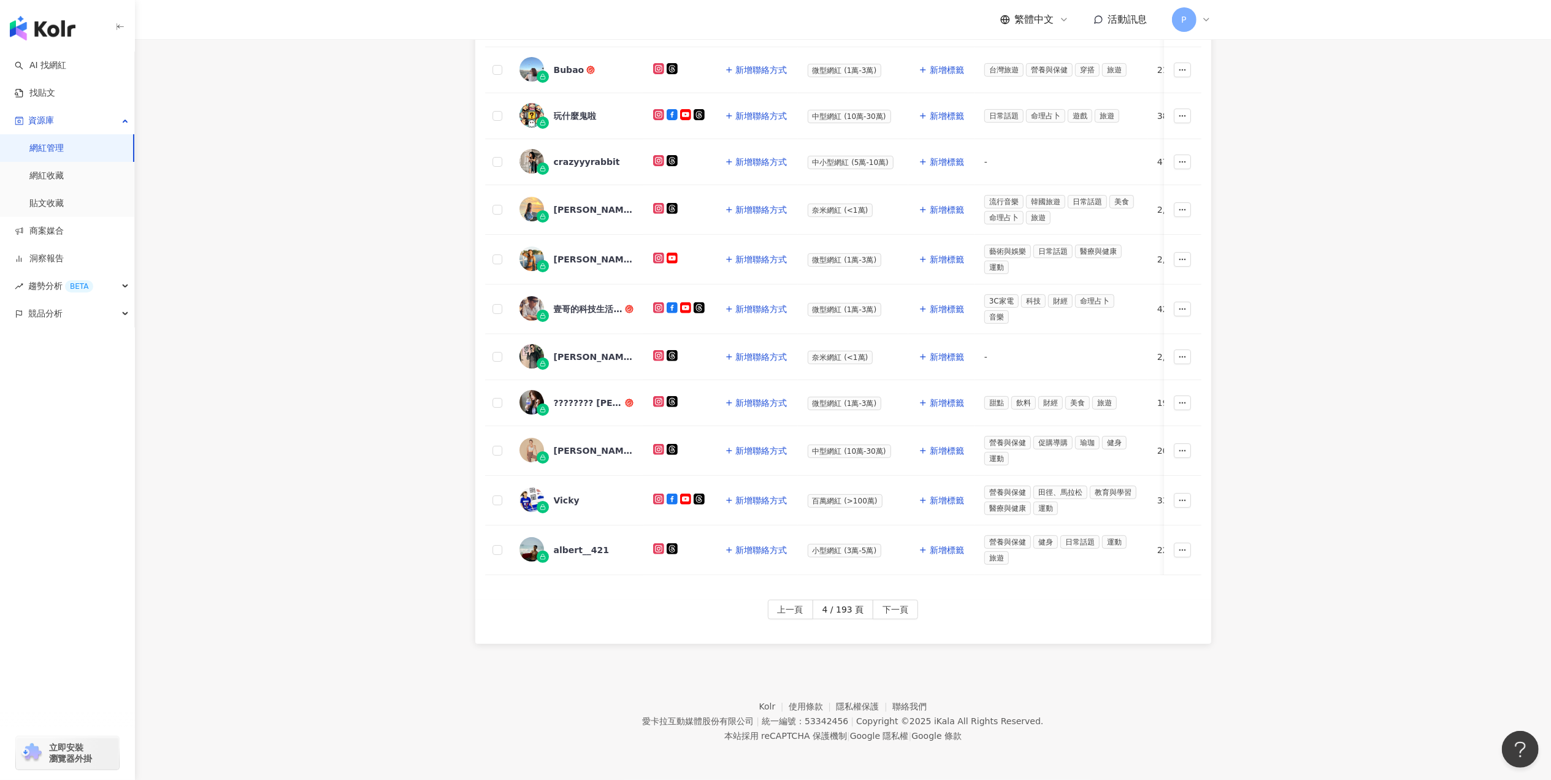
click at [803, 597] on div "網紅名稱 社群平台 聯絡資訊 網紅量級 自訂標籤 網紅類型 追蹤數 K-Score 近三個月 受眾主要年齡 受眾主要性別 互動率 近三個月 Reels 互動率…" at bounding box center [843, 269] width 736 height 661
click at [801, 607] on span "上一頁" at bounding box center [791, 610] width 26 height 20
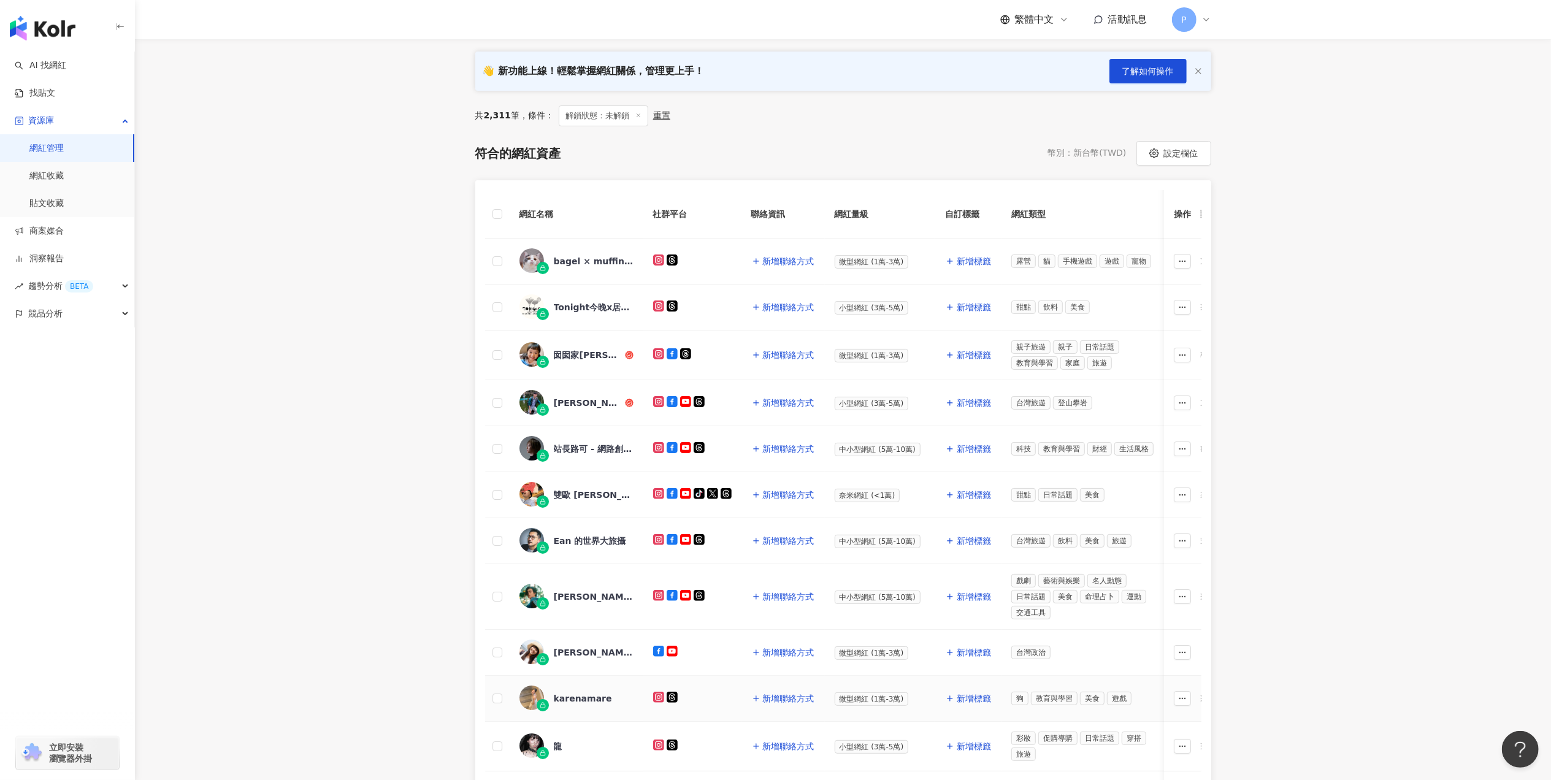
scroll to position [63, 0]
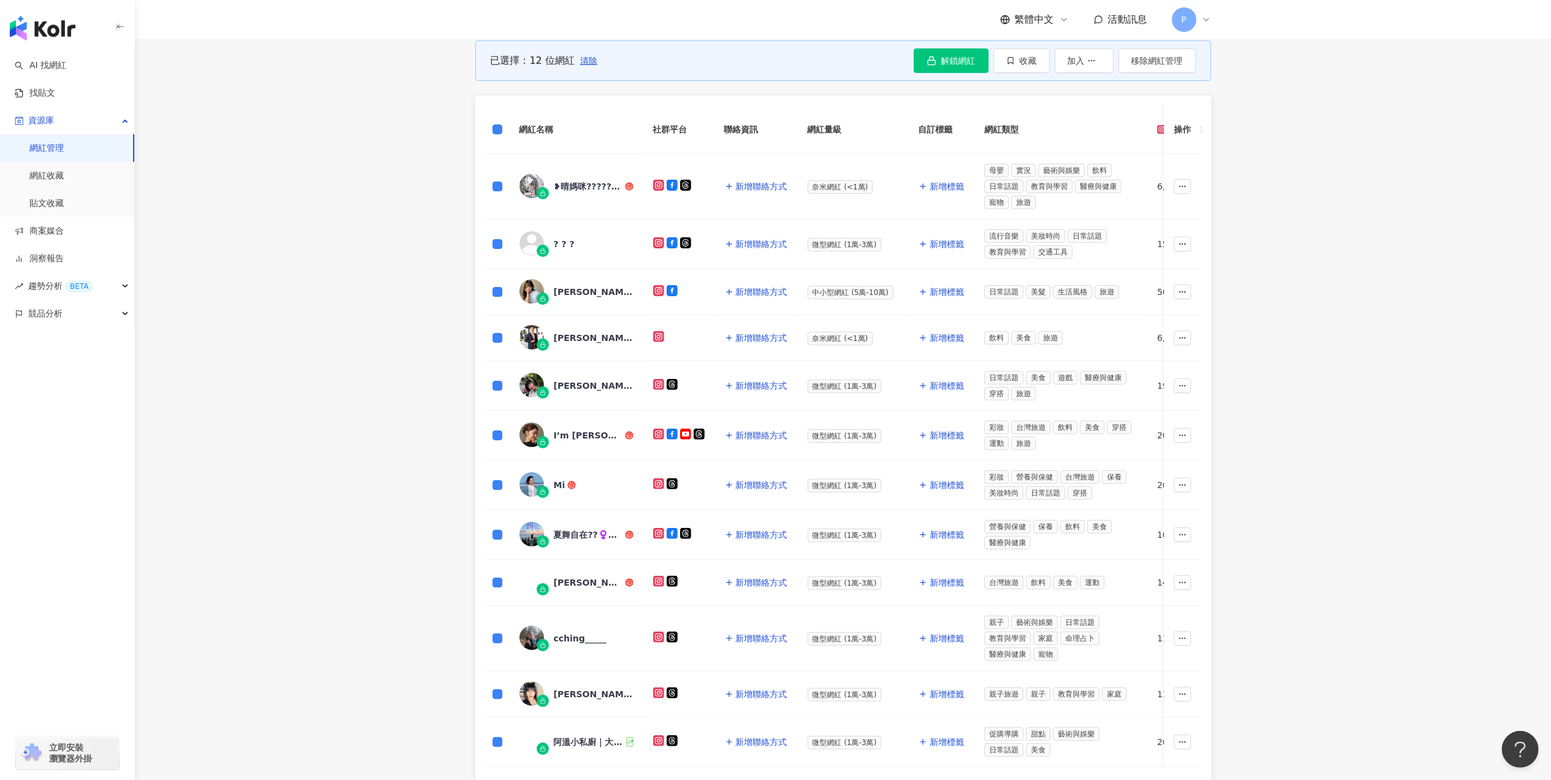
scroll to position [483, 0]
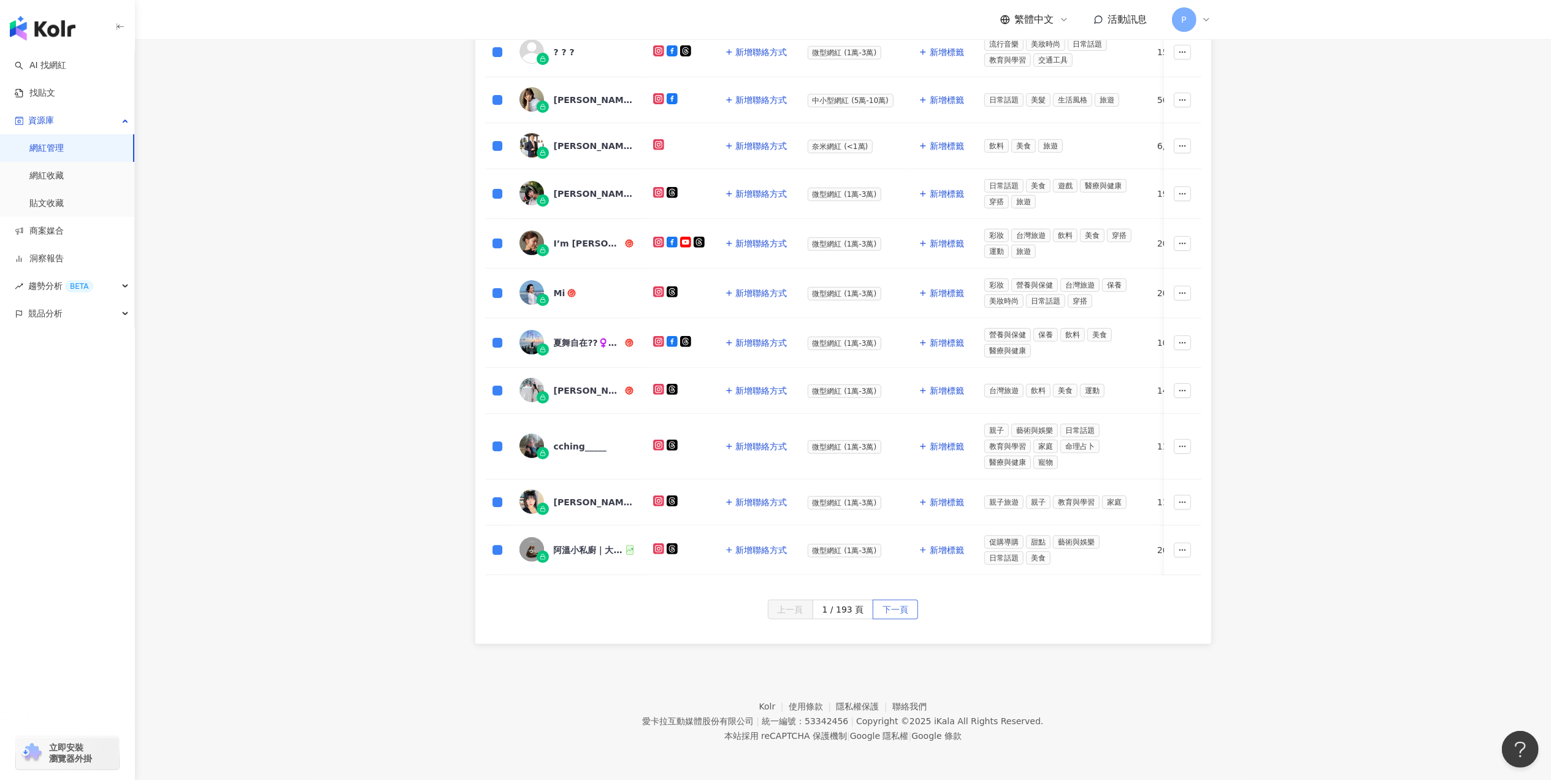
click at [901, 617] on span "下一頁" at bounding box center [896, 610] width 26 height 20
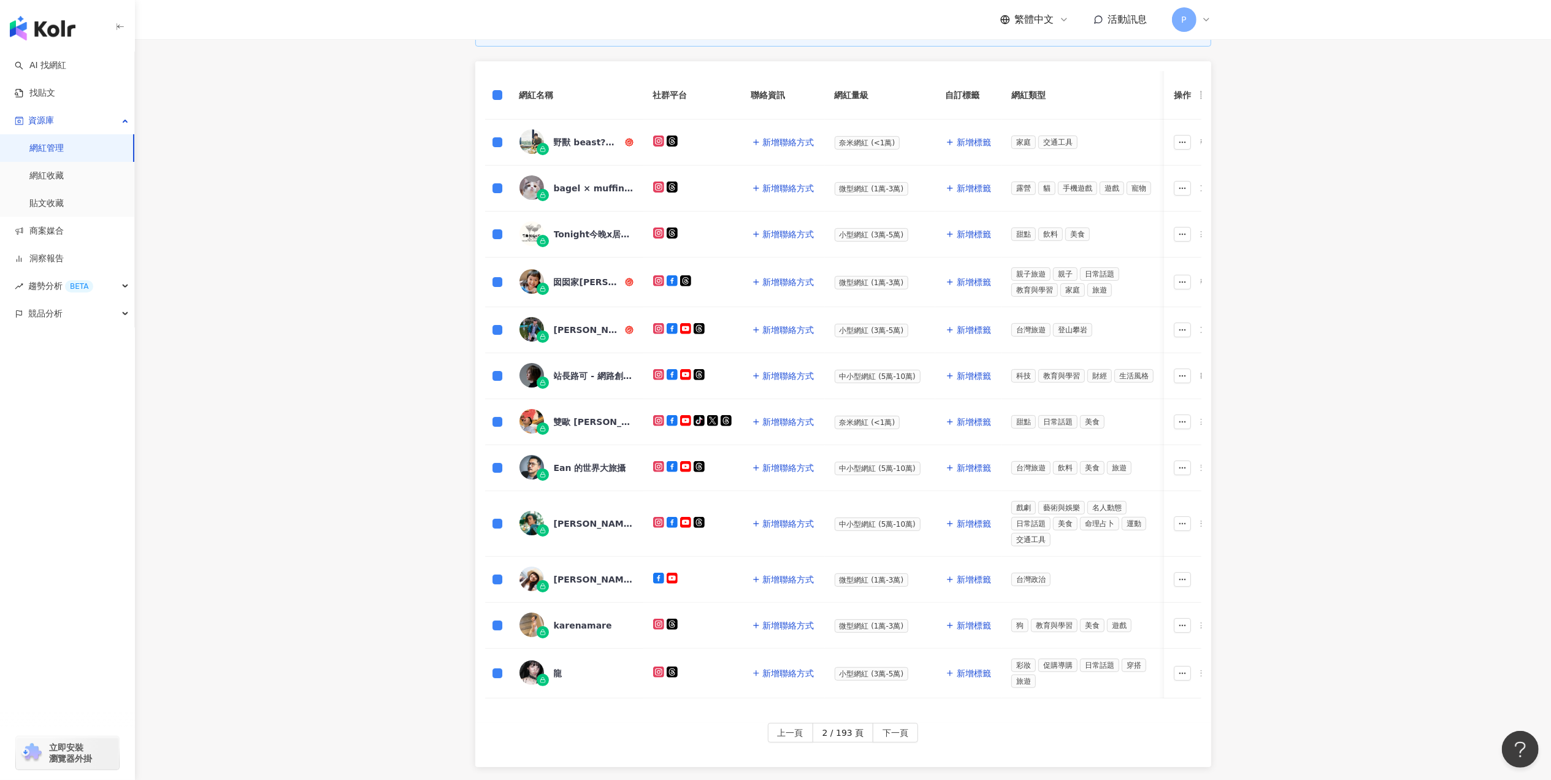
scroll to position [444, 0]
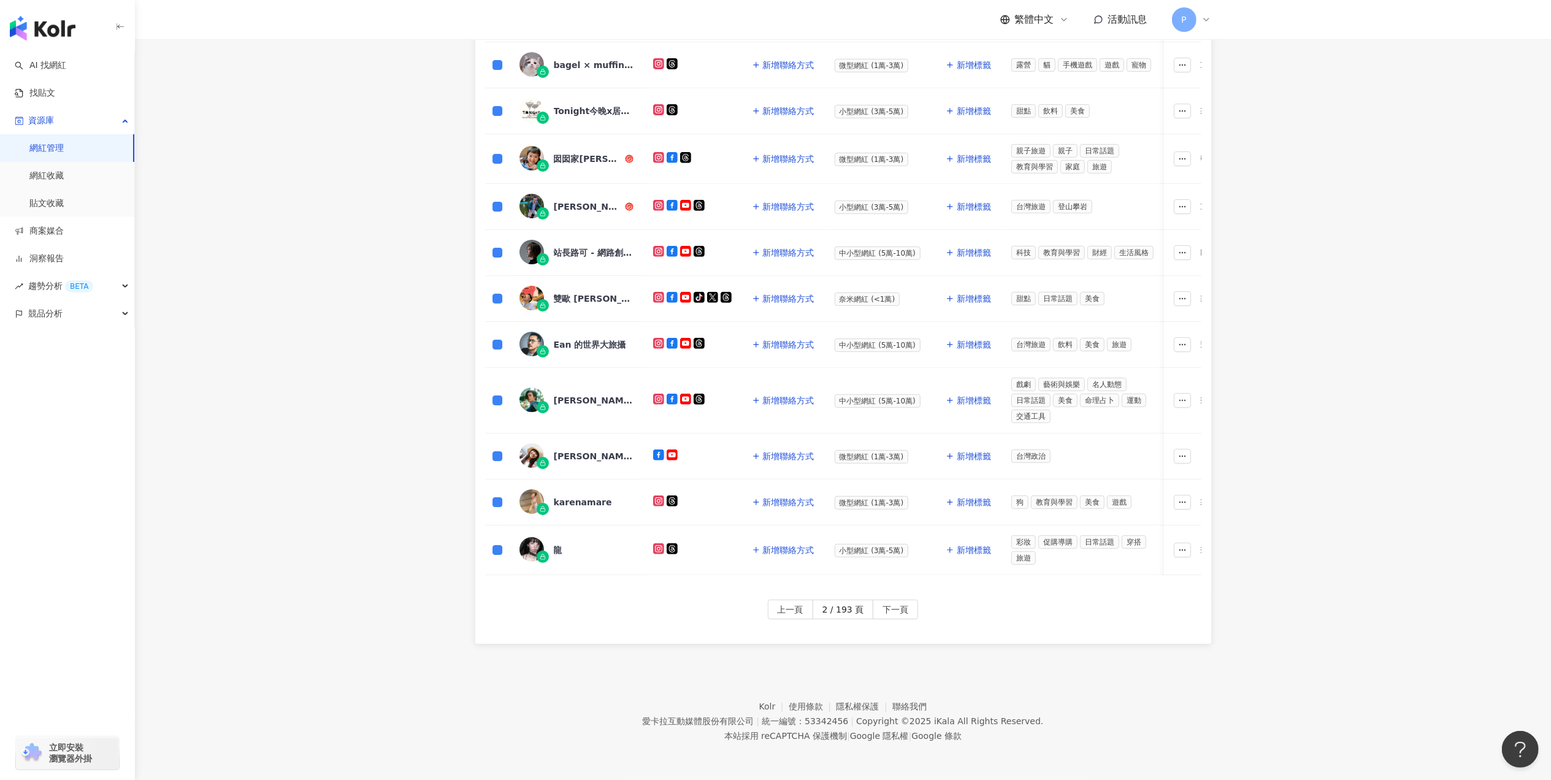
drag, startPoint x: 905, startPoint y: 612, endPoint x: 813, endPoint y: 599, distance: 92.9
click at [904, 612] on span "下一頁" at bounding box center [896, 610] width 26 height 20
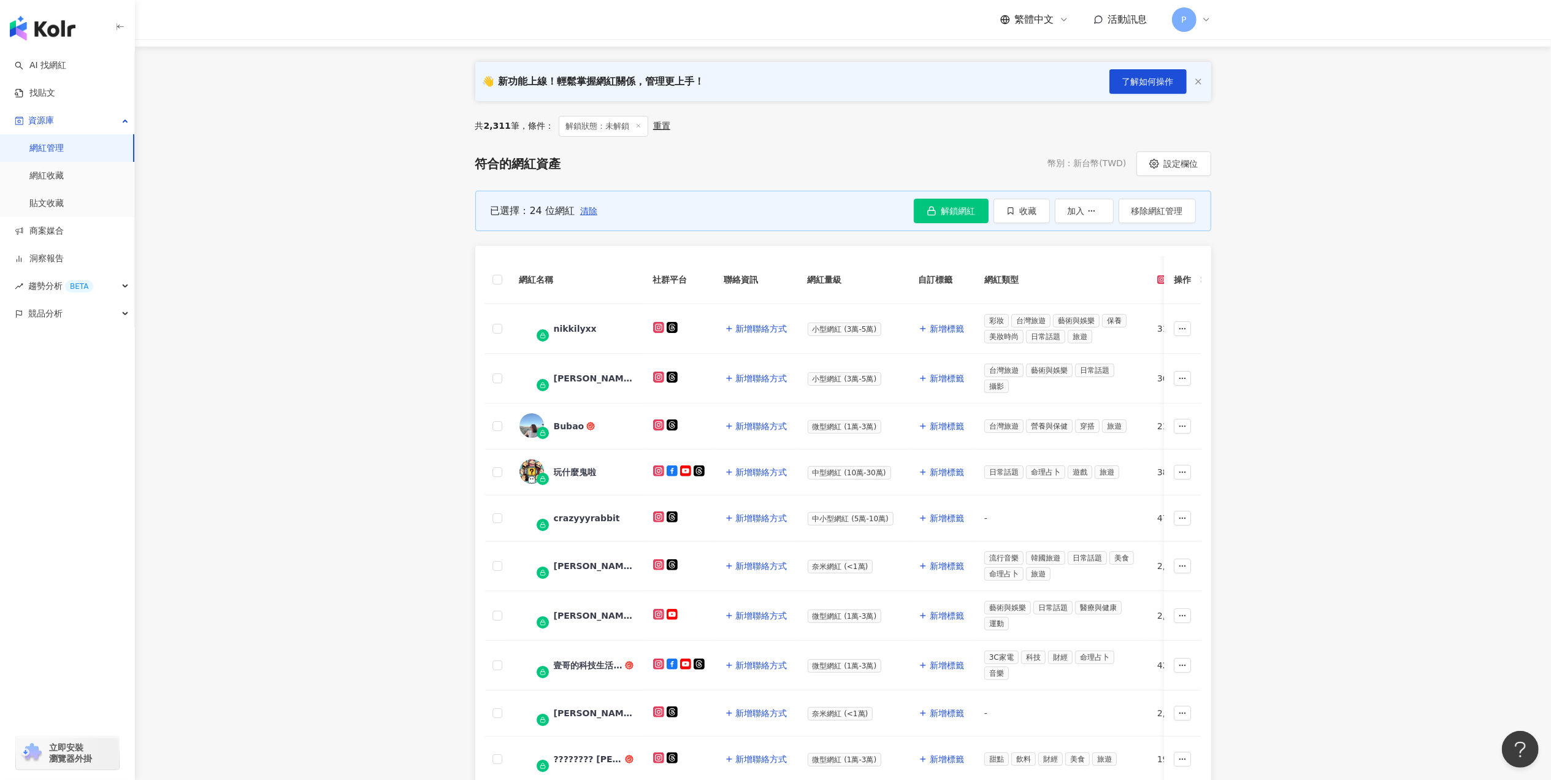
scroll to position [117, 0]
click at [502, 282] on th at bounding box center [497, 281] width 25 height 48
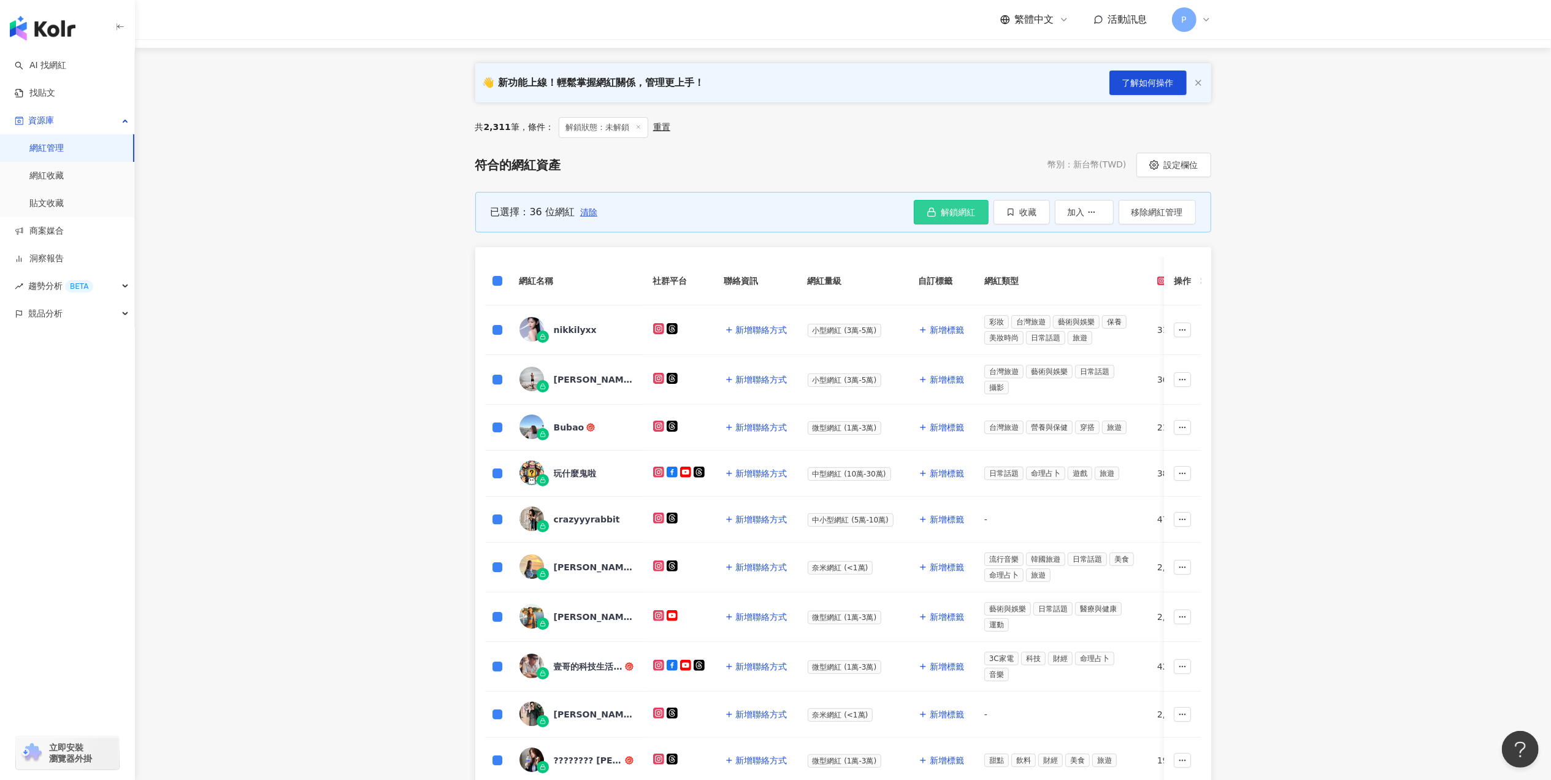
click at [927, 209] on icon "button" at bounding box center [932, 212] width 10 height 10
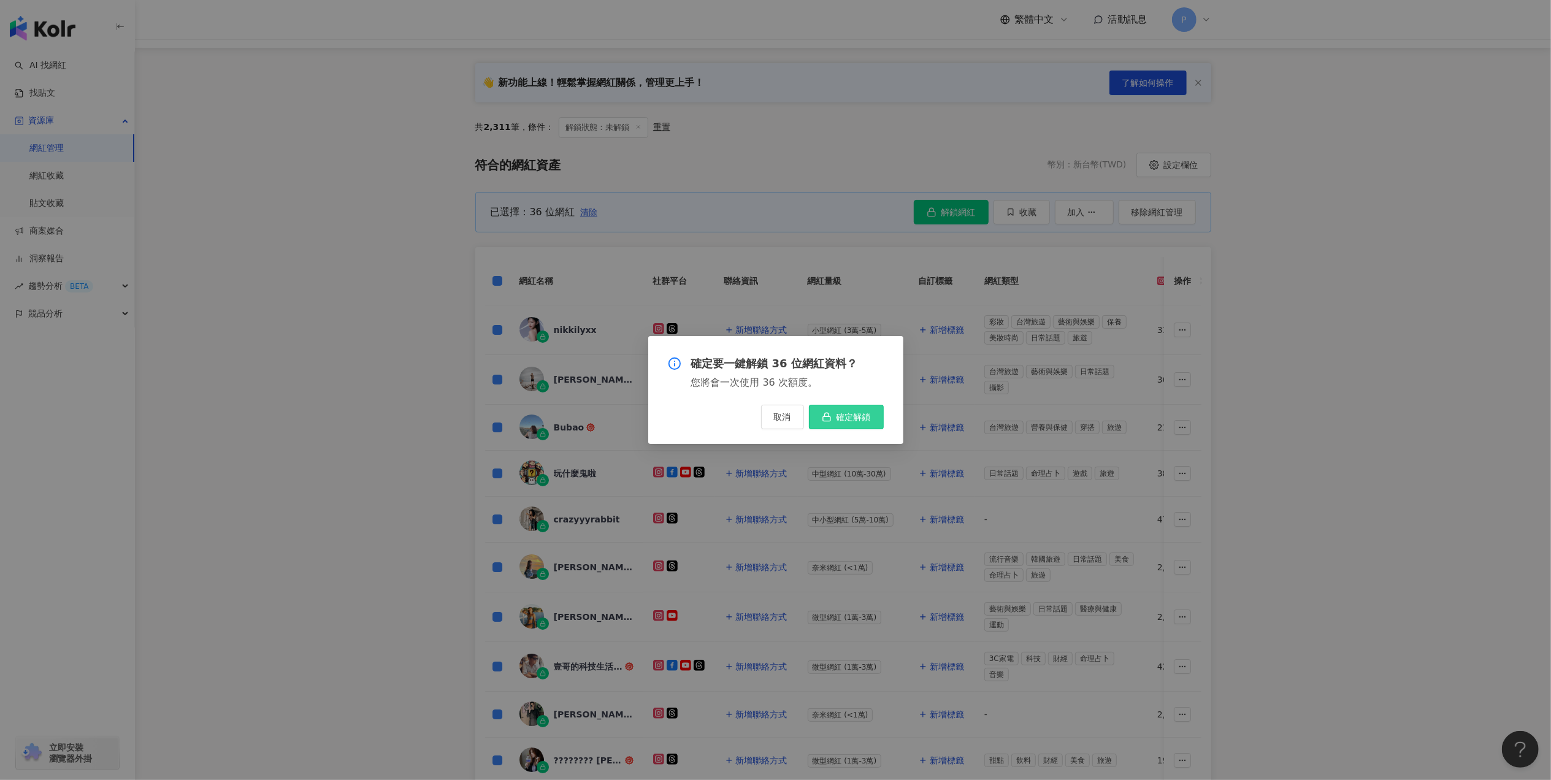
click at [845, 415] on span "確定解鎖" at bounding box center [854, 417] width 34 height 10
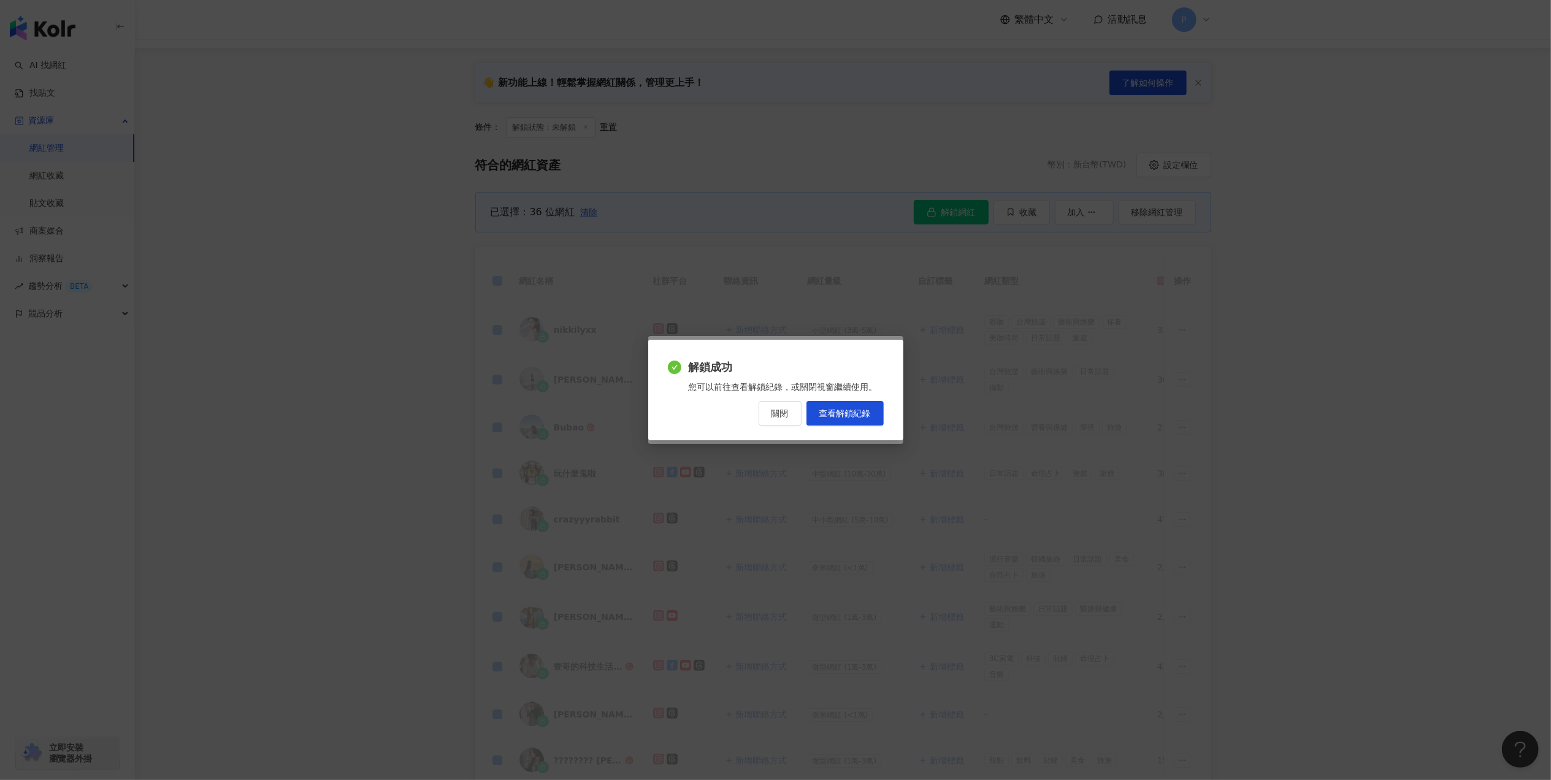
click at [778, 423] on button "關閉" at bounding box center [780, 413] width 43 height 25
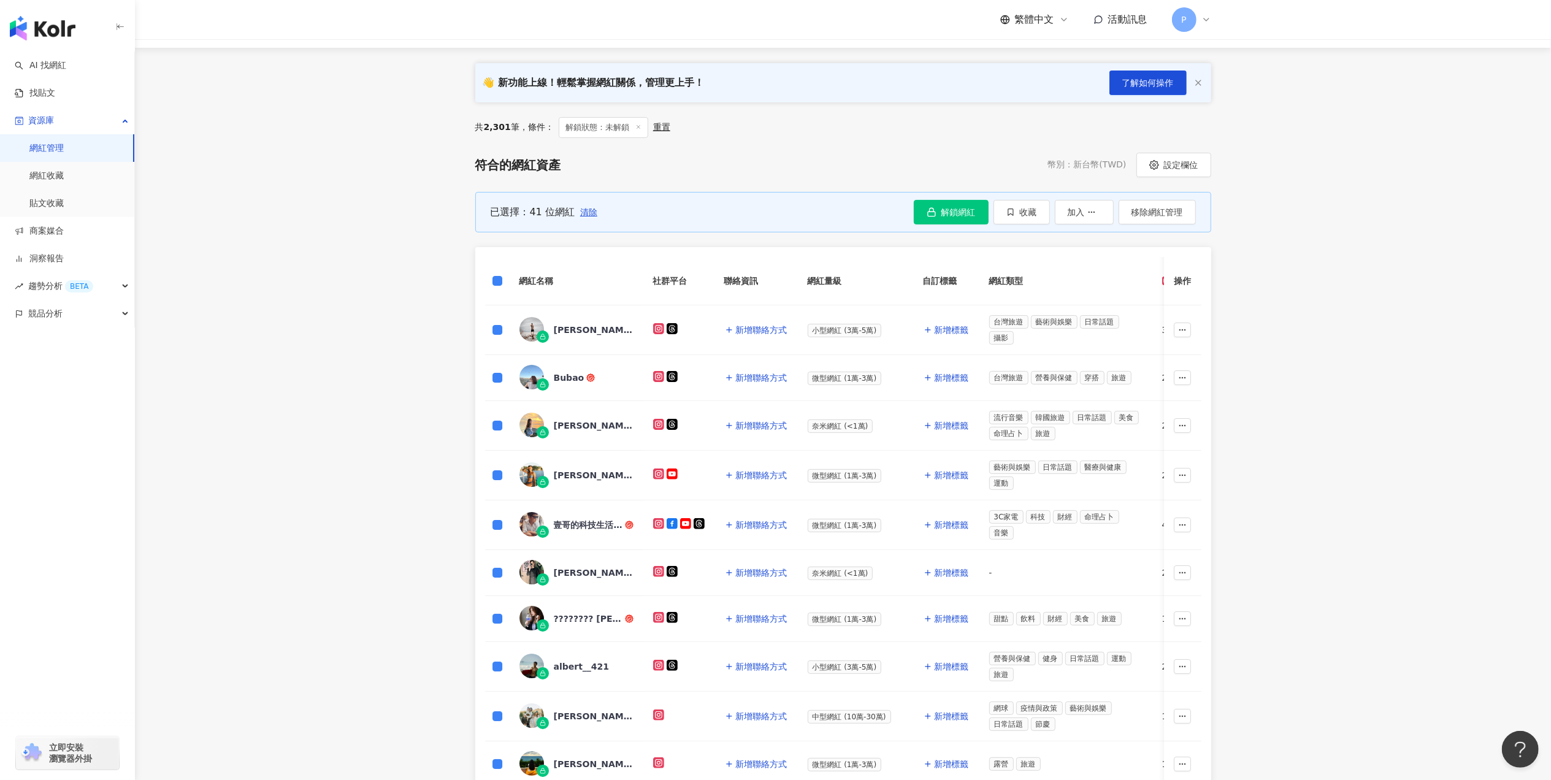
click at [572, 212] on div "已選擇：41 位網紅" at bounding box center [533, 211] width 84 height 13
click at [580, 212] on span "清除" at bounding box center [588, 212] width 17 height 10
click at [927, 207] on span "button" at bounding box center [932, 212] width 10 height 10
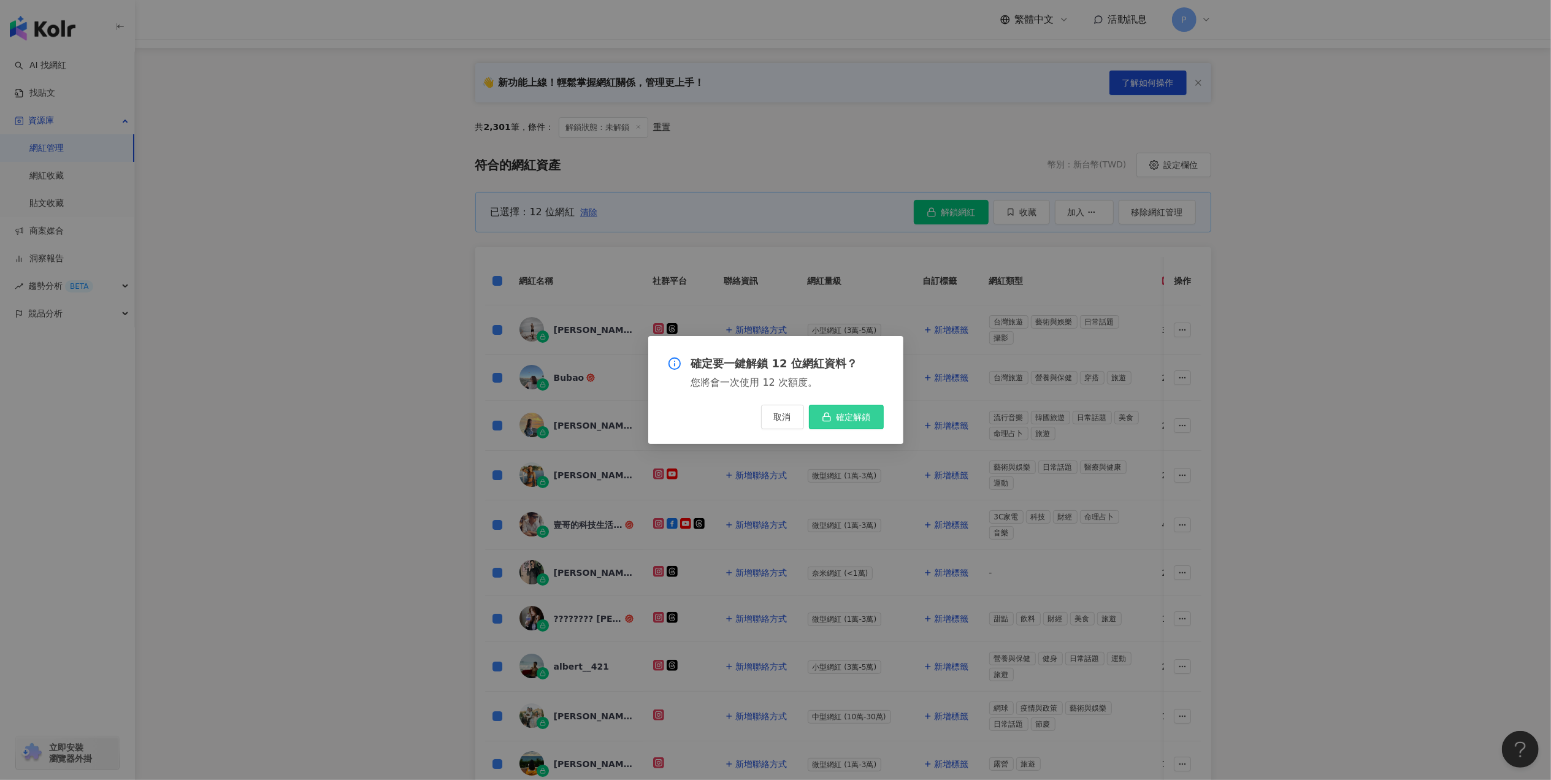
click at [845, 423] on button "確定解鎖" at bounding box center [846, 417] width 75 height 25
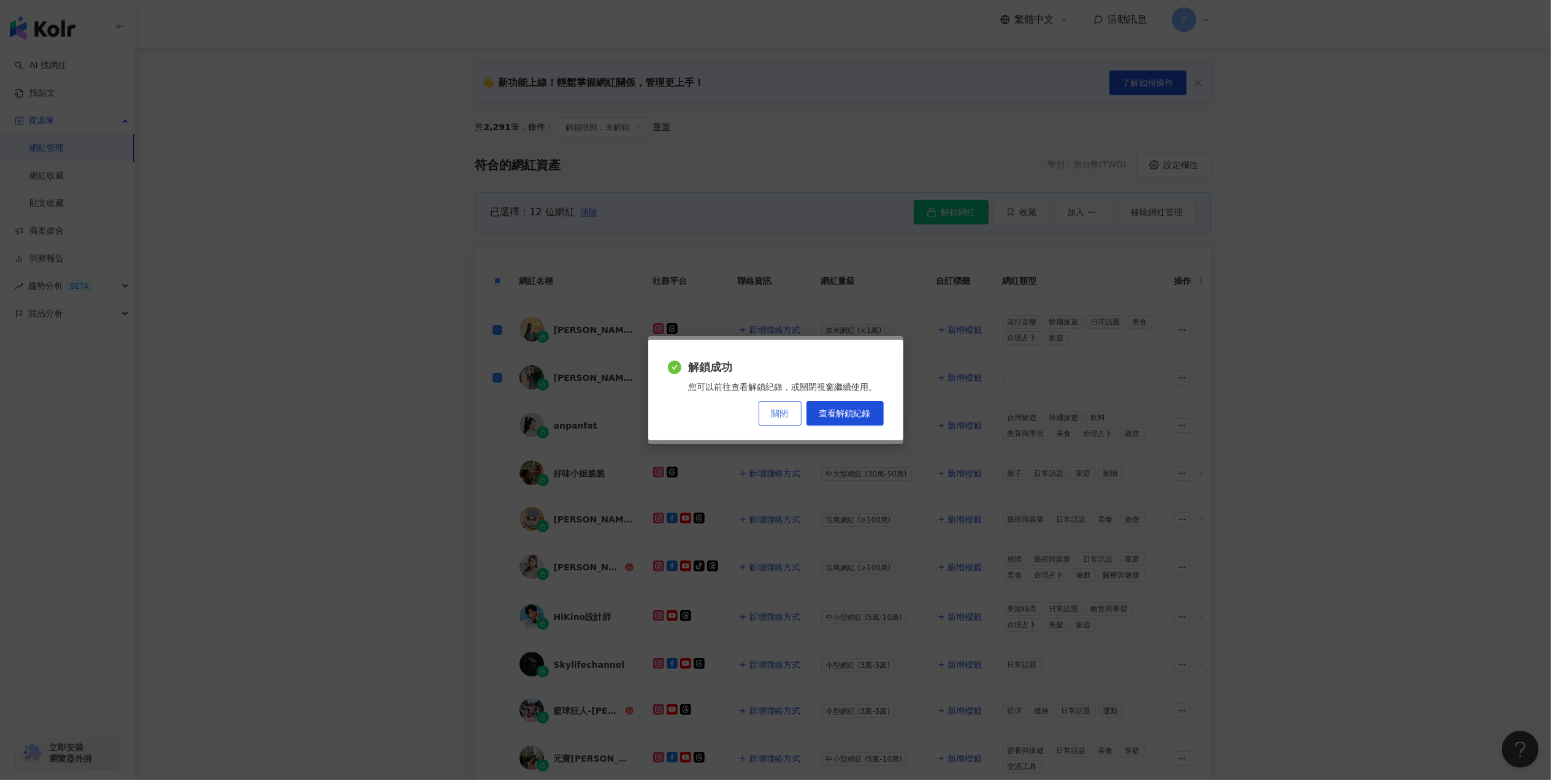
click at [779, 412] on span "關閉" at bounding box center [780, 414] width 17 height 10
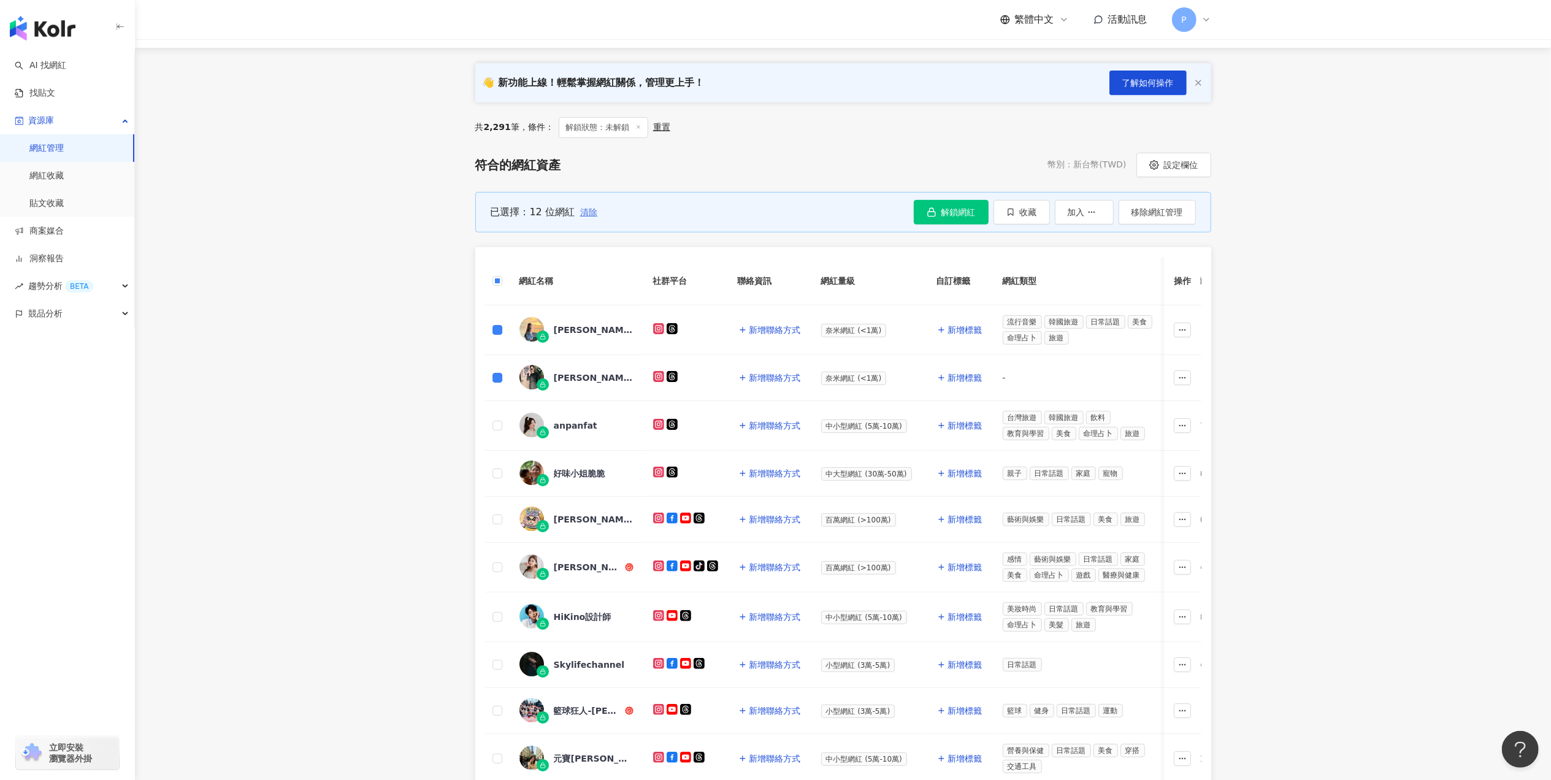
click at [592, 212] on span "清除" at bounding box center [588, 212] width 17 height 10
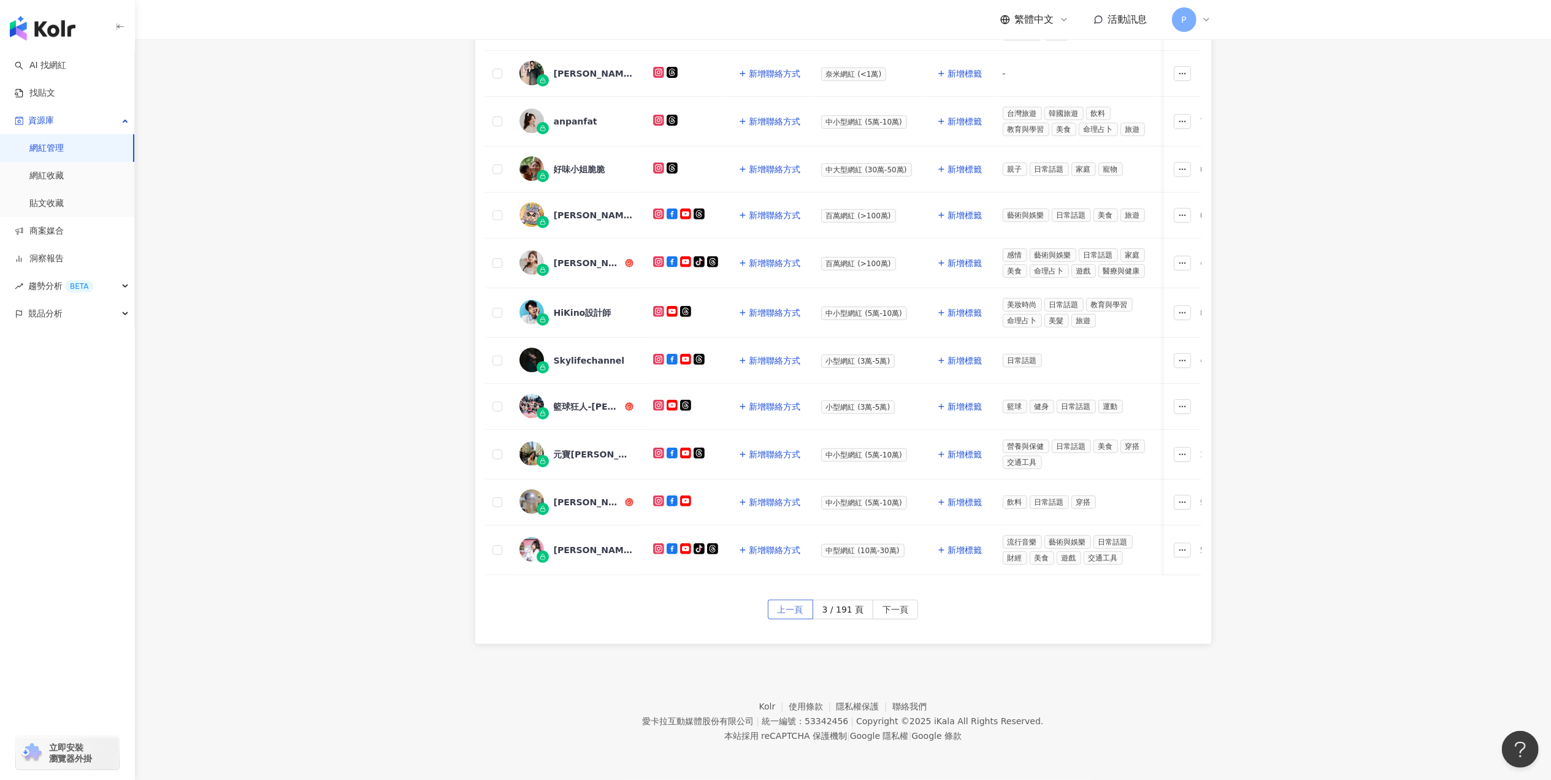
scroll to position [0, 0]
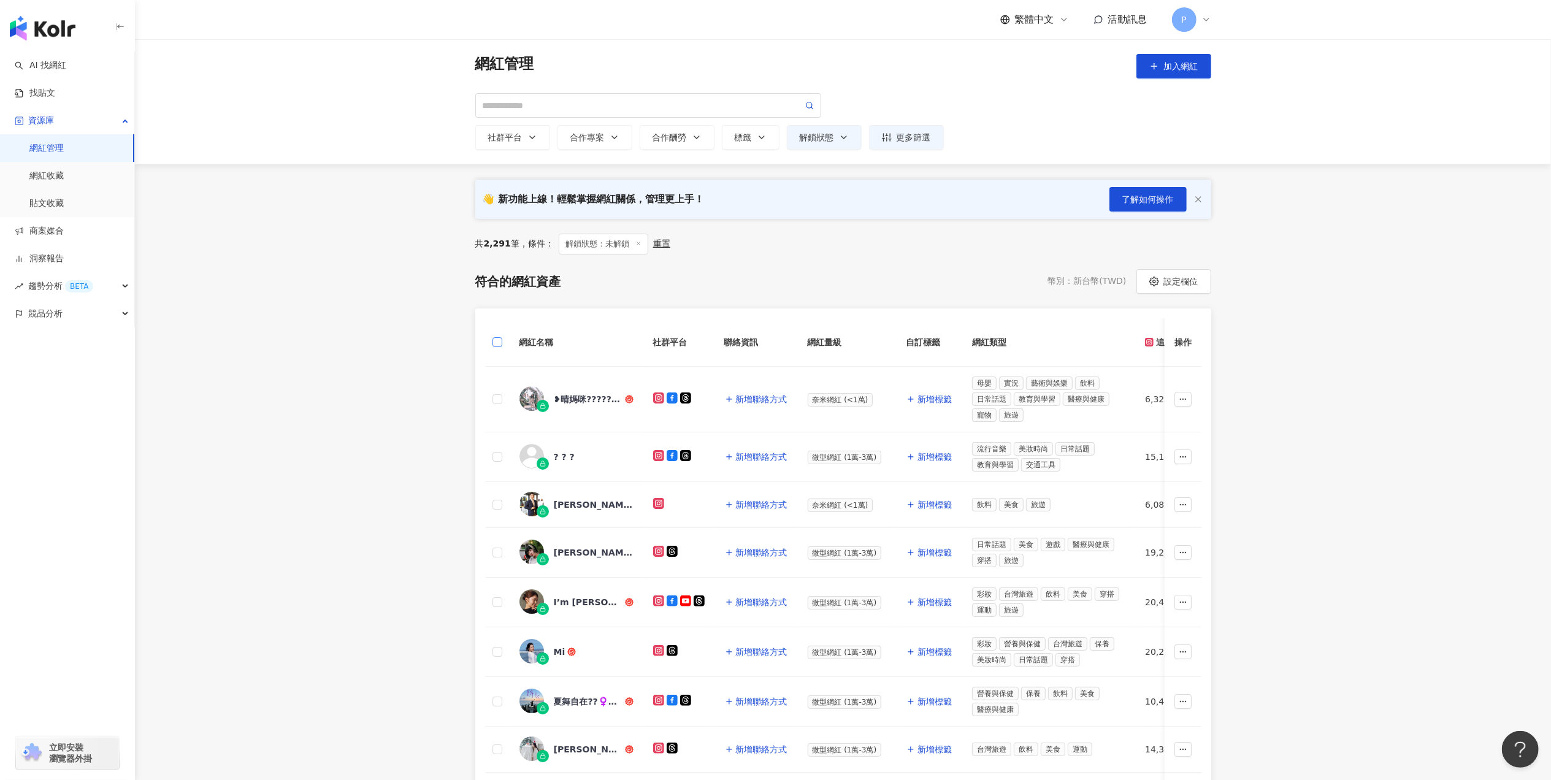
click at [499, 347] on label at bounding box center [498, 342] width 10 height 13
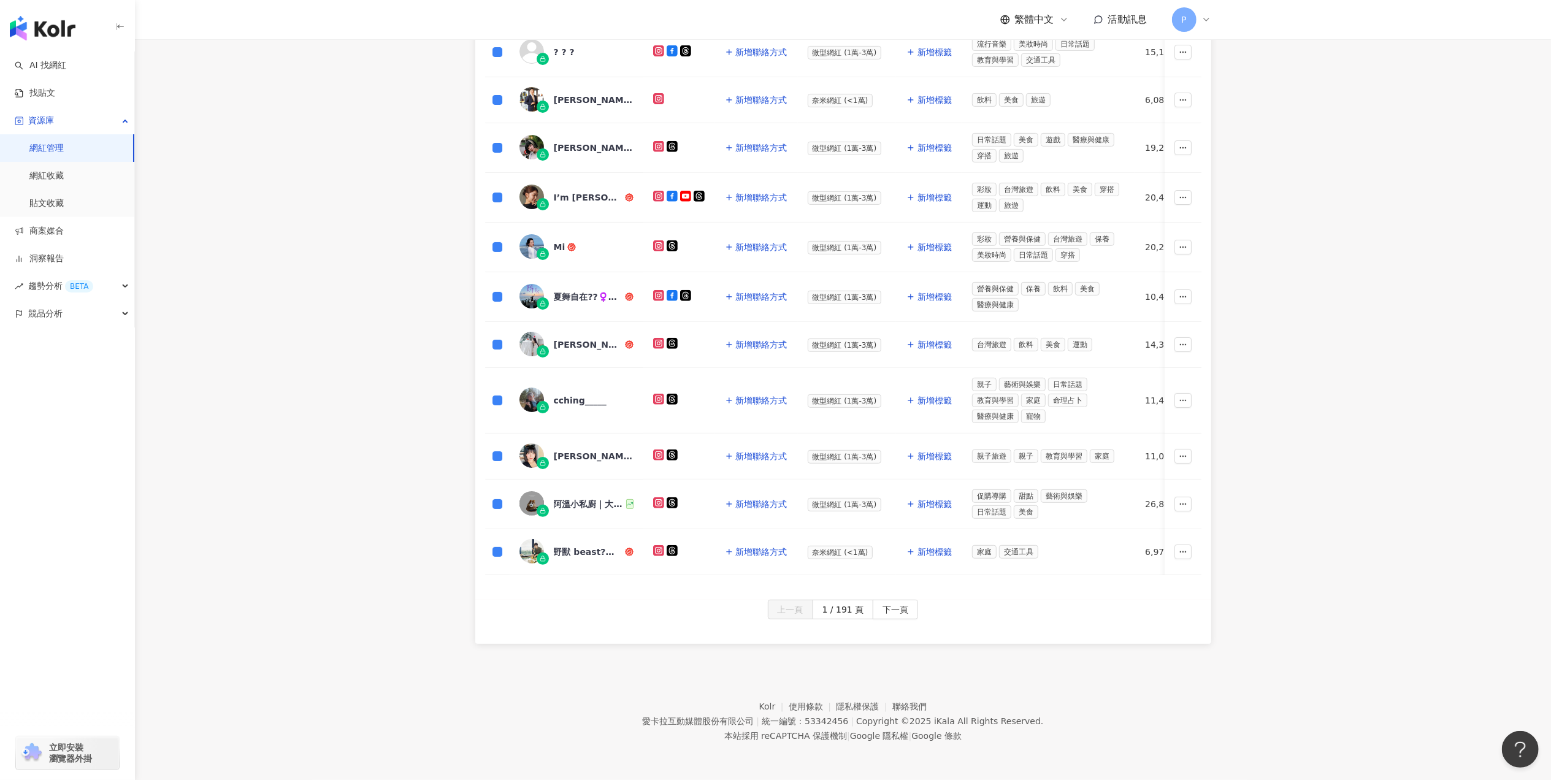
scroll to position [483, 0]
click at [886, 612] on span "下一頁" at bounding box center [896, 610] width 26 height 20
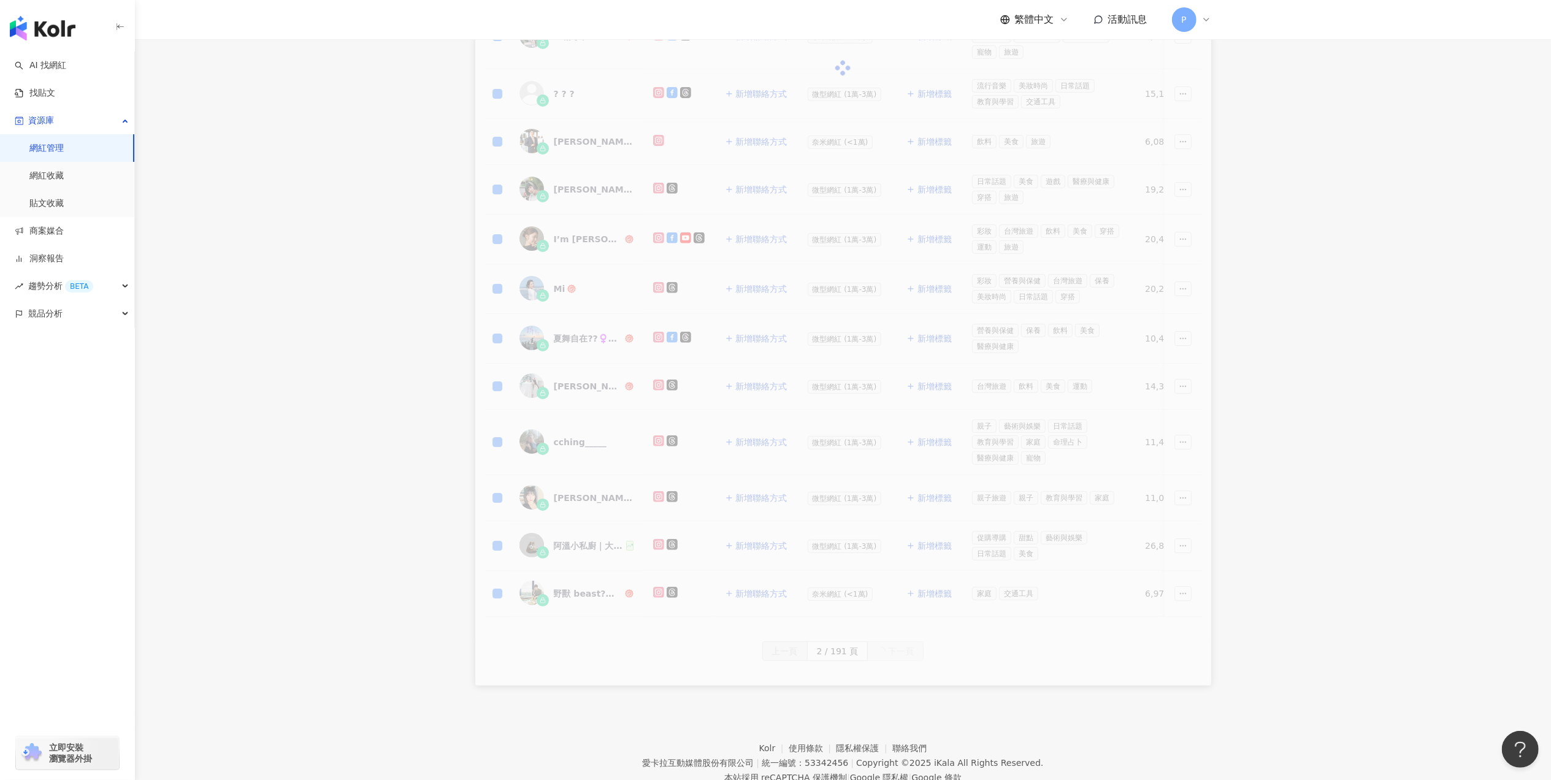
scroll to position [320, 0]
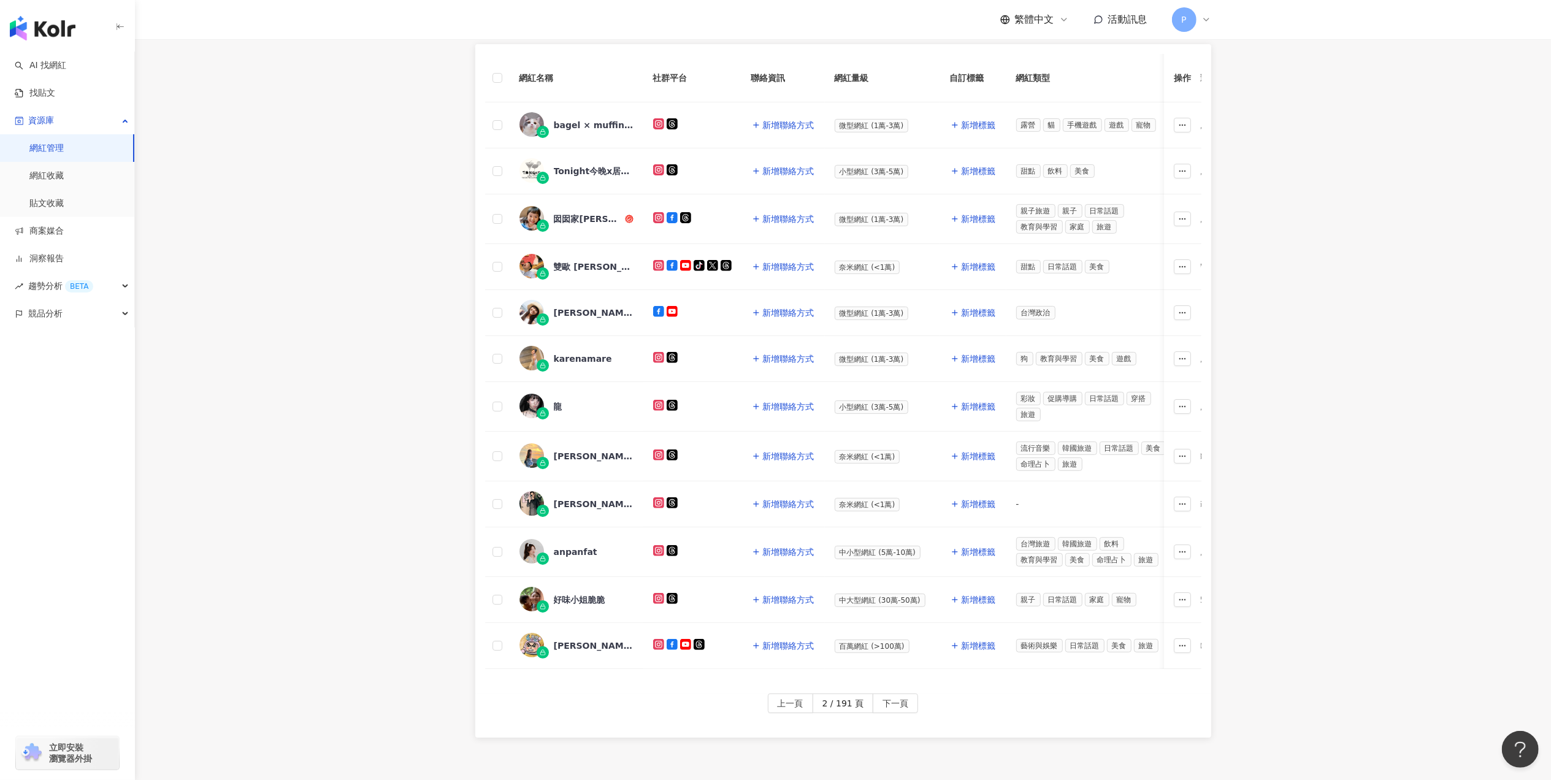
click at [491, 74] on th at bounding box center [497, 78] width 25 height 48
click at [901, 714] on span "下一頁" at bounding box center [896, 704] width 26 height 20
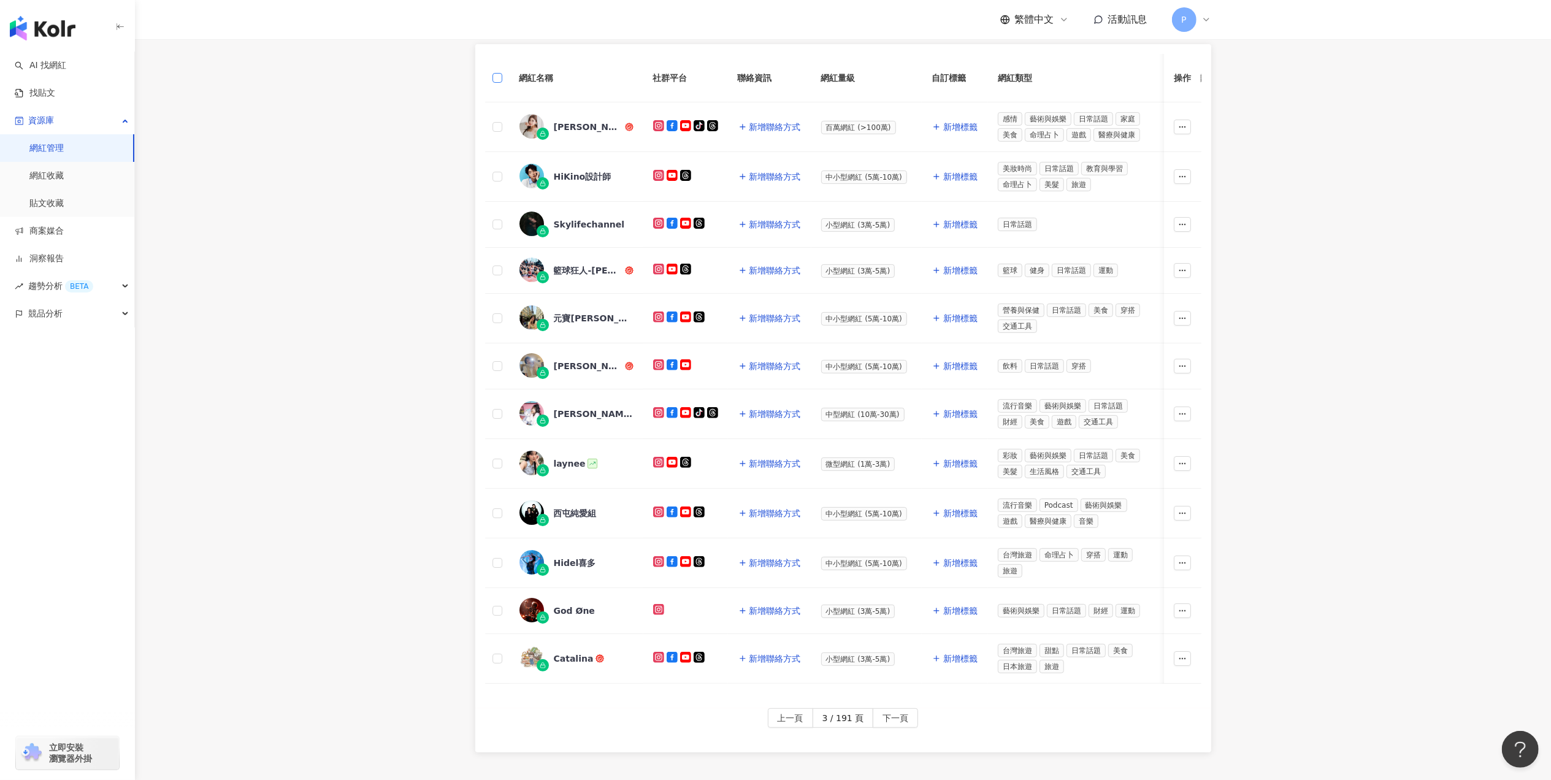
click at [498, 72] on label at bounding box center [498, 77] width 10 height 13
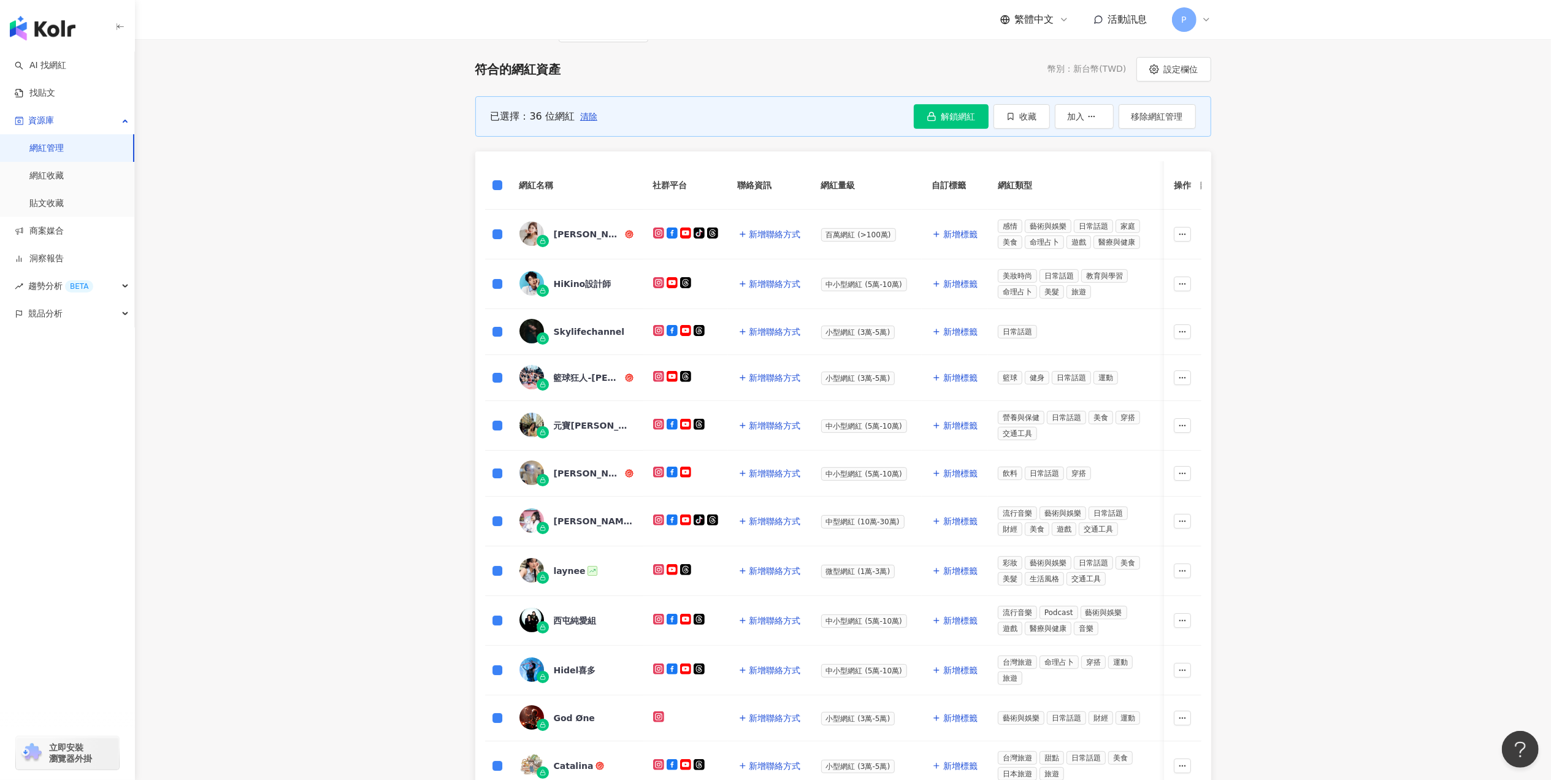
scroll to position [74, 0]
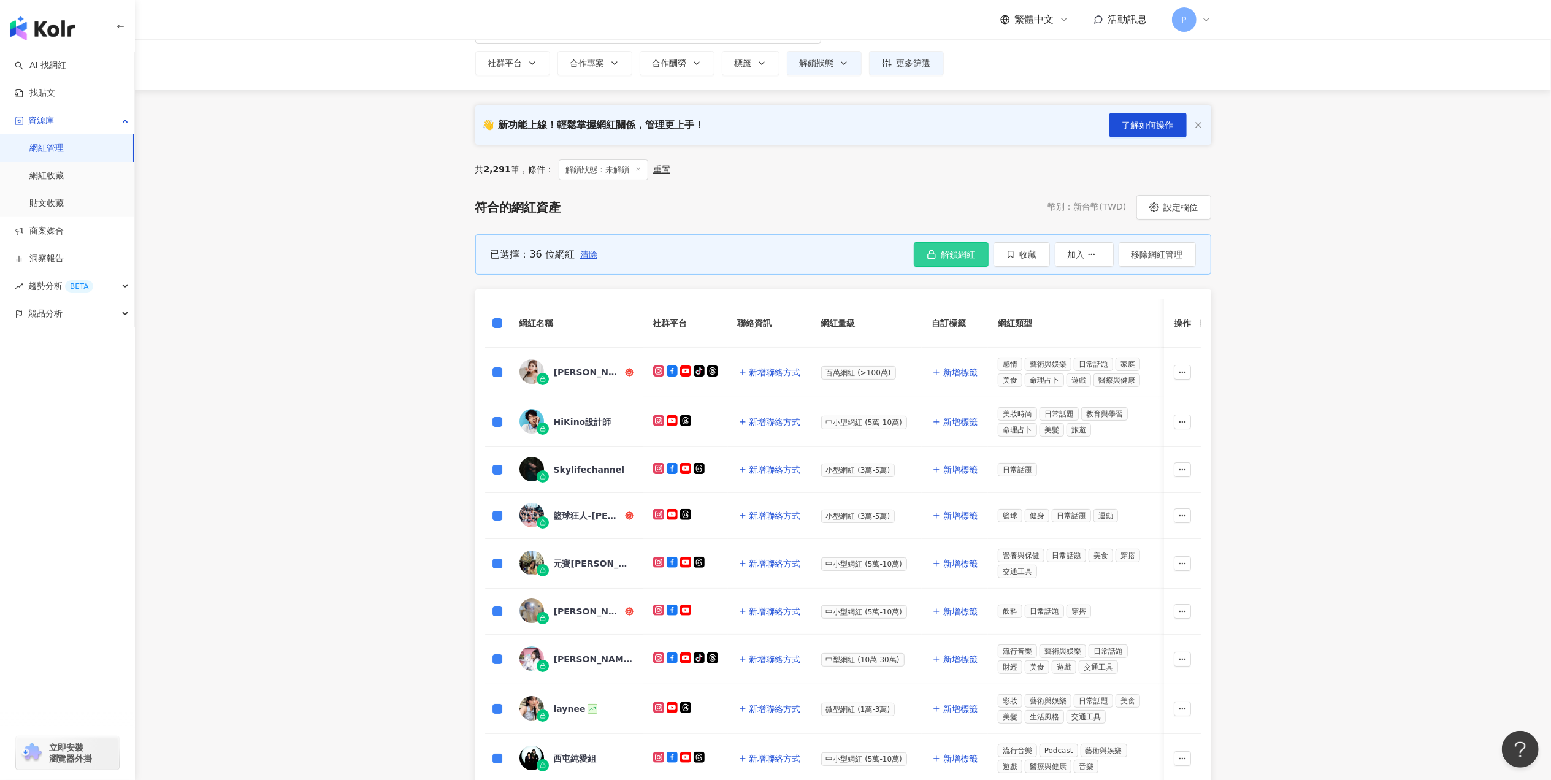
click at [933, 256] on rect "button" at bounding box center [931, 256] width 7 height 4
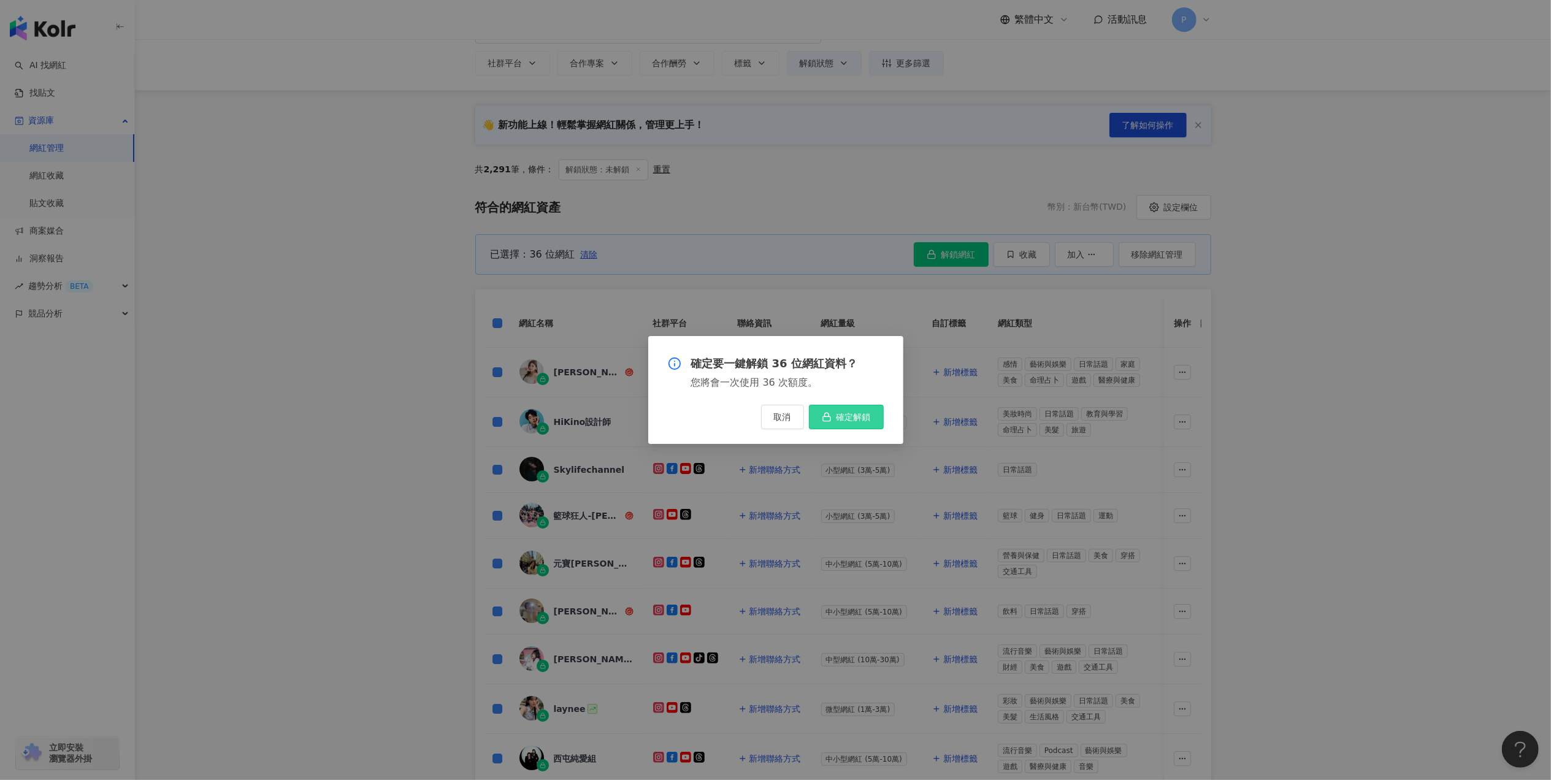
click at [857, 420] on span "確定解鎖" at bounding box center [854, 417] width 34 height 10
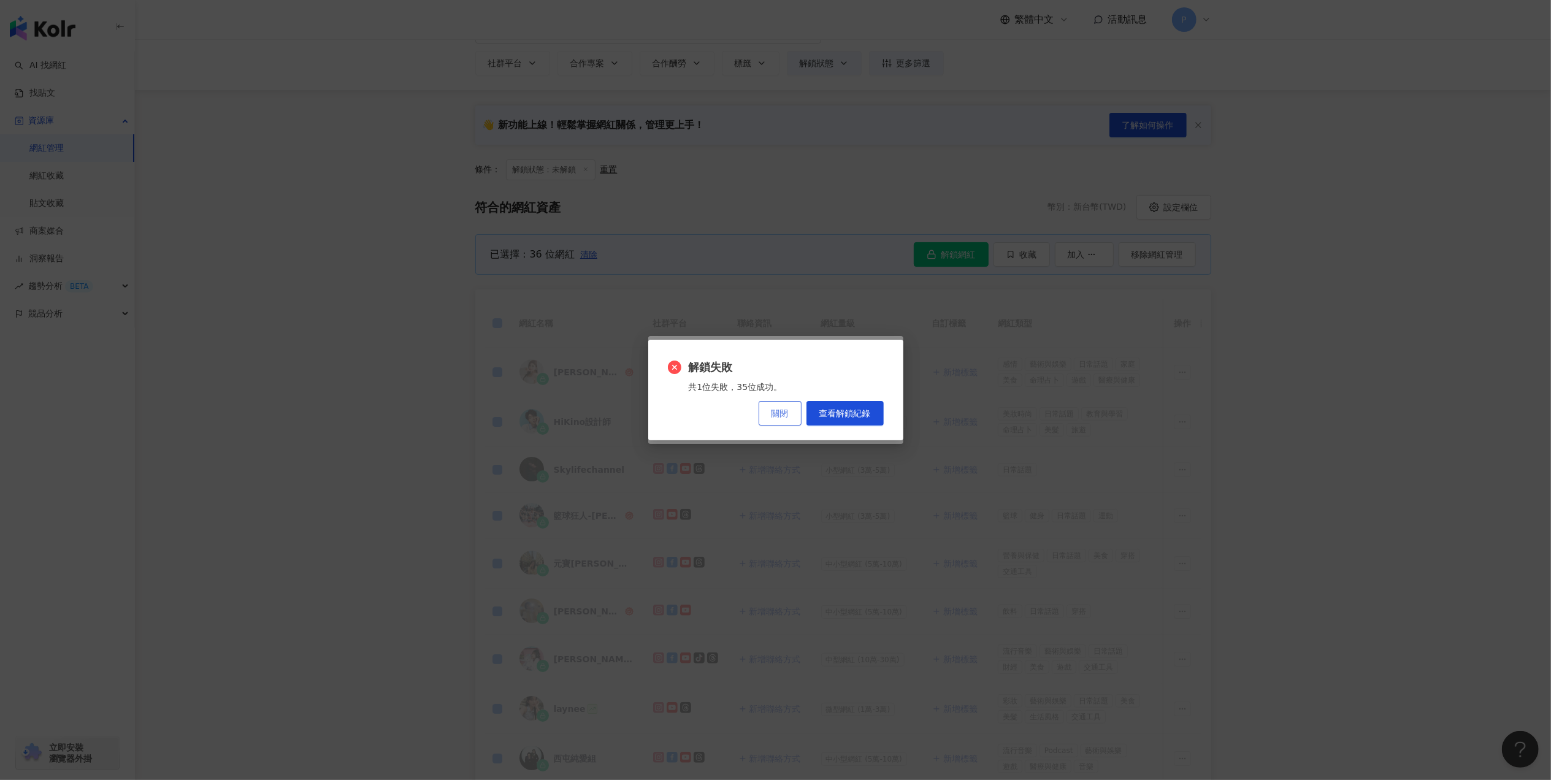
click at [786, 422] on button "關閉" at bounding box center [780, 413] width 43 height 25
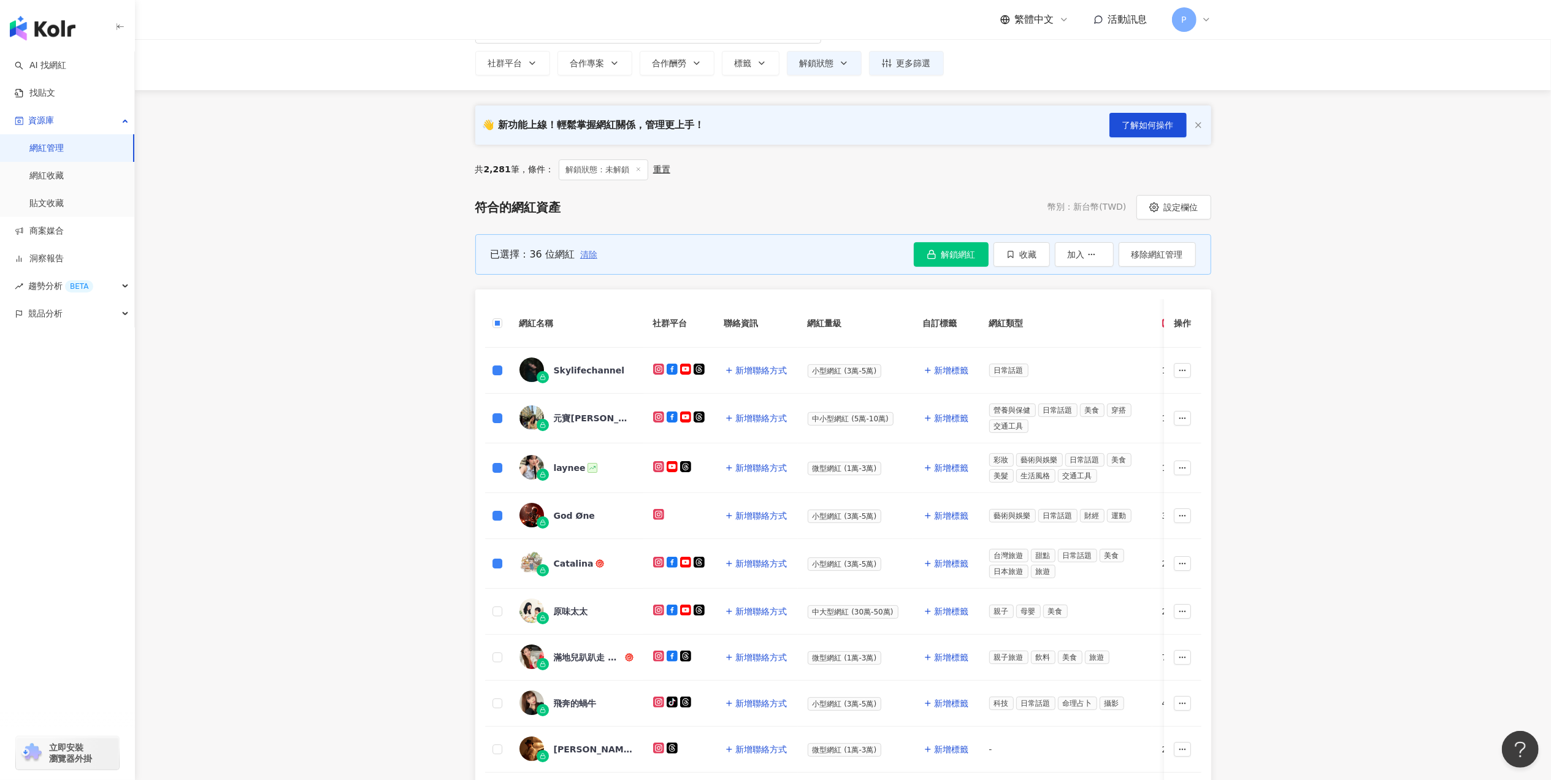
click at [589, 256] on span "清除" at bounding box center [588, 255] width 17 height 10
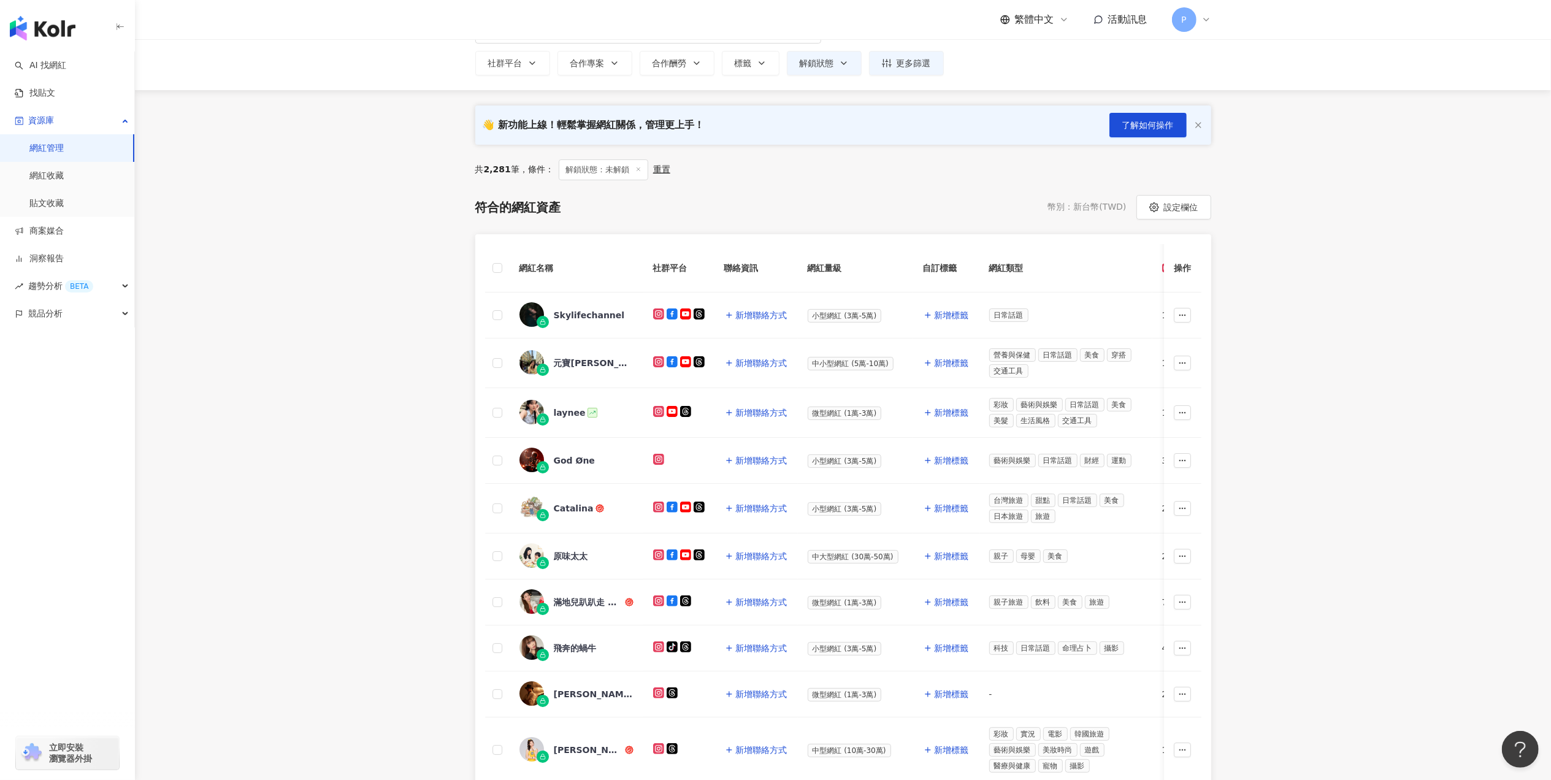
click at [662, 171] on div "重置" at bounding box center [661, 169] width 17 height 11
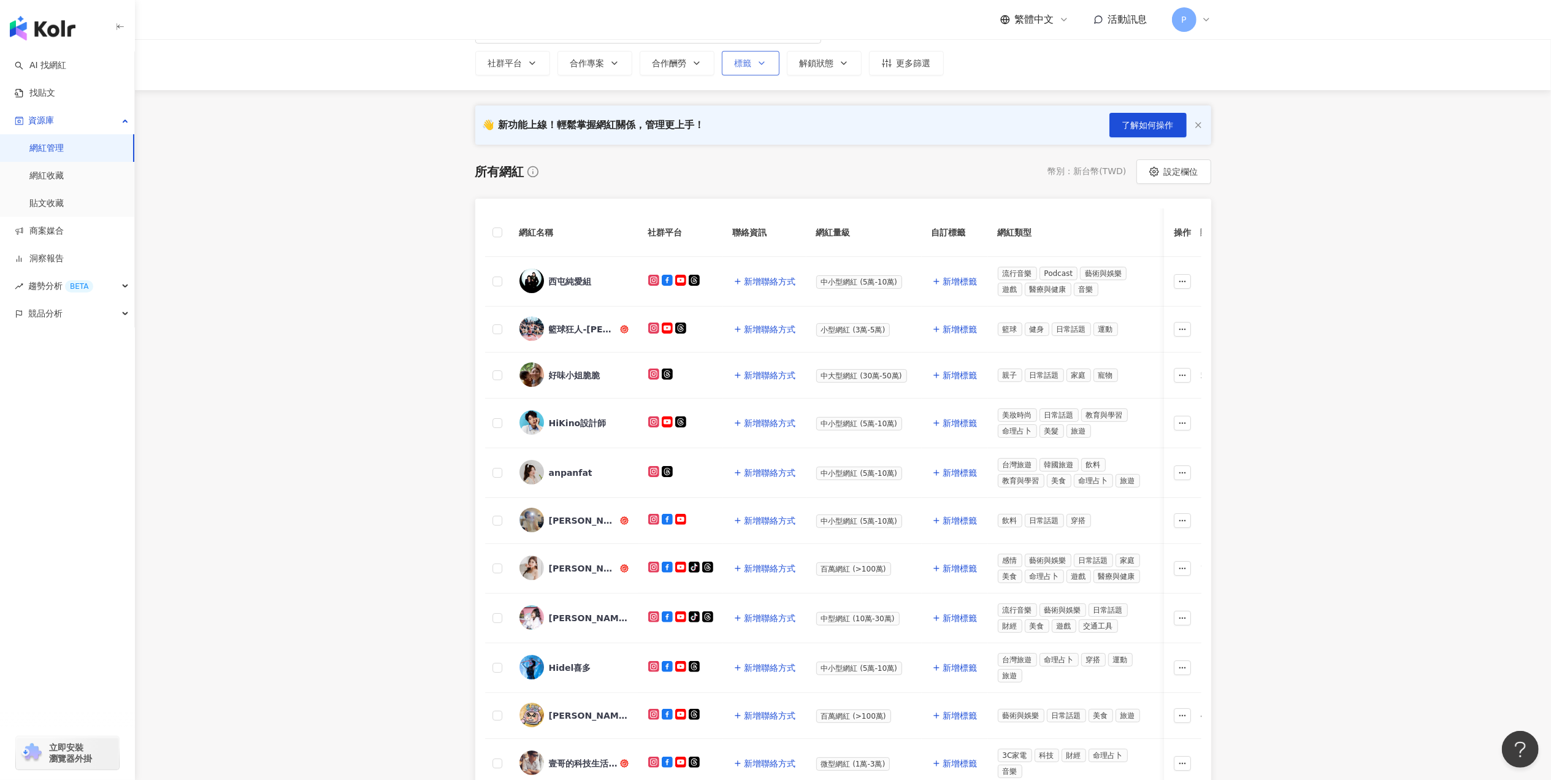
click at [737, 59] on div "標籤" at bounding box center [751, 63] width 32 height 10
click at [819, 55] on button "解鎖狀態" at bounding box center [824, 63] width 75 height 25
click at [831, 132] on span "未解鎖" at bounding box center [830, 129] width 36 height 13
drag, startPoint x: 831, startPoint y: 132, endPoint x: 967, endPoint y: 171, distance: 142.0
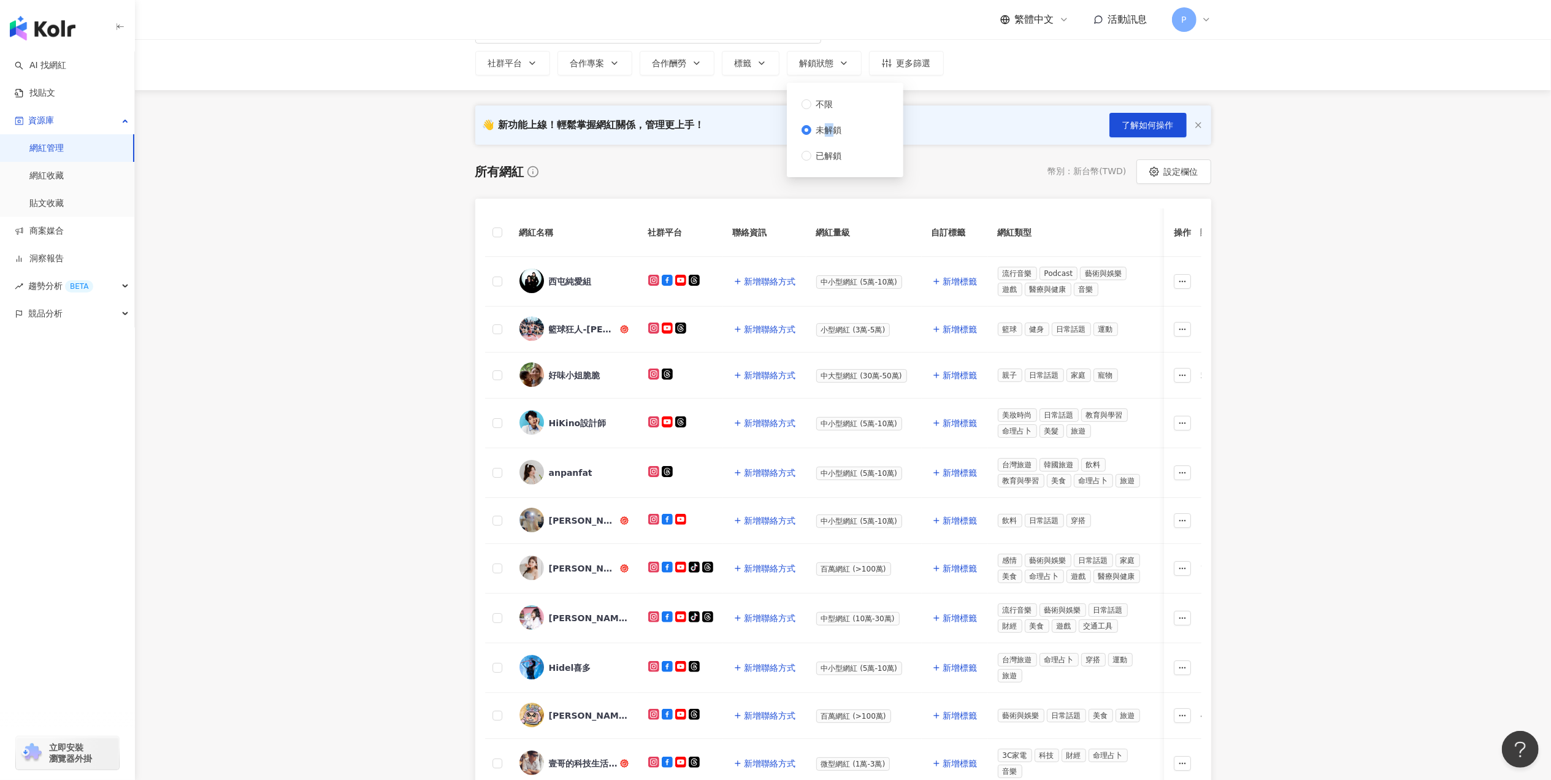
click at [970, 172] on div "所有網紅 幣別 ： 新台幣 ( TWD ) 設定欄位" at bounding box center [843, 171] width 736 height 25
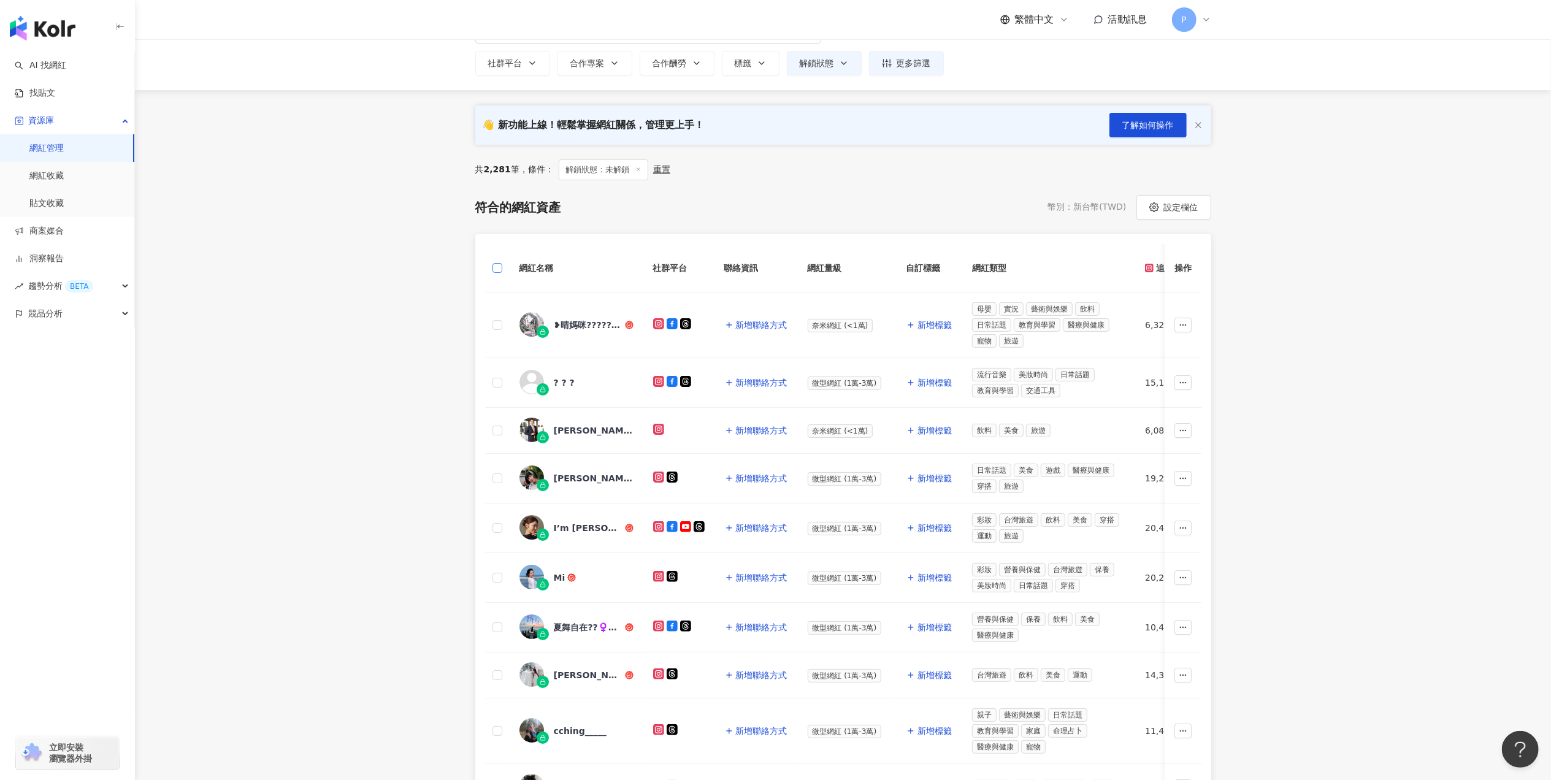
click at [493, 274] on label at bounding box center [498, 267] width 10 height 13
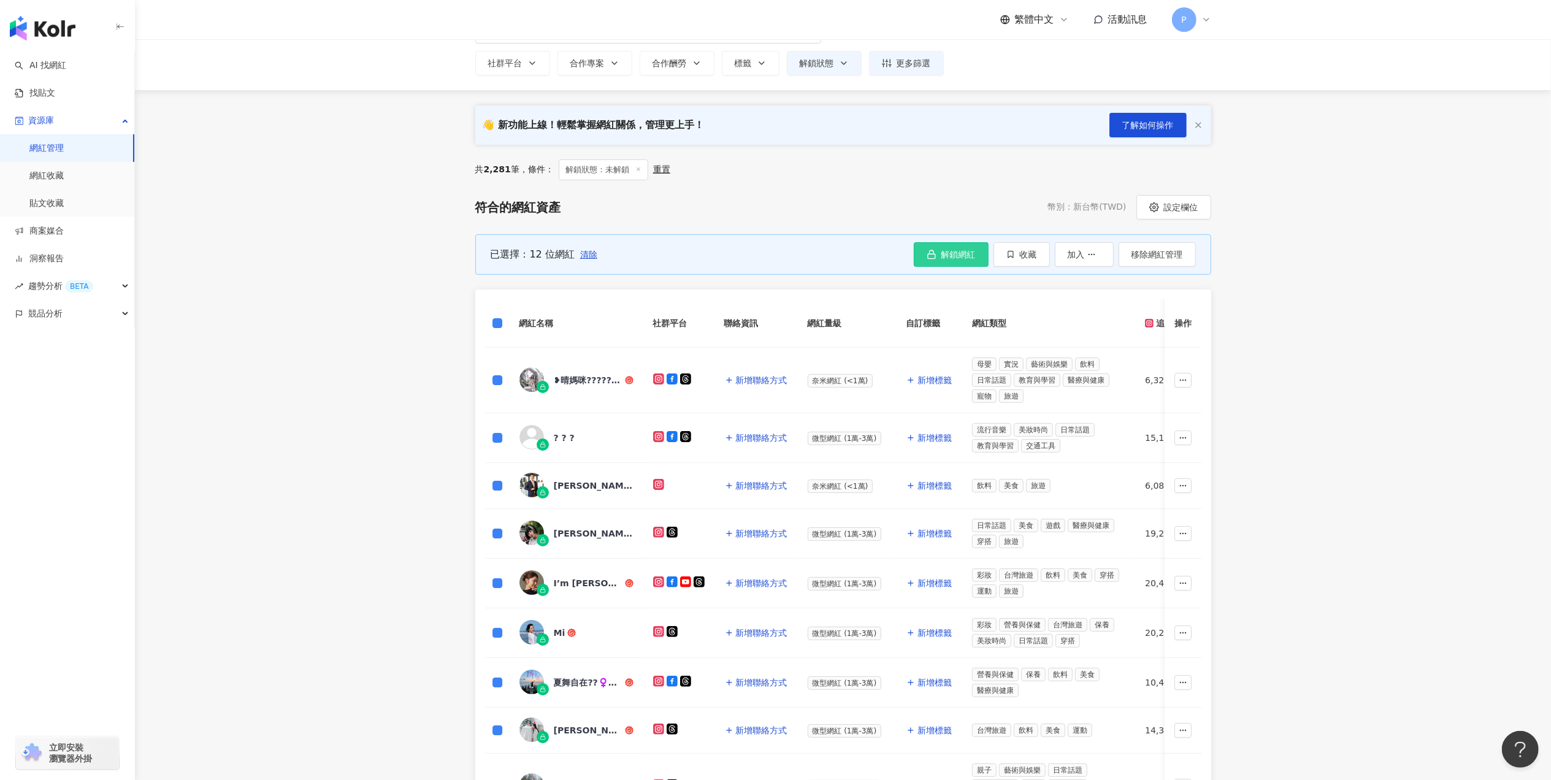
click at [943, 258] on span "解鎖網紅" at bounding box center [959, 255] width 34 height 10
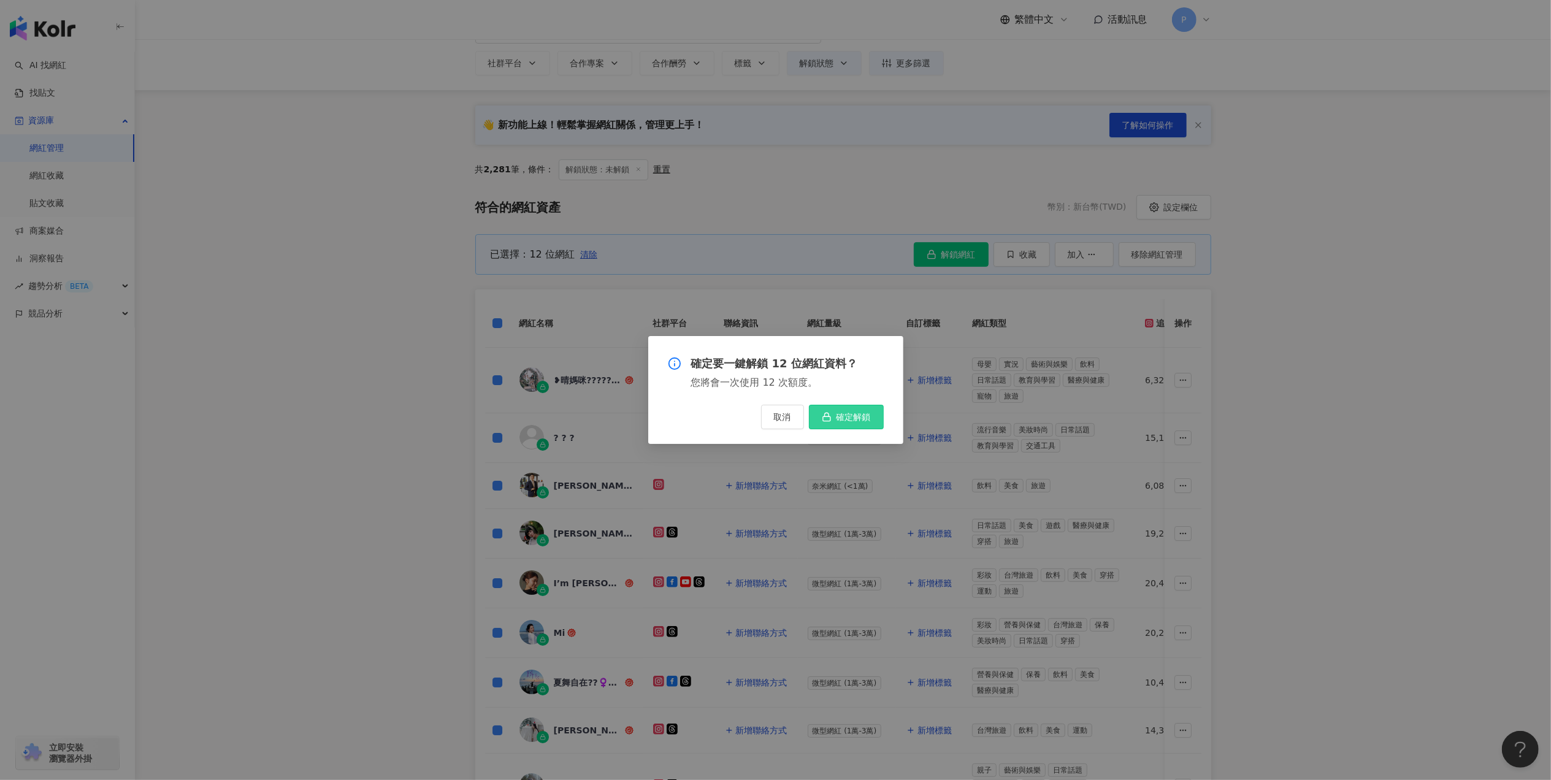
click at [840, 422] on span "確定解鎖" at bounding box center [854, 417] width 34 height 10
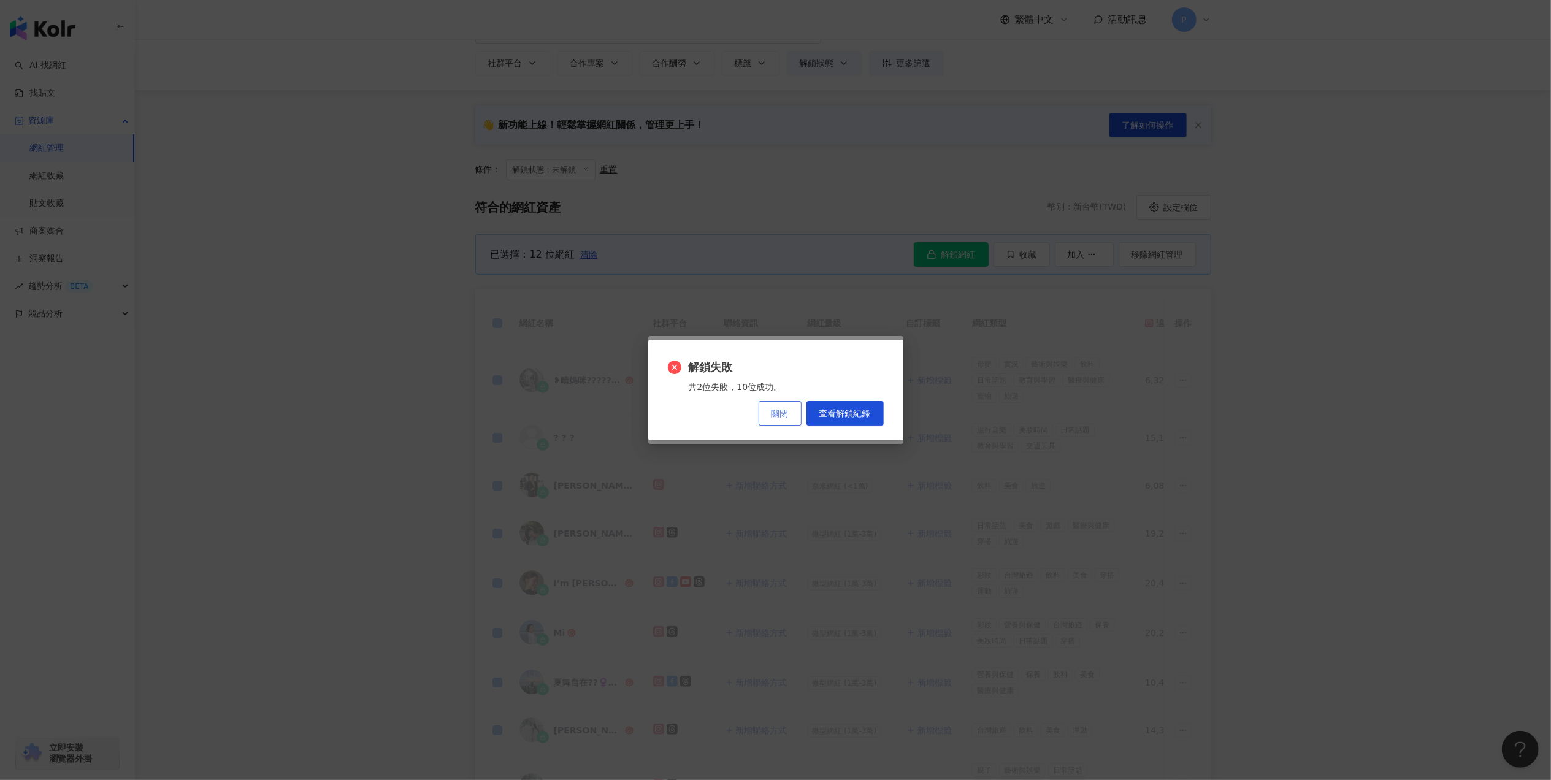
click at [783, 418] on button "關閉" at bounding box center [780, 413] width 43 height 25
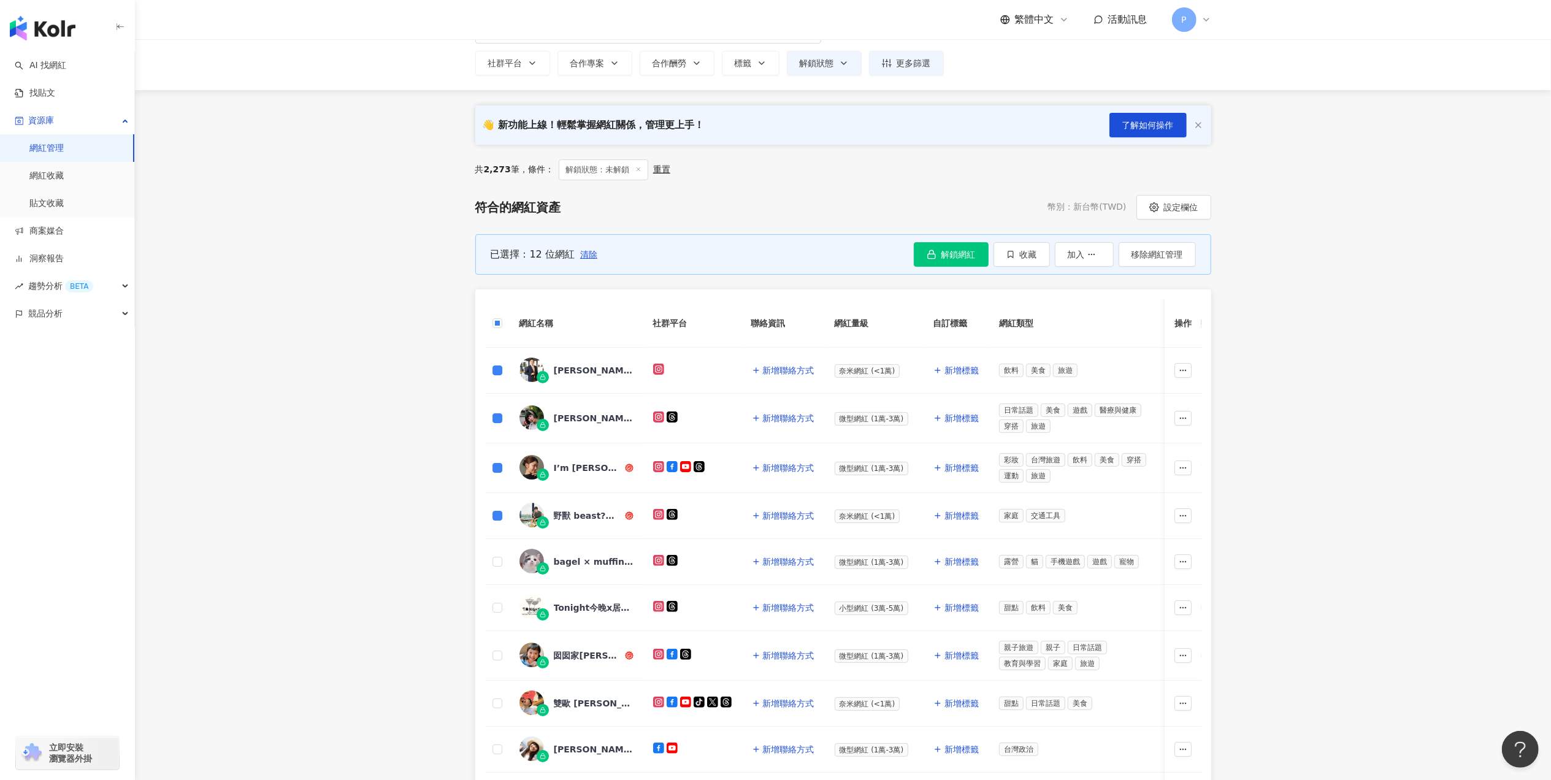
click at [389, 380] on main "網紅管理 加入網紅 社群平台 合作專案 合作酬勞 標籤 請選擇或搜尋 解鎖狀態 不限 未解鎖 已解鎖 更多篩選 👋 新功能上線！輕鬆掌握網紅關係，管理更上手！…" at bounding box center [843, 476] width 1416 height 1022
click at [64, 178] on link "網紅收藏" at bounding box center [46, 176] width 34 height 12
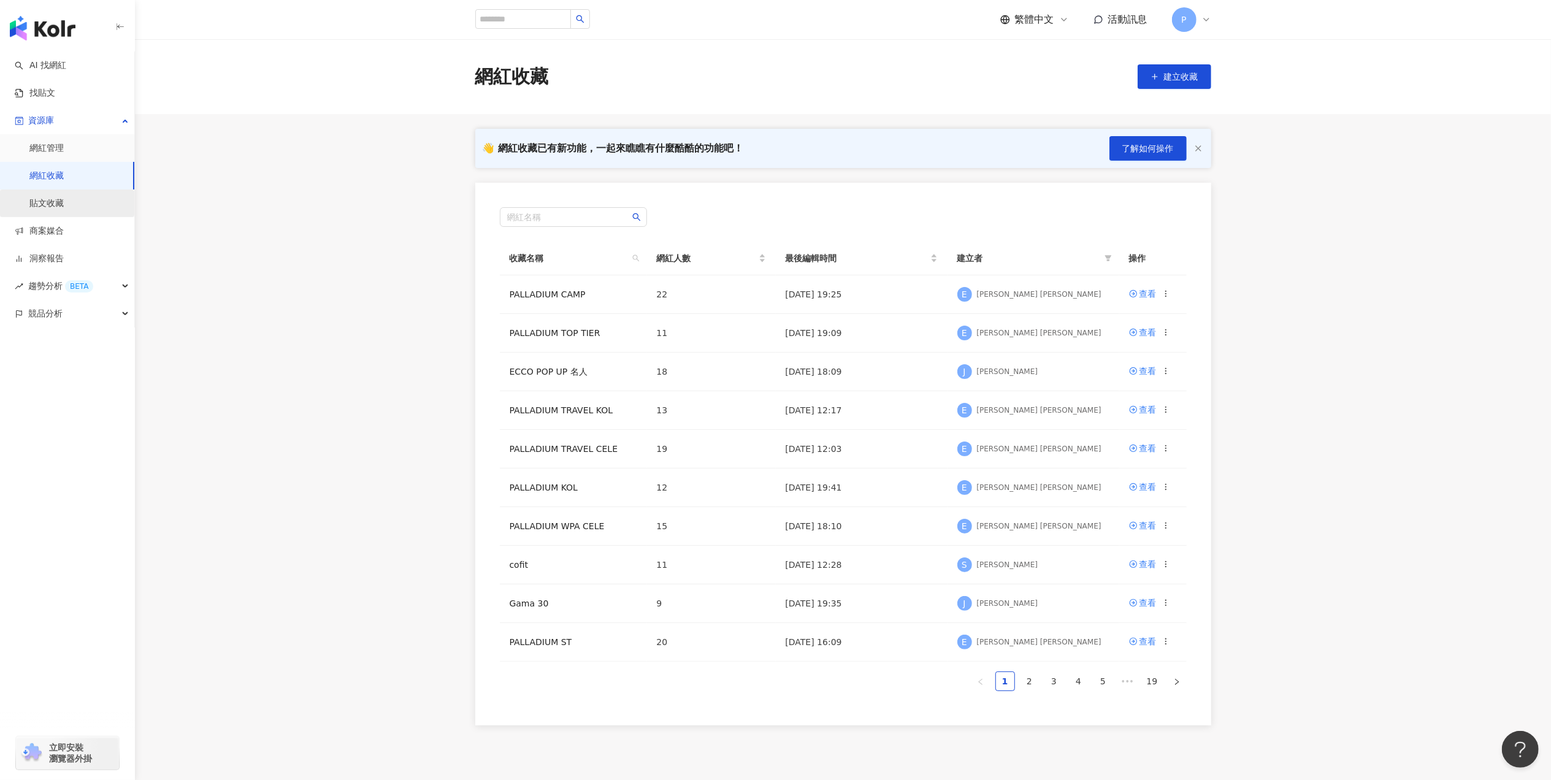
click at [64, 198] on link "貼文收藏" at bounding box center [46, 204] width 34 height 12
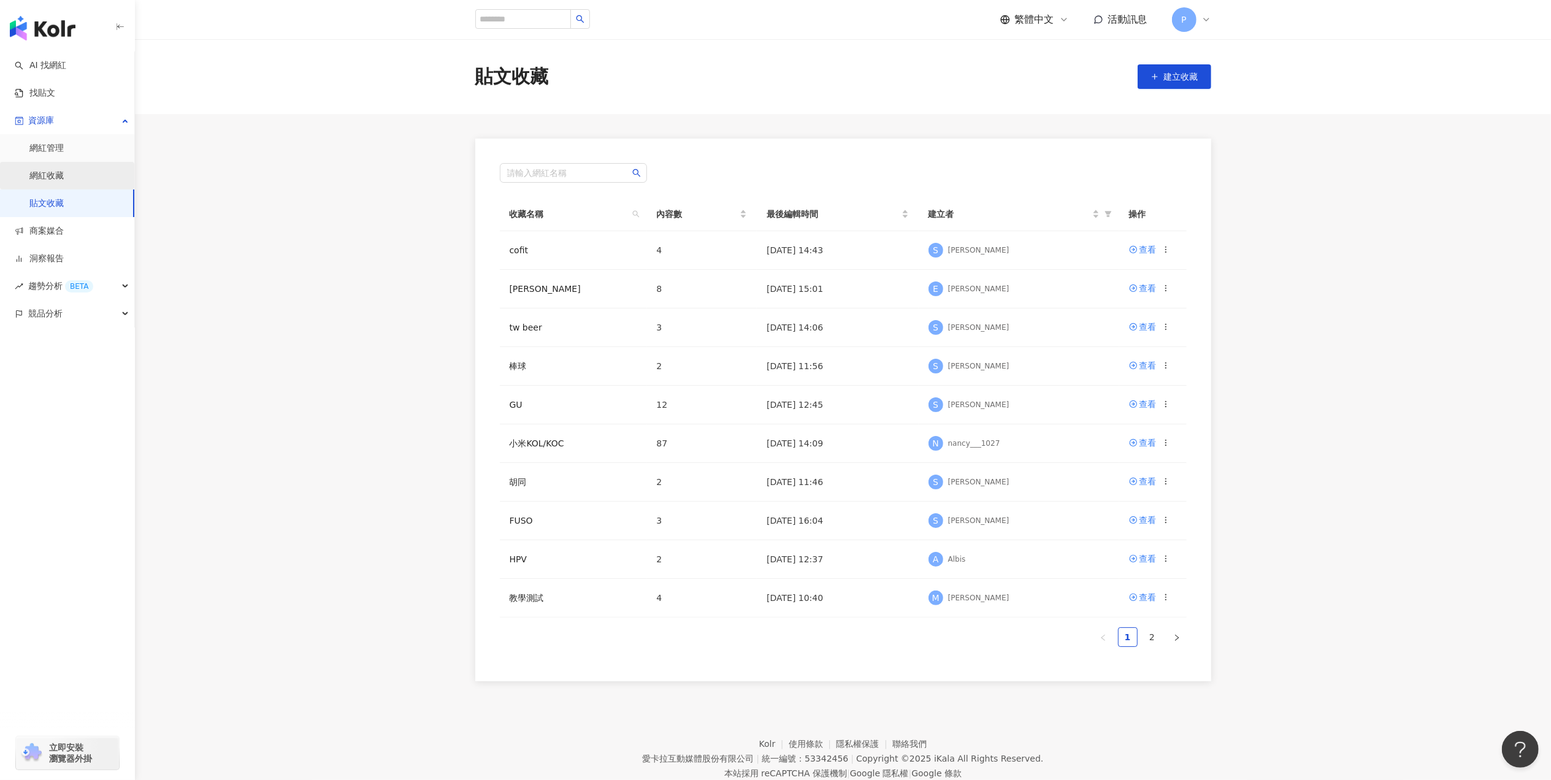
click at [64, 182] on link "網紅收藏" at bounding box center [46, 176] width 34 height 12
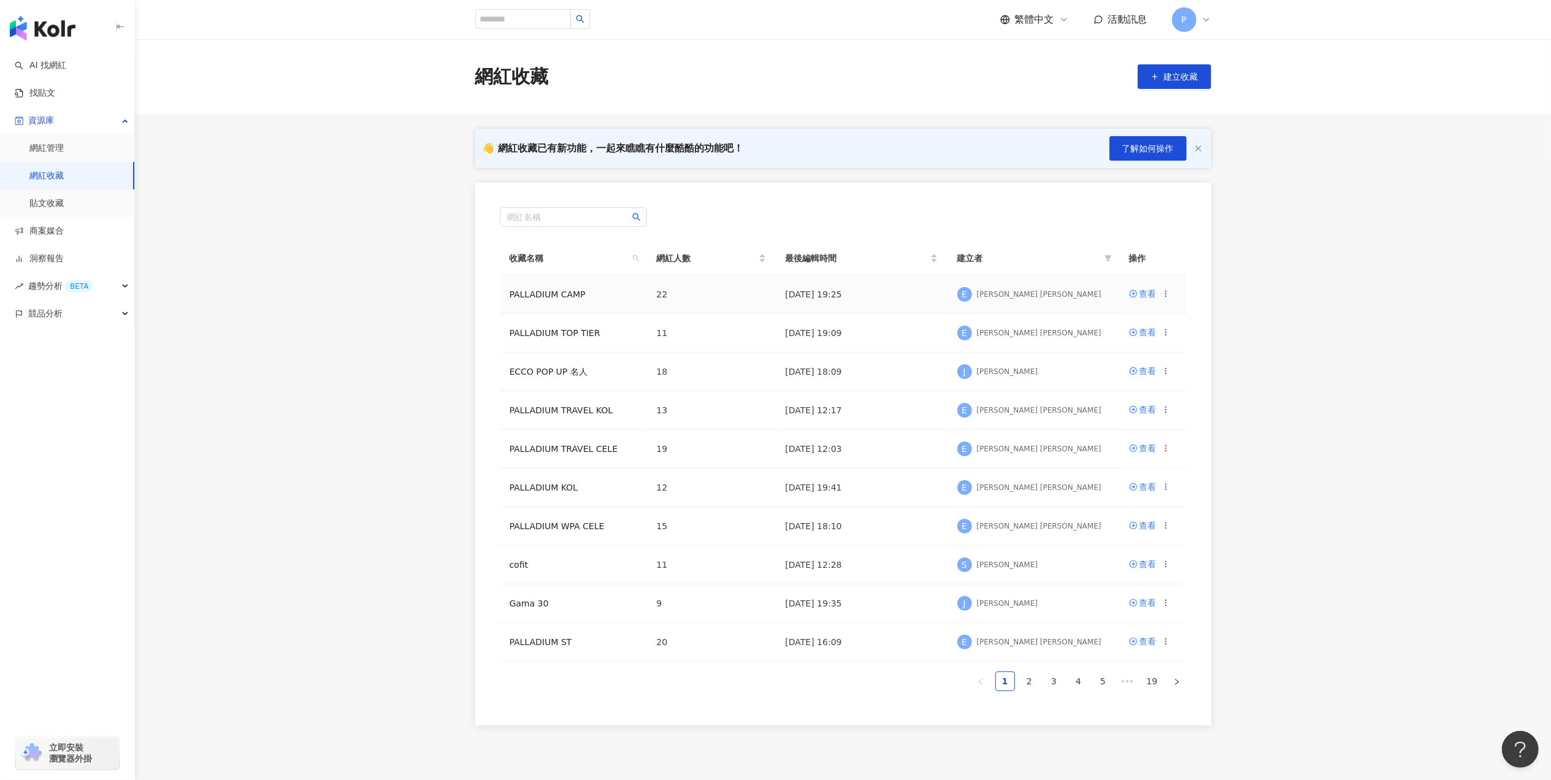
click at [734, 288] on td "22" at bounding box center [711, 294] width 129 height 39
click at [1164, 292] on icon at bounding box center [1166, 294] width 9 height 9
click at [1153, 292] on div "查看" at bounding box center [1148, 293] width 17 height 13
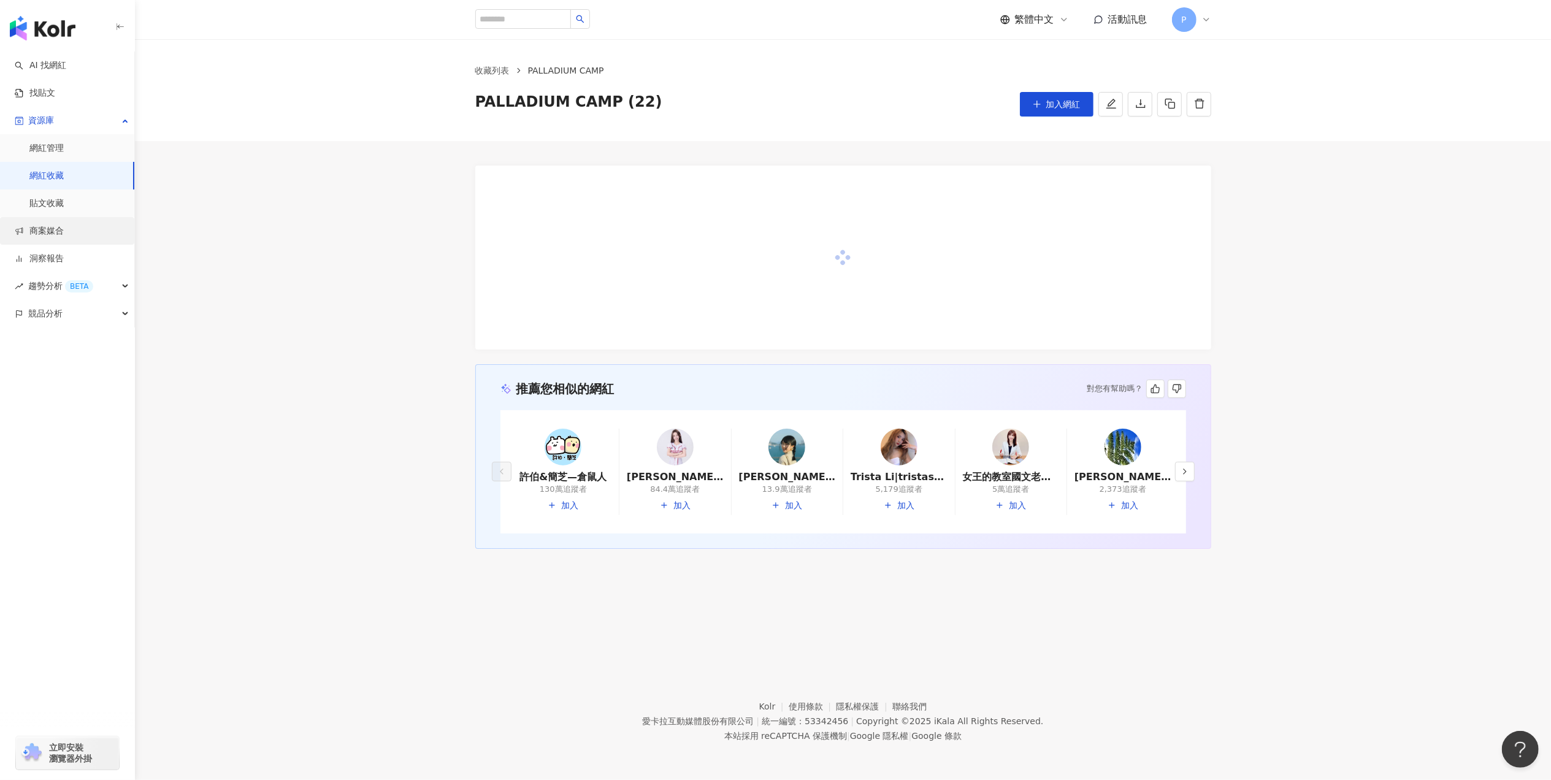
click at [64, 236] on link "商案媒合" at bounding box center [39, 231] width 49 height 12
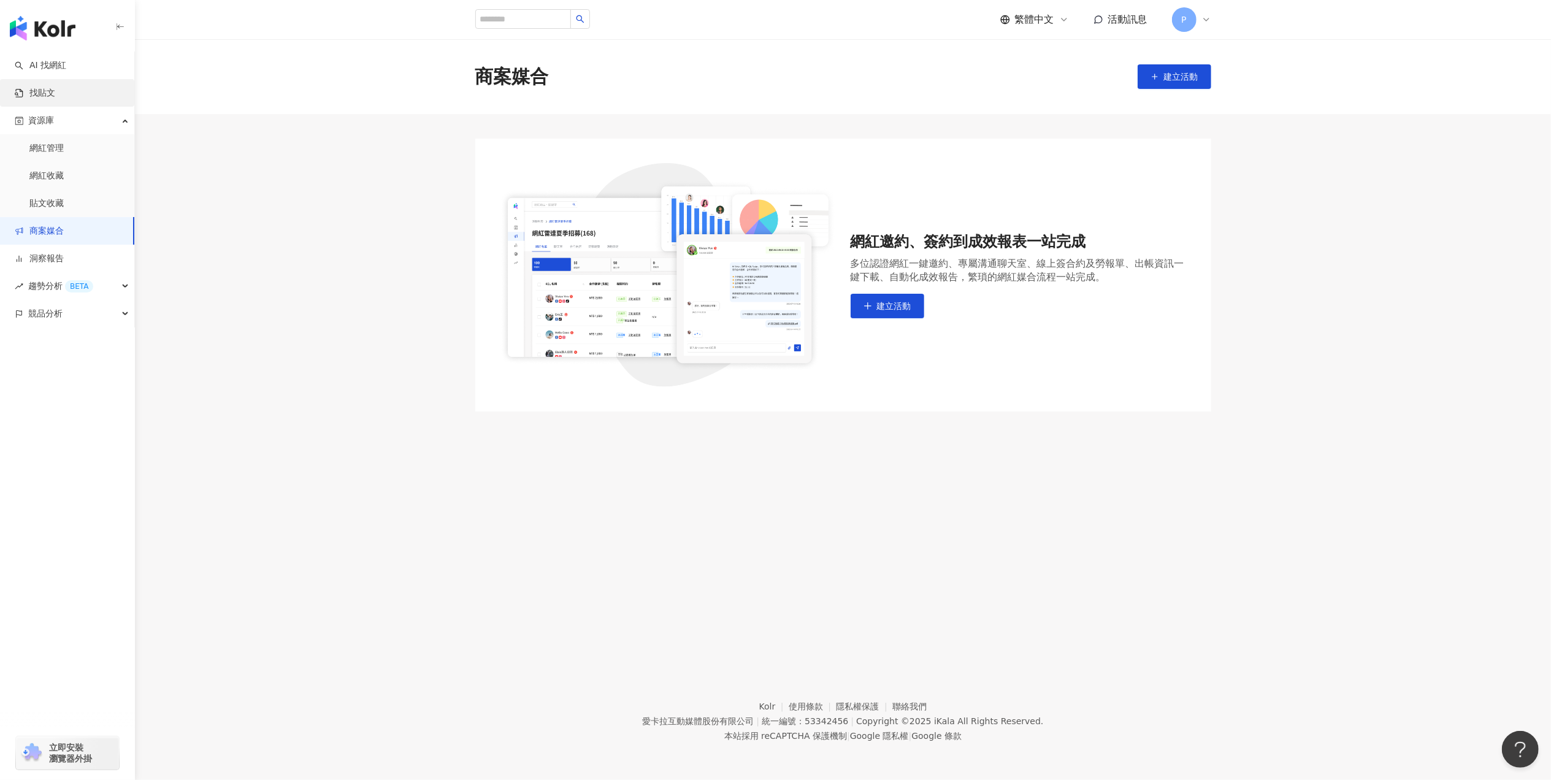
click at [55, 92] on link "找貼文" at bounding box center [35, 93] width 40 height 12
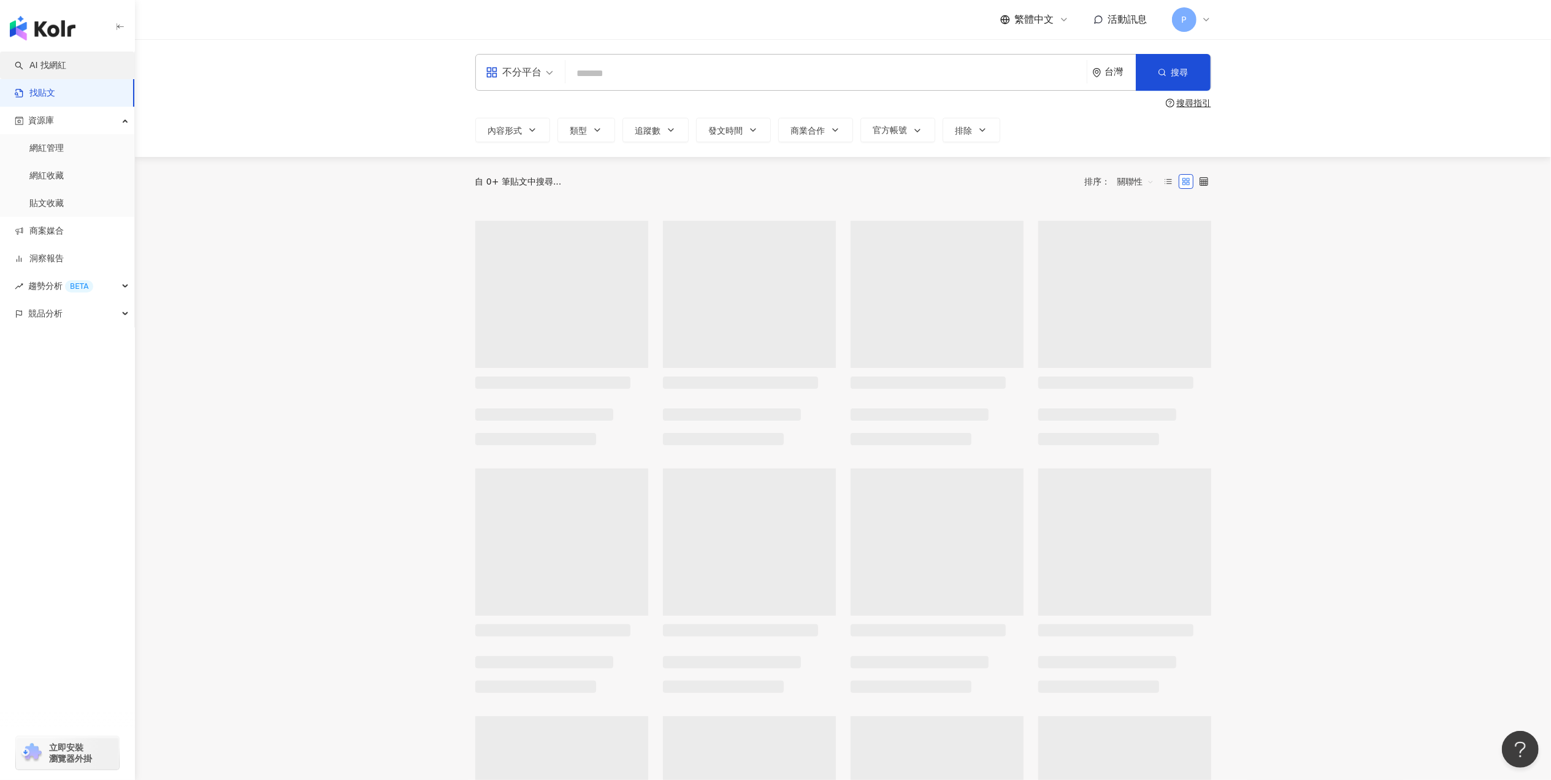
click at [66, 59] on link "AI 找網紅" at bounding box center [41, 65] width 52 height 12
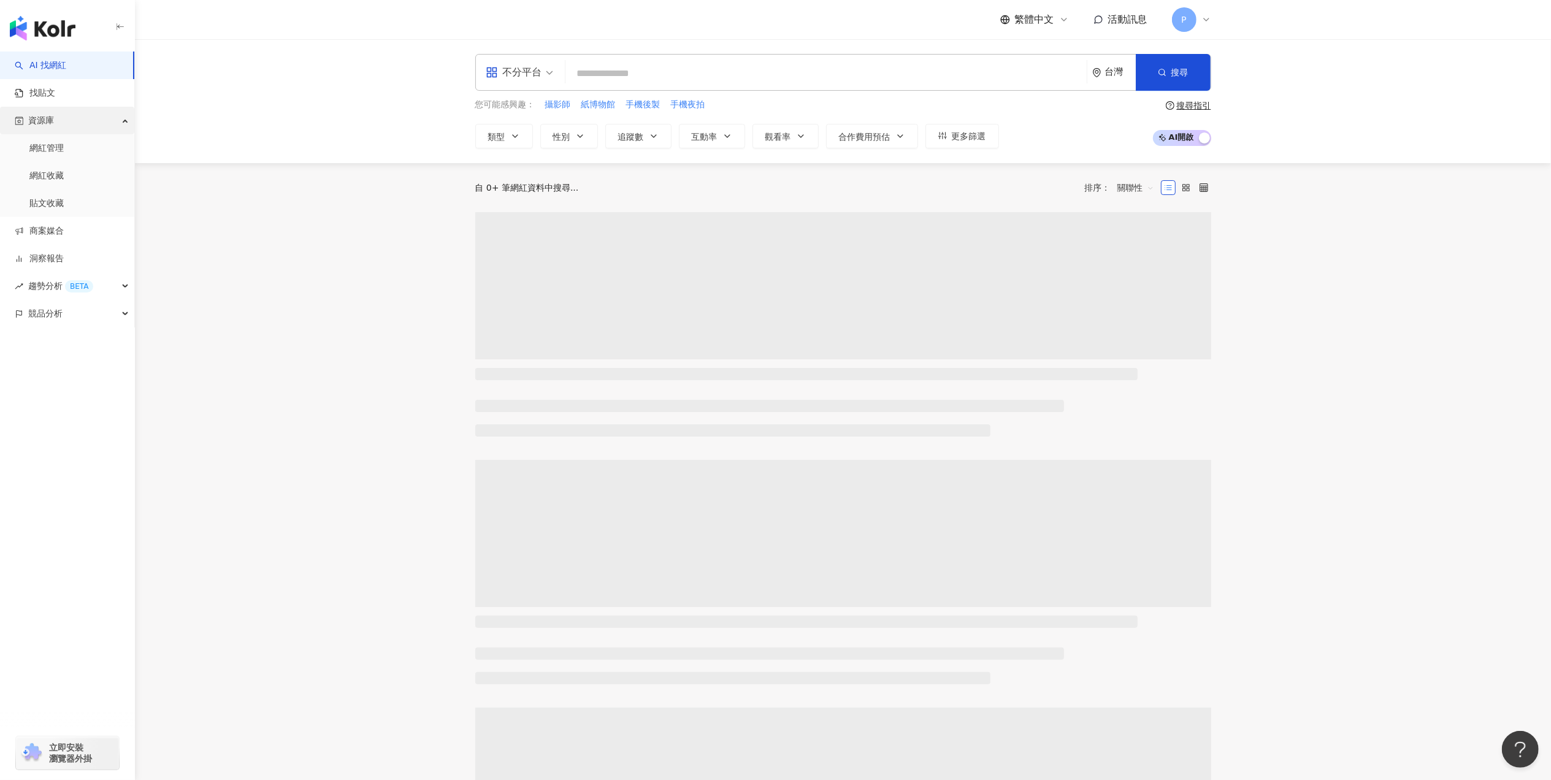
click at [110, 117] on div "資源庫" at bounding box center [67, 121] width 134 height 28
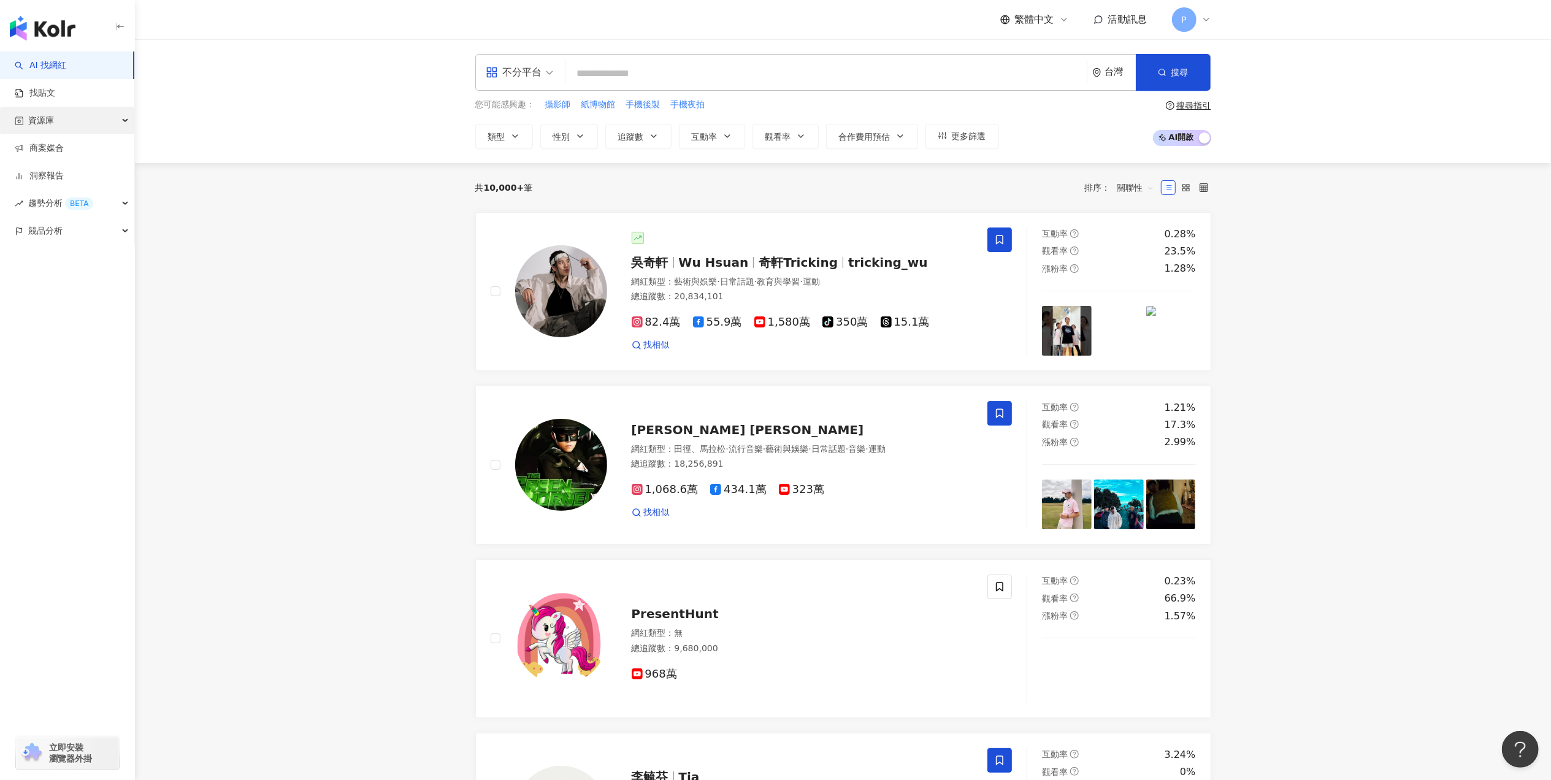
click at [97, 125] on div "資源庫" at bounding box center [67, 121] width 134 height 28
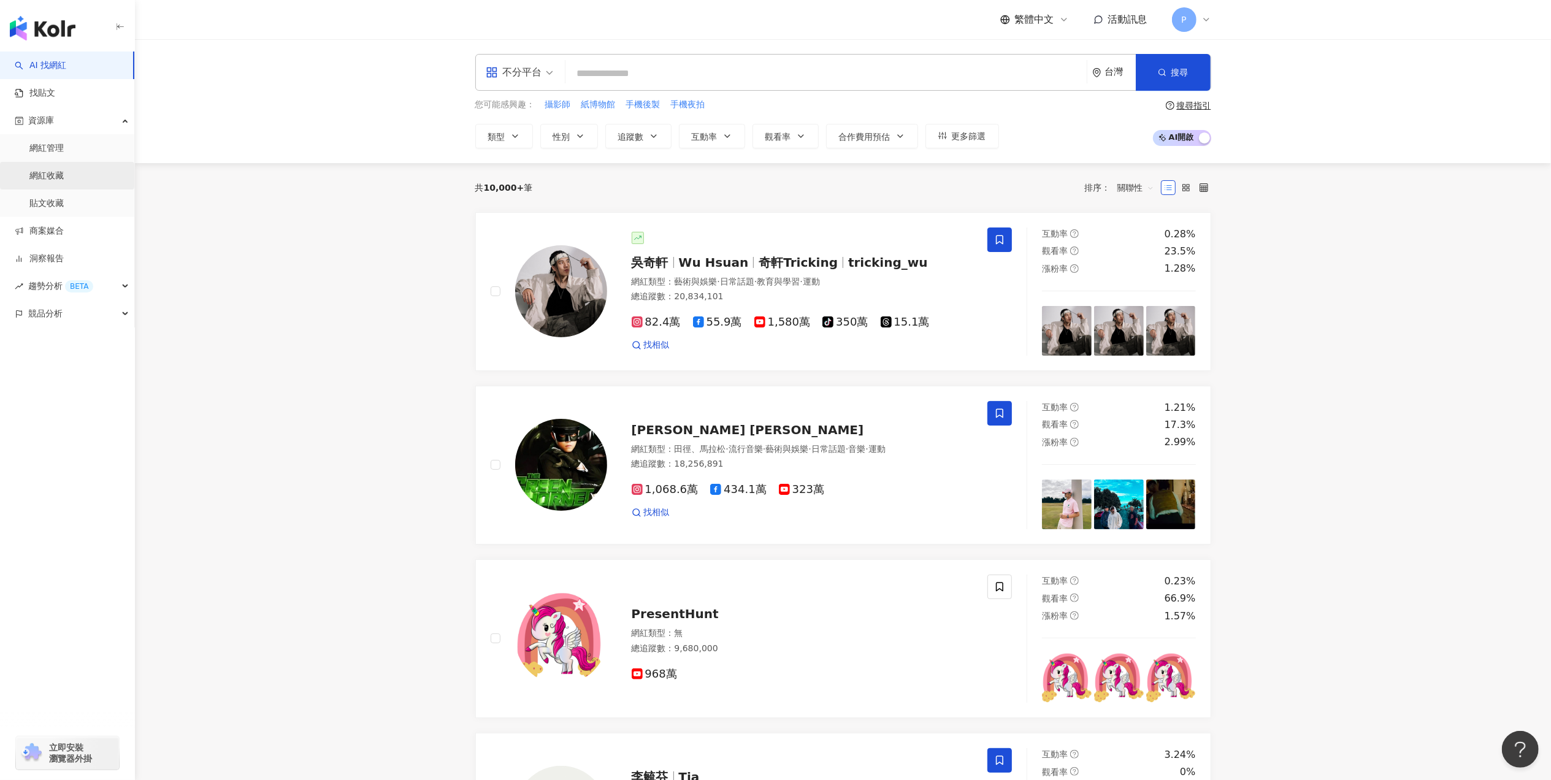
click at [64, 172] on link "網紅收藏" at bounding box center [46, 176] width 34 height 12
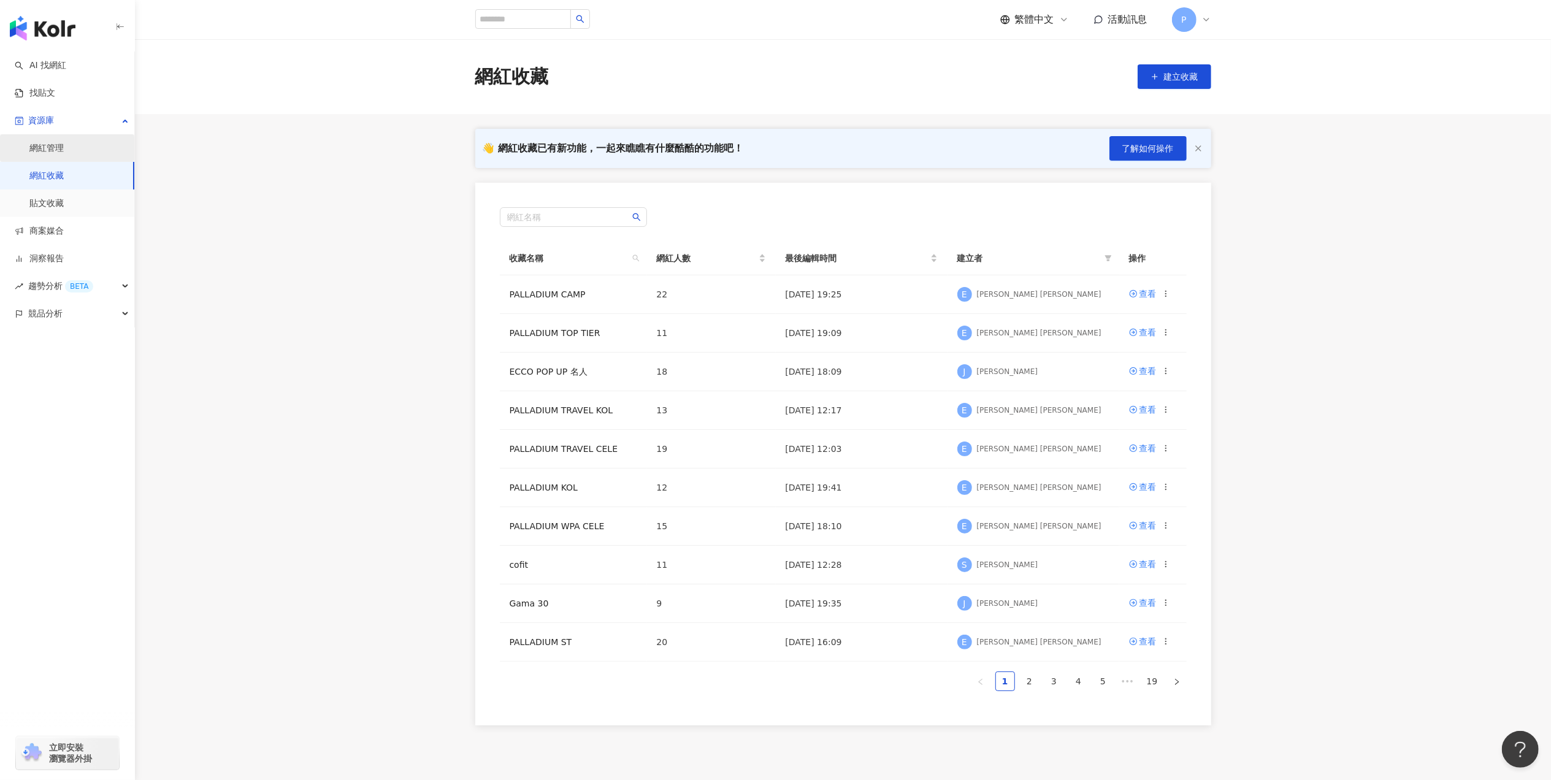
click at [64, 145] on link "網紅管理" at bounding box center [46, 148] width 34 height 12
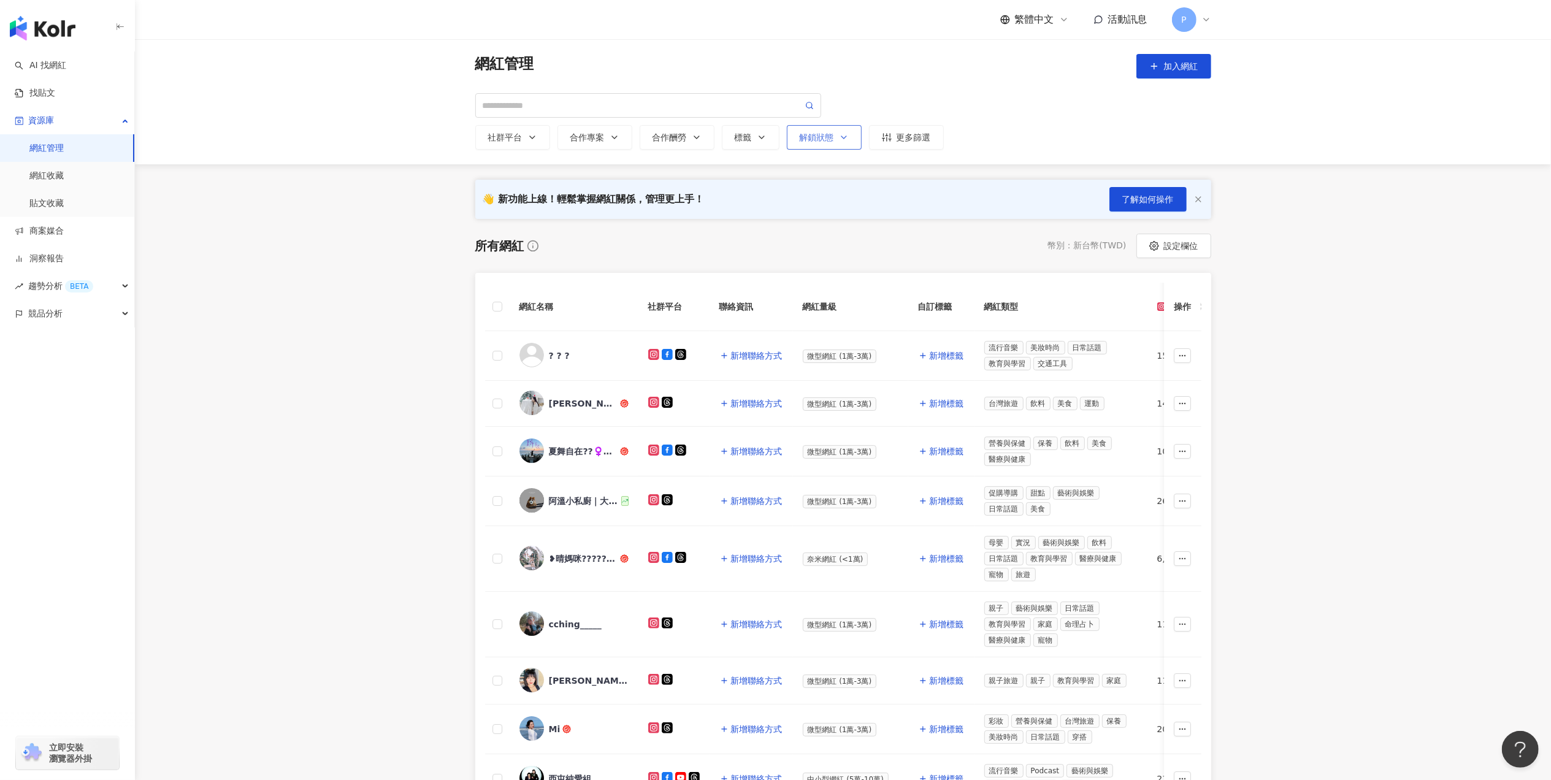
click at [832, 140] on div "解鎖狀態" at bounding box center [824, 137] width 49 height 10
click at [832, 202] on span "未解鎖" at bounding box center [830, 204] width 36 height 13
click at [1153, 212] on div "👋 新功能上線！輕鬆掌握網紅關係，管理更上手！ 了解如何操作" at bounding box center [843, 199] width 736 height 39
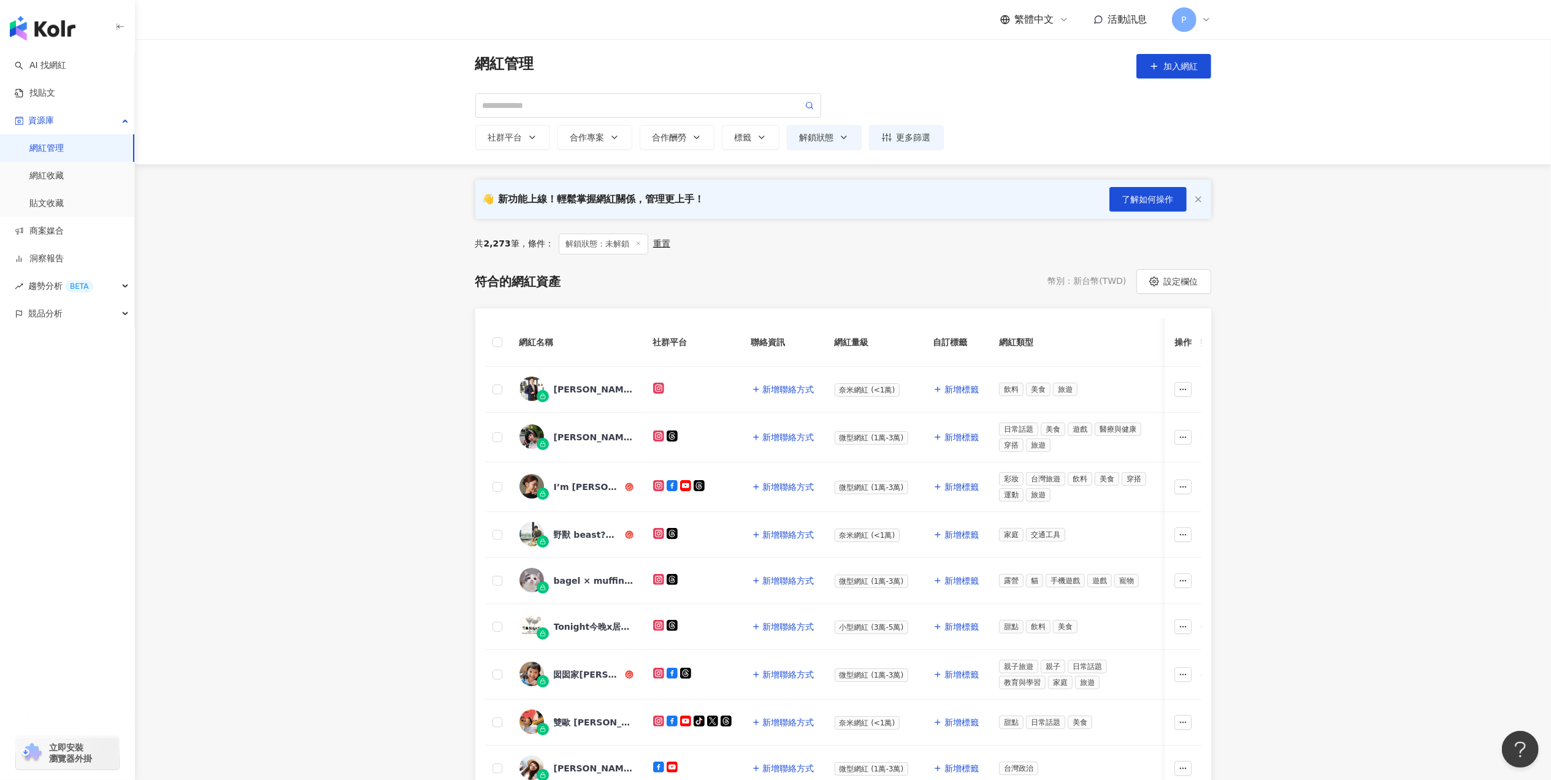
click at [1195, 201] on icon "button" at bounding box center [1199, 199] width 10 height 10
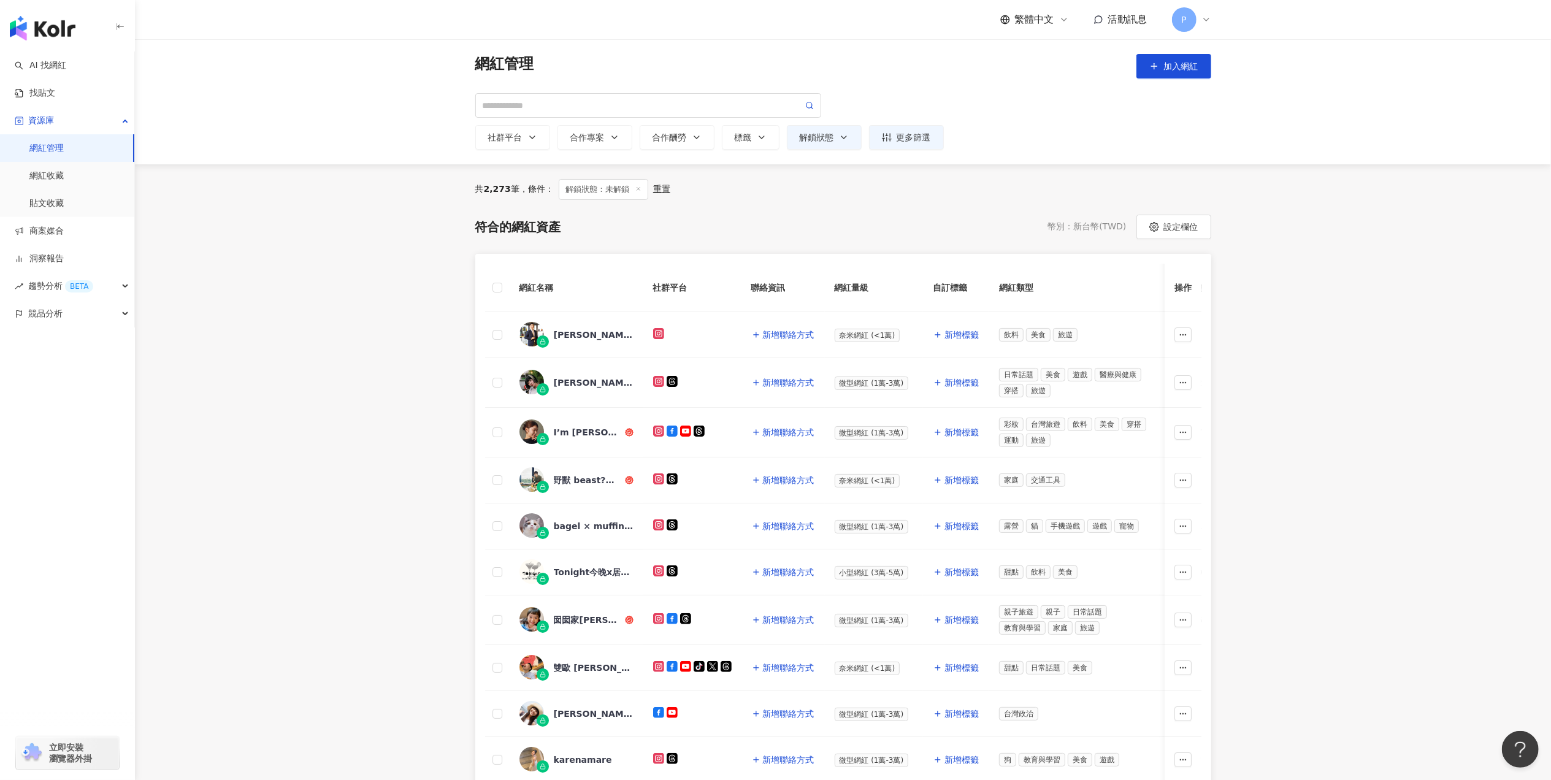
click at [512, 283] on th "網紅名稱" at bounding box center [577, 288] width 134 height 48
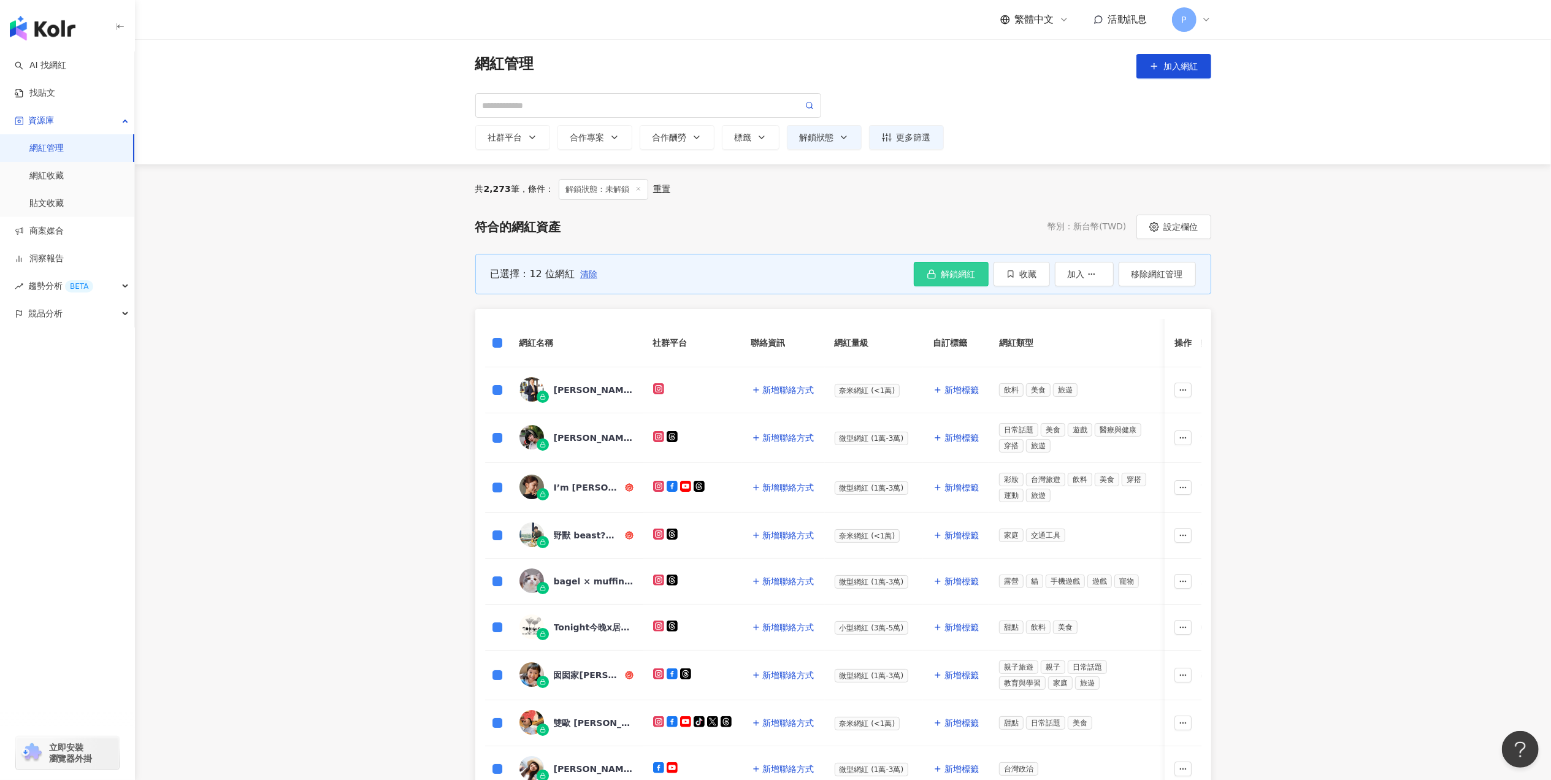
click at [955, 278] on span "解鎖網紅" at bounding box center [959, 274] width 34 height 10
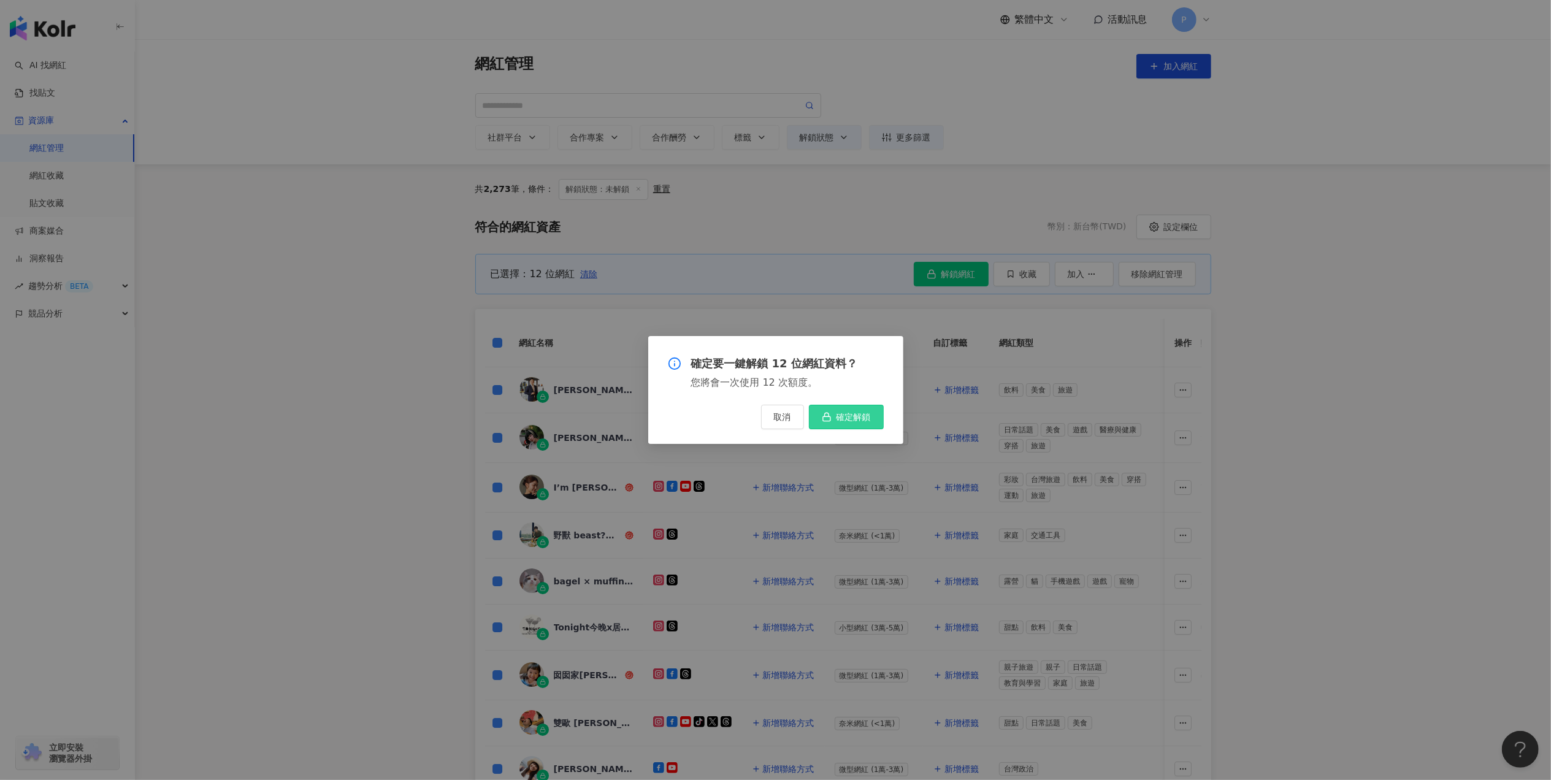
click at [854, 420] on span "確定解鎖" at bounding box center [854, 417] width 34 height 10
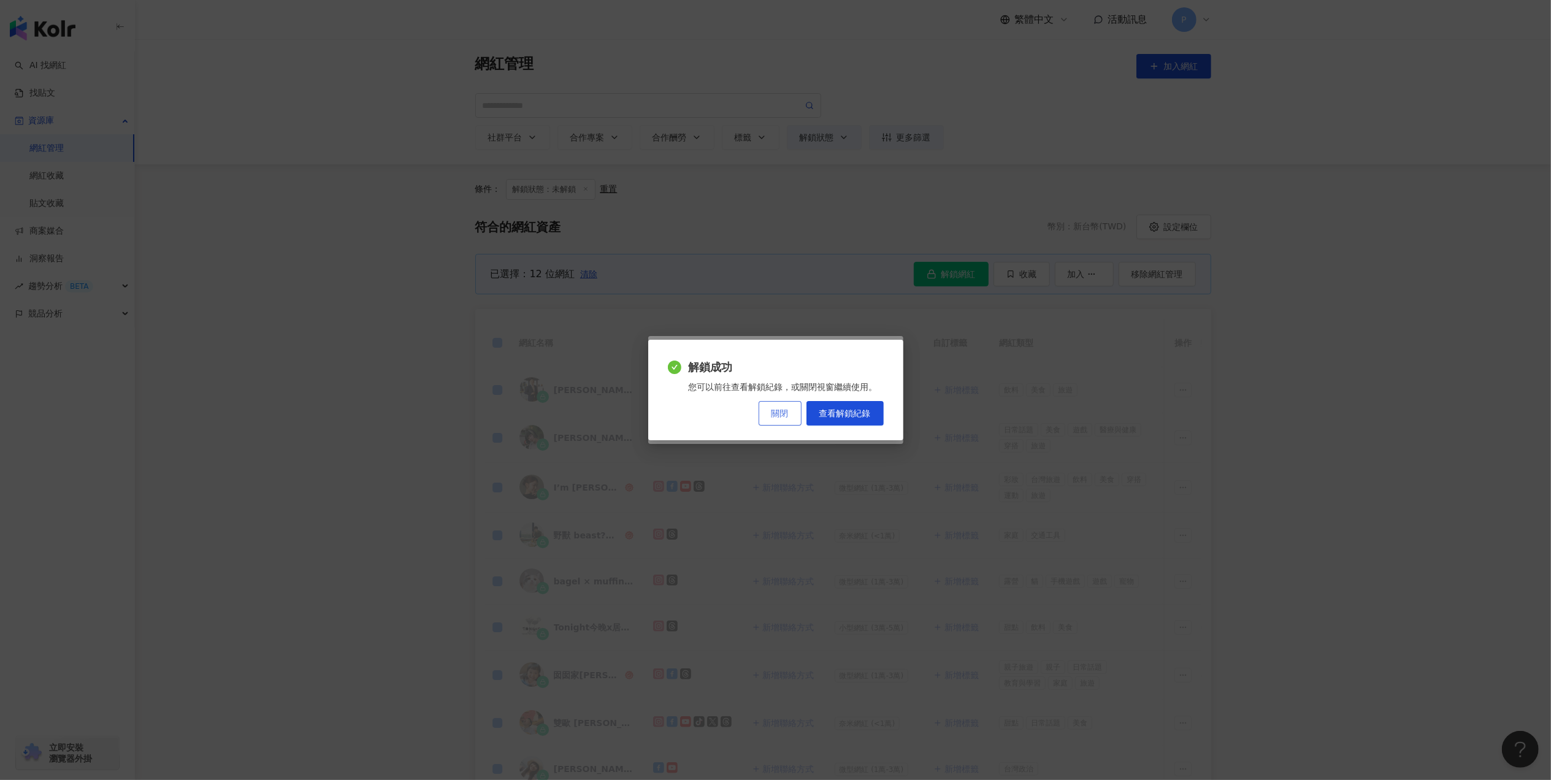
click at [780, 418] on button "關閉" at bounding box center [780, 413] width 43 height 25
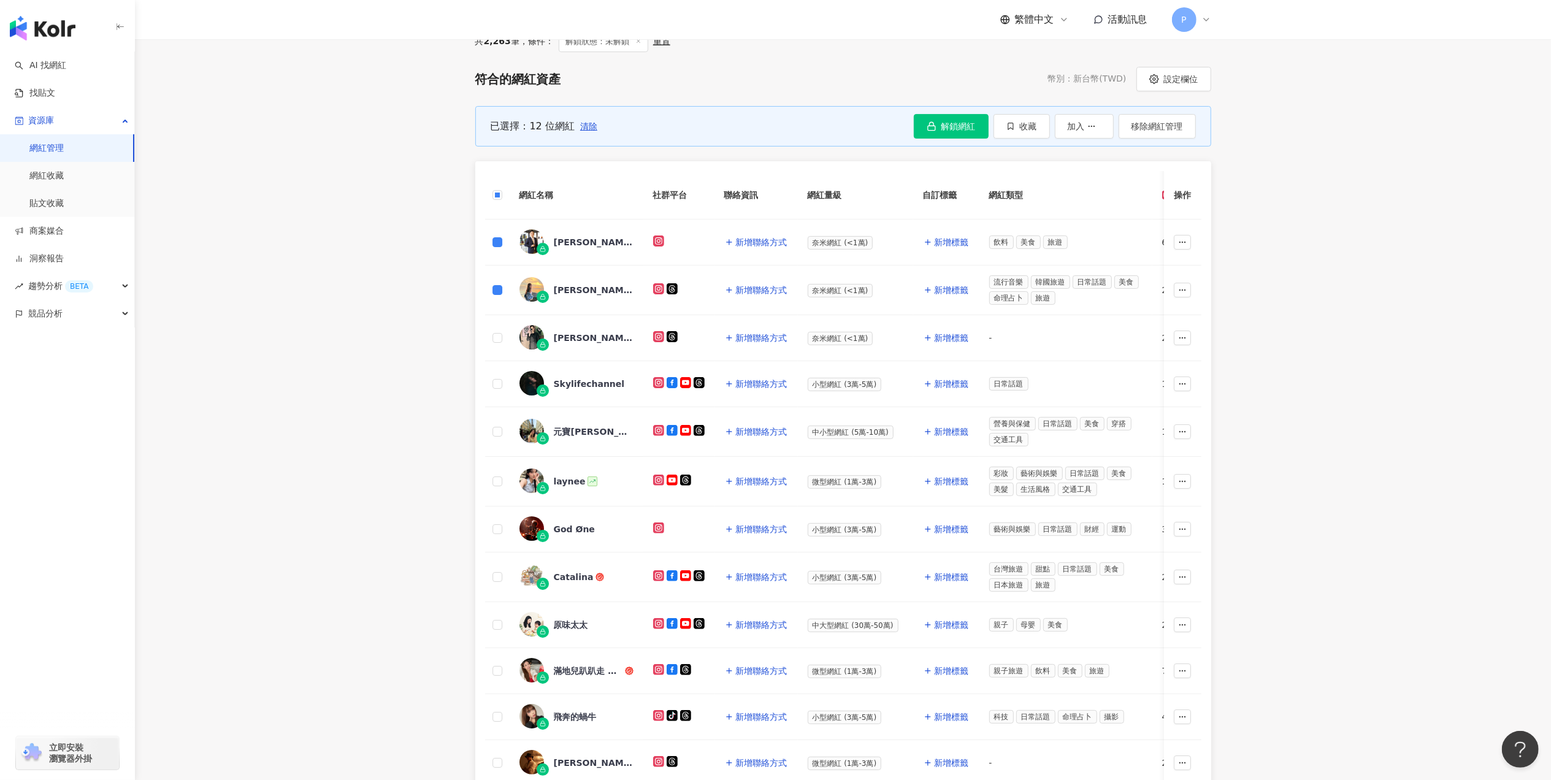
scroll to position [163, 0]
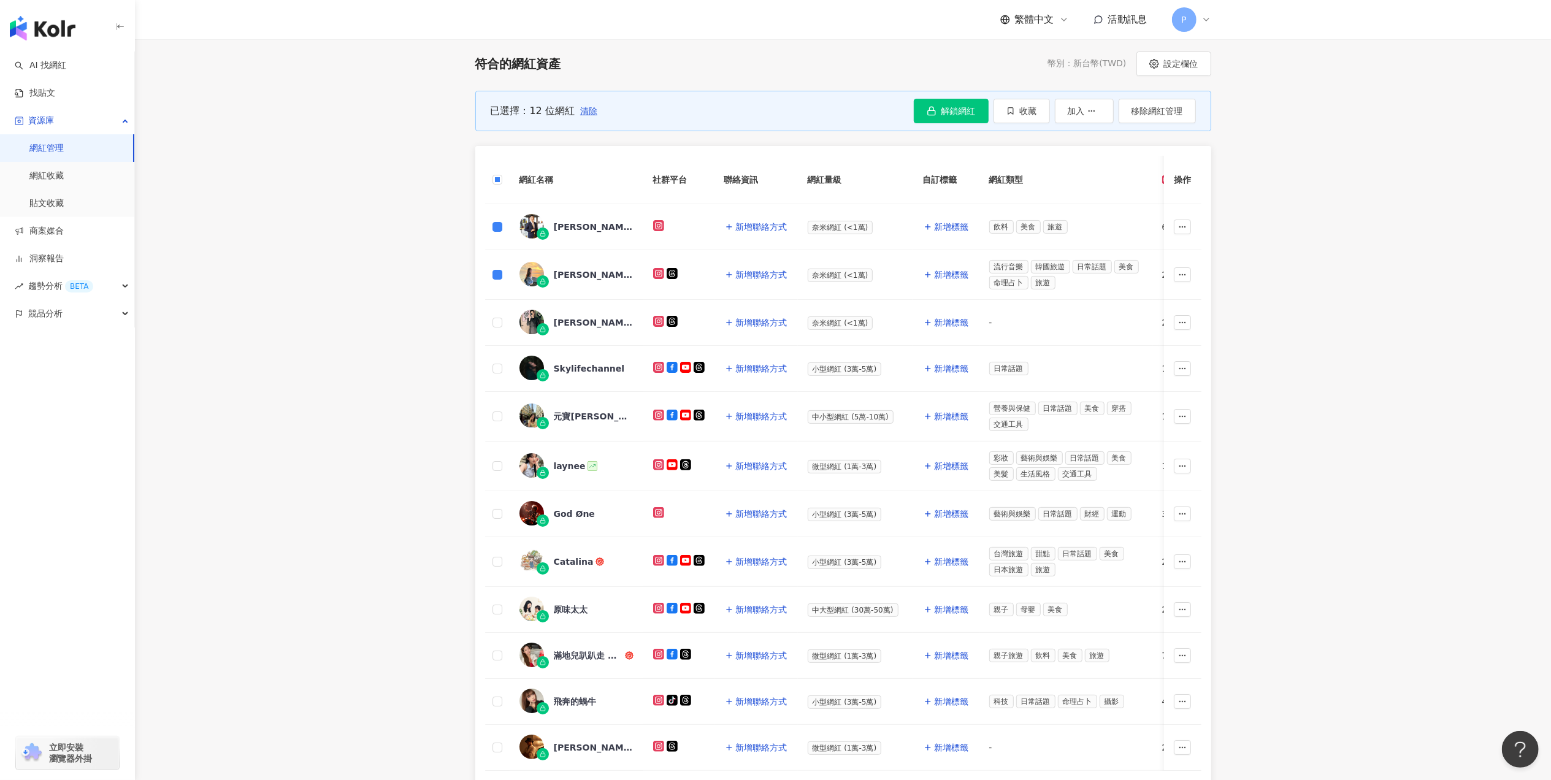
click at [491, 182] on th at bounding box center [497, 180] width 25 height 48
click at [906, 114] on div "已選擇：22 位網紅 清除 解鎖網紅 確定要一鍵解鎖 12 位網紅資料？ 您將會一次使用 12 次額度。 取消 確定解鎖 收藏 加入 移除網紅管理" at bounding box center [843, 111] width 736 height 40
click at [914, 112] on button "解鎖網紅" at bounding box center [951, 111] width 75 height 25
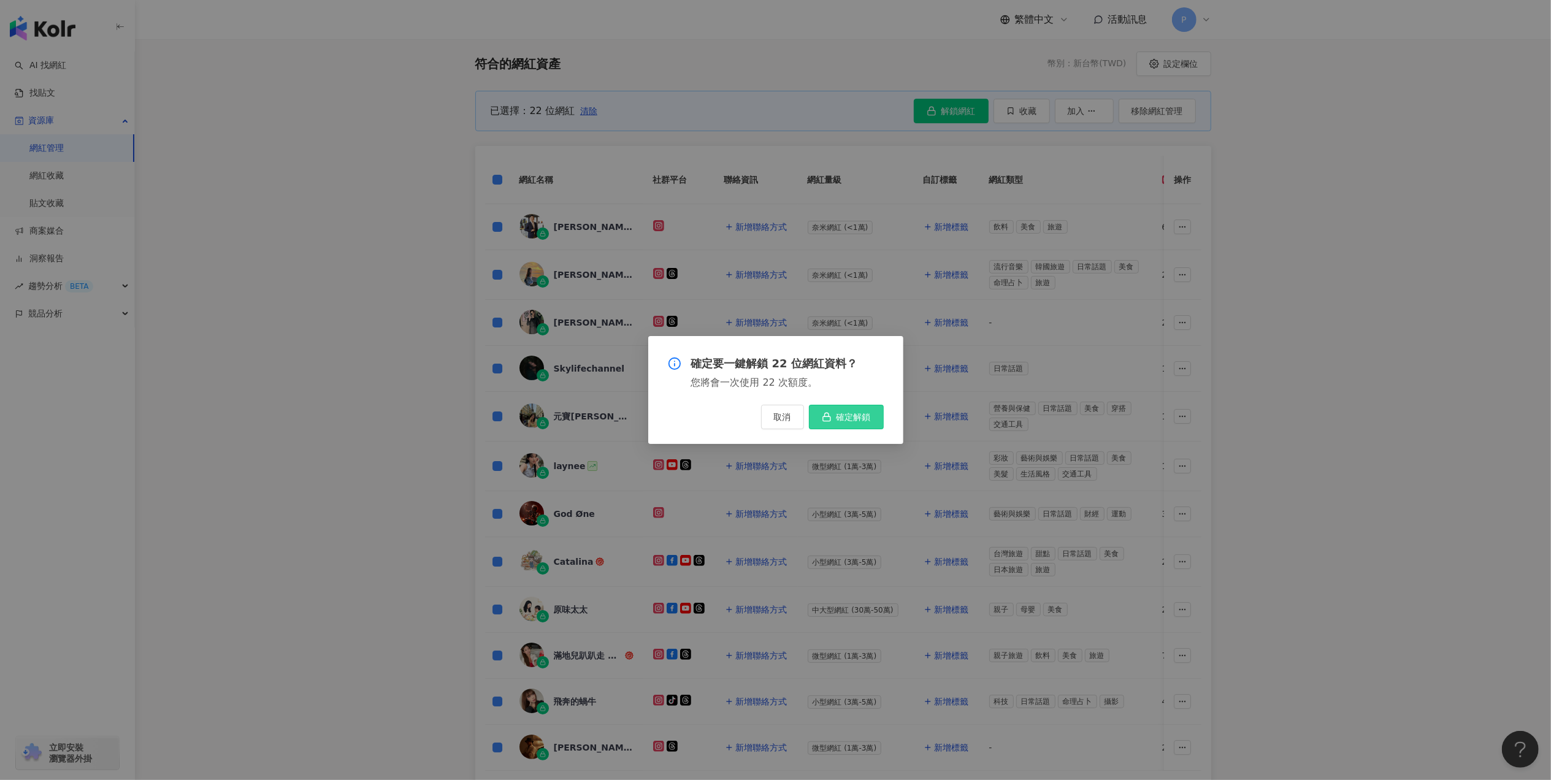
click at [845, 420] on span "確定解鎖" at bounding box center [854, 417] width 34 height 10
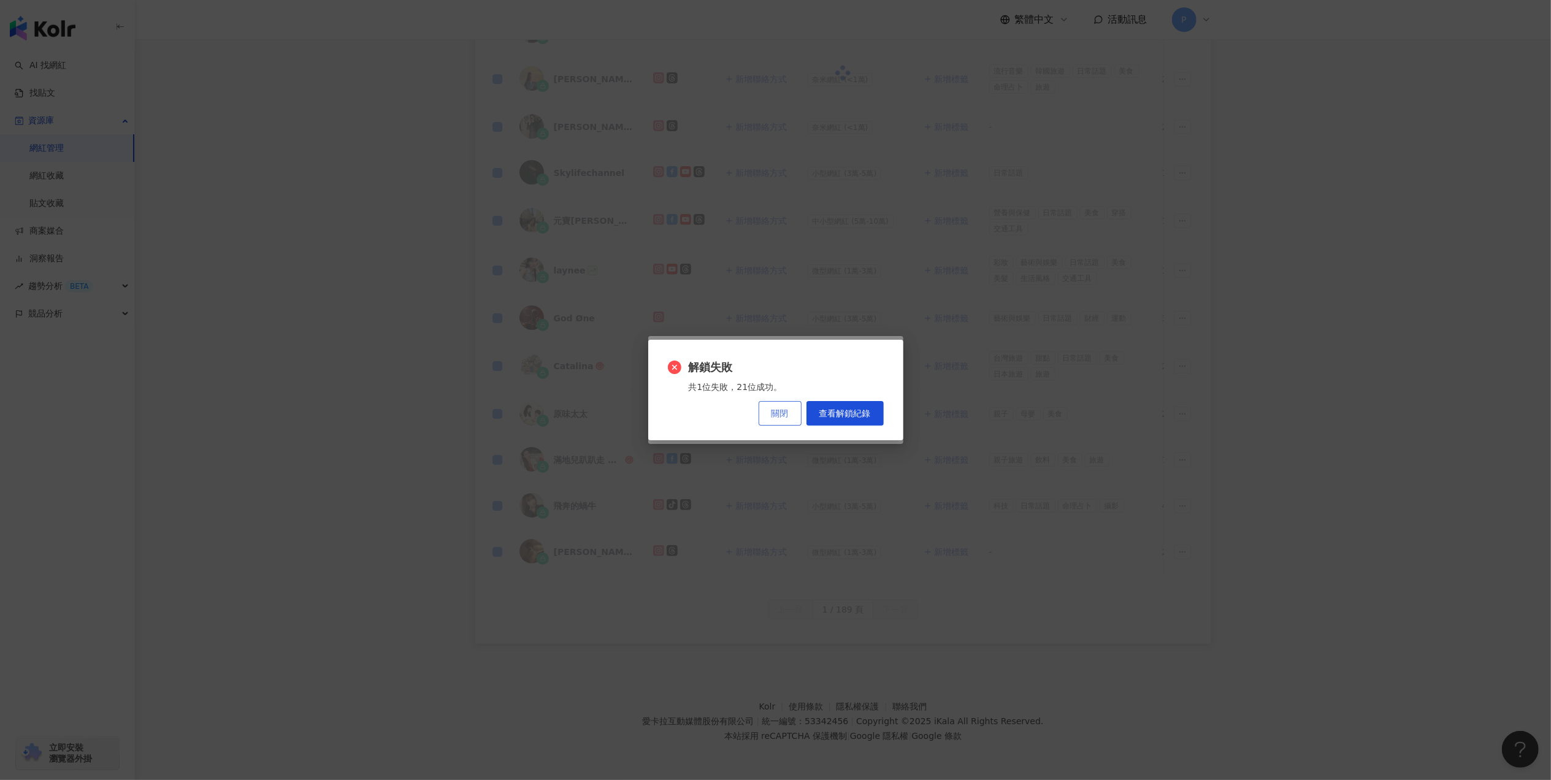
click at [778, 420] on button "關閉" at bounding box center [780, 413] width 43 height 25
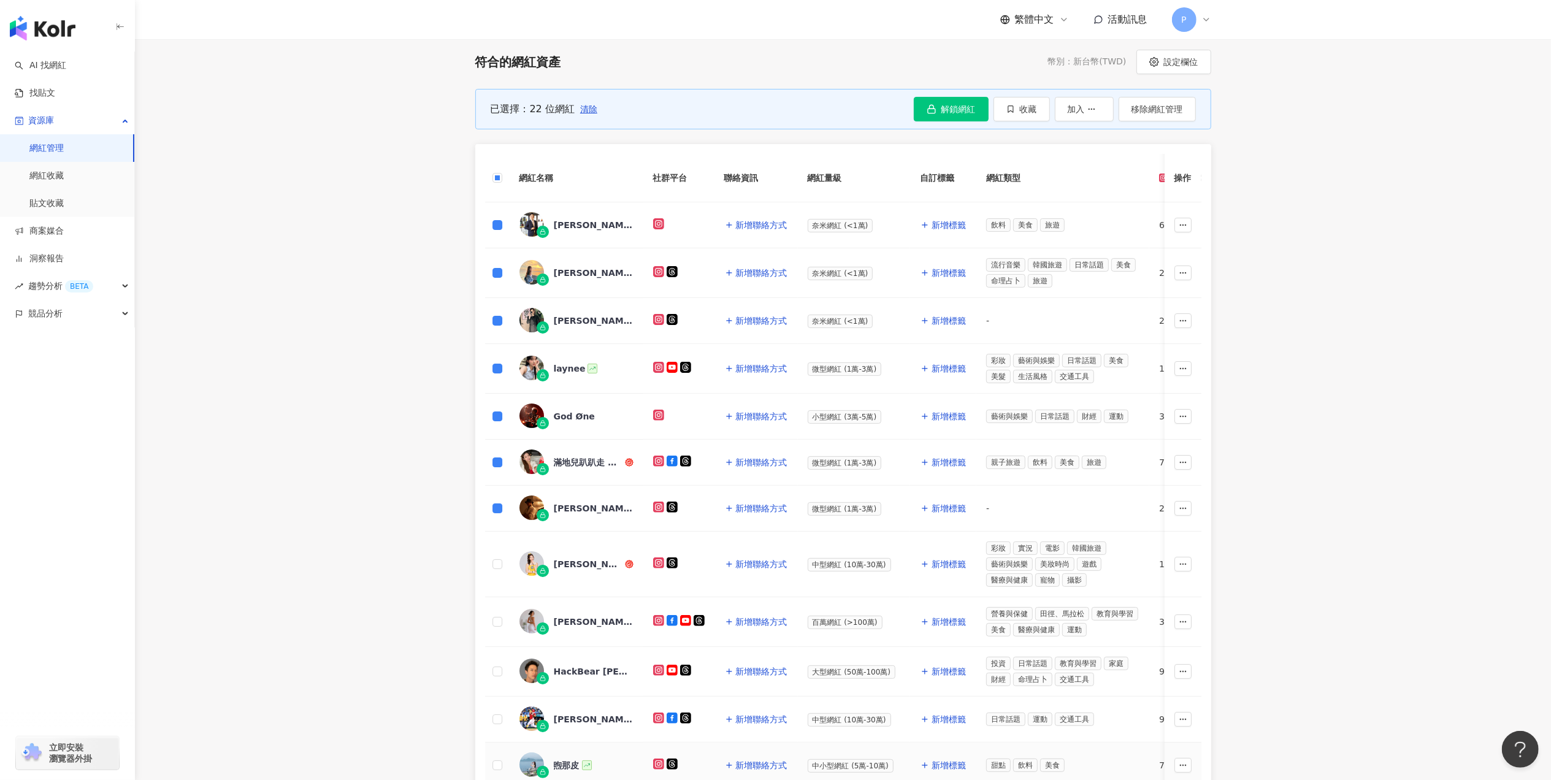
scroll to position [0, 0]
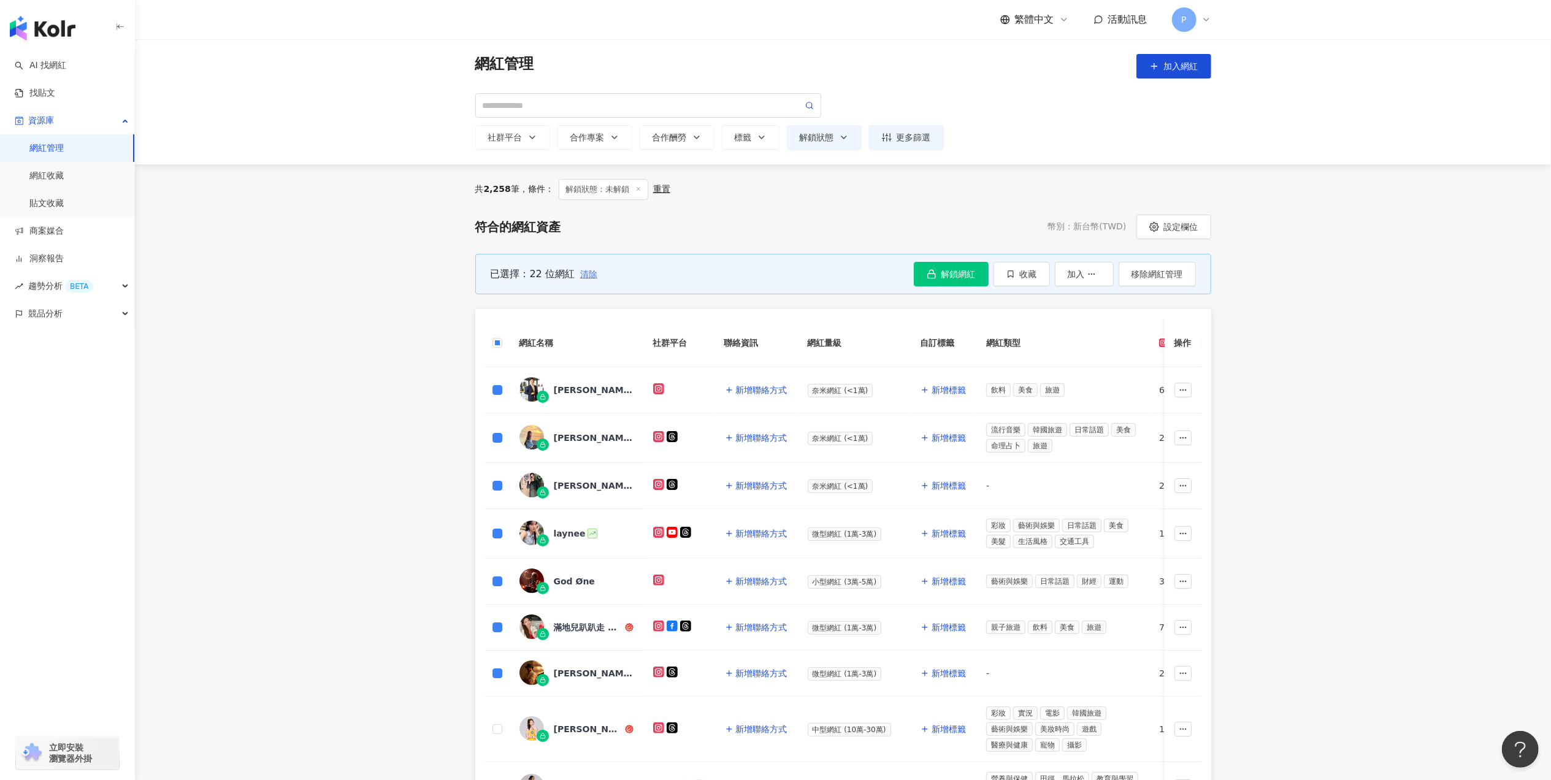
drag, startPoint x: 600, startPoint y: 278, endPoint x: 592, endPoint y: 275, distance: 8.3
click at [594, 276] on div "已選擇：22 位網紅 清除 解鎖網紅 確定要一鍵解鎖 22 位網紅資料？ 您將會一次使用 22 次額度。 取消 確定解鎖 收藏 加入 移除網紅管理" at bounding box center [843, 274] width 736 height 40
click at [588, 274] on span "清除" at bounding box center [588, 274] width 17 height 10
click at [933, 290] on div "已選擇：12 位網紅 清除 解鎖網紅 收藏 加入 移除網紅管理" at bounding box center [843, 274] width 736 height 40
click at [934, 285] on button "解鎖網紅" at bounding box center [951, 274] width 75 height 25
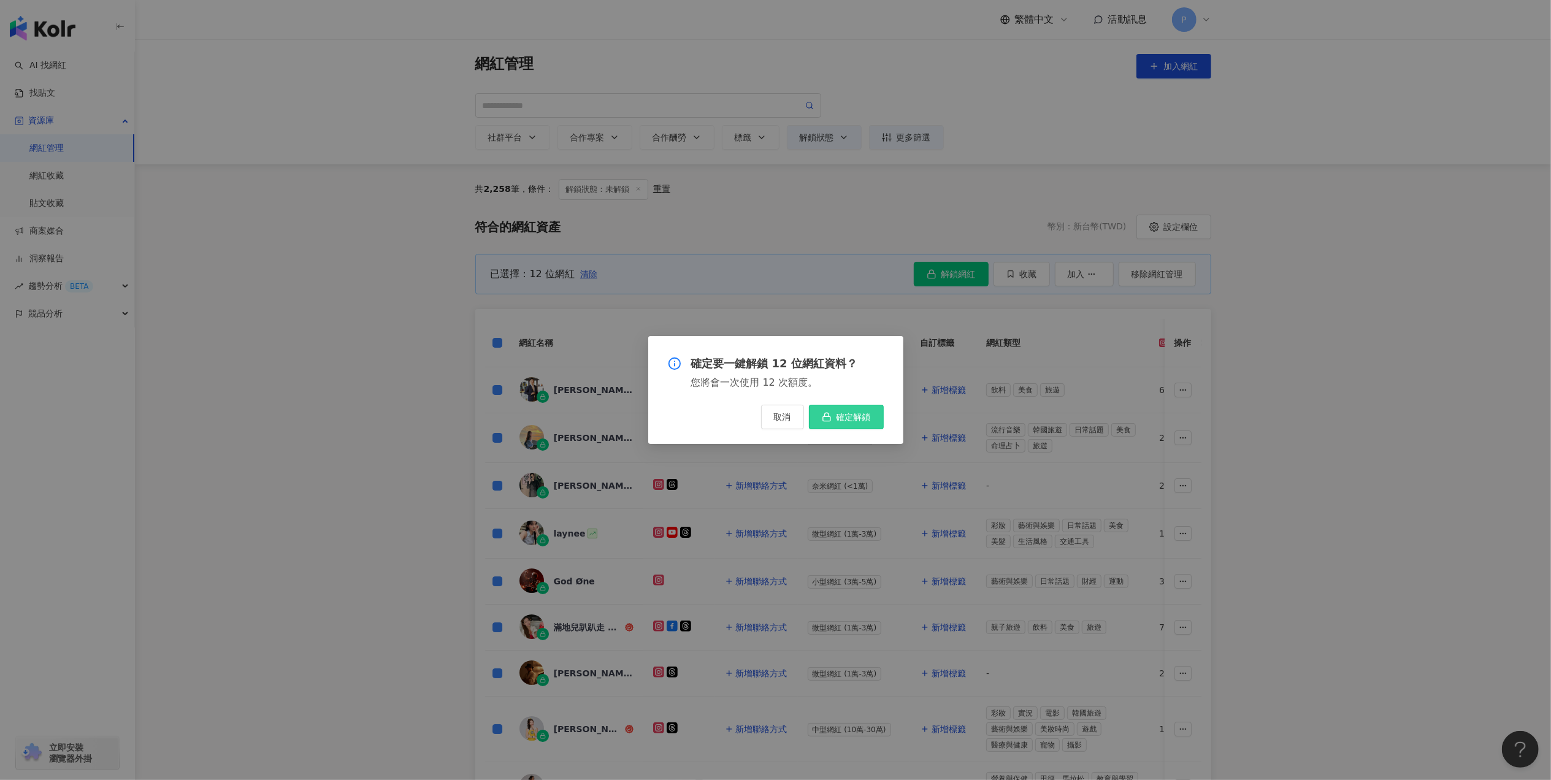
click at [837, 423] on button "確定解鎖" at bounding box center [846, 417] width 75 height 25
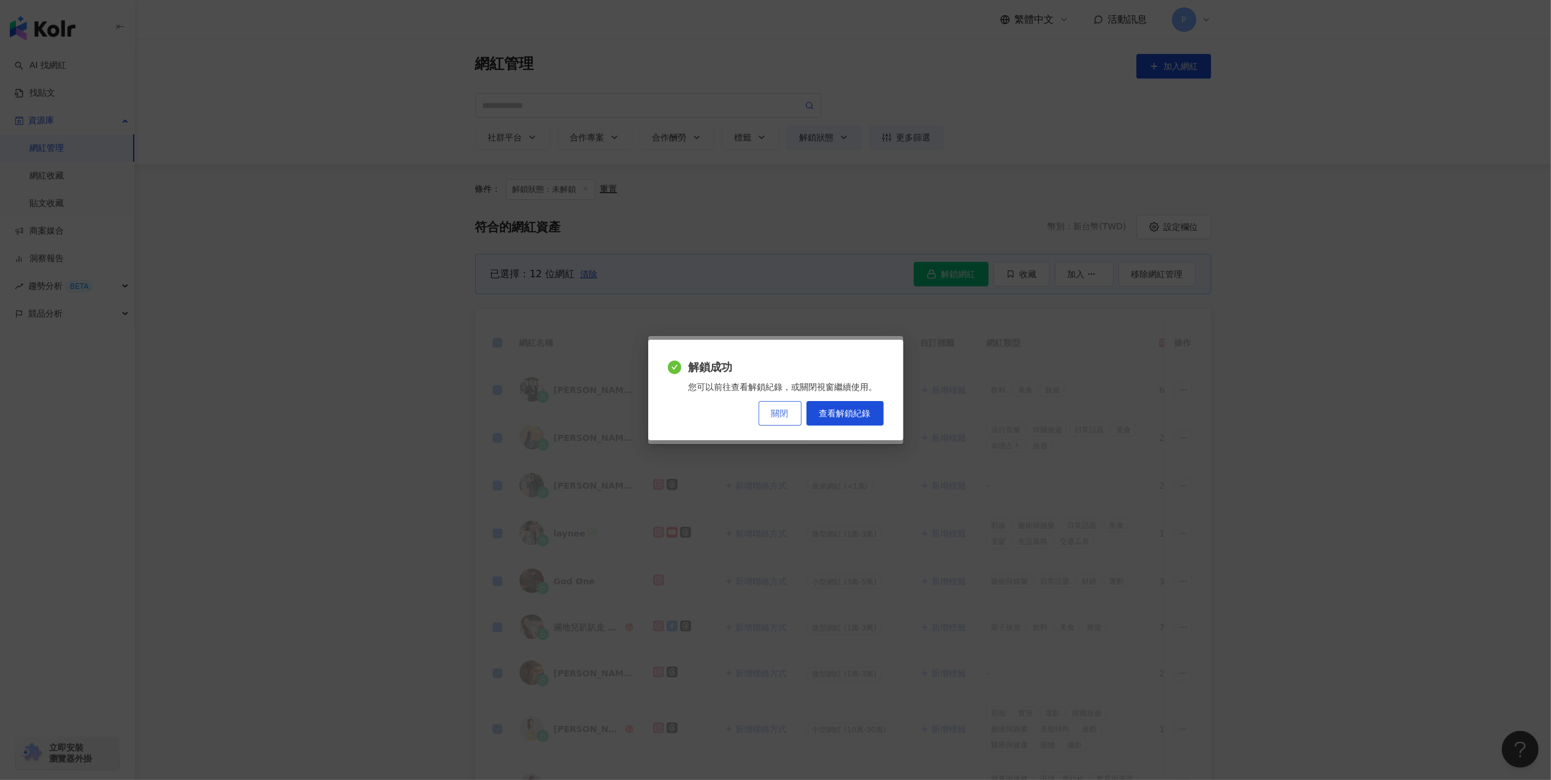
click at [769, 420] on button "關閉" at bounding box center [780, 413] width 43 height 25
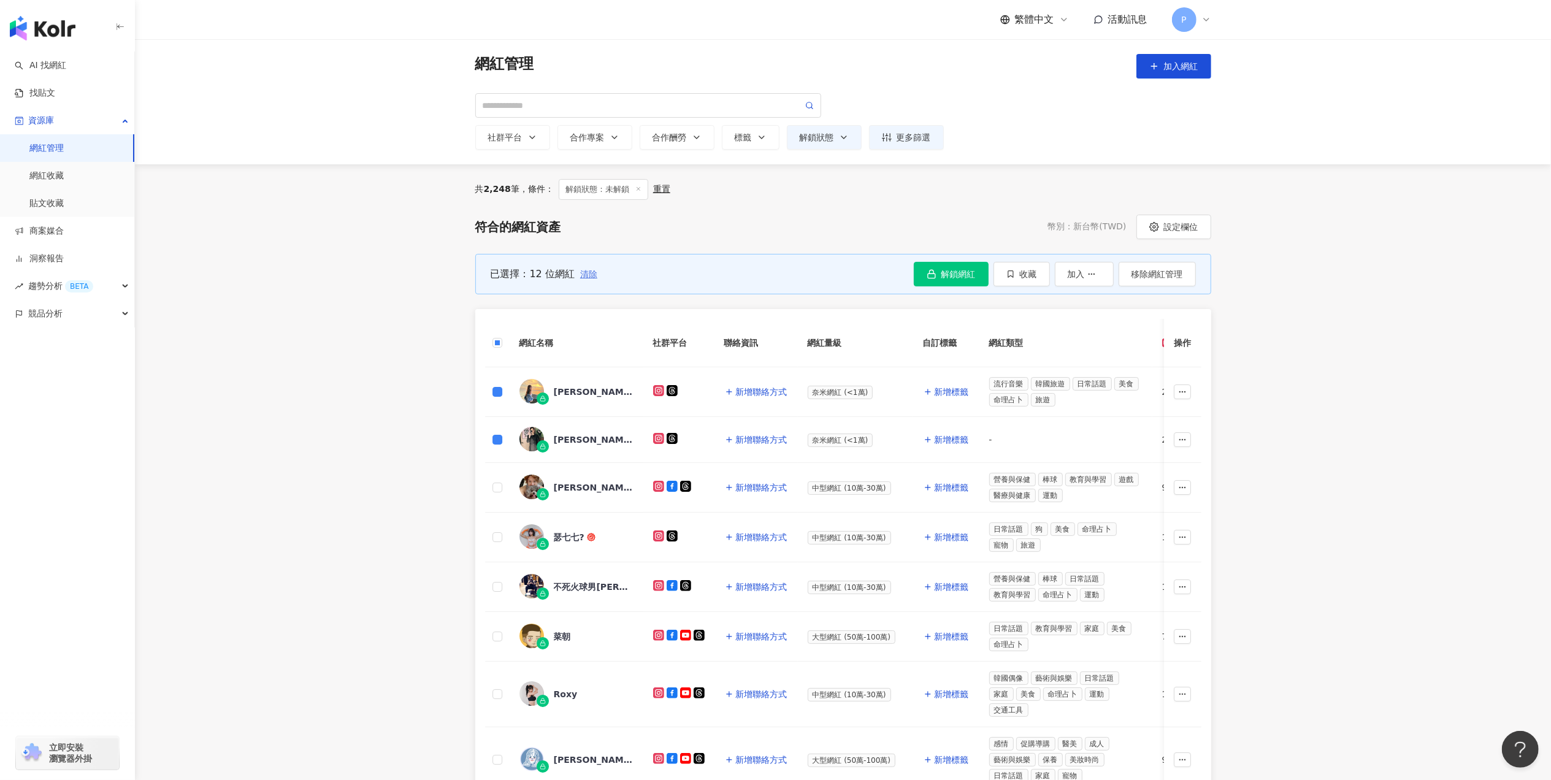
click at [589, 273] on span "清除" at bounding box center [588, 274] width 17 height 10
click at [934, 279] on icon "button" at bounding box center [932, 274] width 10 height 10
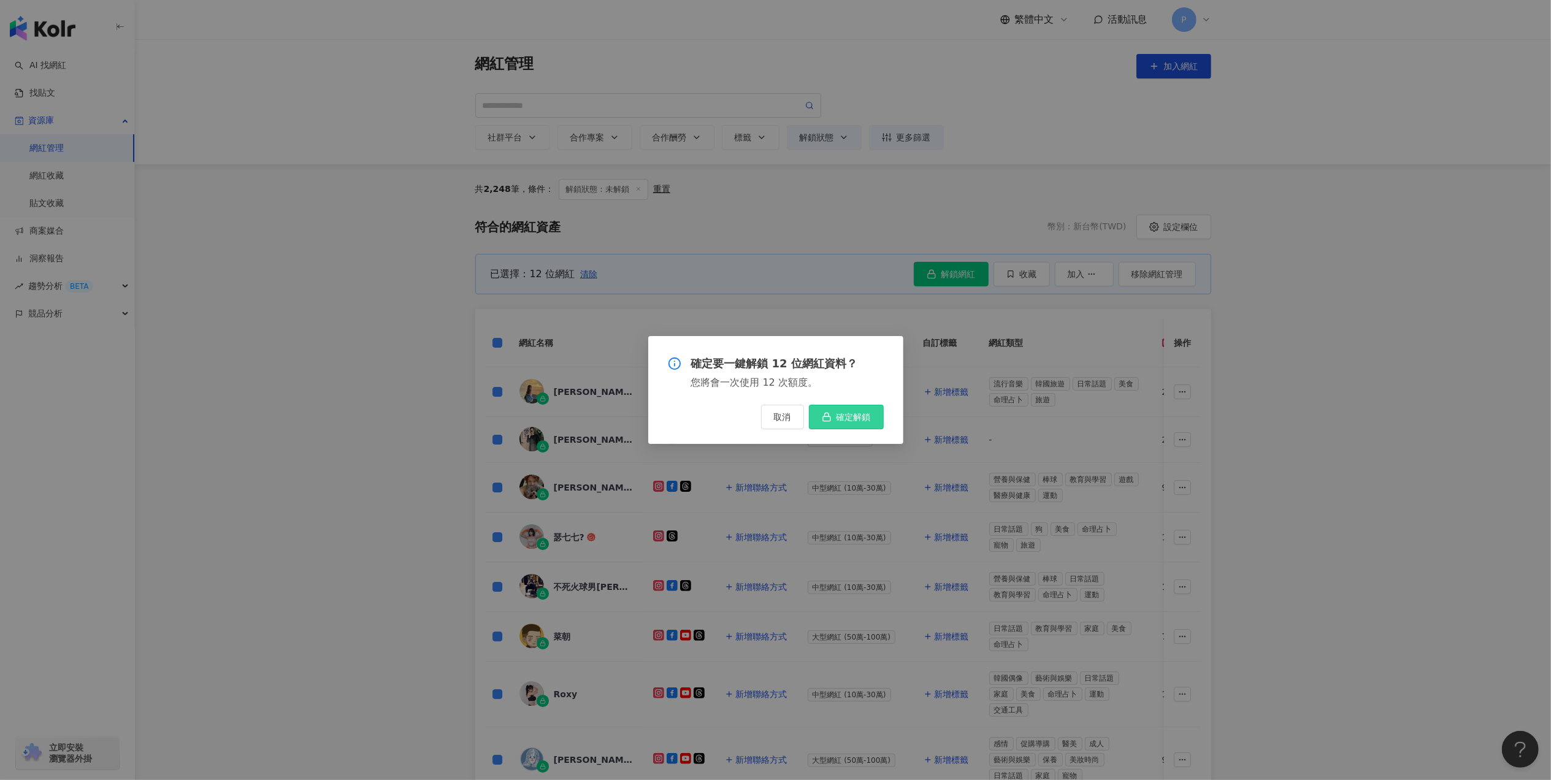
click at [861, 421] on span "確定解鎖" at bounding box center [854, 417] width 34 height 10
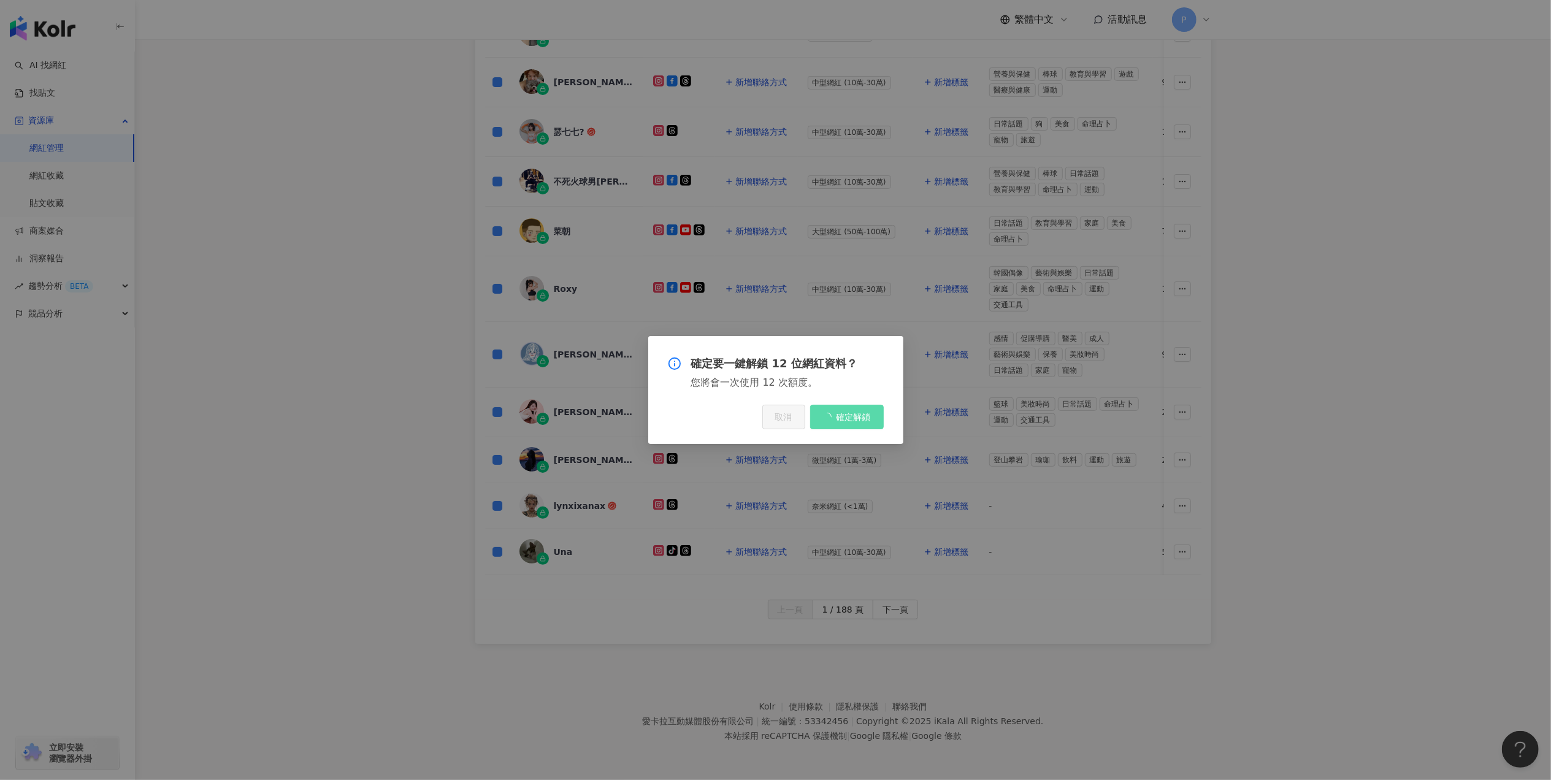
scroll to position [409, 0]
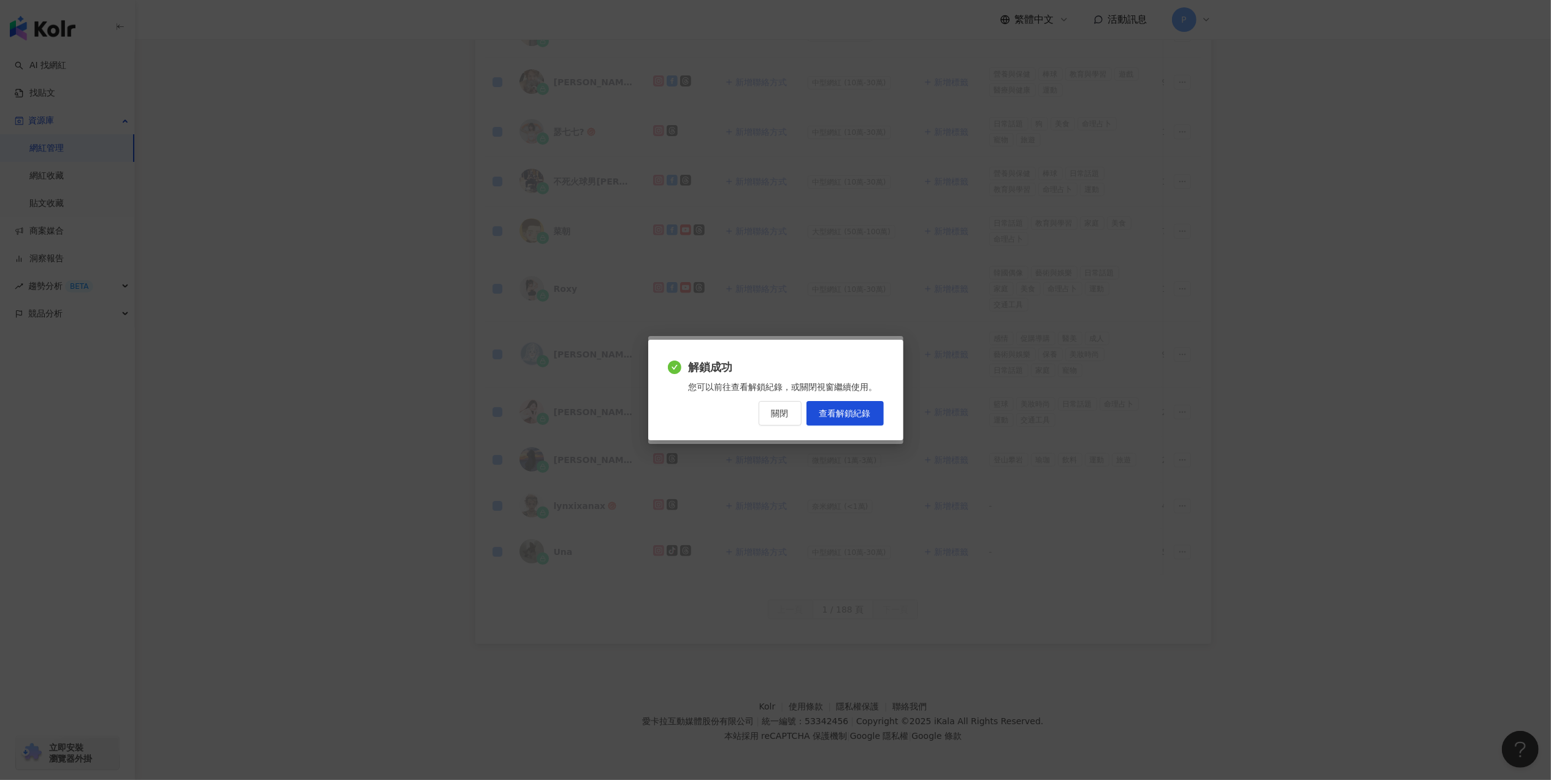
click at [764, 407] on button "關閉" at bounding box center [780, 413] width 43 height 25
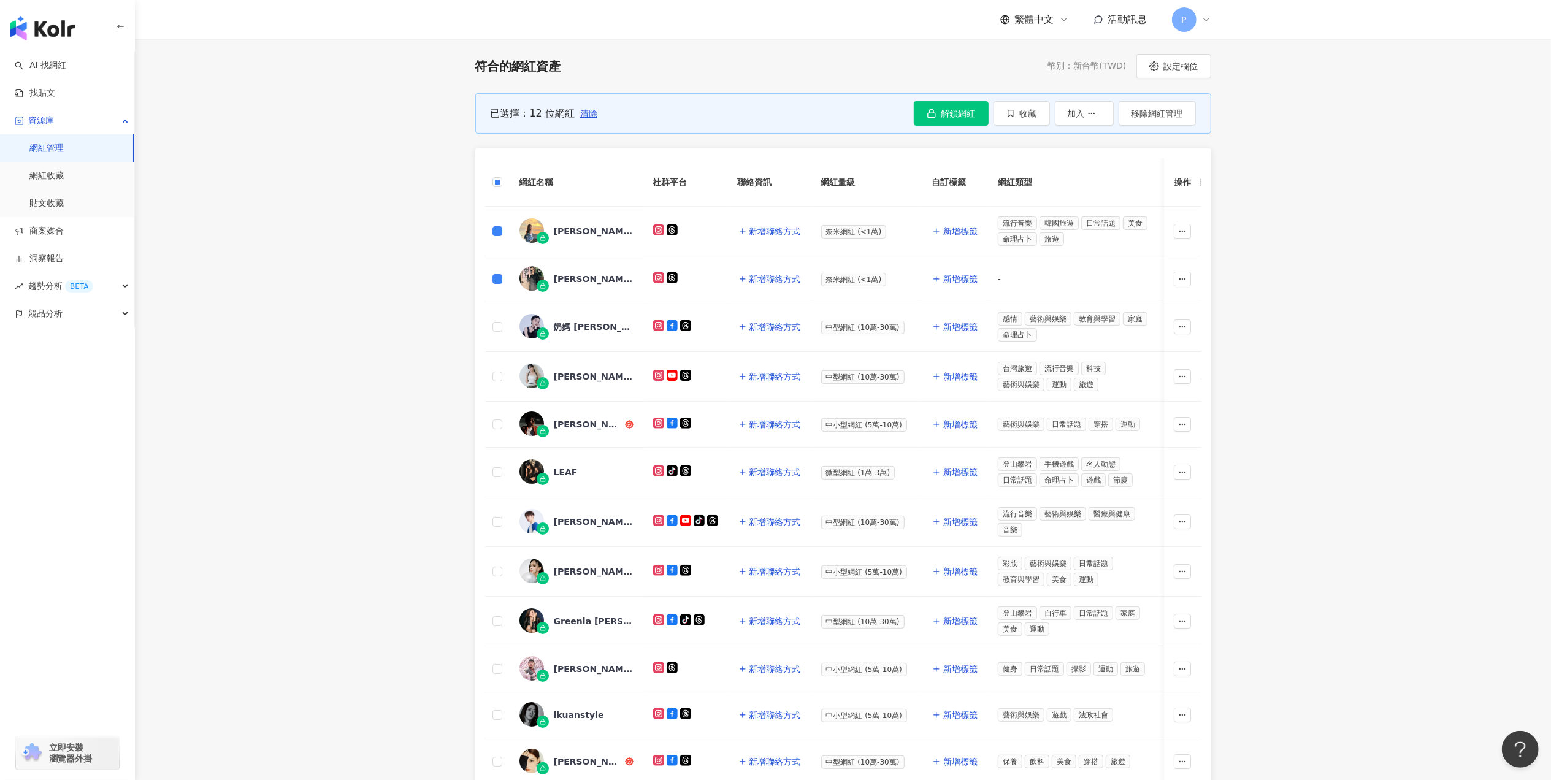
scroll to position [0, 0]
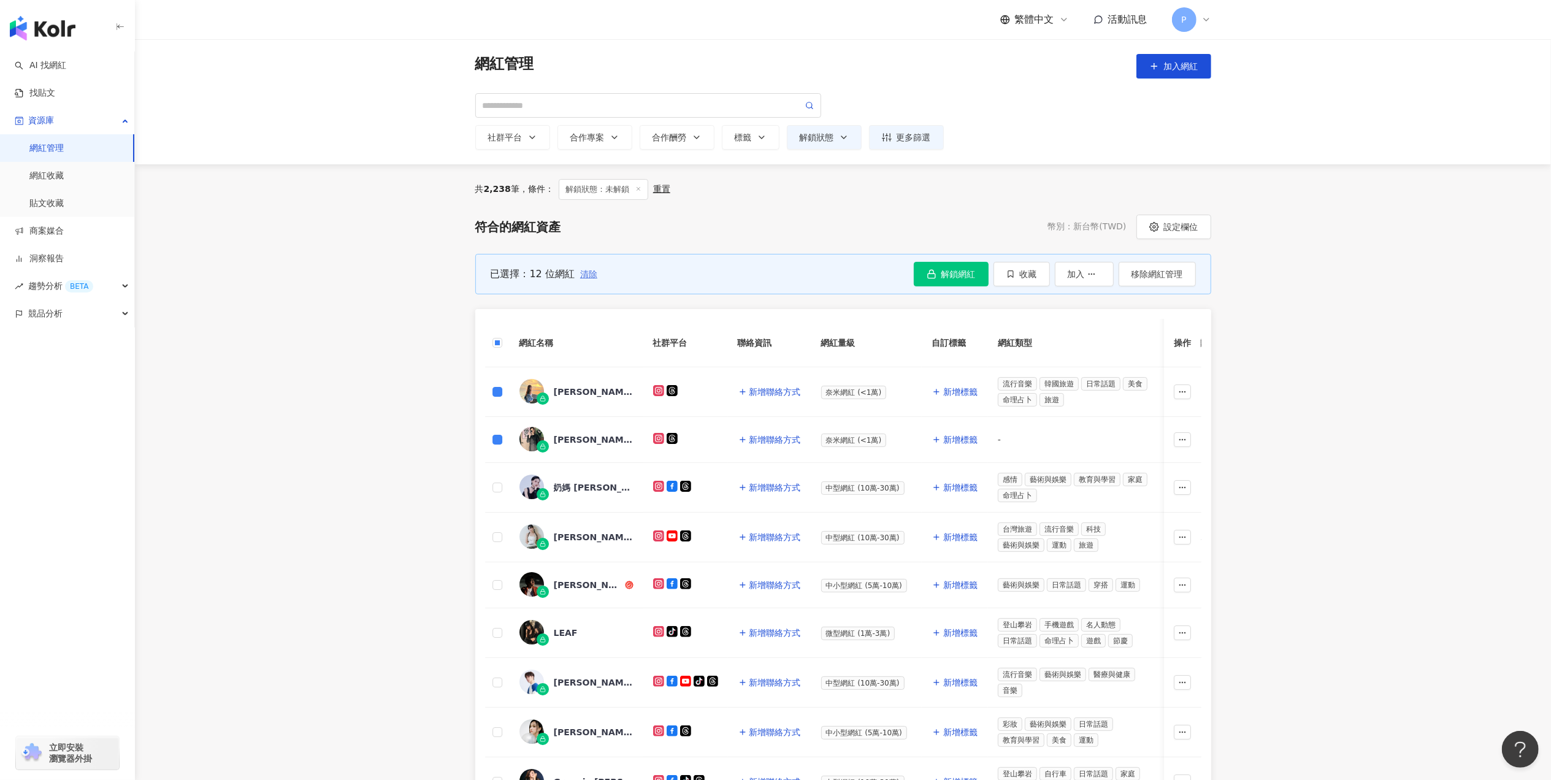
click at [589, 274] on span "清除" at bounding box center [588, 274] width 17 height 10
click at [911, 270] on div "已選擇：12 位網紅 清除 解鎖網紅 收藏 加入 移除網紅管理" at bounding box center [843, 274] width 736 height 40
click at [918, 271] on button "解鎖網紅" at bounding box center [951, 274] width 75 height 25
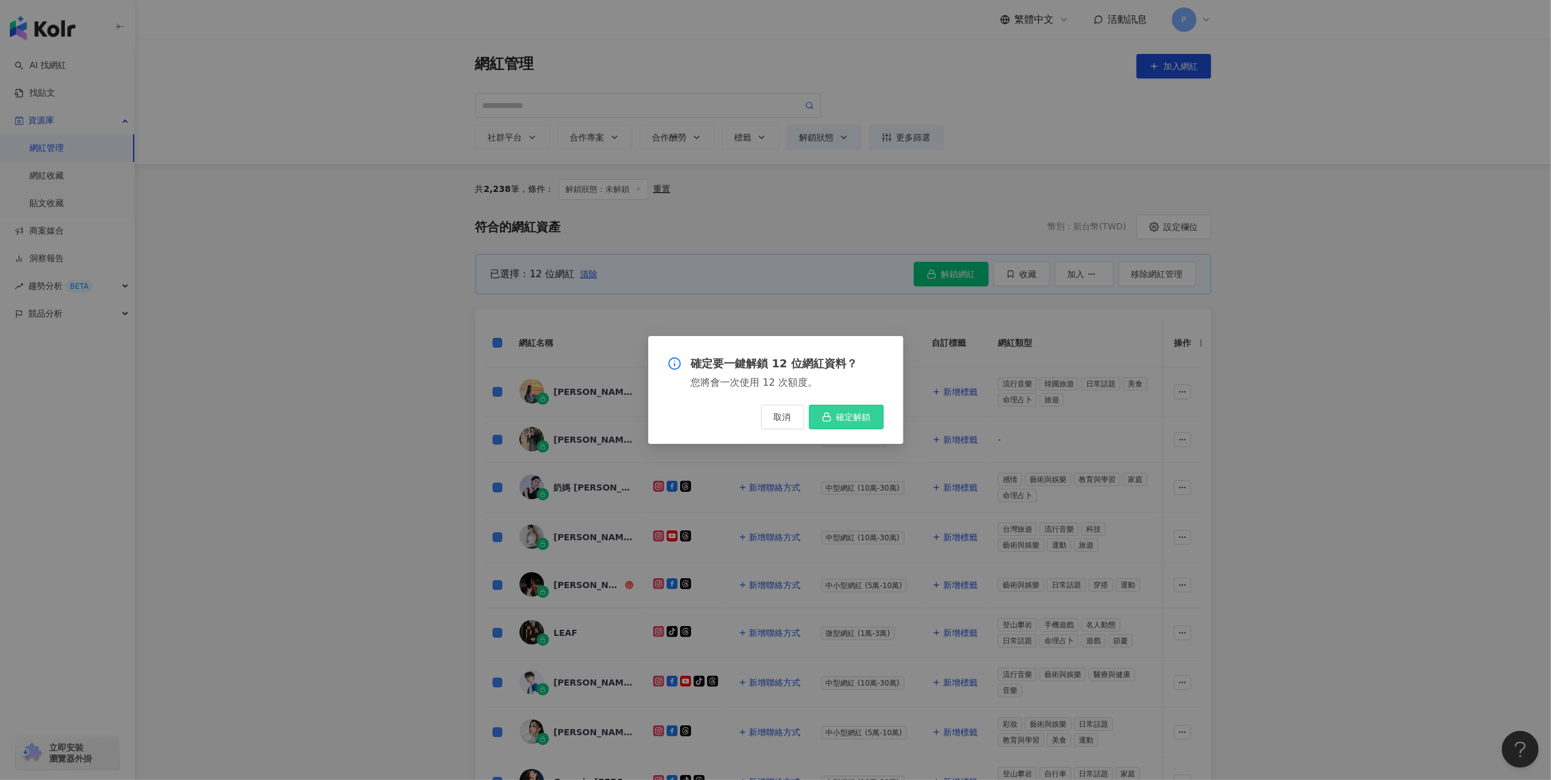
click at [840, 412] on span "確定解鎖" at bounding box center [854, 417] width 34 height 10
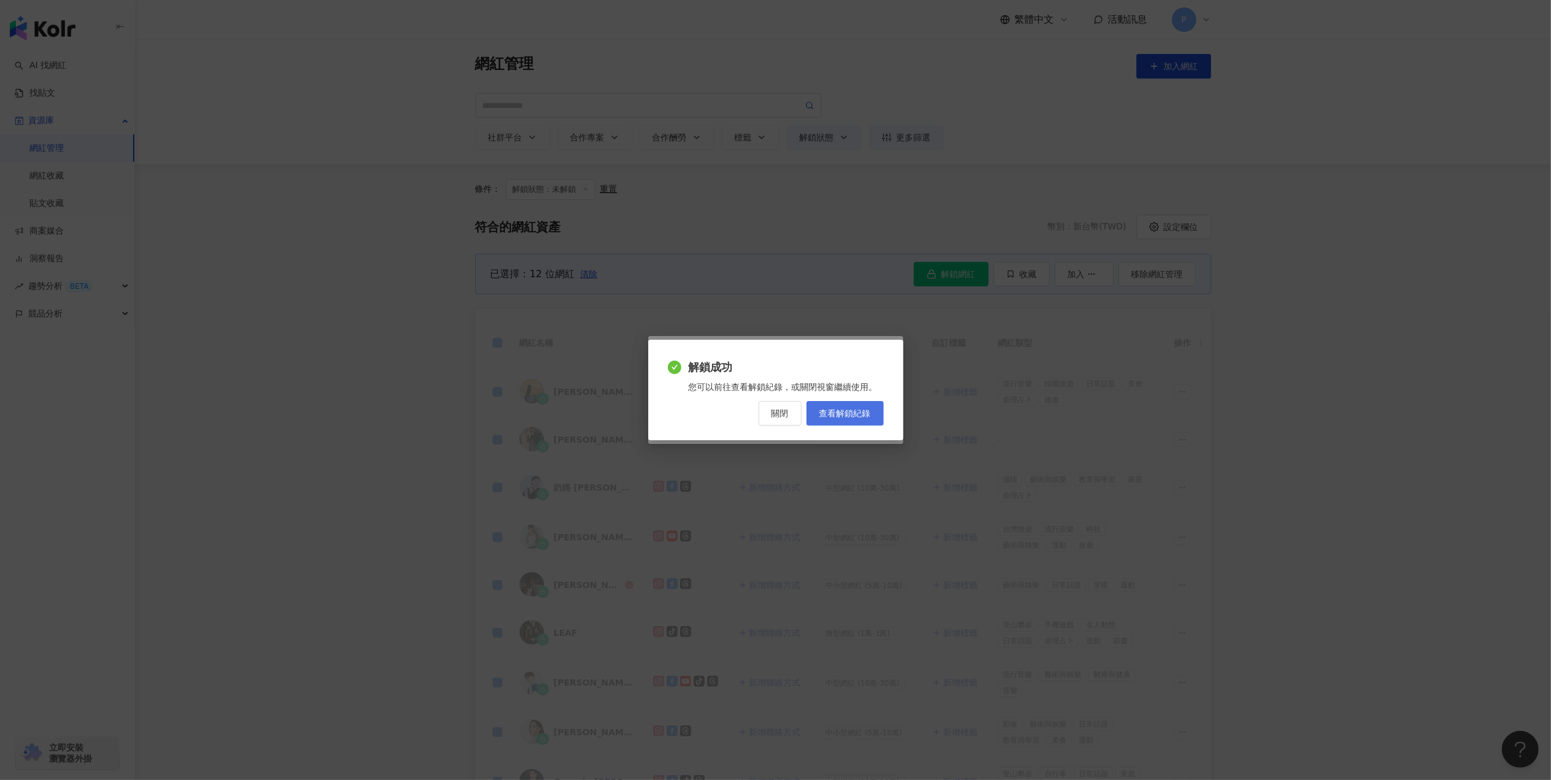
click at [823, 418] on link "查看解鎖紀錄" at bounding box center [845, 413] width 77 height 25
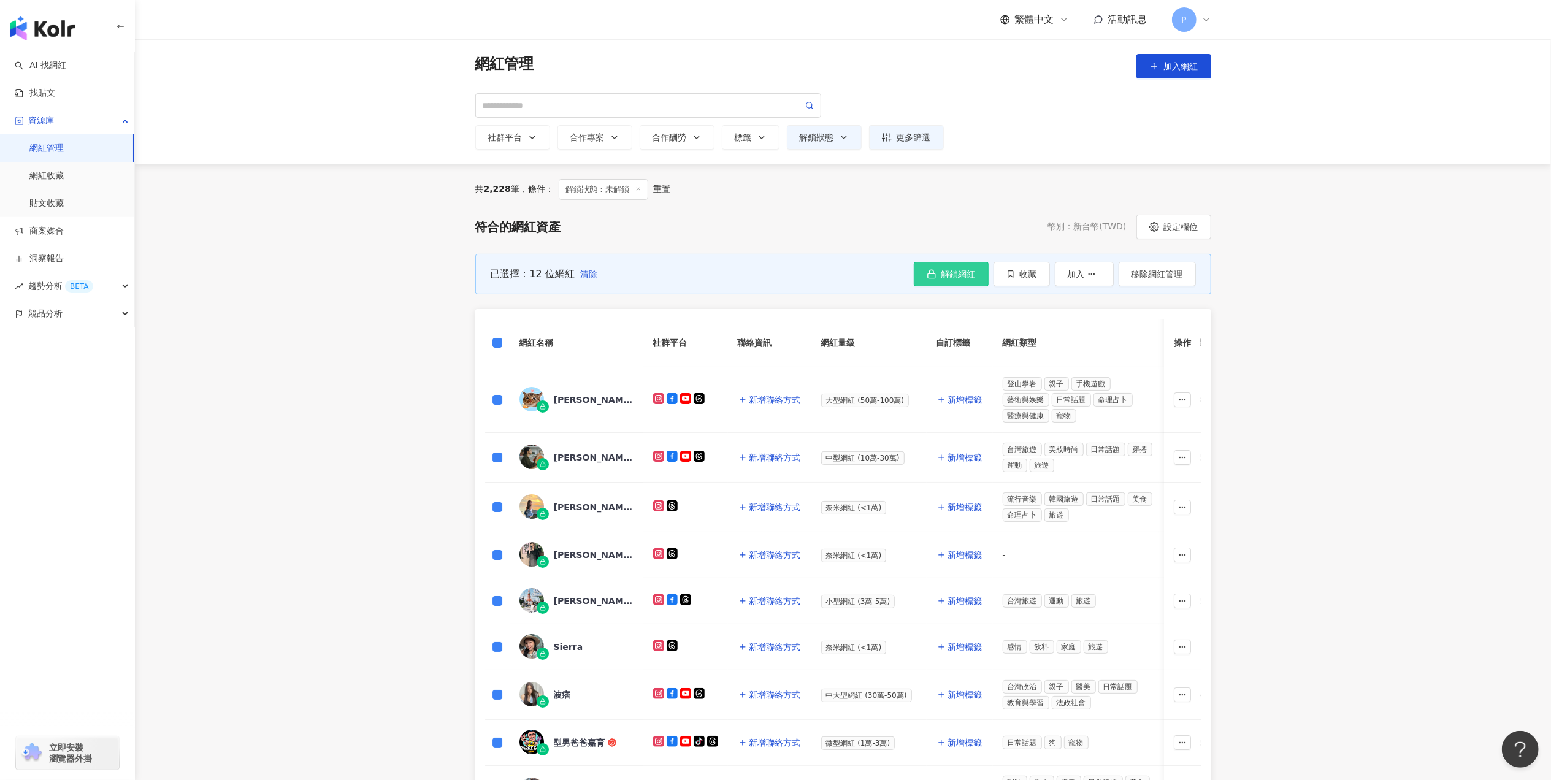
click at [921, 282] on button "解鎖網紅" at bounding box center [951, 274] width 75 height 25
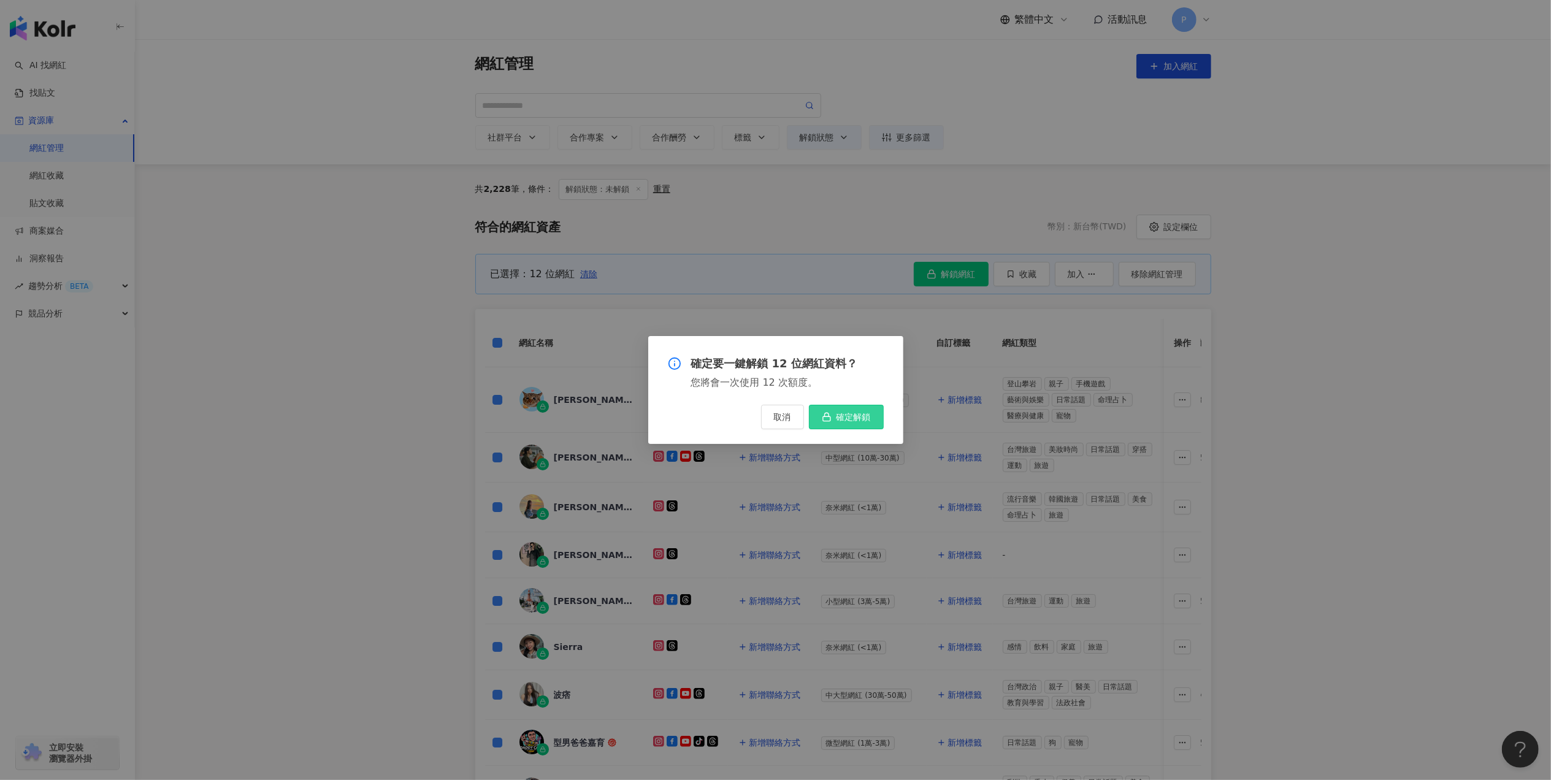
click at [849, 415] on span "確定解鎖" at bounding box center [854, 417] width 34 height 10
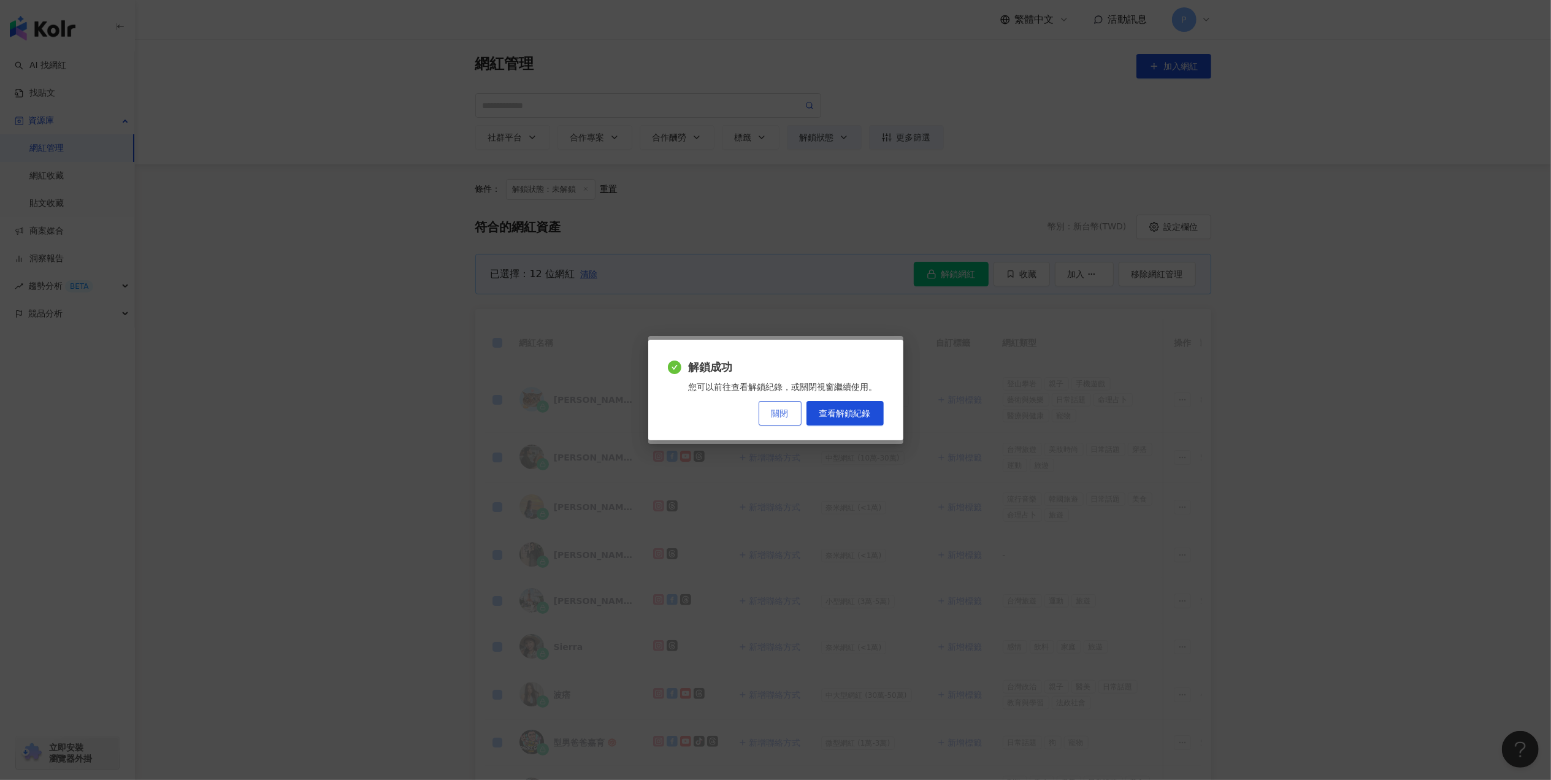
click at [780, 410] on span "關閉" at bounding box center [780, 414] width 17 height 10
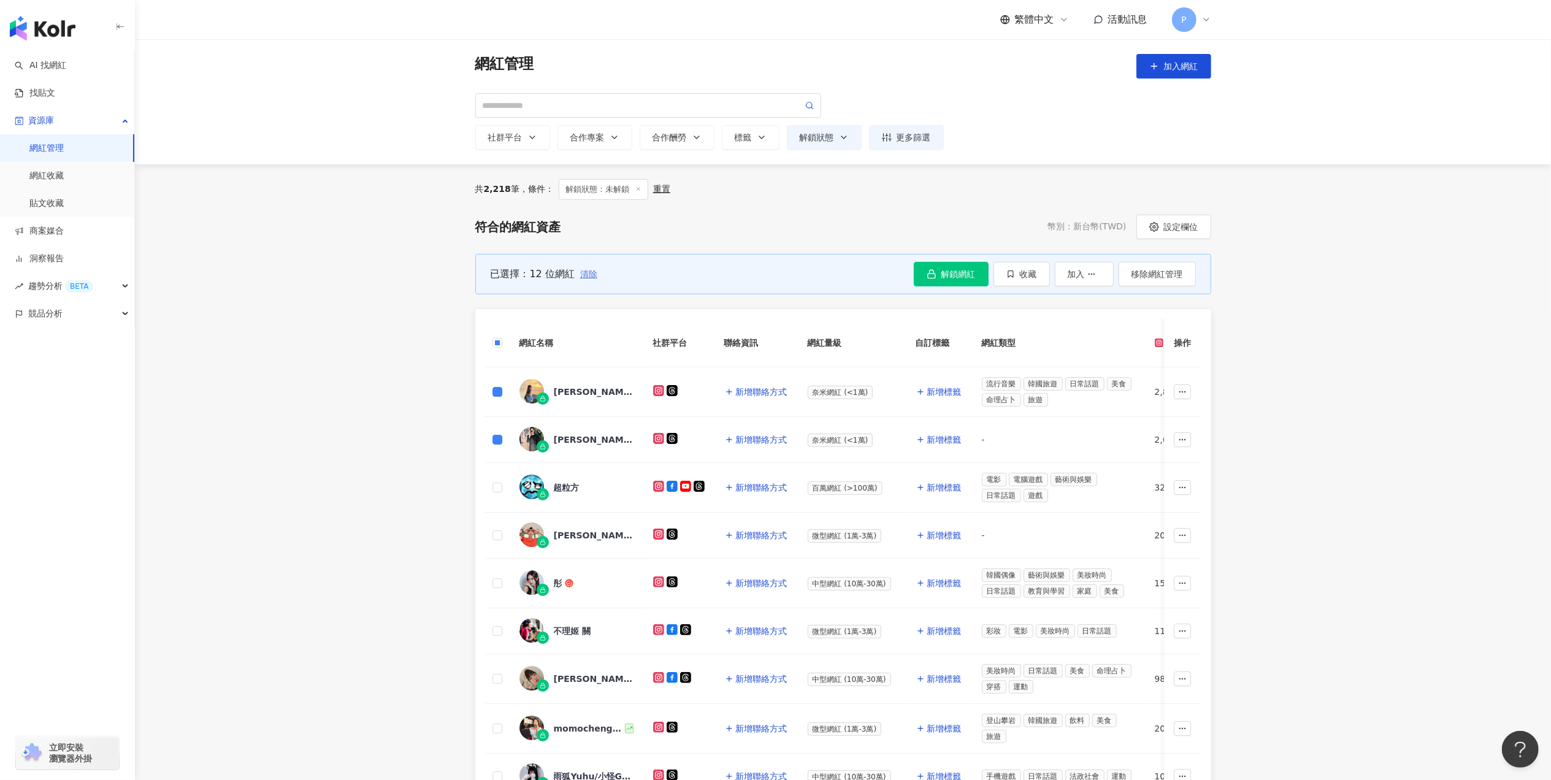
click at [580, 266] on button "清除" at bounding box center [589, 274] width 18 height 25
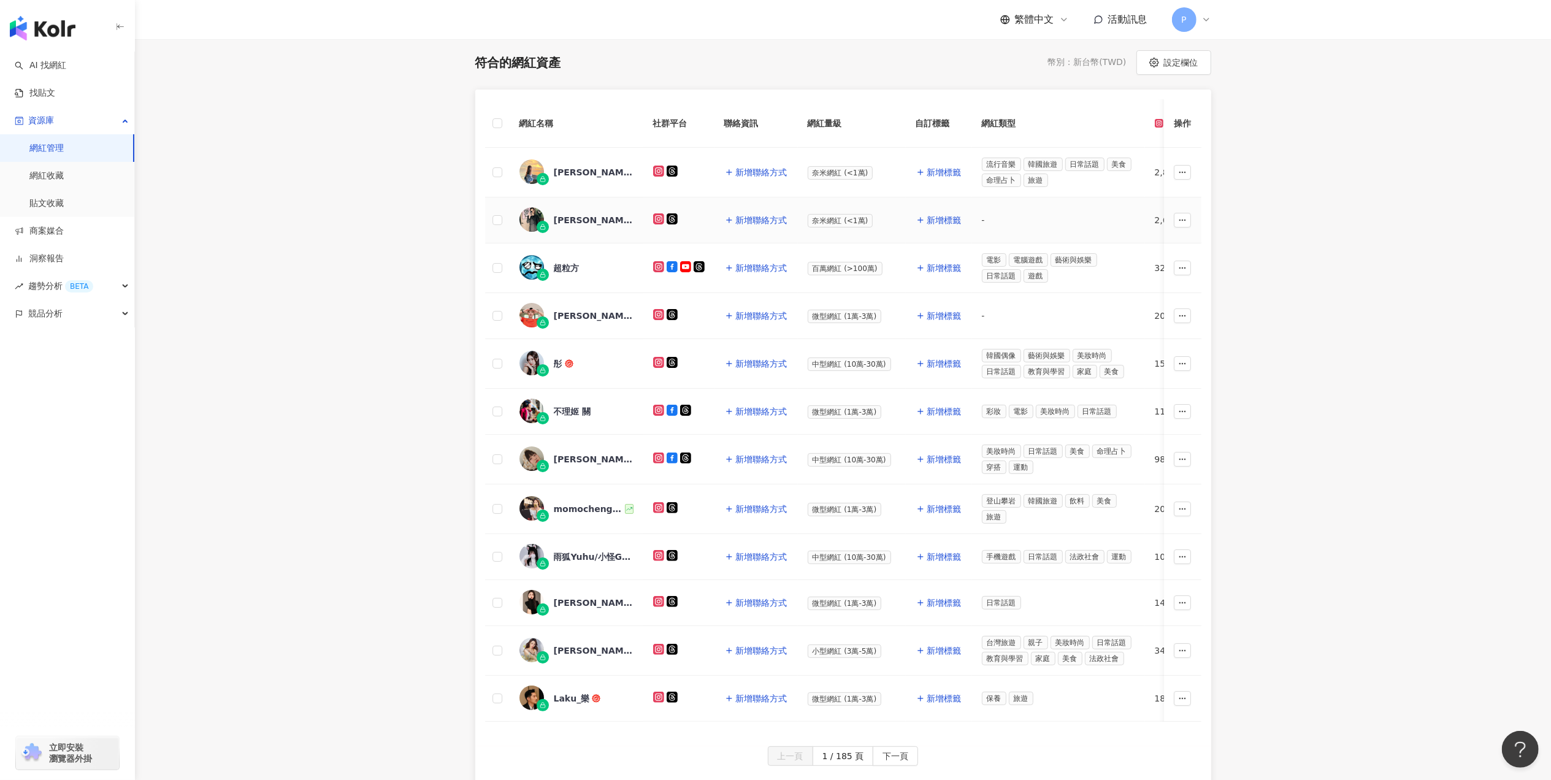
scroll to position [331, 0]
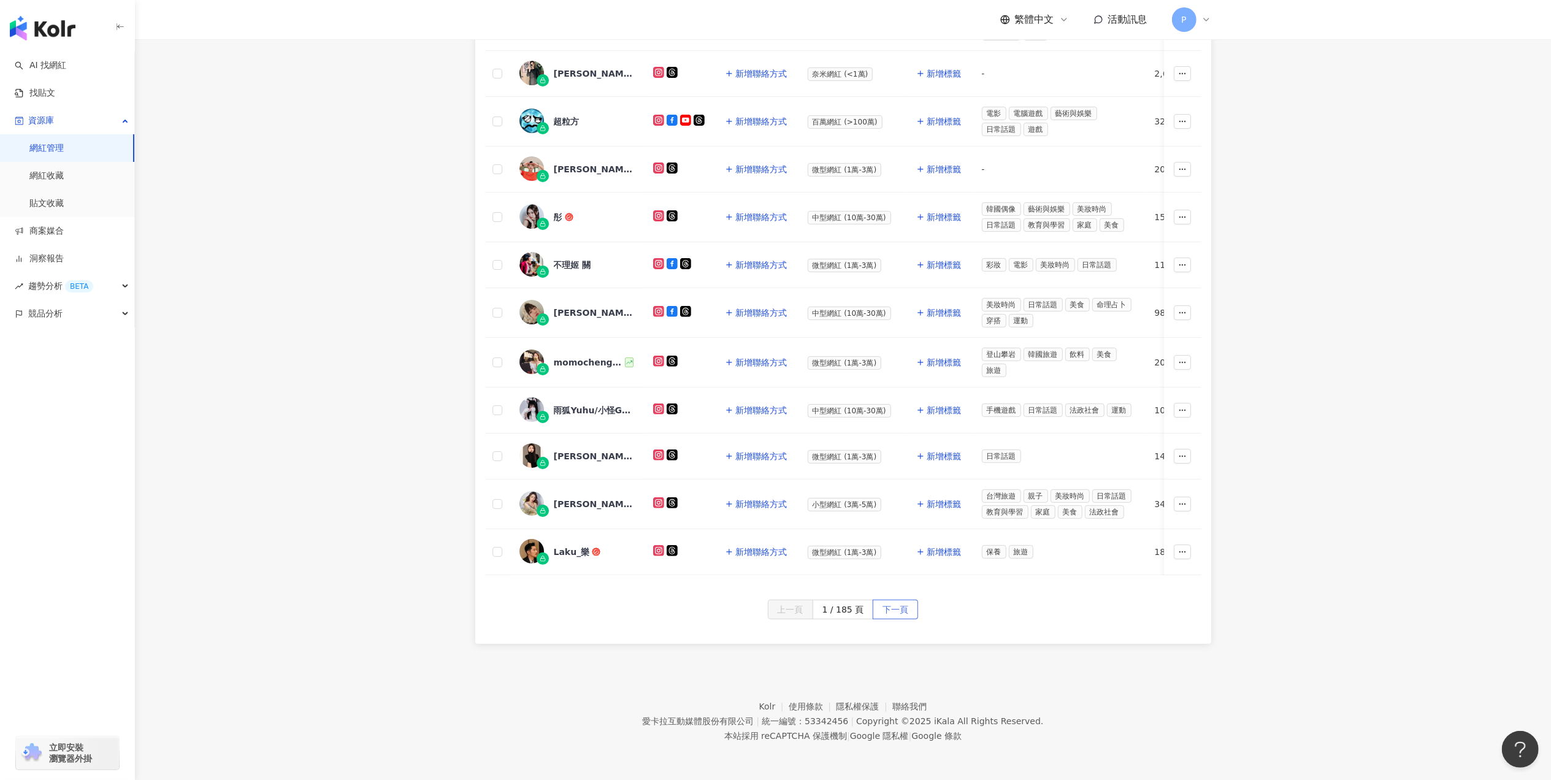
click at [894, 612] on span "下一頁" at bounding box center [896, 610] width 26 height 20
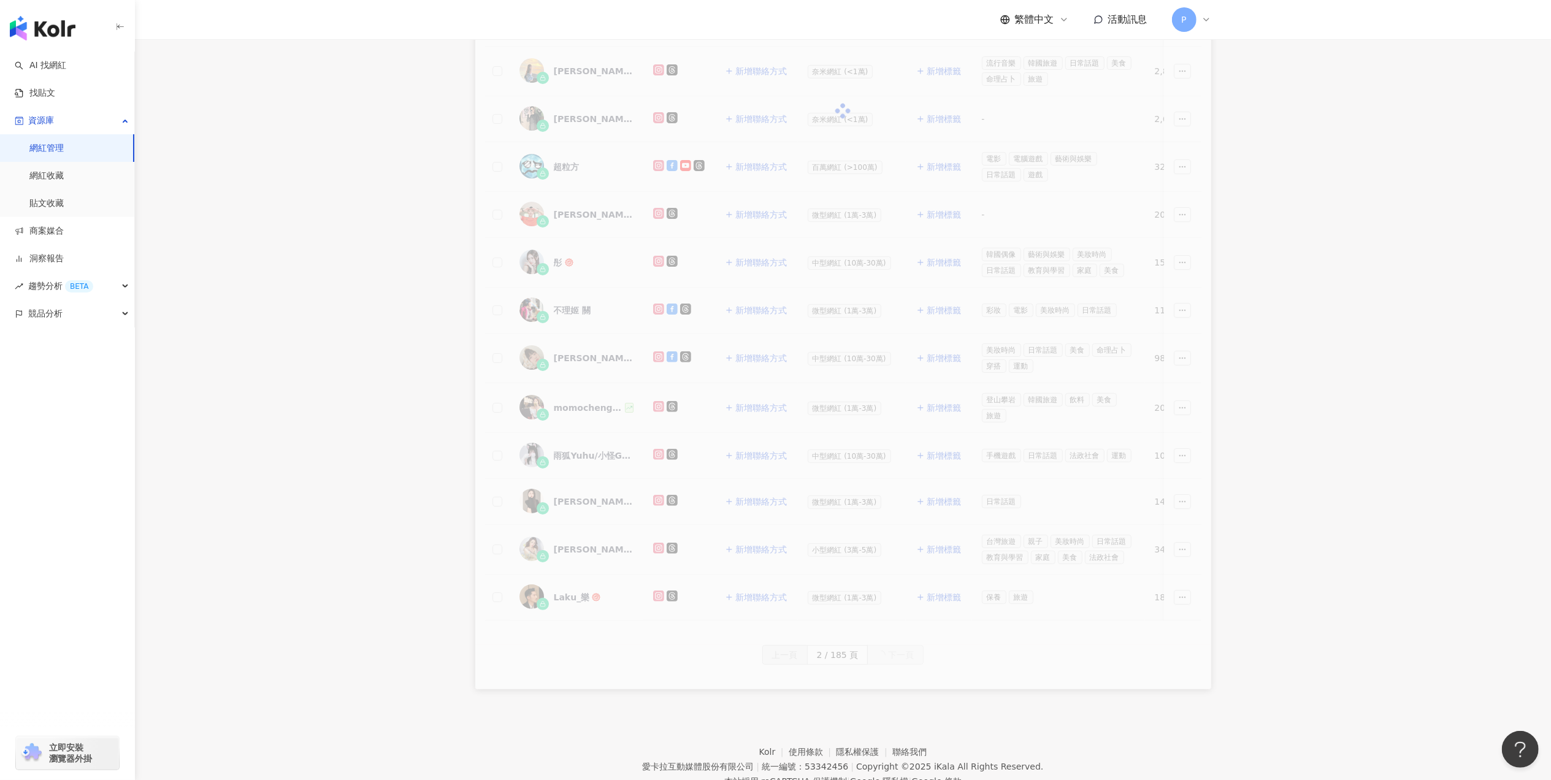
scroll to position [86, 0]
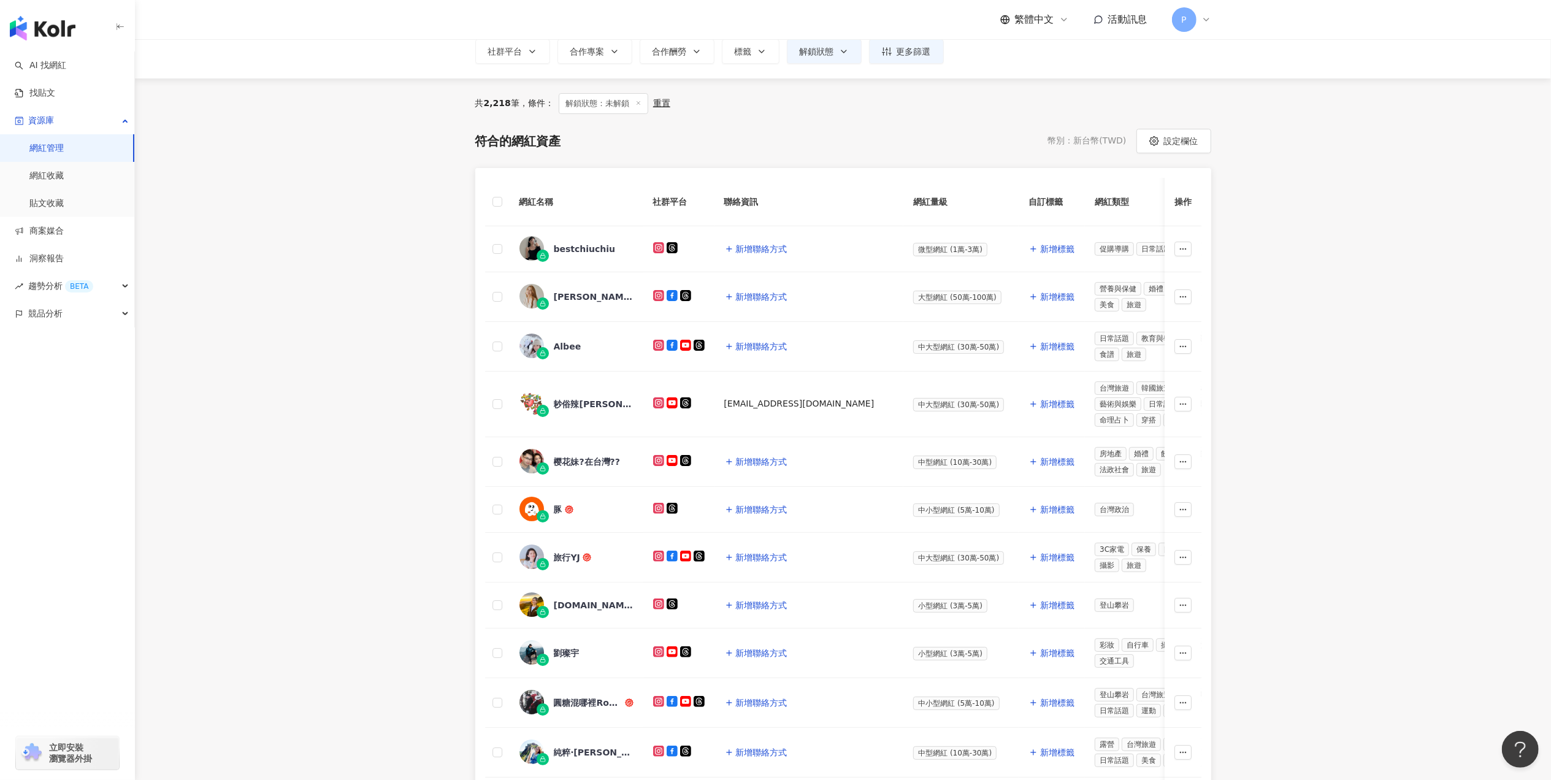
click at [502, 202] on th at bounding box center [497, 202] width 25 height 48
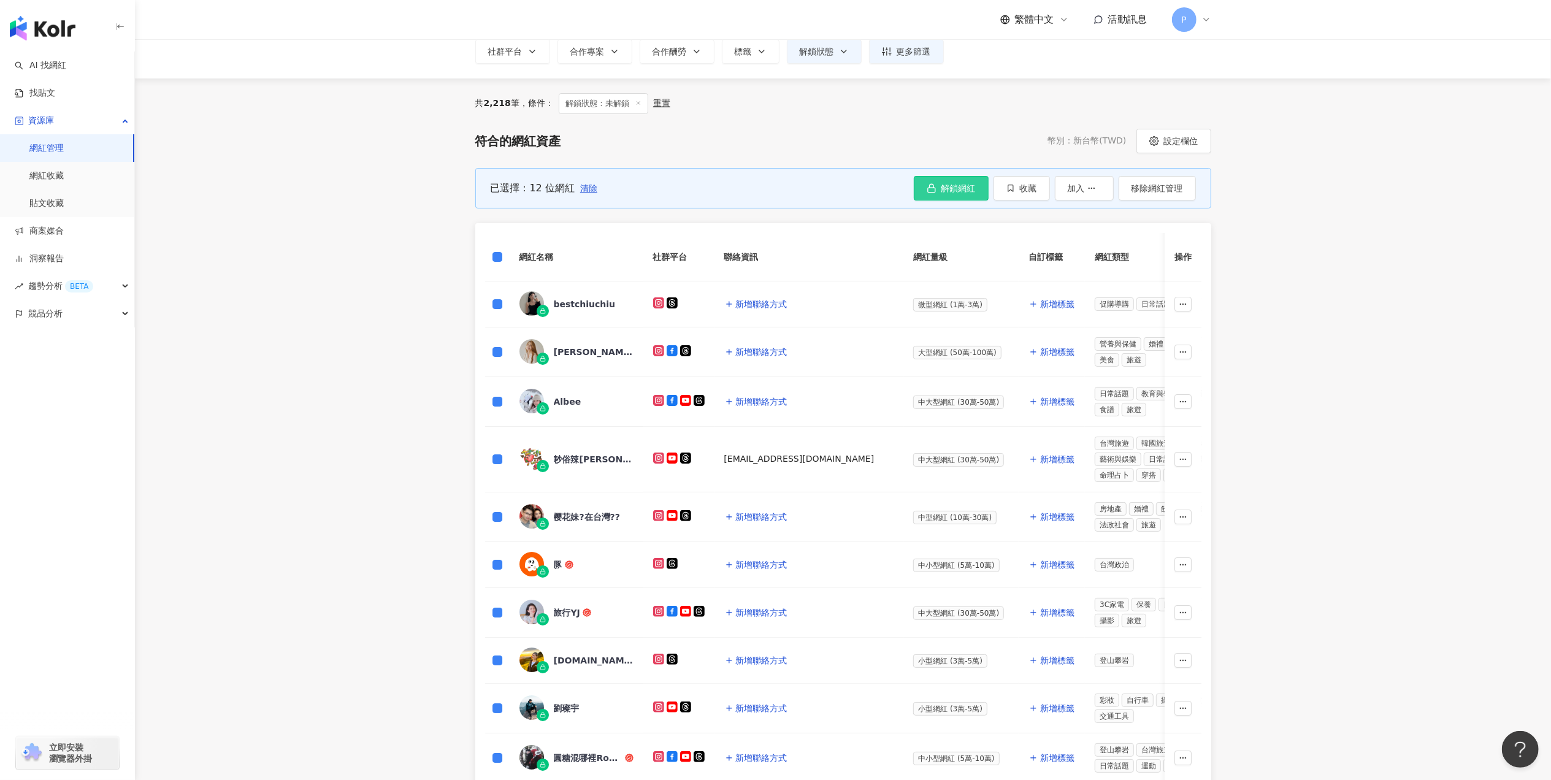
click at [928, 180] on button "解鎖網紅" at bounding box center [951, 188] width 75 height 25
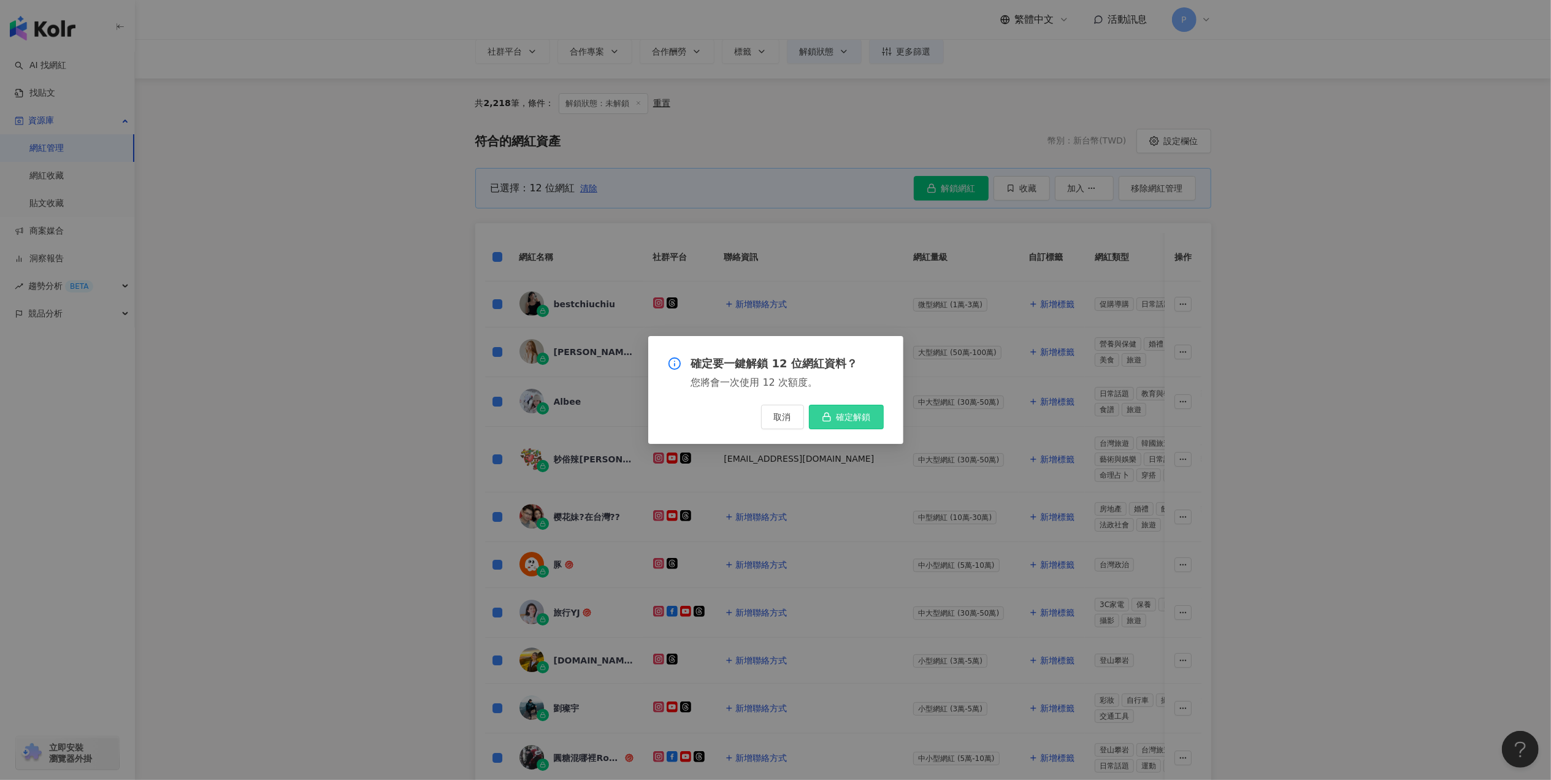
click at [851, 412] on span "確定解鎖" at bounding box center [854, 417] width 34 height 10
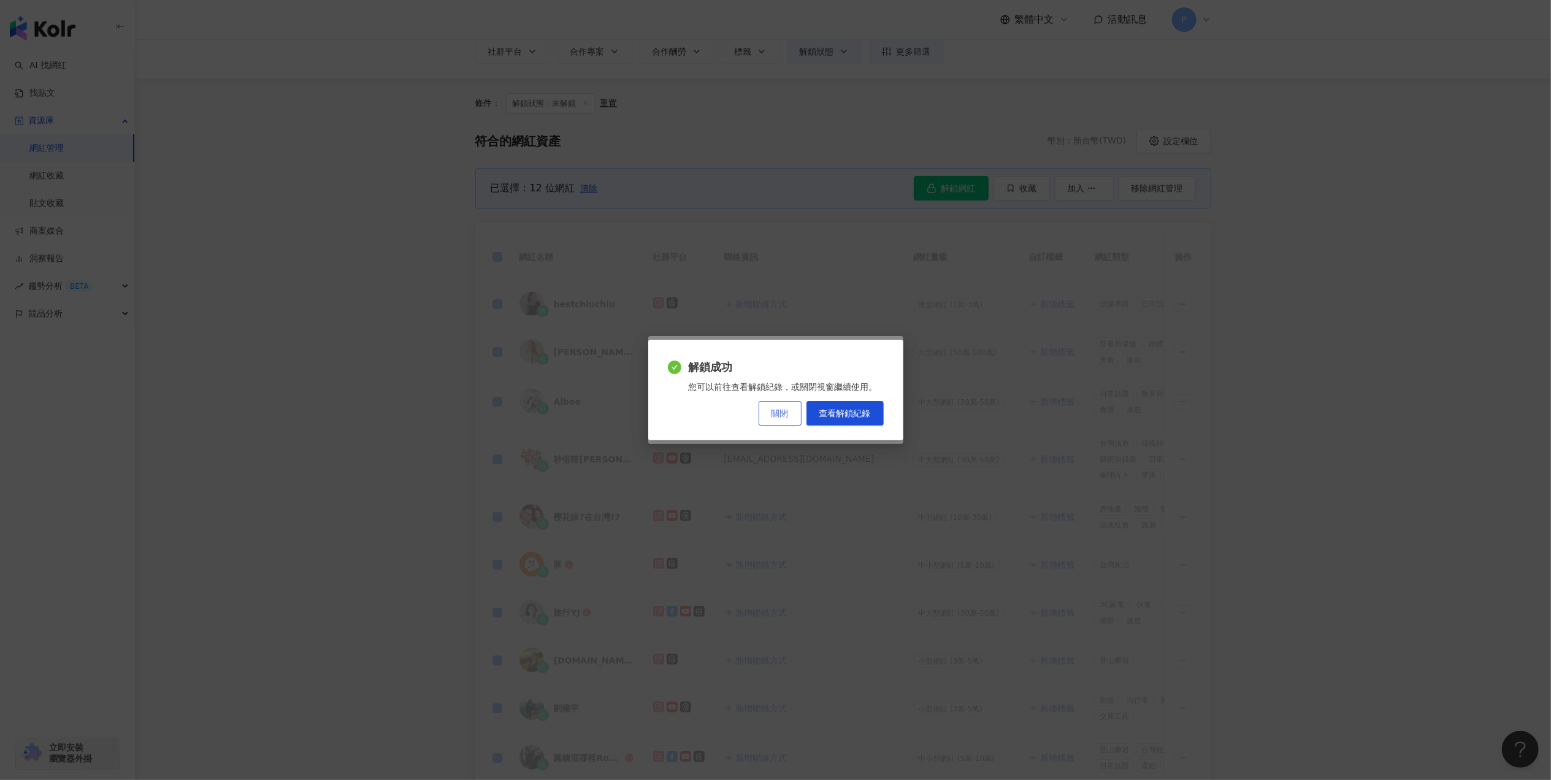
click at [765, 413] on button "關閉" at bounding box center [780, 413] width 43 height 25
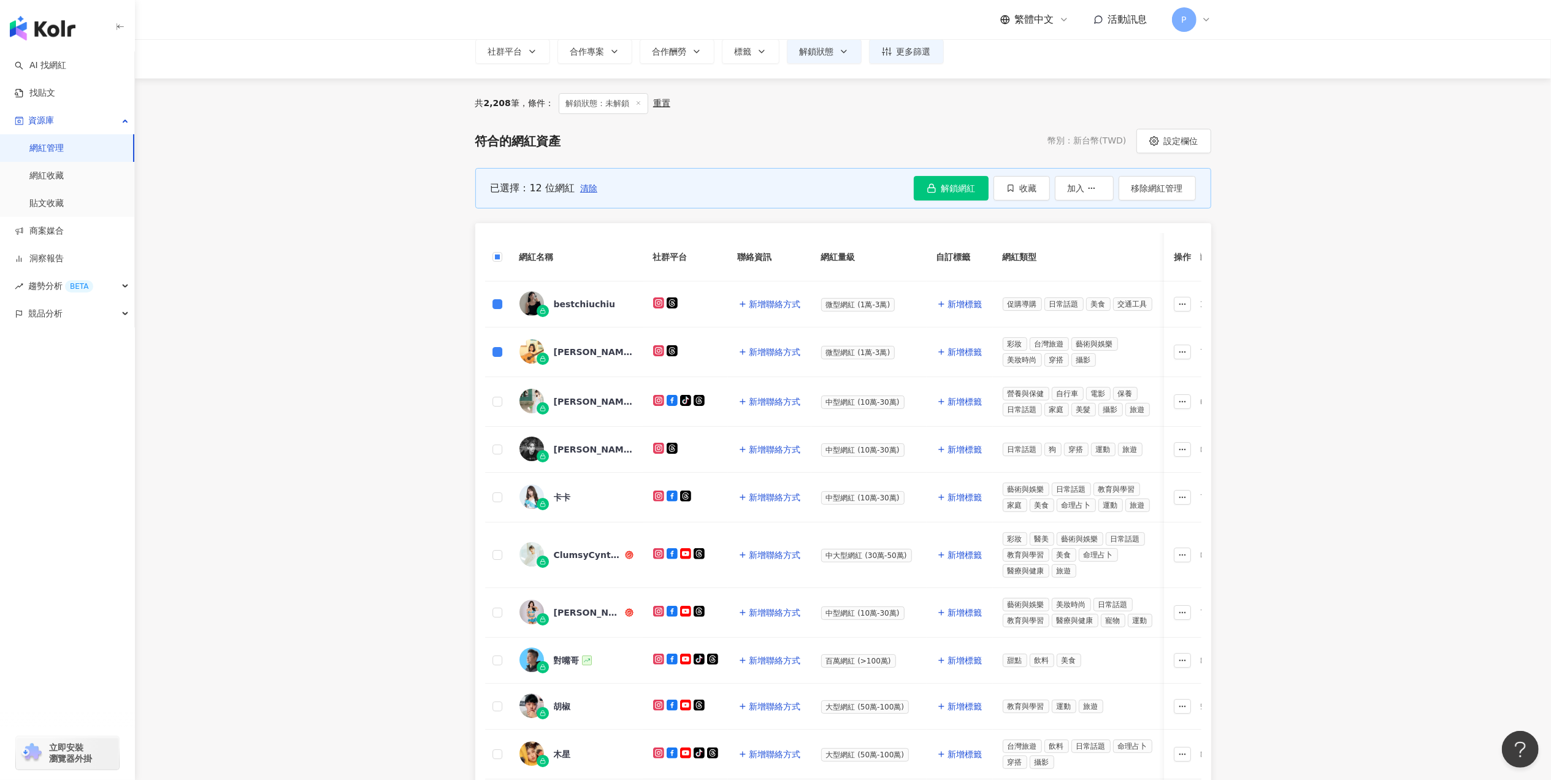
click at [410, 345] on main "網紅管理 加入網紅 社群平台 合作專案 合作酬勞 標籤 解鎖狀態 更多篩選 共 2,208 筆 ， 條件： 解鎖狀態：未解鎖 重置 符合的網紅資產 幣別 ： …" at bounding box center [843, 450] width 1416 height 994
click at [580, 188] on span "清除" at bounding box center [588, 188] width 17 height 10
click at [927, 202] on div "已選擇：12 位網紅 清除 解鎖網紅 收藏 加入 移除網紅管理" at bounding box center [843, 188] width 736 height 40
click at [927, 199] on button "解鎖網紅" at bounding box center [951, 188] width 75 height 25
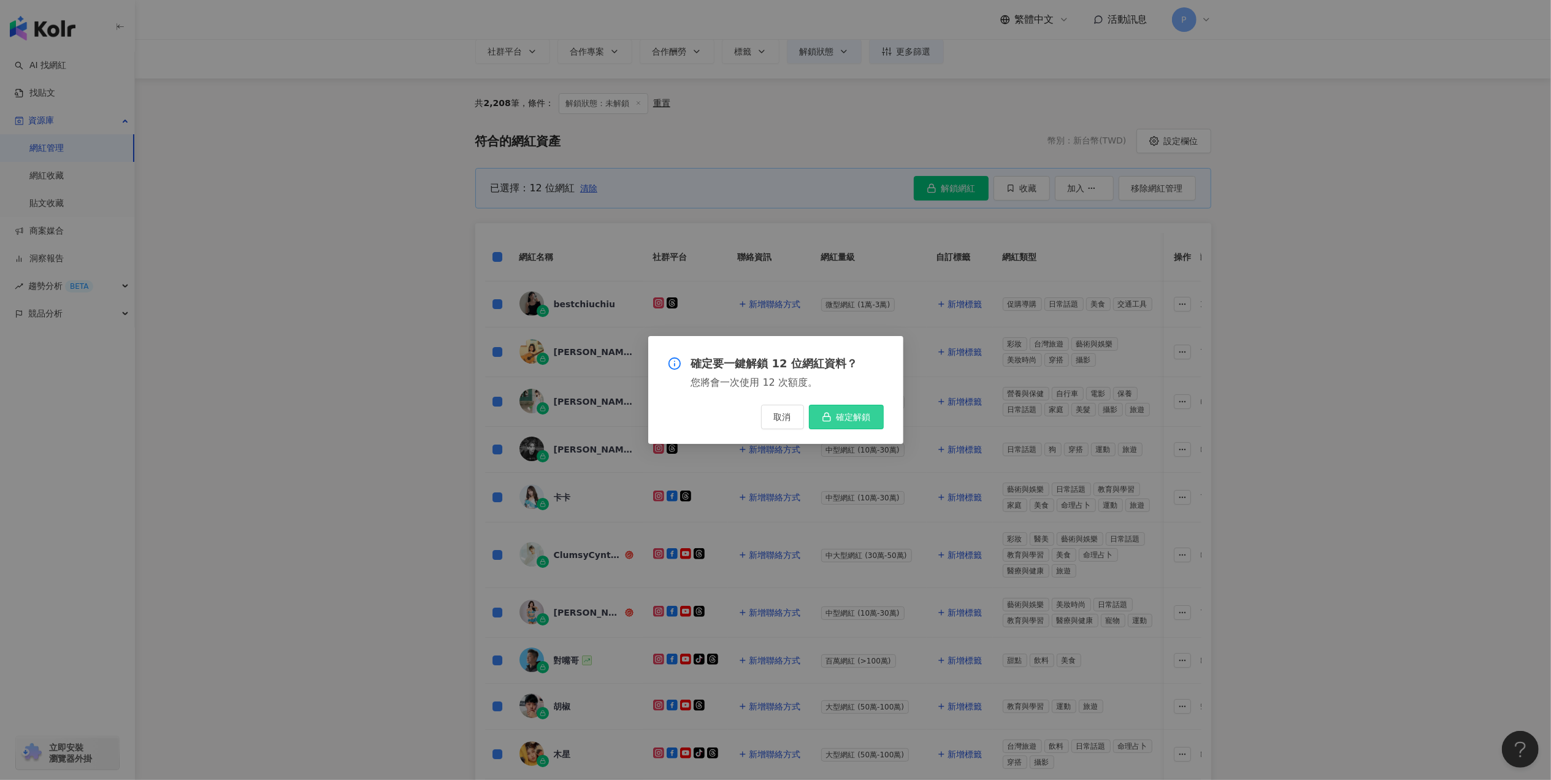
click at [844, 408] on button "確定解鎖" at bounding box center [846, 417] width 75 height 25
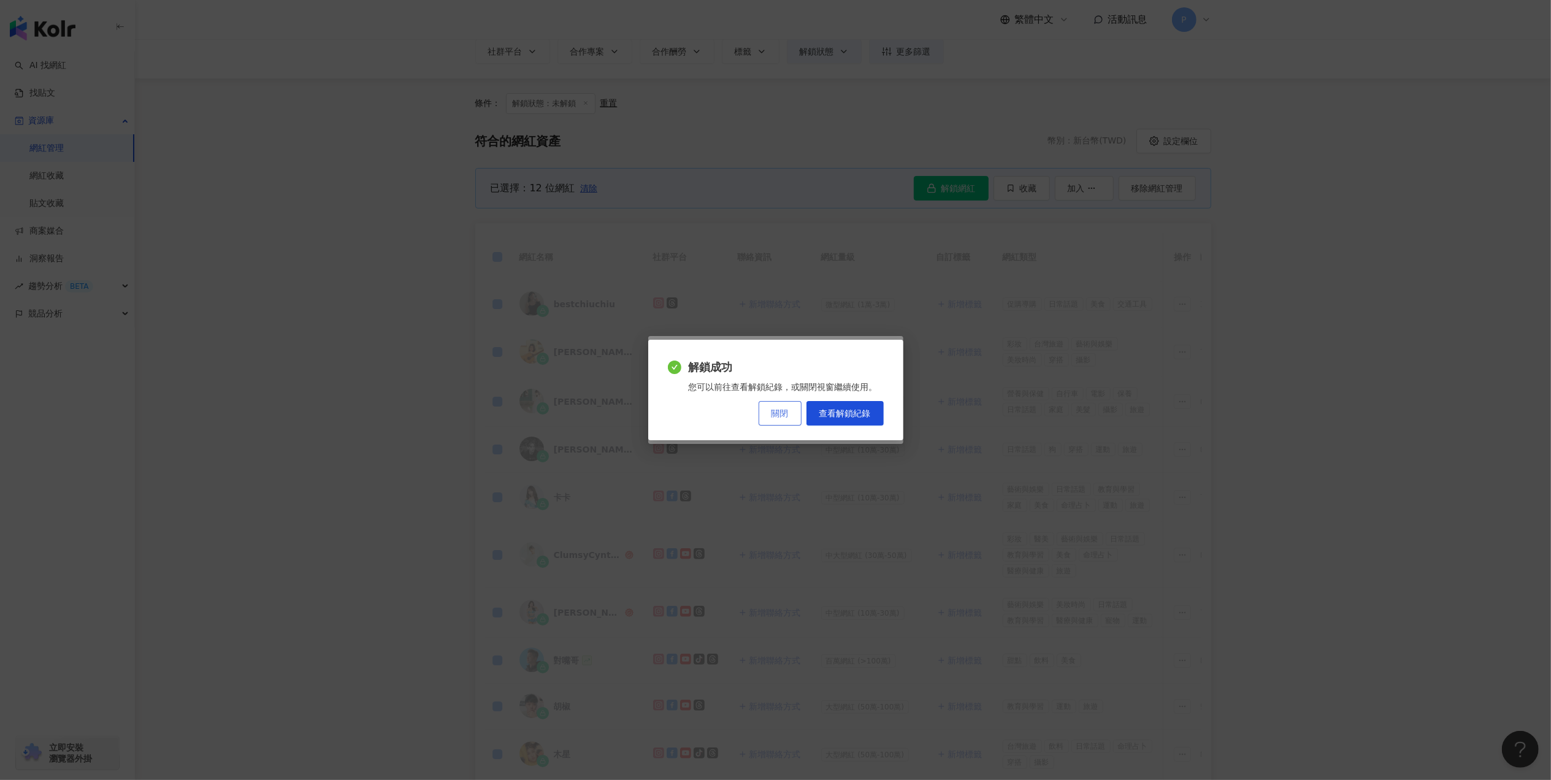
click at [792, 413] on button "關閉" at bounding box center [780, 413] width 43 height 25
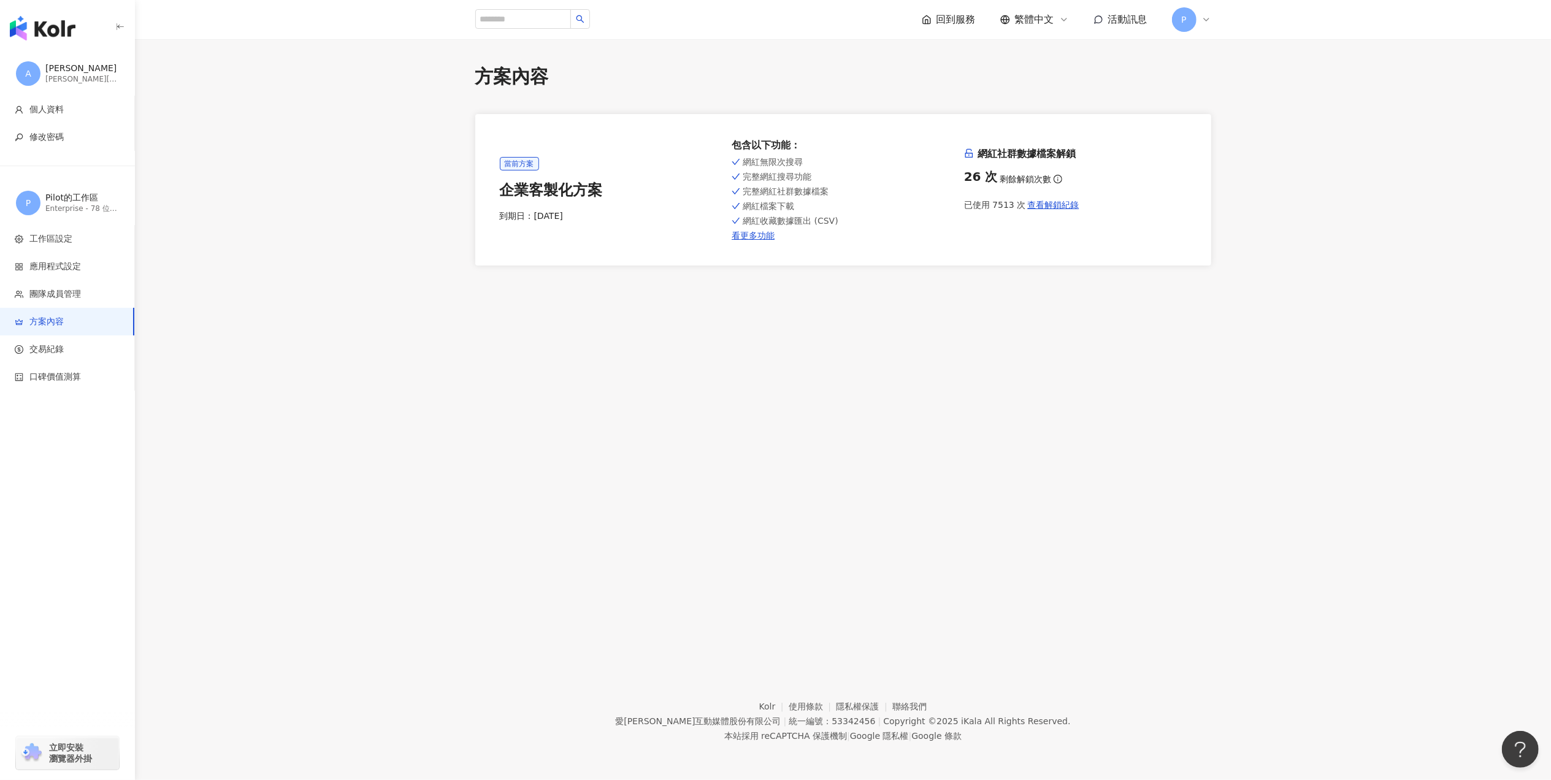
click at [807, 412] on div "方案內容 當前方案 企業客製化方案 到期日： [DATE] 包含以下功能 ： 網紅無限次搜尋 完整網紅搜尋功能 完整網紅社群數據檔案 網紅檔案下載 網紅收藏數…" at bounding box center [843, 341] width 1416 height 605
